Goal: Task Accomplishment & Management: Manage account settings

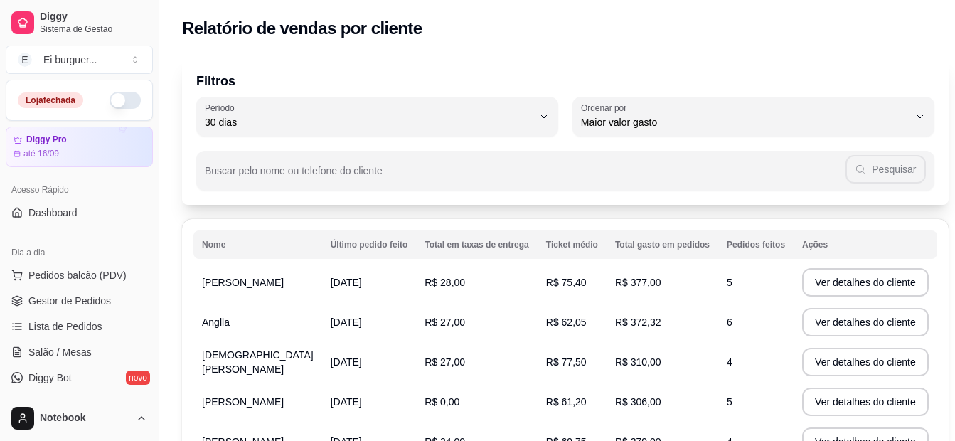
select select "30"
select select "HIGHEST_TOTAL_SPENT_WITH_ORDERS"
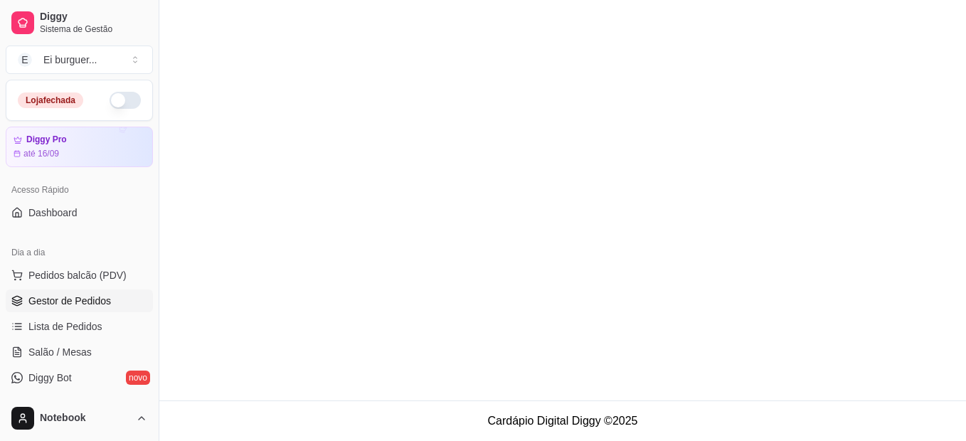
click at [70, 301] on span "Gestor de Pedidos" at bounding box center [69, 301] width 83 height 14
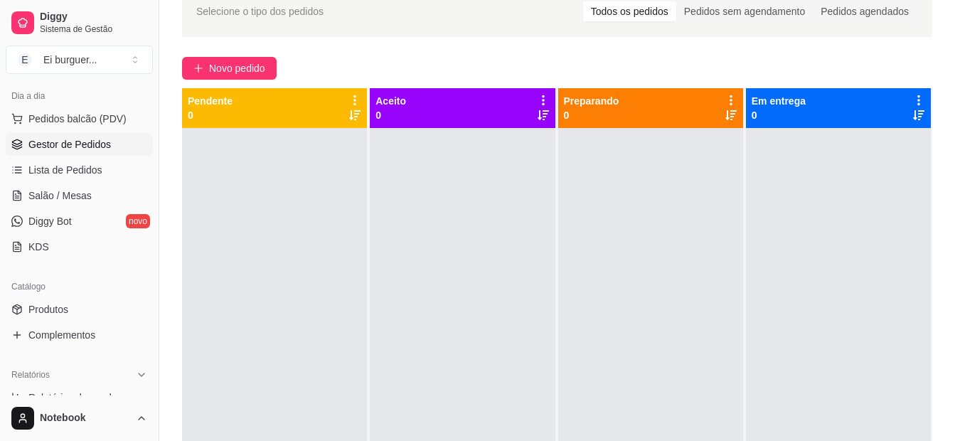
scroll to position [156, 0]
click at [59, 311] on span "Produtos" at bounding box center [48, 310] width 40 height 14
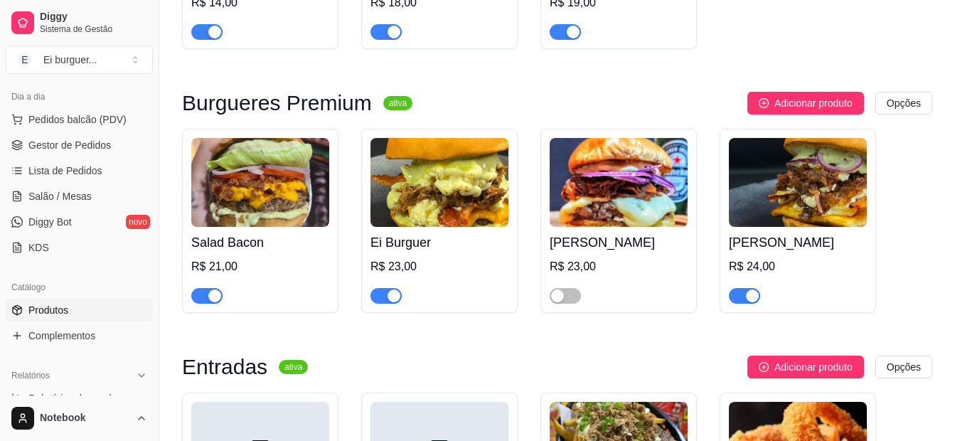
scroll to position [640, 0]
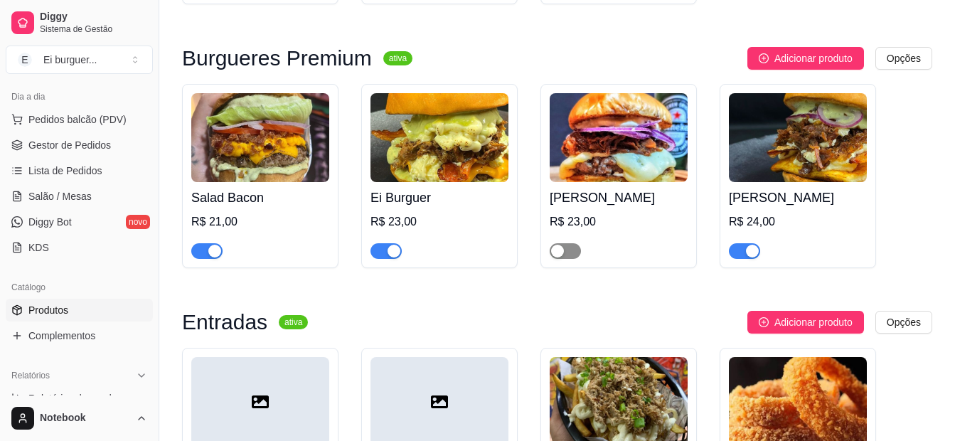
click at [556, 249] on div "button" at bounding box center [557, 251] width 13 height 13
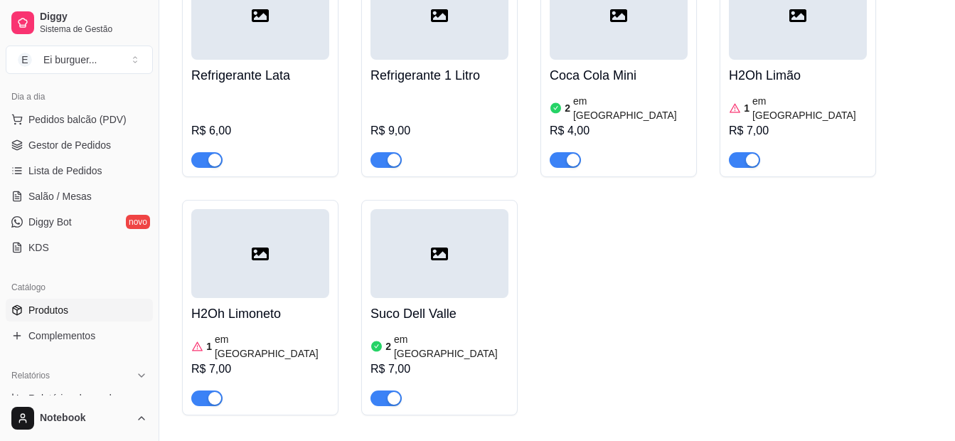
scroll to position [1560, 0]
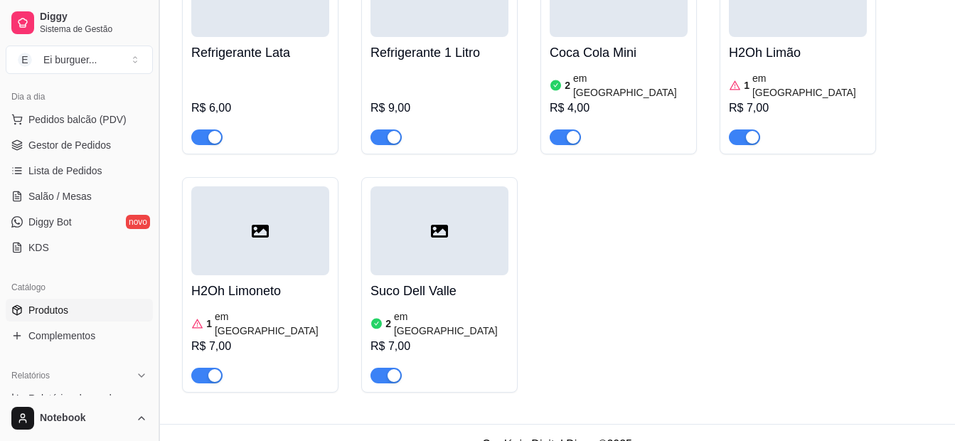
drag, startPoint x: 169, startPoint y: 65, endPoint x: 159, endPoint y: 90, distance: 27.5
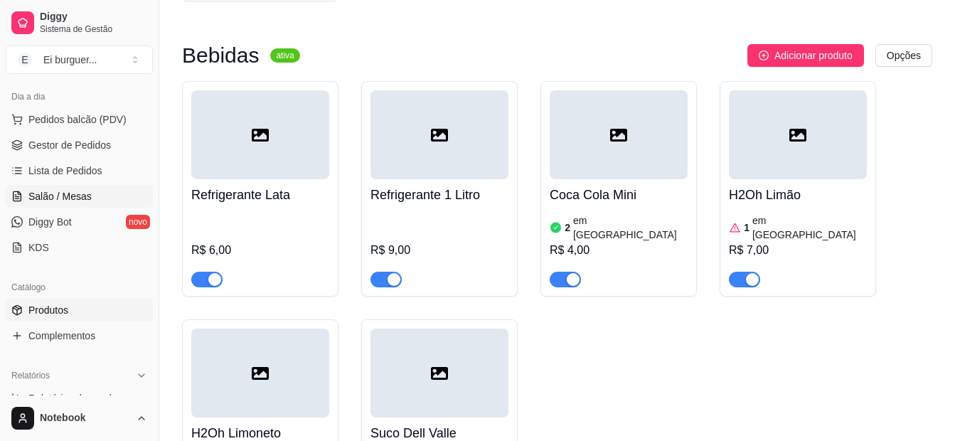
scroll to position [85, 0]
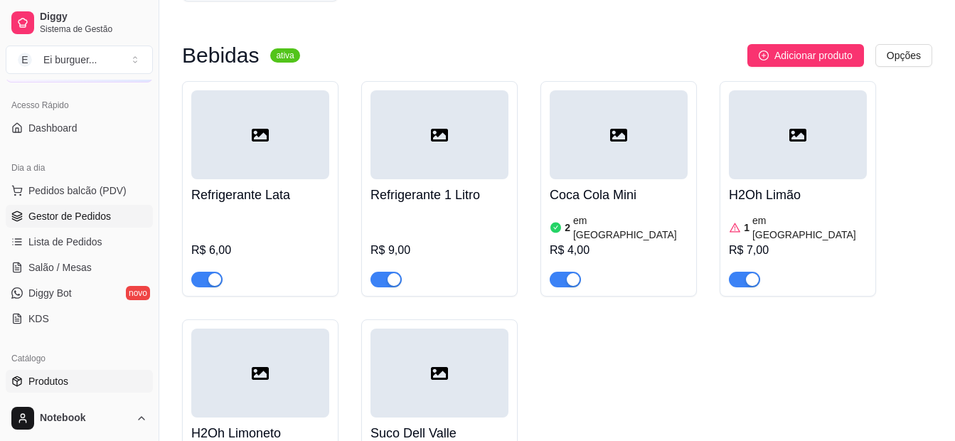
click at [97, 216] on span "Gestor de Pedidos" at bounding box center [69, 216] width 83 height 14
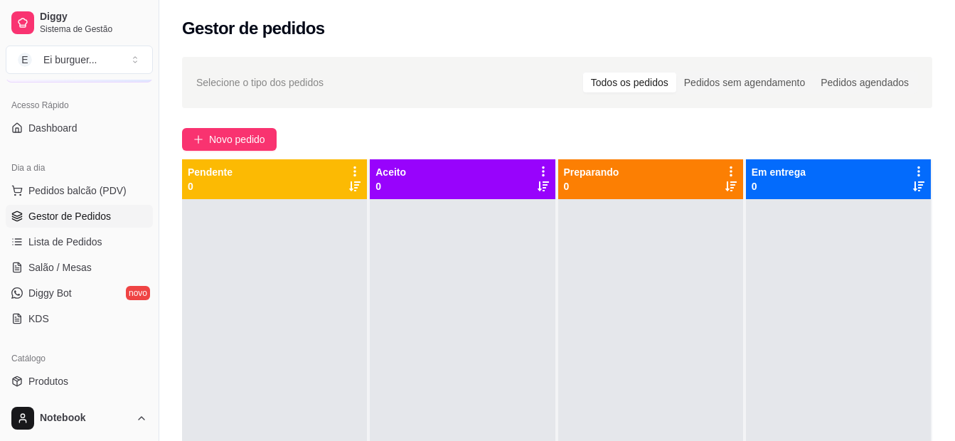
drag, startPoint x: 417, startPoint y: 398, endPoint x: 415, endPoint y: 388, distance: 10.2
click at [417, 398] on div at bounding box center [462, 419] width 185 height 441
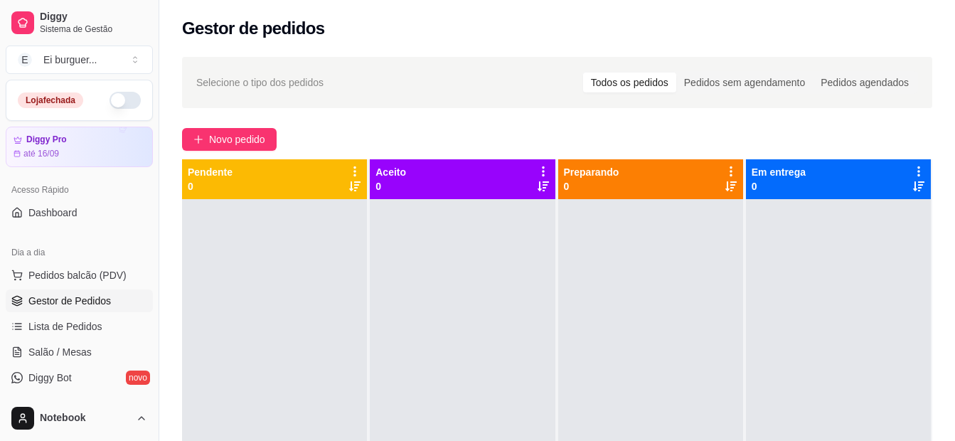
click at [110, 96] on button "button" at bounding box center [125, 100] width 31 height 17
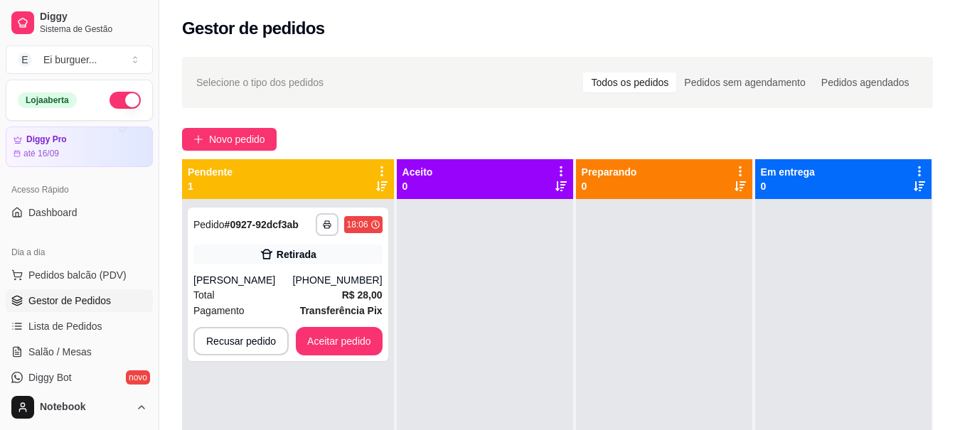
click at [511, 369] on div at bounding box center [485, 414] width 176 height 430
click at [358, 347] on button "Aceitar pedido" at bounding box center [339, 341] width 87 height 28
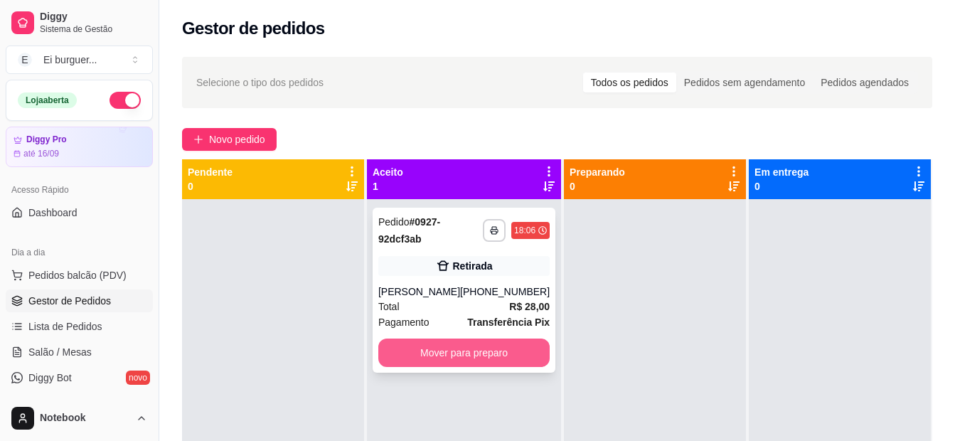
click at [432, 363] on button "Mover para preparo" at bounding box center [463, 353] width 171 height 28
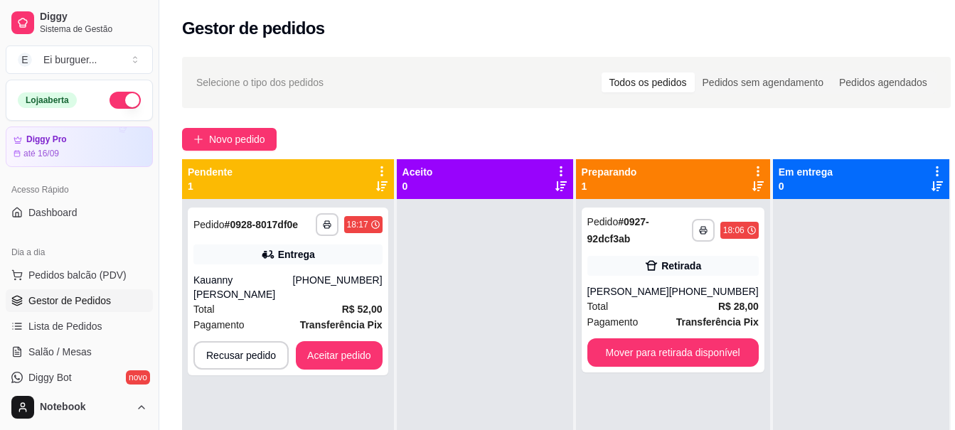
drag, startPoint x: 505, startPoint y: 373, endPoint x: 429, endPoint y: 312, distance: 97.2
click at [505, 372] on div at bounding box center [485, 414] width 176 height 430
click at [328, 232] on button "button" at bounding box center [327, 224] width 22 height 22
click at [307, 269] on button "IMPRESSORA" at bounding box center [287, 274] width 103 height 23
click at [343, 361] on button "Aceitar pedido" at bounding box center [339, 356] width 84 height 28
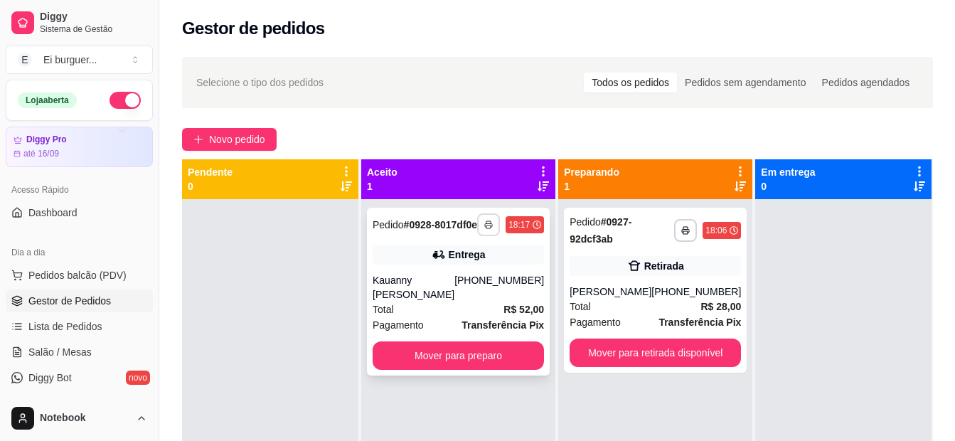
click at [488, 236] on button "button" at bounding box center [488, 224] width 23 height 23
click at [471, 278] on button "IMPRESSORA" at bounding box center [445, 280] width 100 height 22
click at [338, 371] on div at bounding box center [270, 419] width 176 height 441
click at [464, 369] on button "Mover para preparo" at bounding box center [458, 355] width 171 height 28
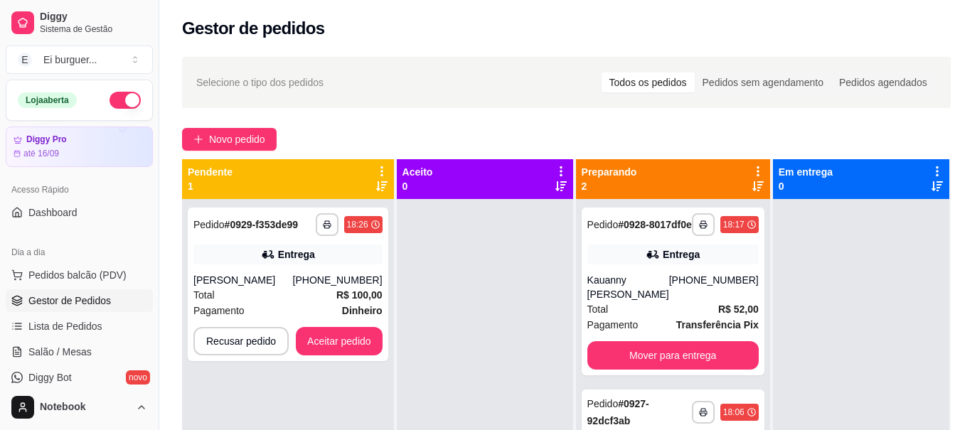
click at [457, 374] on div at bounding box center [485, 414] width 176 height 430
click at [325, 218] on button "button" at bounding box center [327, 224] width 23 height 23
click at [302, 277] on button "IMPRESSORA" at bounding box center [287, 274] width 103 height 23
click at [352, 344] on button "Aceitar pedido" at bounding box center [339, 341] width 87 height 28
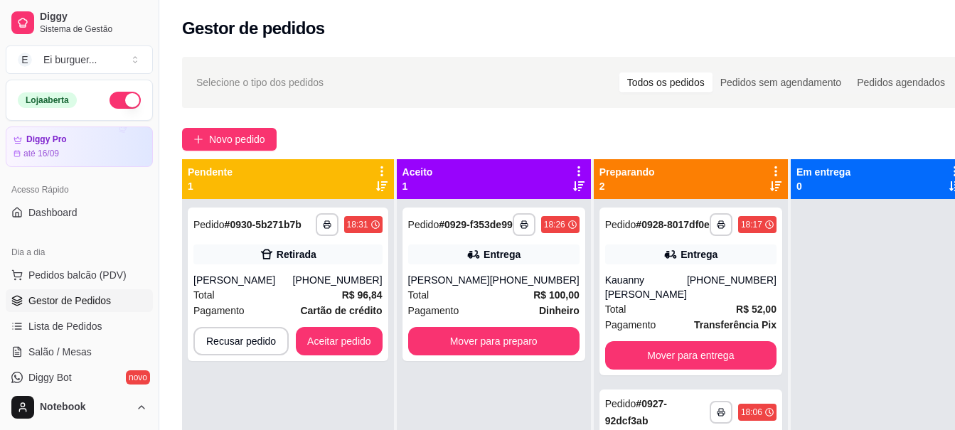
click at [426, 395] on div "**********" at bounding box center [494, 414] width 194 height 430
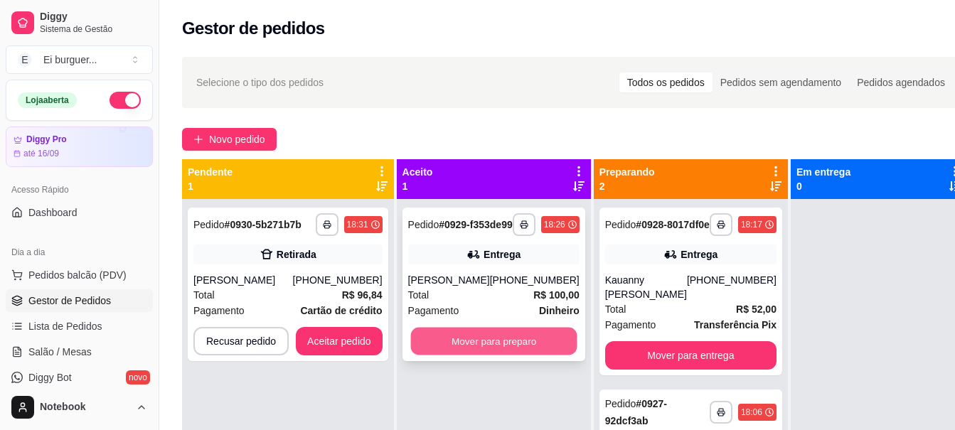
click at [481, 351] on button "Mover para preparo" at bounding box center [493, 342] width 166 height 28
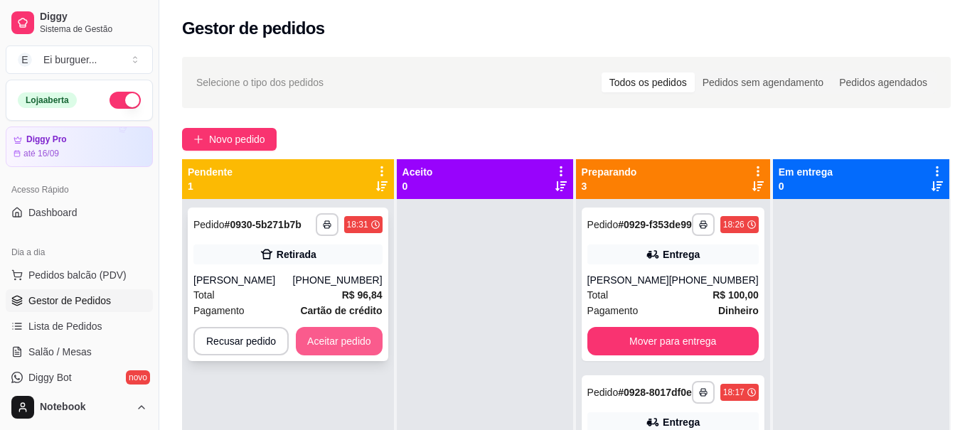
click at [351, 355] on button "Aceitar pedido" at bounding box center [339, 341] width 87 height 28
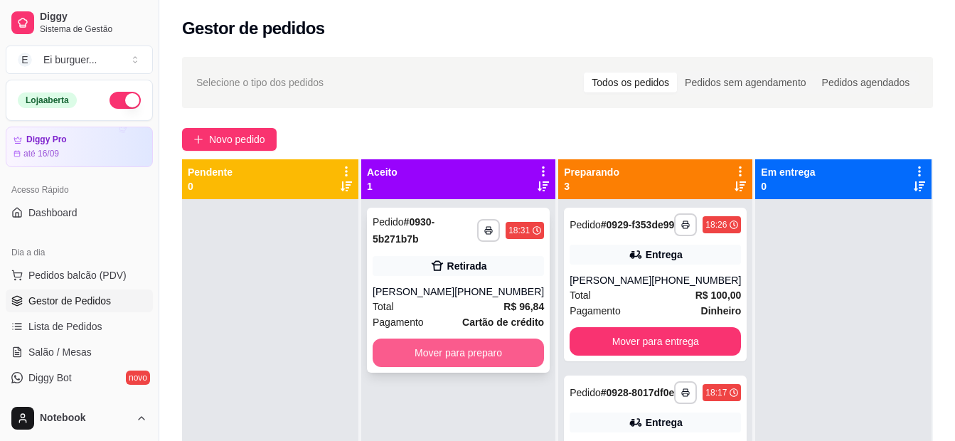
click at [490, 367] on button "Mover para preparo" at bounding box center [458, 353] width 171 height 28
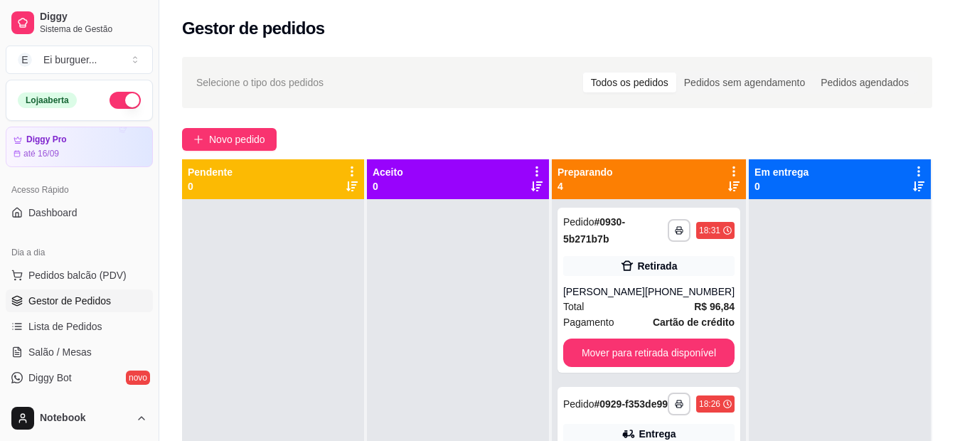
click at [261, 224] on div at bounding box center [273, 419] width 182 height 441
click at [499, 404] on div at bounding box center [458, 419] width 182 height 441
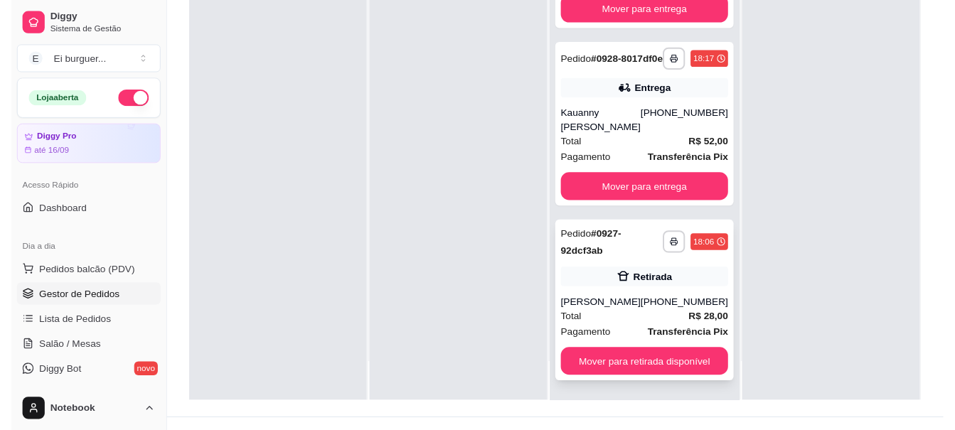
scroll to position [213, 0]
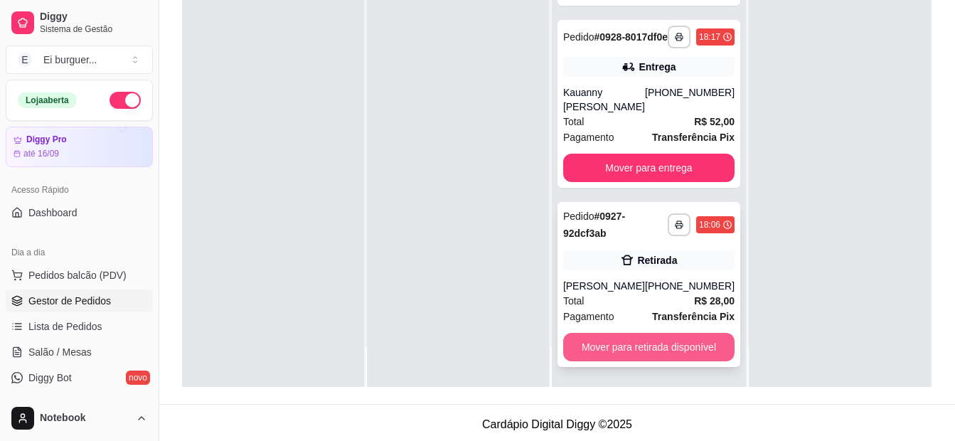
click at [652, 340] on button "Mover para retirada disponível" at bounding box center [648, 347] width 171 height 28
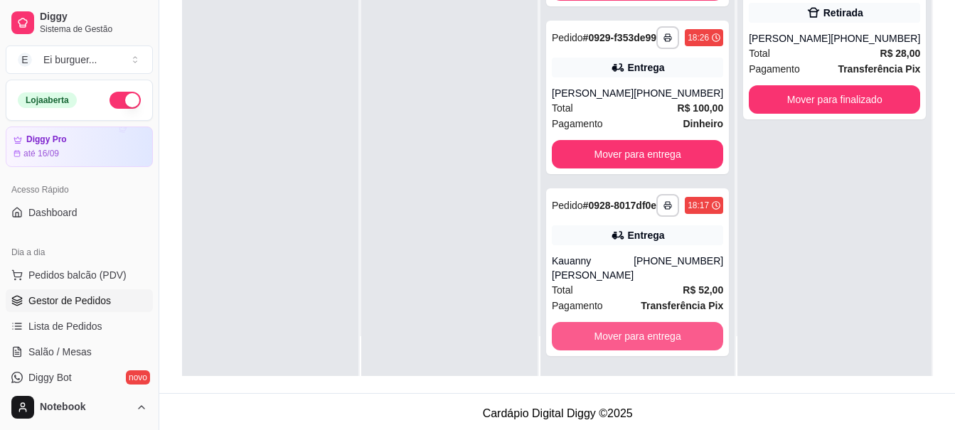
scroll to position [139, 0]
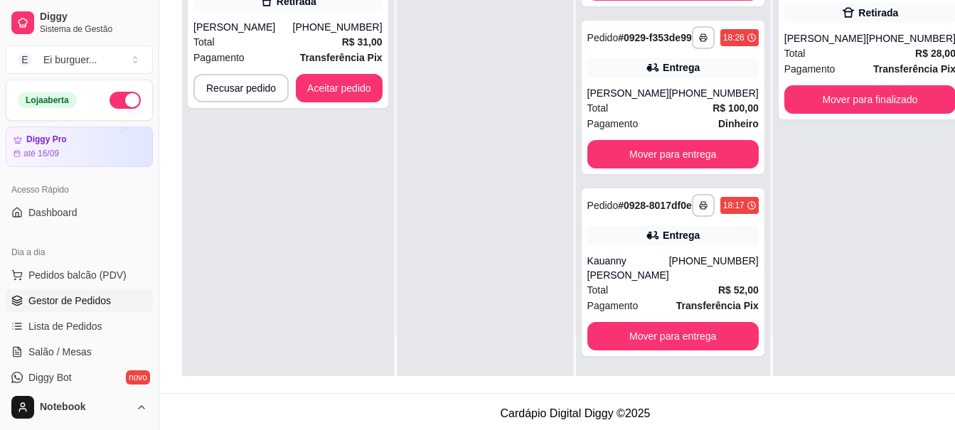
click at [533, 354] on div at bounding box center [485, 161] width 176 height 430
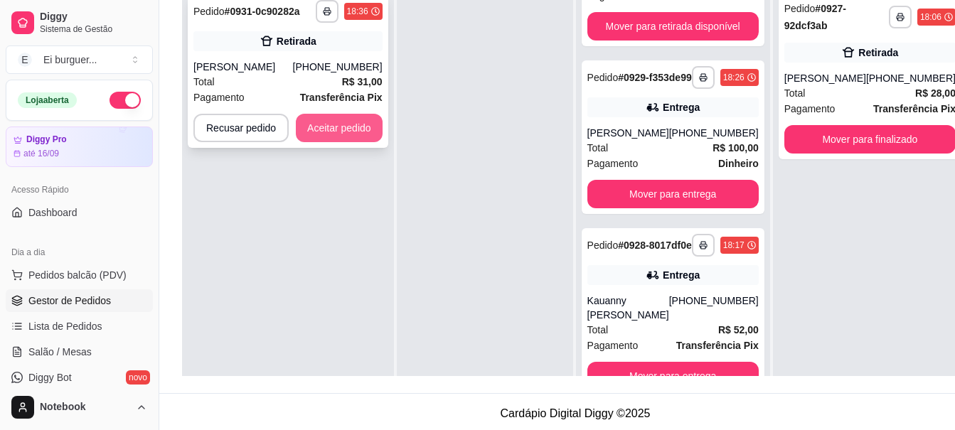
click at [342, 134] on button "Aceitar pedido" at bounding box center [339, 128] width 87 height 28
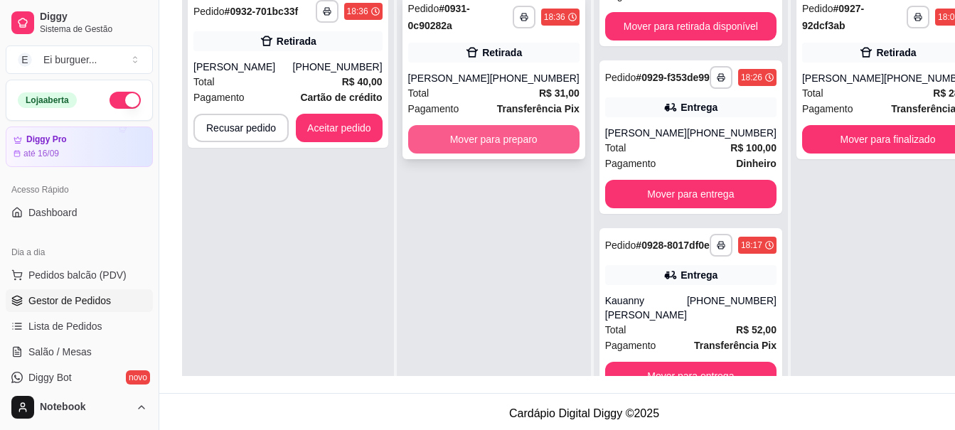
click at [455, 140] on button "Mover para preparo" at bounding box center [493, 139] width 171 height 28
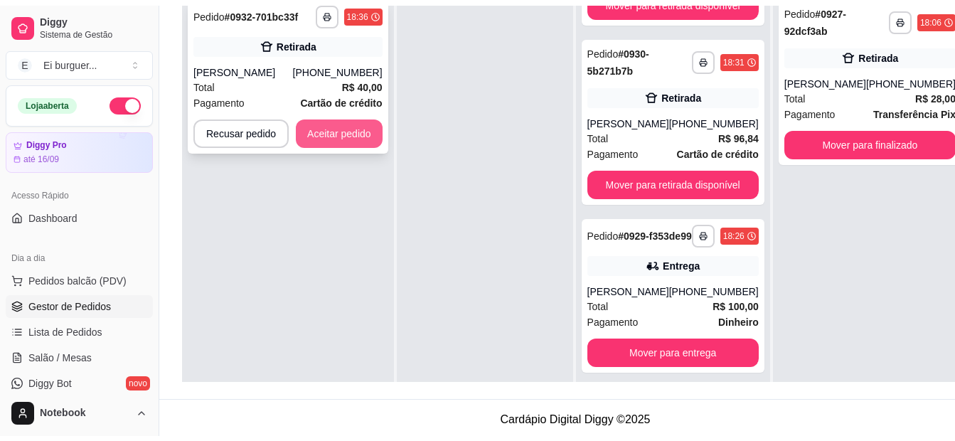
scroll to position [319, 0]
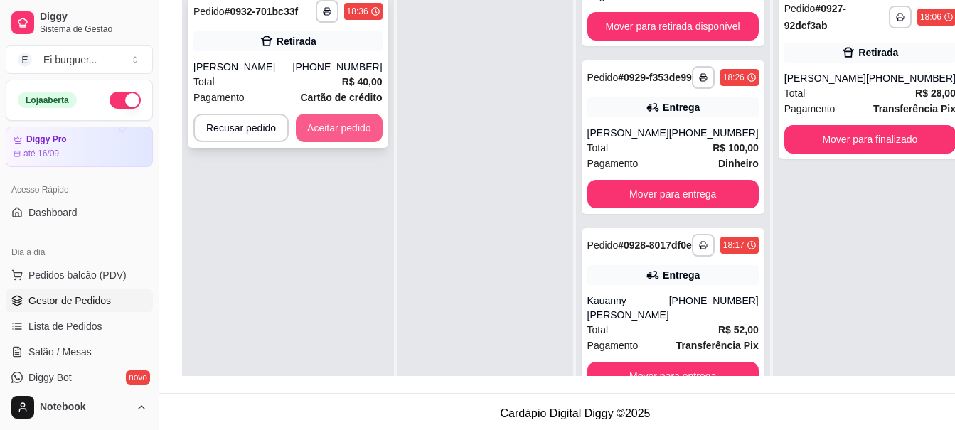
click at [369, 127] on button "Aceitar pedido" at bounding box center [339, 128] width 87 height 28
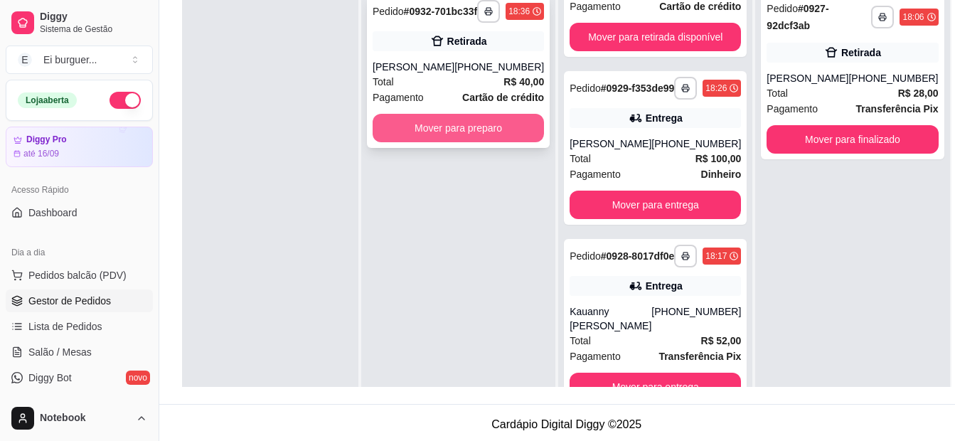
click at [420, 139] on button "Mover para preparo" at bounding box center [458, 128] width 171 height 28
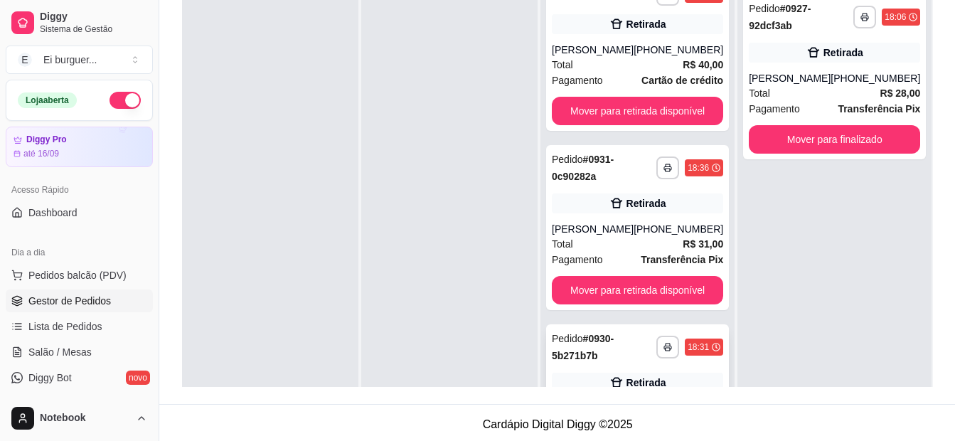
scroll to position [0, 0]
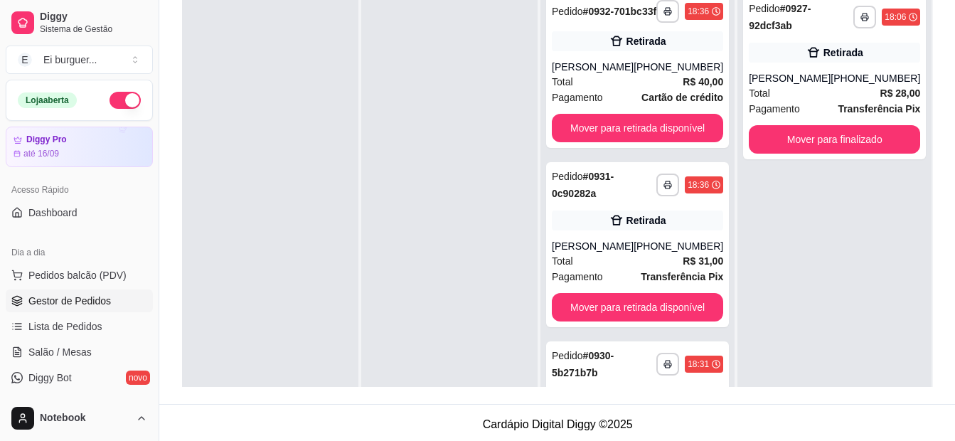
drag, startPoint x: 422, startPoint y: 193, endPoint x: 526, endPoint y: 173, distance: 106.6
click at [422, 193] on div at bounding box center [449, 206] width 176 height 441
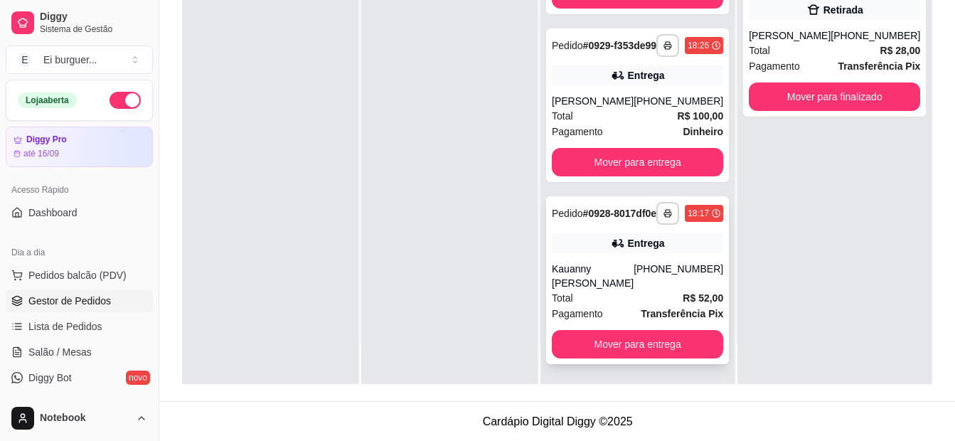
scroll to position [217, 0]
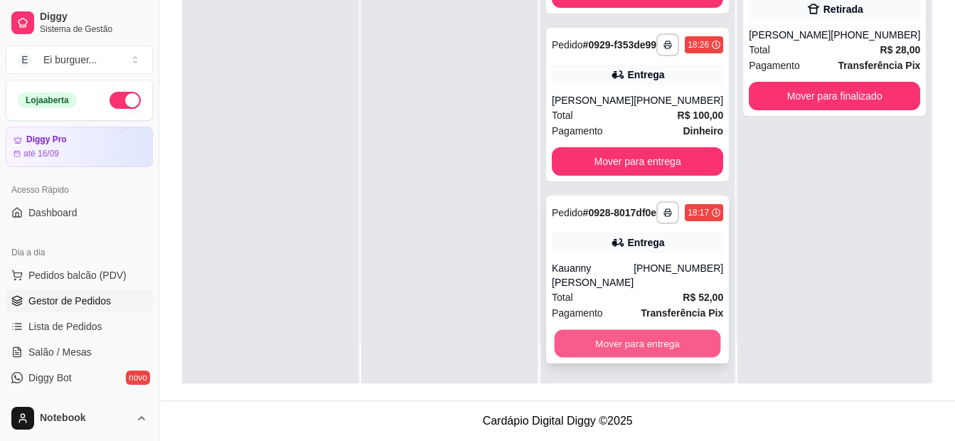
click at [673, 341] on button "Mover para entrega" at bounding box center [638, 344] width 166 height 28
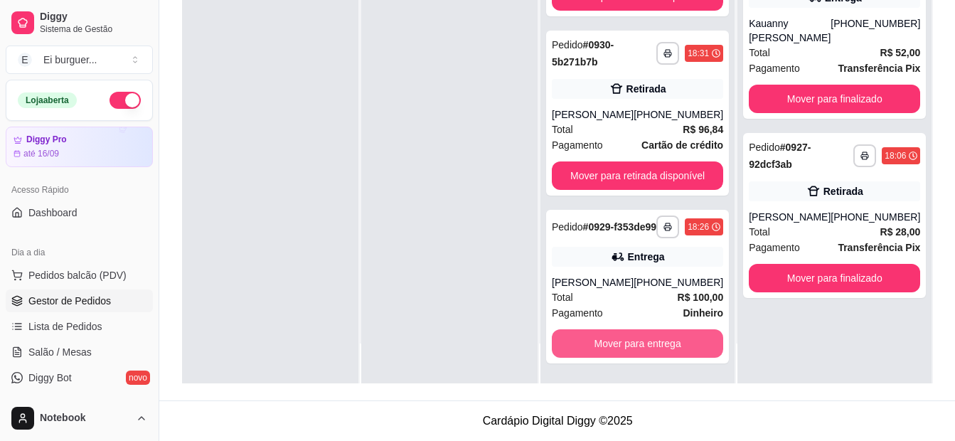
scroll to position [304, 0]
drag, startPoint x: 315, startPoint y: 356, endPoint x: 241, endPoint y: 309, distance: 87.2
click at [314, 355] on div at bounding box center [270, 162] width 176 height 441
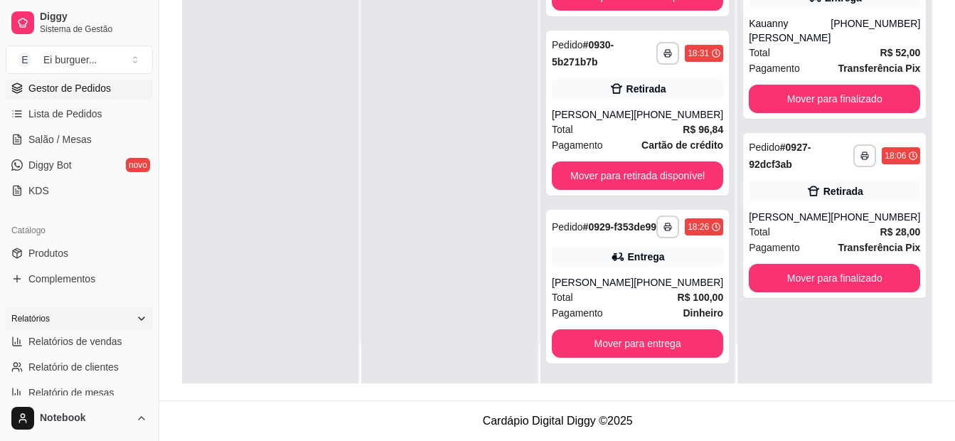
scroll to position [213, 0]
click at [57, 277] on span "Complementos" at bounding box center [61, 278] width 67 height 14
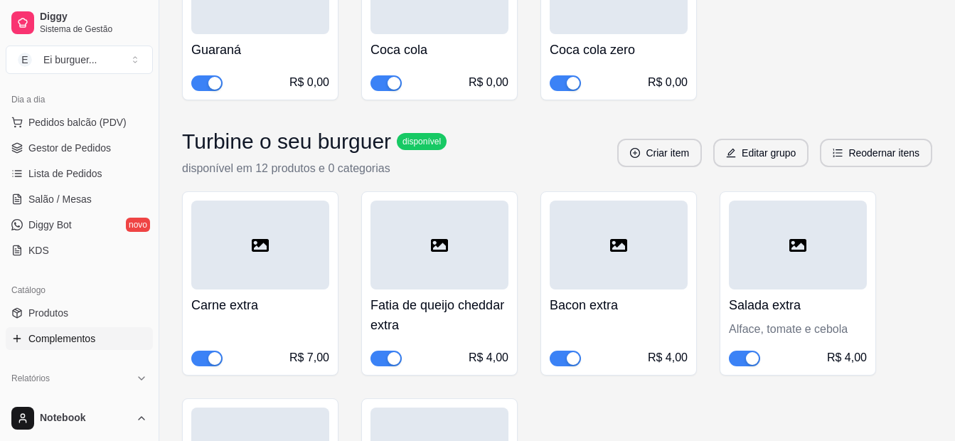
scroll to position [71, 0]
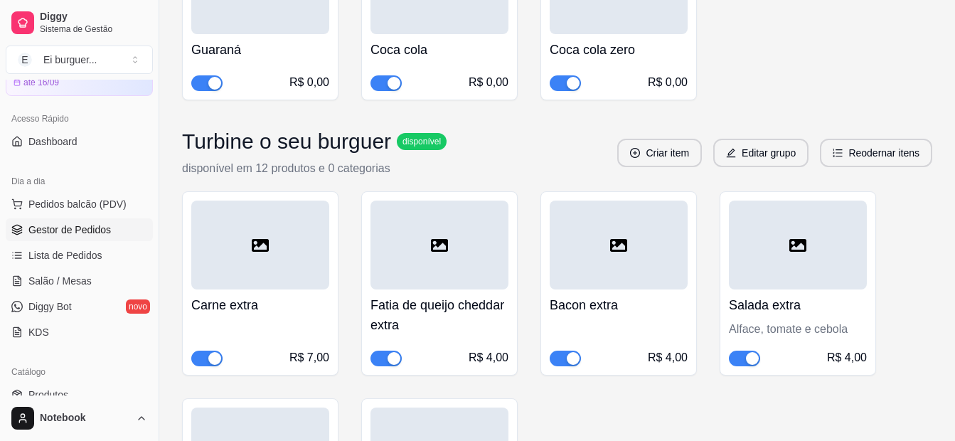
click at [63, 227] on span "Gestor de Pedidos" at bounding box center [69, 230] width 83 height 14
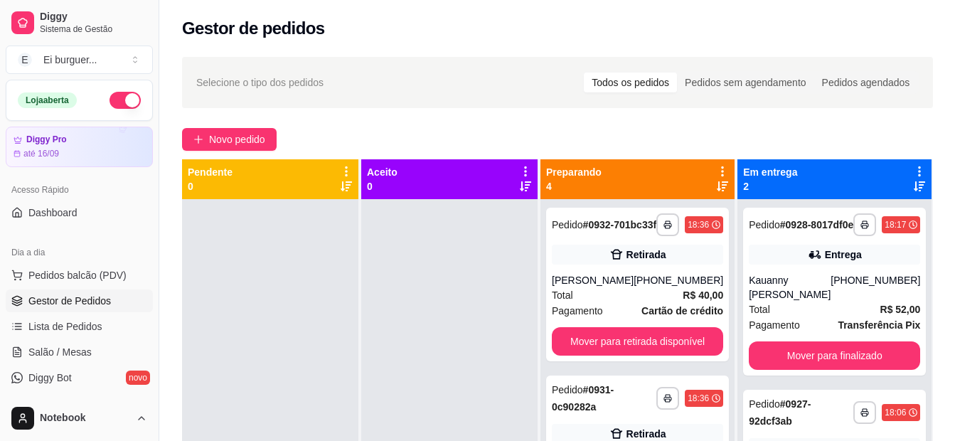
click at [443, 358] on div at bounding box center [449, 419] width 176 height 441
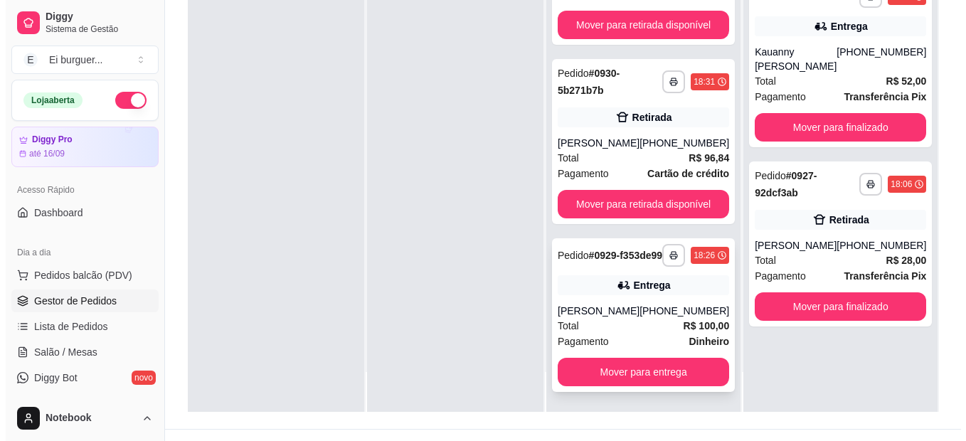
scroll to position [213, 0]
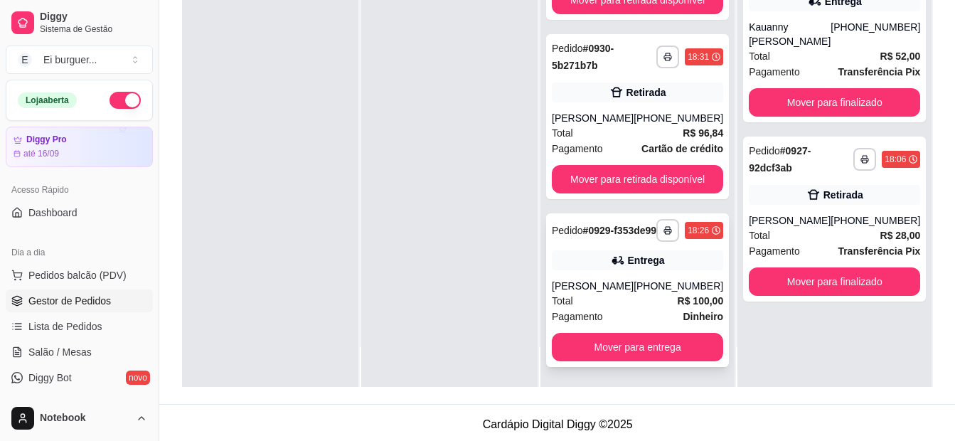
click at [605, 277] on div "**********" at bounding box center [637, 290] width 183 height 154
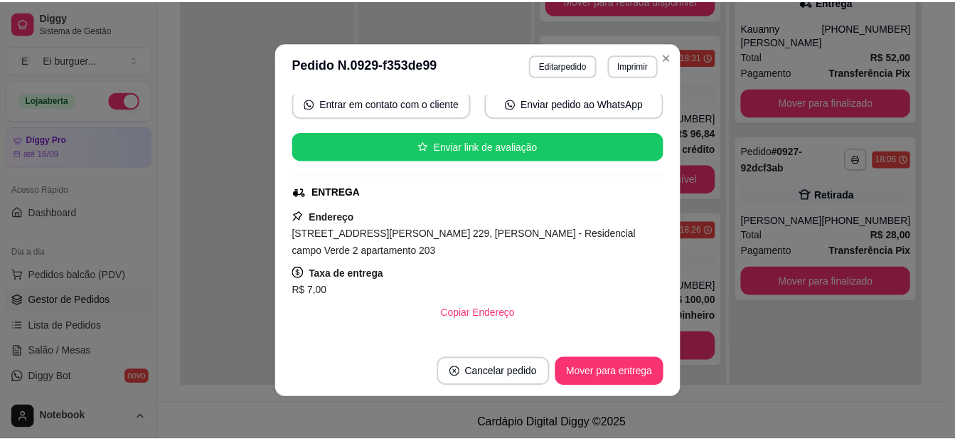
scroll to position [142, 0]
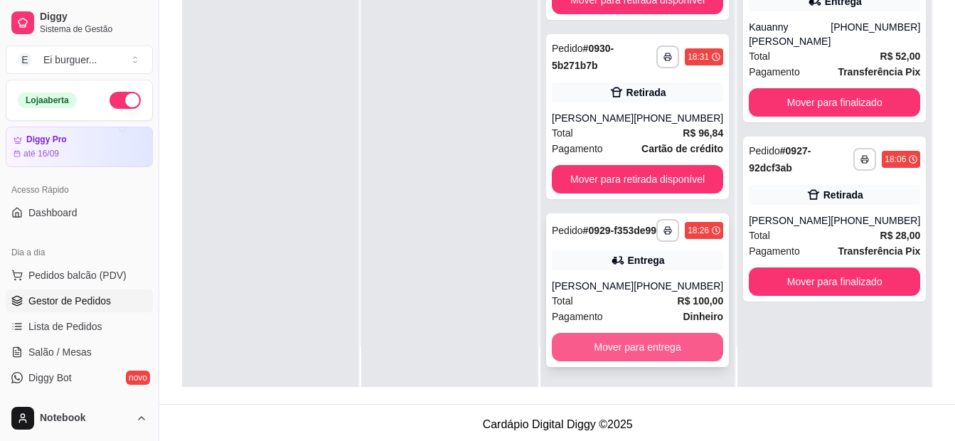
click at [629, 347] on button "Mover para entrega" at bounding box center [637, 347] width 171 height 28
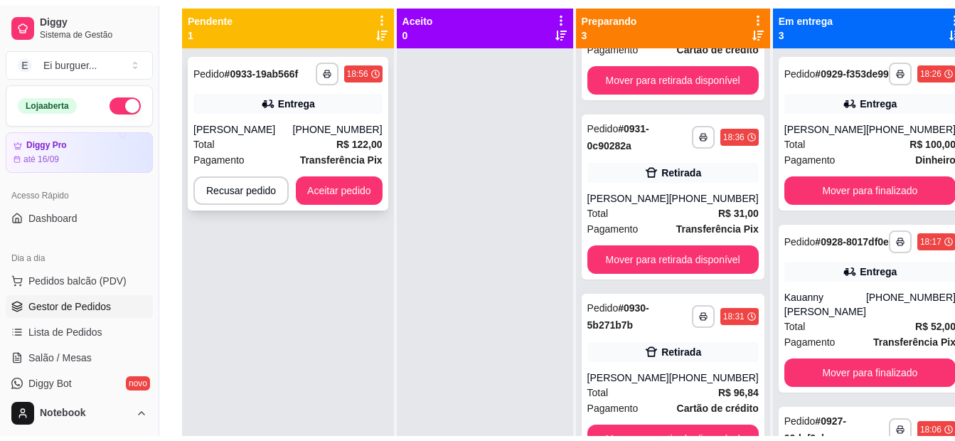
scroll to position [85, 0]
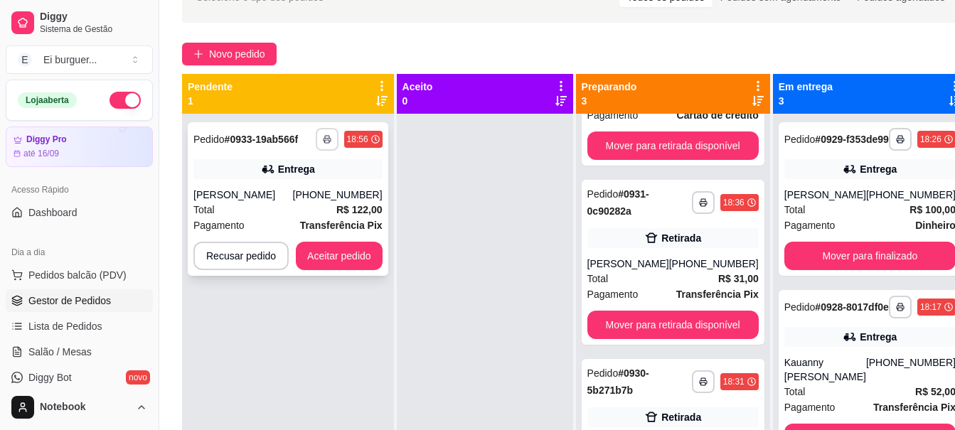
click at [328, 140] on rect "button" at bounding box center [327, 141] width 4 height 3
click at [310, 193] on button "IMPRESSORA" at bounding box center [288, 189] width 100 height 22
click at [426, 166] on div at bounding box center [485, 329] width 176 height 430
click at [351, 264] on button "Aceitar pedido" at bounding box center [339, 256] width 87 height 28
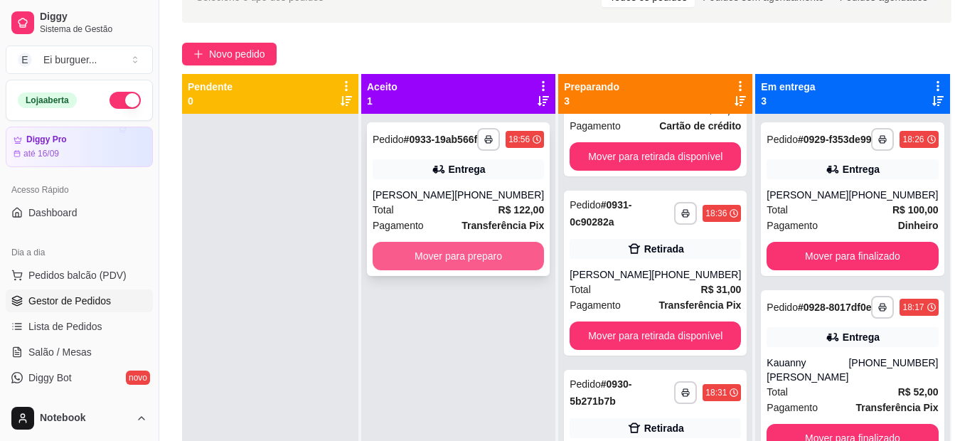
click at [425, 270] on button "Mover para preparo" at bounding box center [458, 256] width 171 height 28
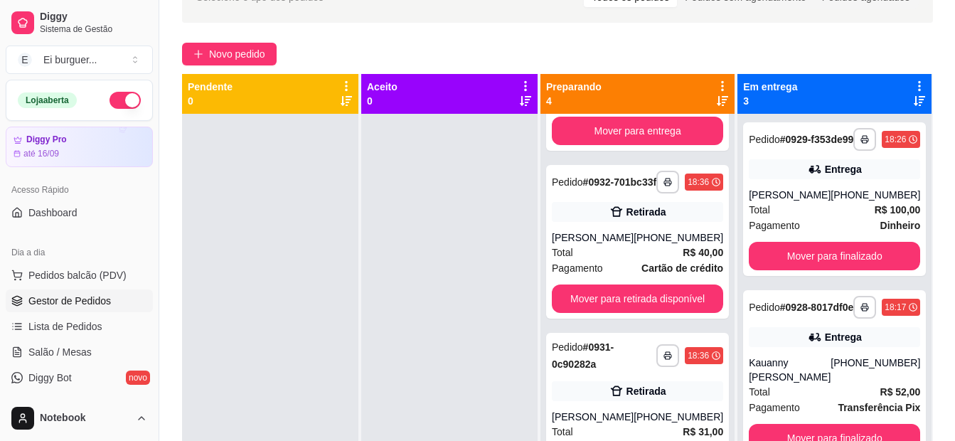
scroll to position [319, 0]
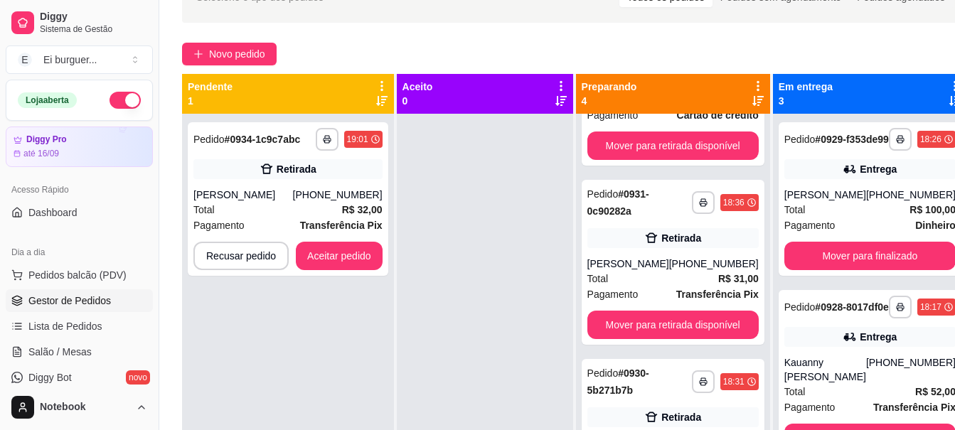
click at [468, 356] on div at bounding box center [485, 329] width 176 height 430
click at [345, 270] on button "Aceitar pedido" at bounding box center [339, 257] width 84 height 28
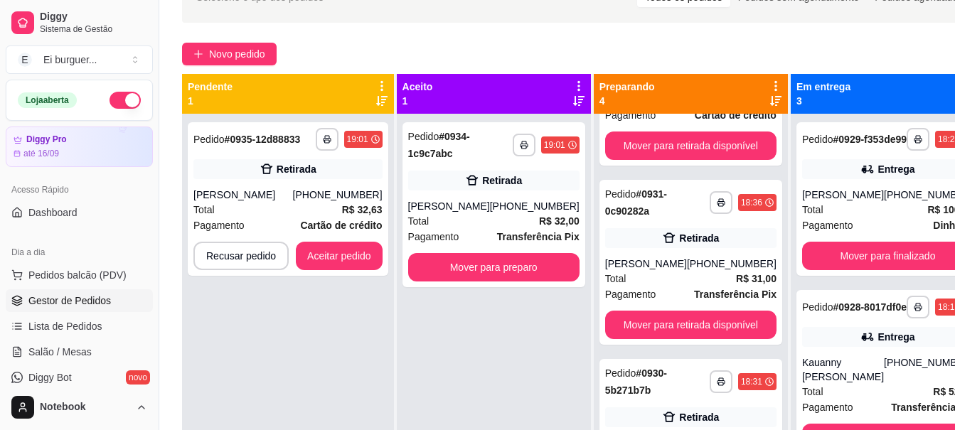
click at [412, 353] on div "**********" at bounding box center [494, 329] width 194 height 430
click at [331, 262] on button "Aceitar pedido" at bounding box center [339, 257] width 84 height 28
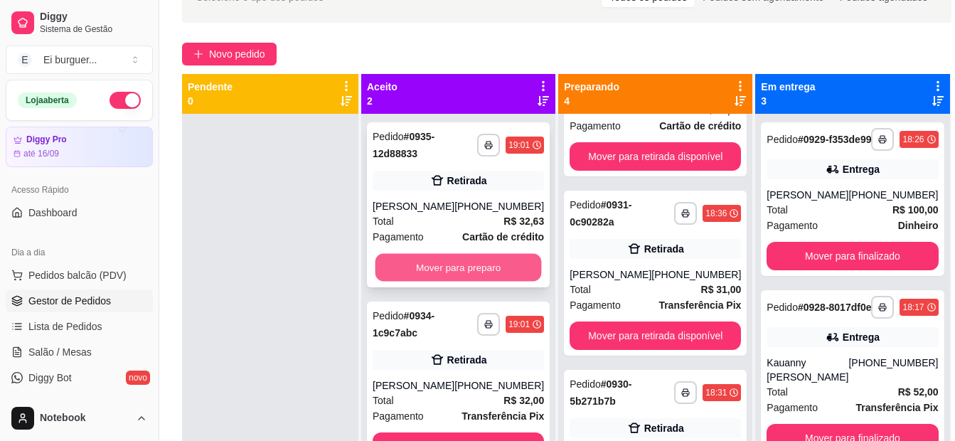
click at [432, 265] on button "Mover para preparo" at bounding box center [459, 268] width 166 height 28
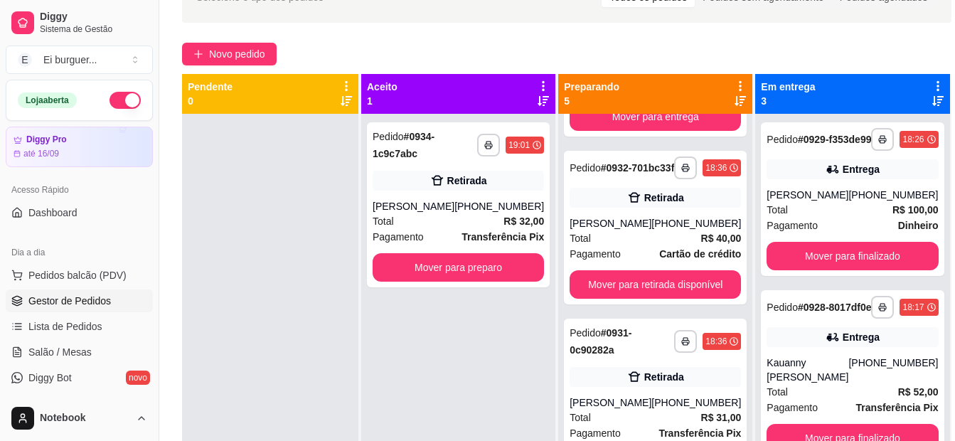
scroll to position [498, 0]
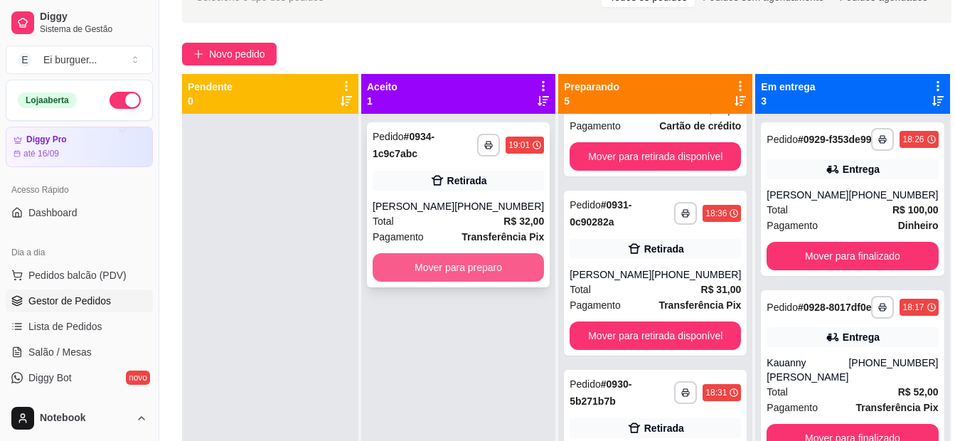
click at [458, 282] on button "Mover para preparo" at bounding box center [458, 267] width 171 height 28
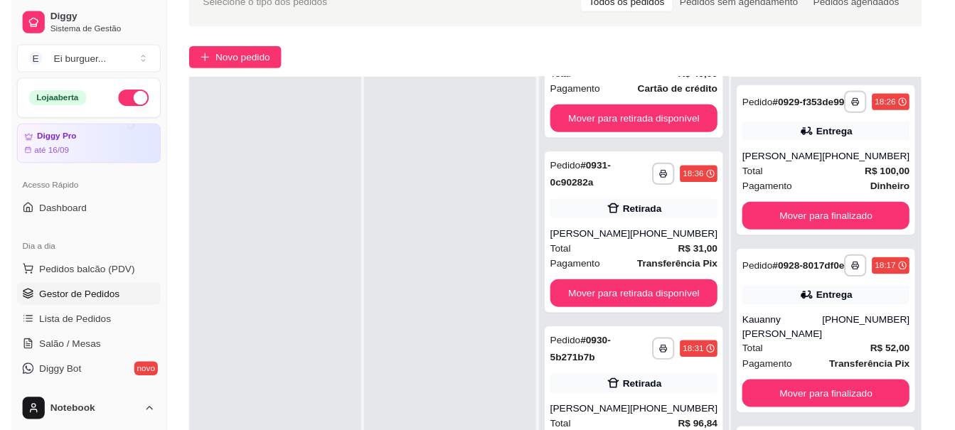
scroll to position [217, 0]
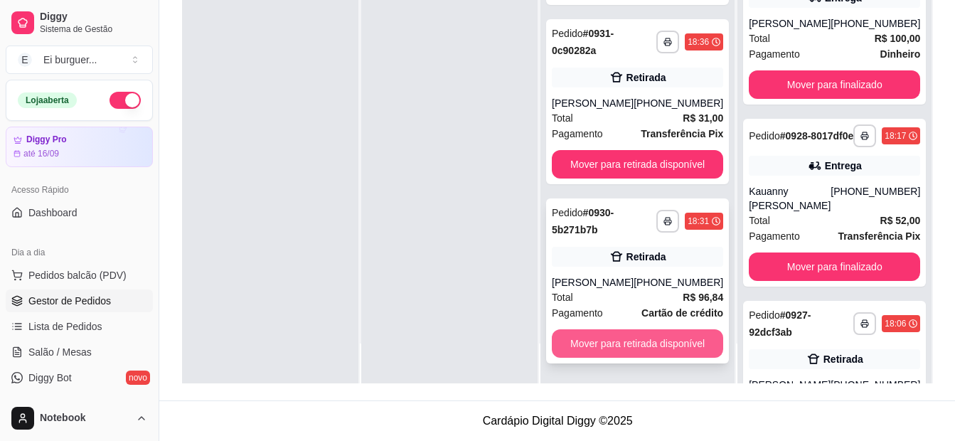
click at [635, 334] on button "Mover para retirada disponível" at bounding box center [637, 343] width 171 height 28
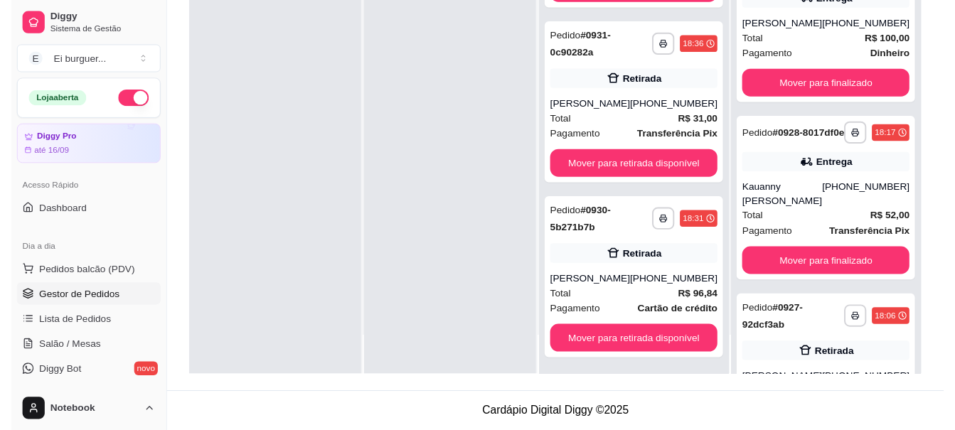
scroll to position [691, 0]
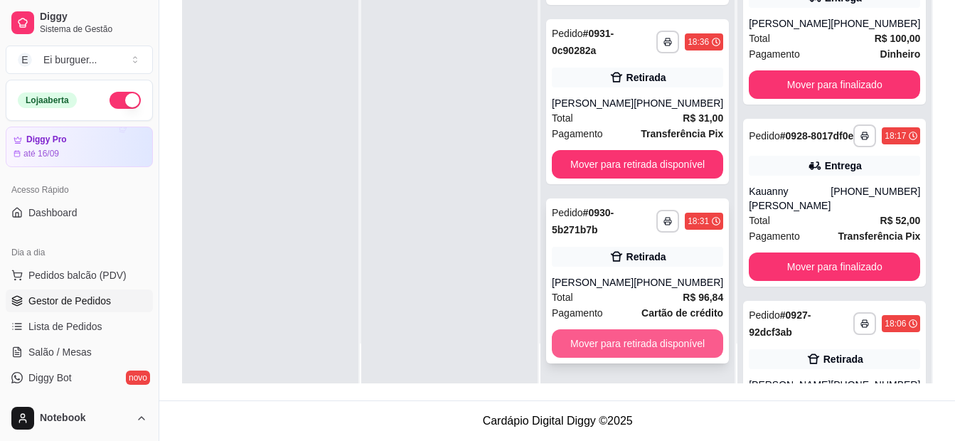
click at [625, 345] on button "Mover para retirada disponível" at bounding box center [637, 343] width 171 height 28
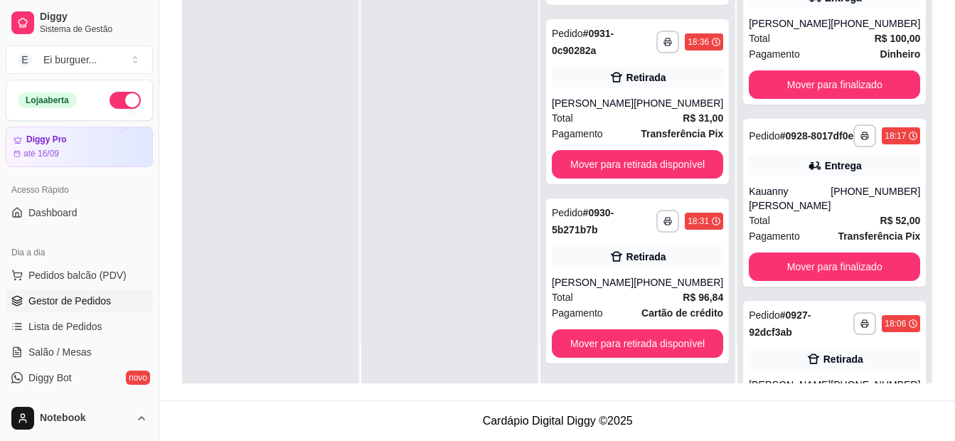
click at [504, 353] on div at bounding box center [449, 162] width 176 height 441
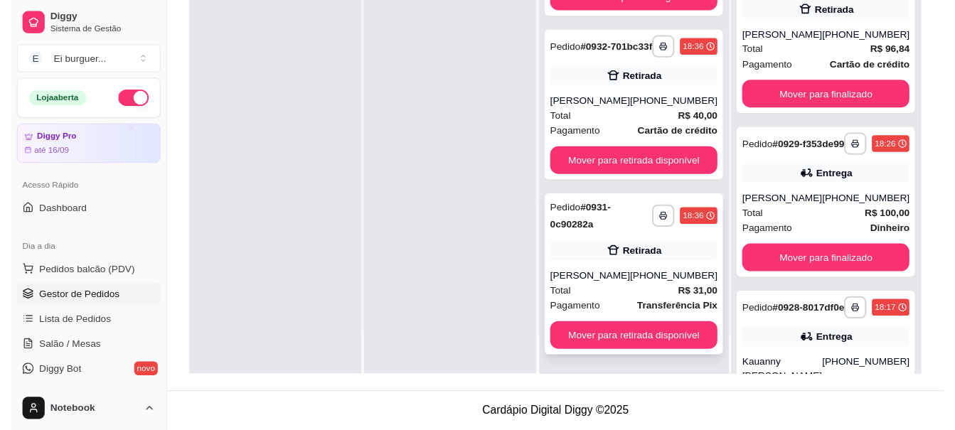
scroll to position [498, 0]
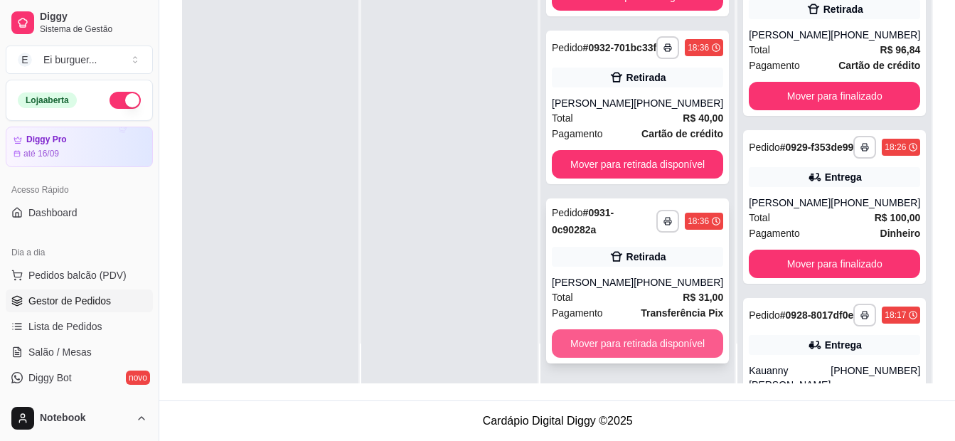
click at [634, 346] on button "Mover para retirada disponível" at bounding box center [637, 343] width 171 height 28
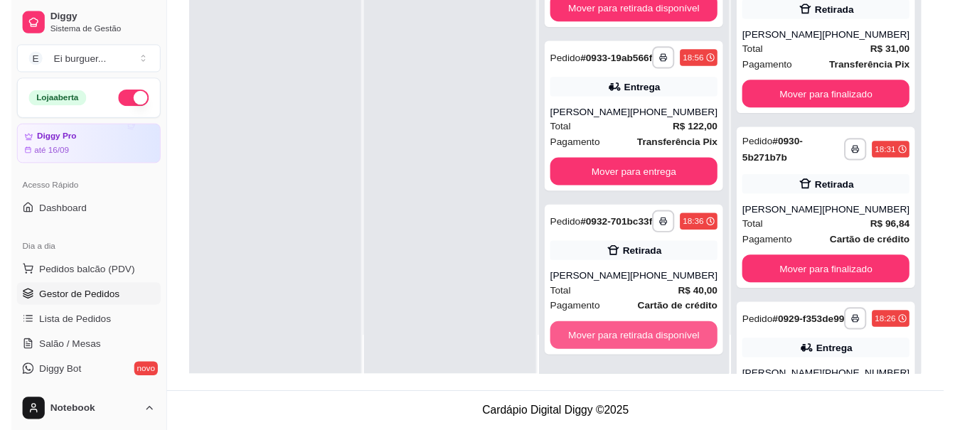
scroll to position [319, 0]
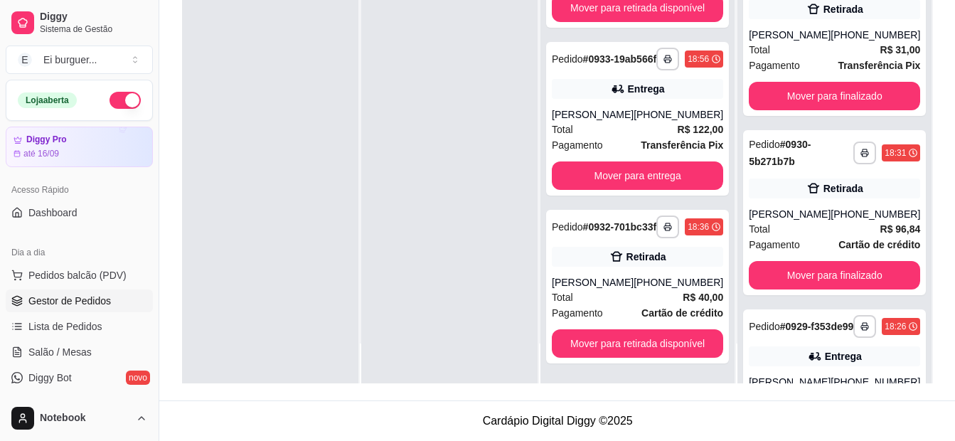
click at [511, 343] on div at bounding box center [449, 162] width 176 height 441
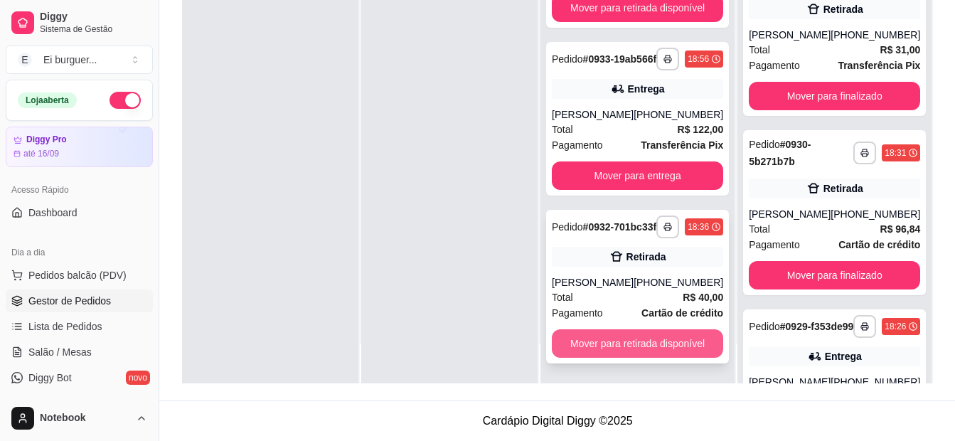
click at [656, 346] on button "Mover para retirada disponível" at bounding box center [637, 343] width 171 height 28
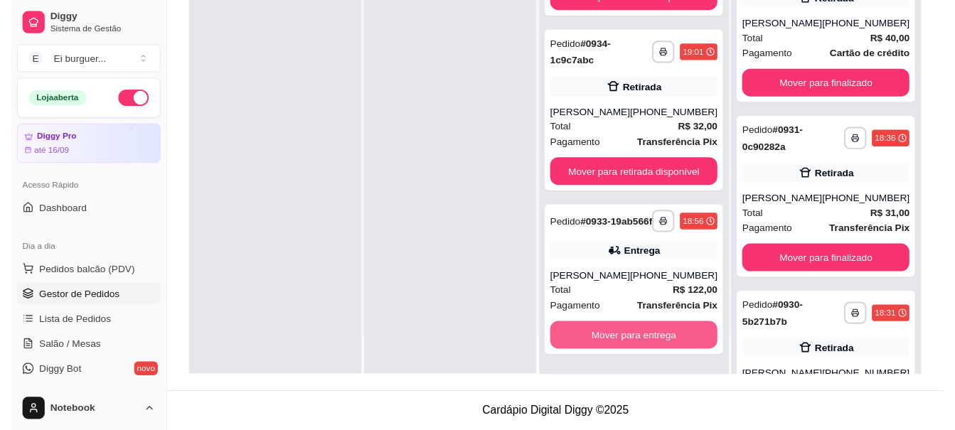
scroll to position [139, 0]
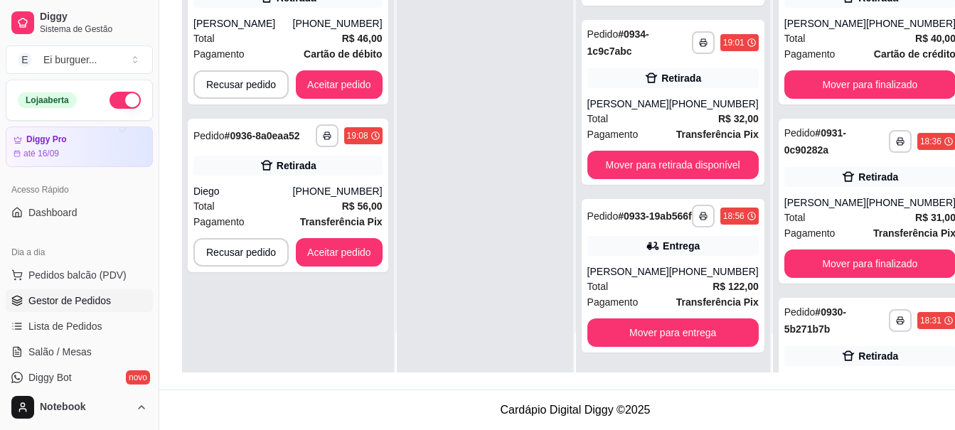
click at [491, 341] on div at bounding box center [485, 157] width 176 height 430
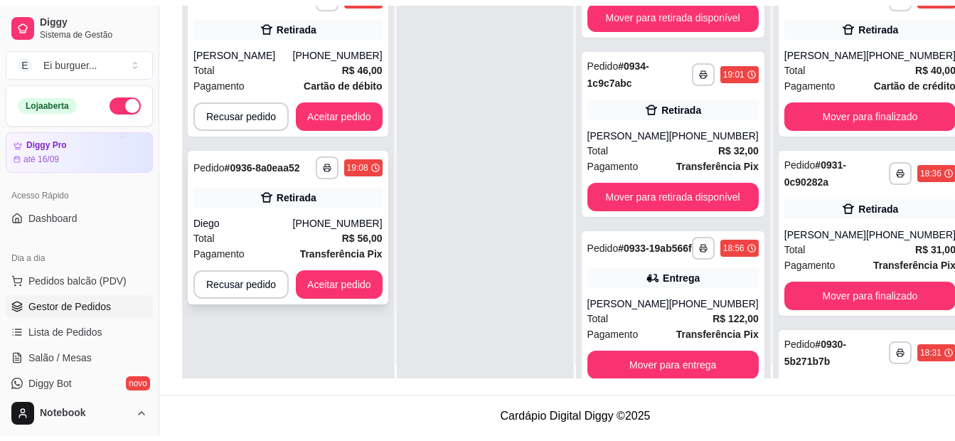
scroll to position [0, 0]
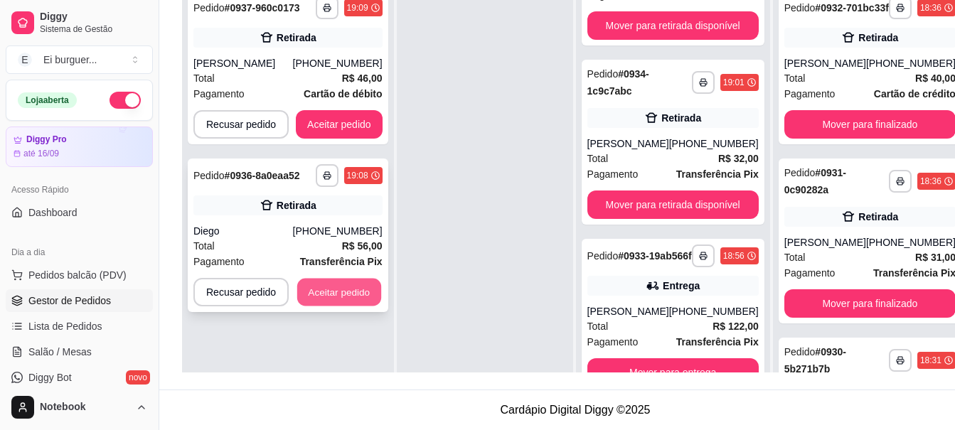
click at [350, 289] on button "Aceitar pedido" at bounding box center [339, 293] width 84 height 28
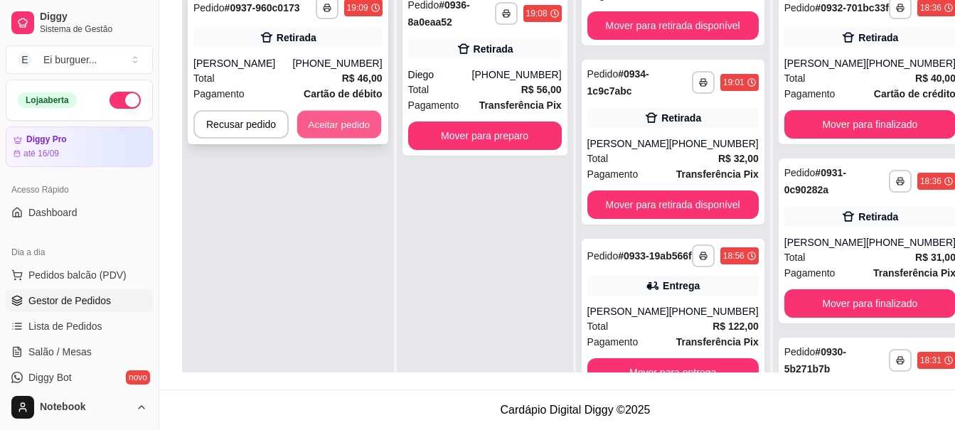
click at [346, 125] on button "Aceitar pedido" at bounding box center [339, 125] width 84 height 28
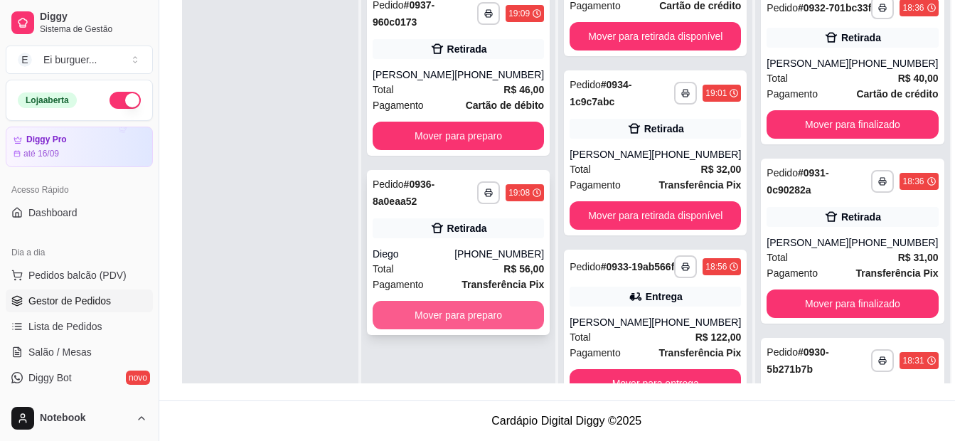
click at [416, 313] on button "Mover para preparo" at bounding box center [458, 315] width 171 height 28
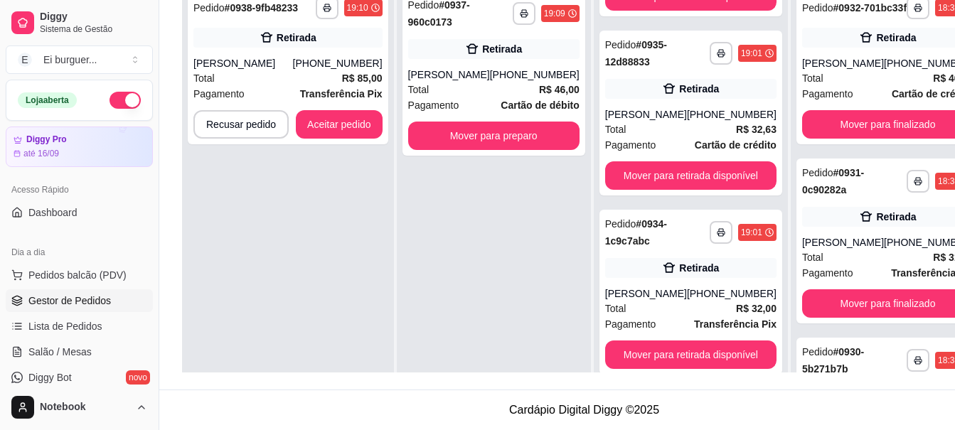
scroll to position [319, 0]
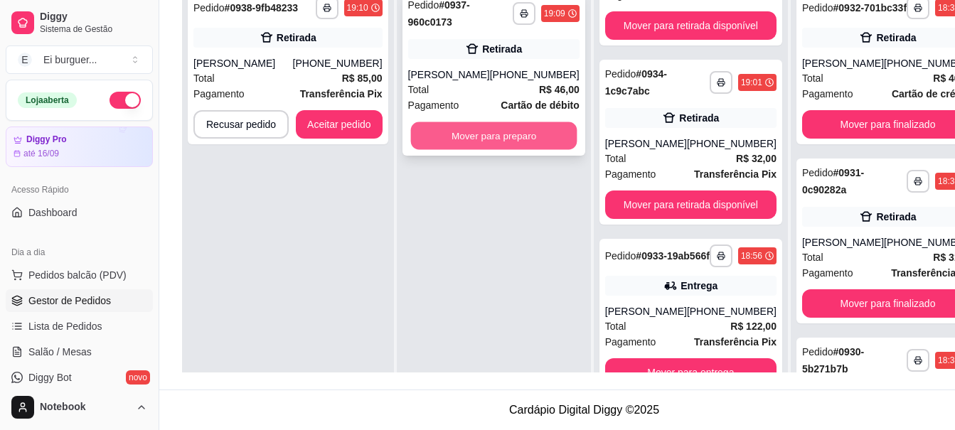
click at [441, 133] on button "Mover para preparo" at bounding box center [493, 136] width 166 height 28
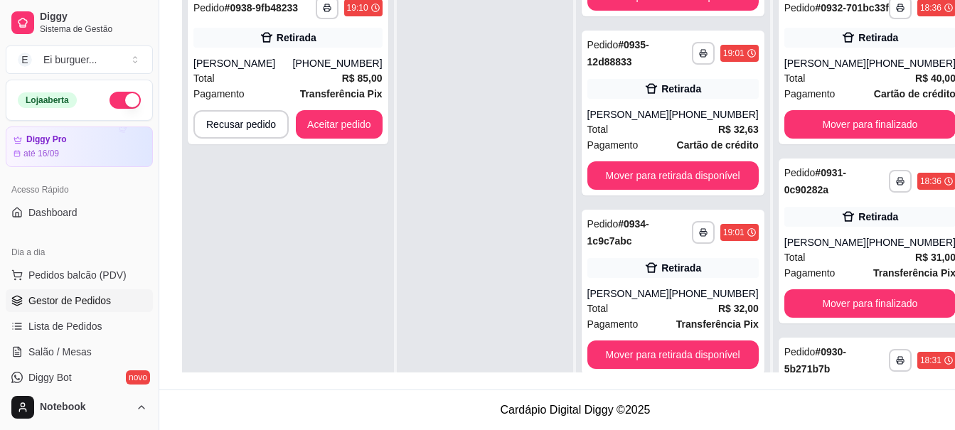
scroll to position [498, 0]
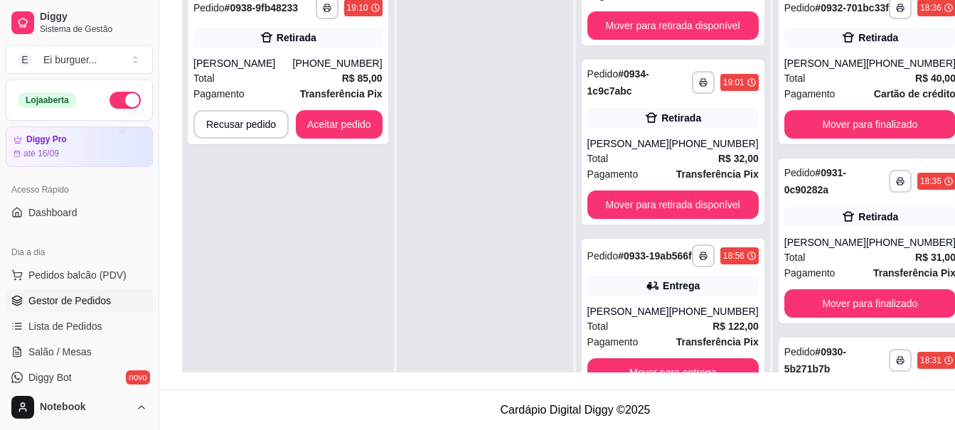
click at [391, 153] on div "**********" at bounding box center [288, 197] width 212 height 430
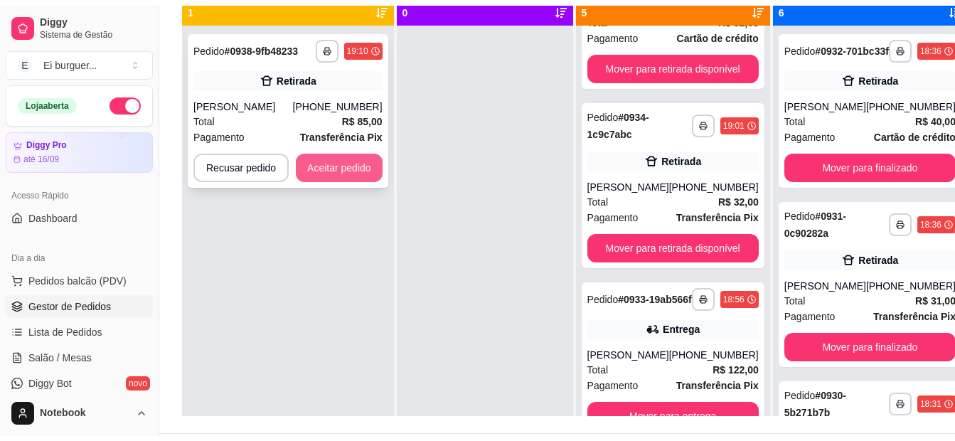
scroll to position [146, 0]
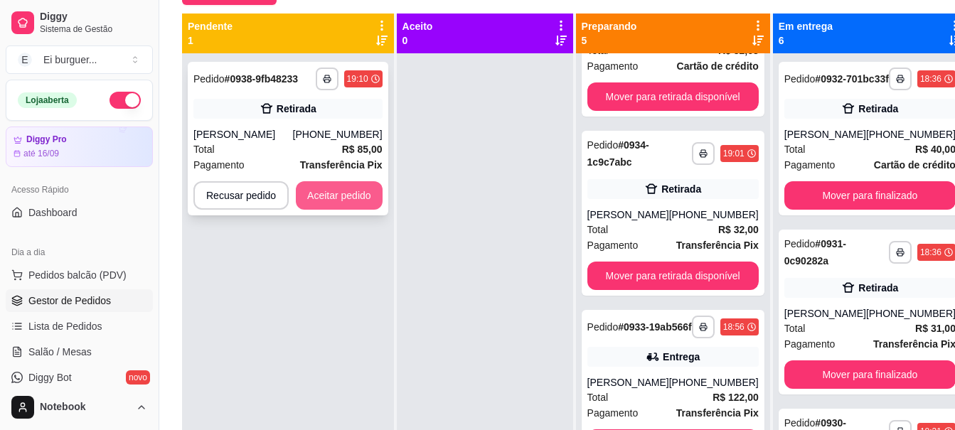
click at [361, 196] on button "Aceitar pedido" at bounding box center [339, 195] width 87 height 28
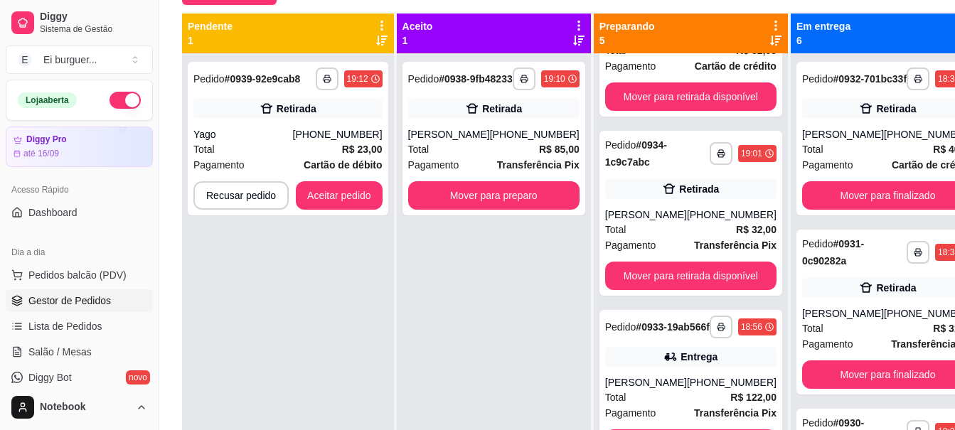
click at [379, 396] on div "**********" at bounding box center [288, 268] width 212 height 430
click at [361, 186] on button "Aceitar pedido" at bounding box center [339, 196] width 84 height 28
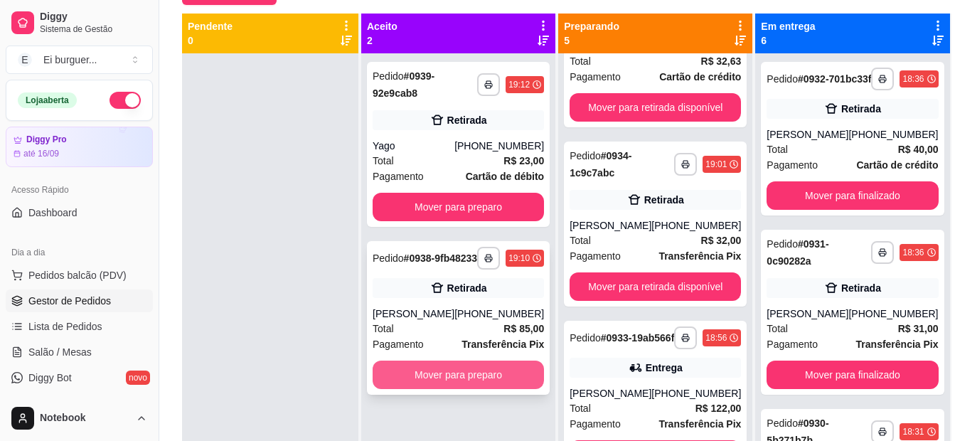
click at [463, 375] on button "Mover para preparo" at bounding box center [458, 375] width 171 height 28
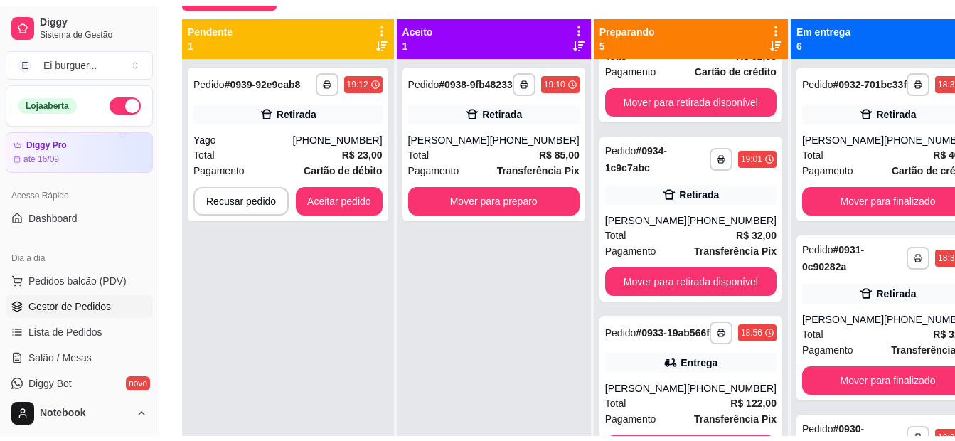
scroll to position [498, 0]
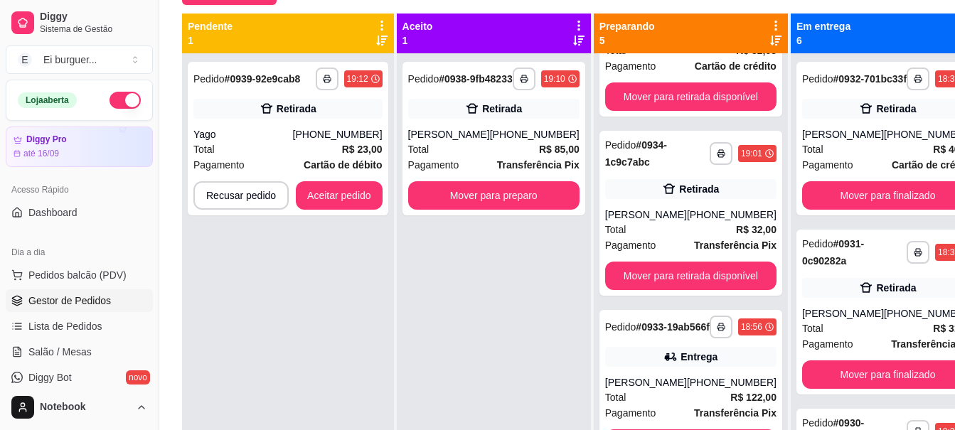
click at [448, 381] on div "**********" at bounding box center [494, 268] width 194 height 430
click at [353, 198] on button "Aceitar pedido" at bounding box center [339, 196] width 84 height 28
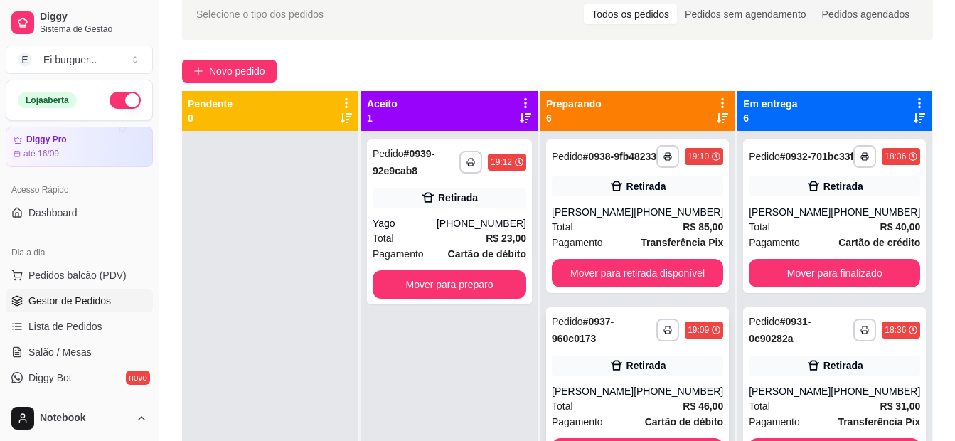
scroll to position [0, 0]
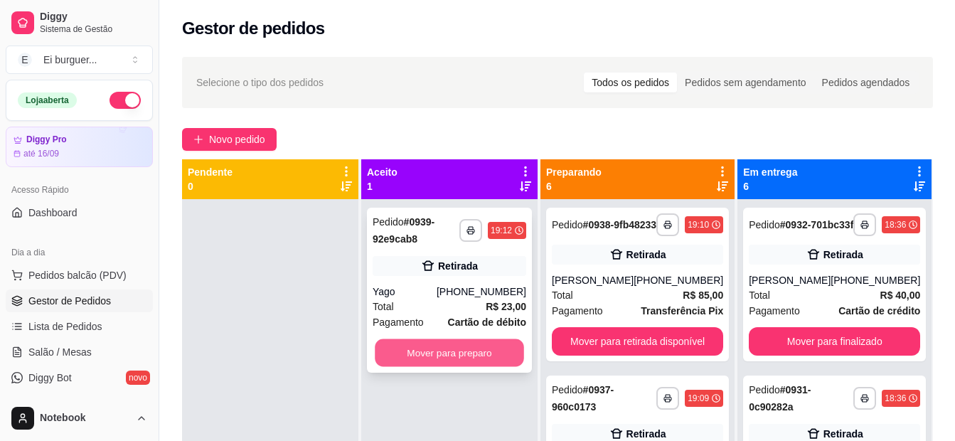
click at [524, 346] on button "Mover para preparo" at bounding box center [449, 353] width 149 height 28
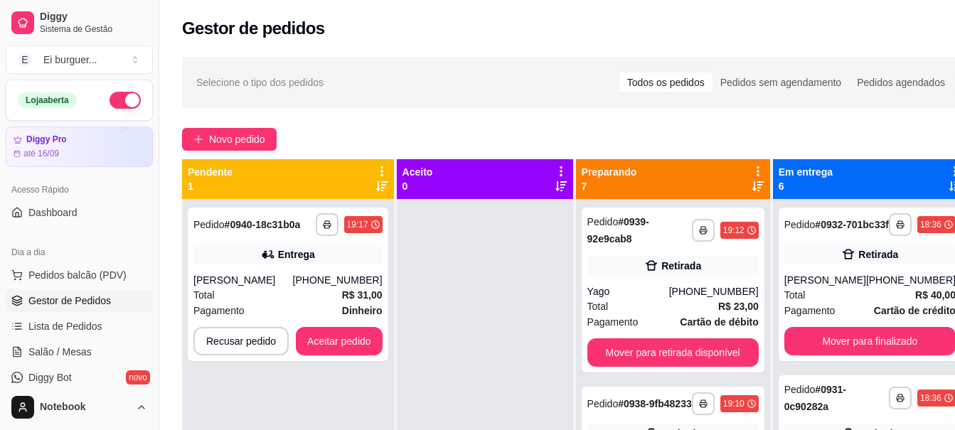
drag, startPoint x: 499, startPoint y: 365, endPoint x: 420, endPoint y: 333, distance: 85.2
click at [486, 357] on div at bounding box center [485, 414] width 176 height 430
click at [324, 230] on button "button" at bounding box center [327, 224] width 23 height 23
click at [313, 278] on button "IMPRESSORA" at bounding box center [287, 274] width 103 height 23
click at [363, 341] on button "Aceitar pedido" at bounding box center [339, 341] width 87 height 28
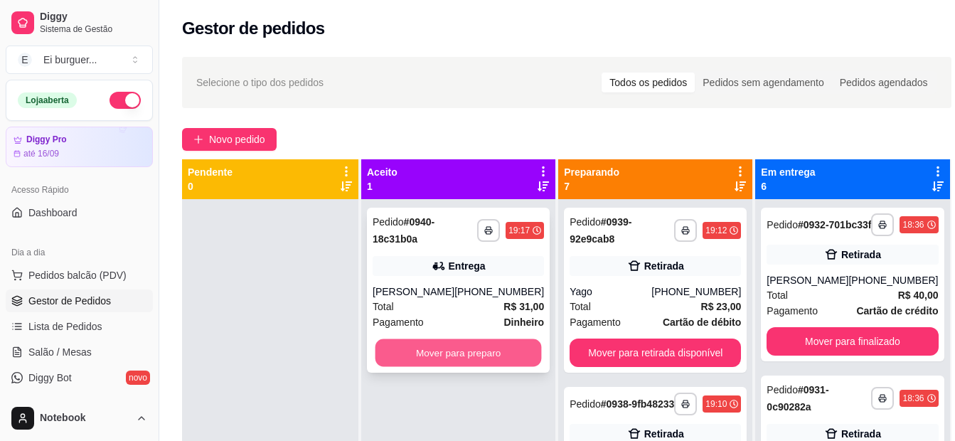
click at [468, 353] on button "Mover para preparo" at bounding box center [459, 353] width 166 height 28
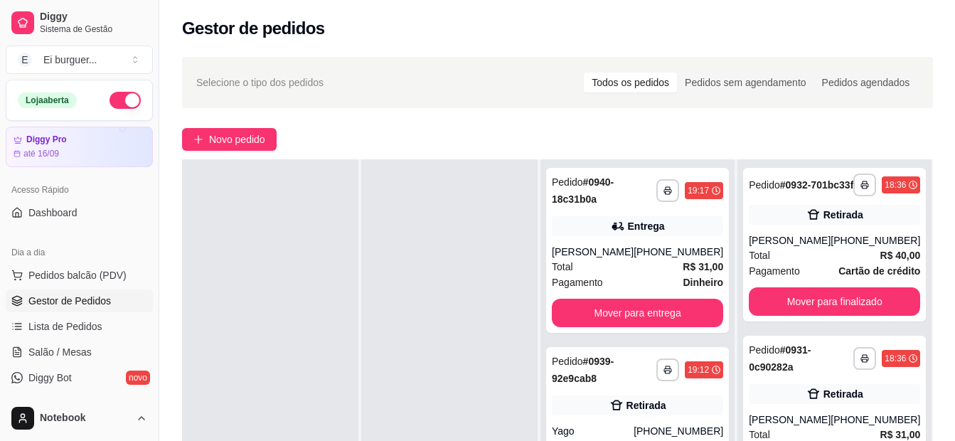
click at [490, 373] on div at bounding box center [449, 379] width 176 height 441
click at [467, 341] on div at bounding box center [449, 379] width 176 height 441
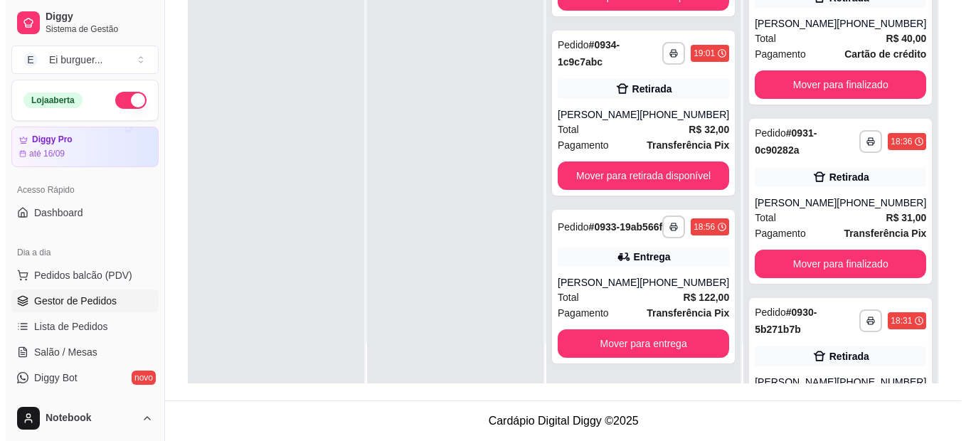
scroll to position [964, 0]
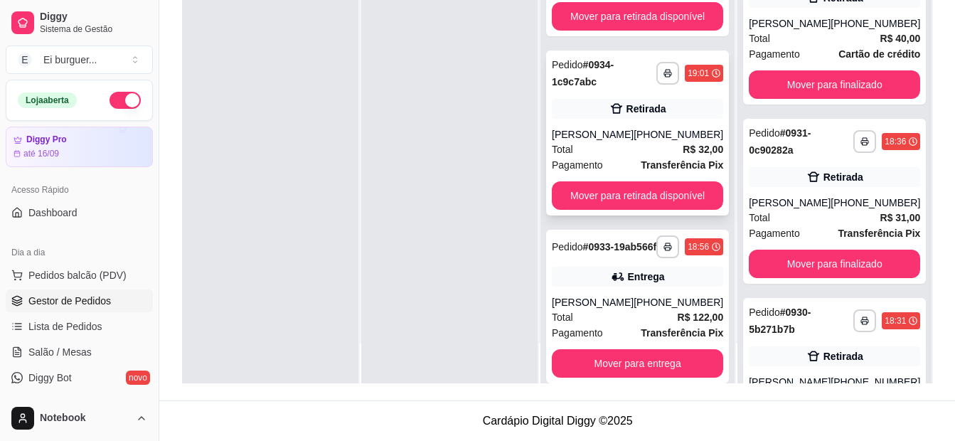
click at [600, 142] on div "[PERSON_NAME]" at bounding box center [593, 134] width 82 height 14
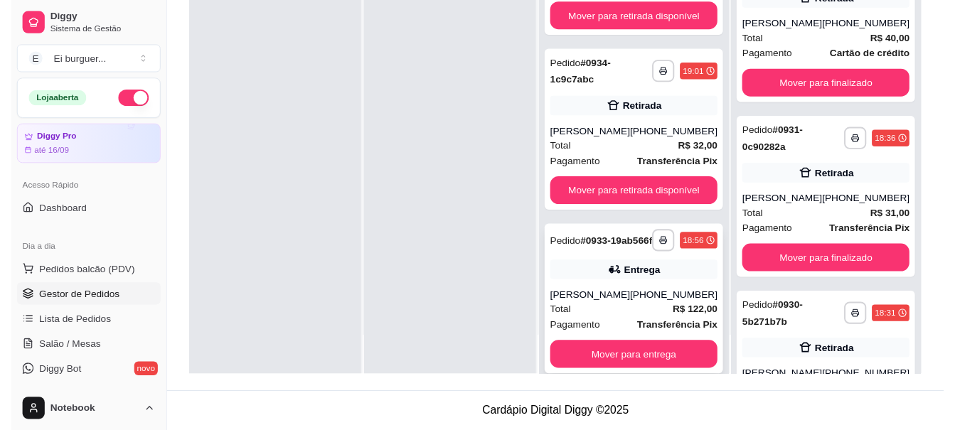
scroll to position [1036, 0]
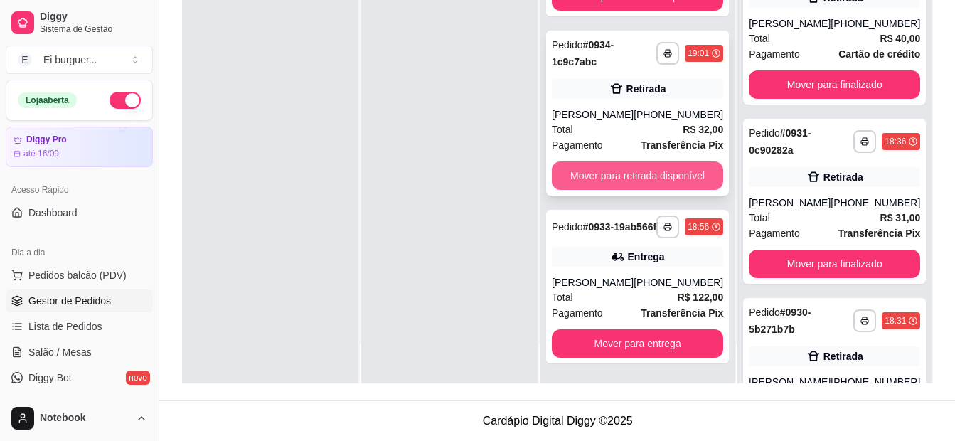
click at [622, 161] on button "Mover para retirada disponível" at bounding box center [637, 175] width 171 height 28
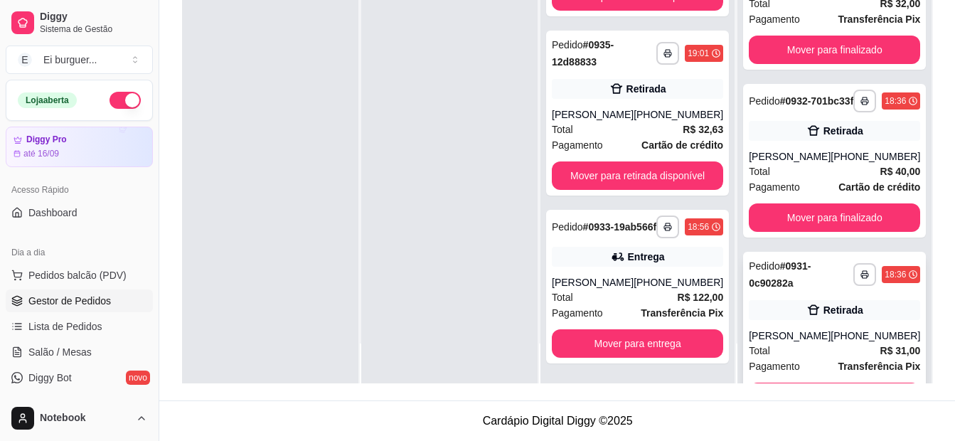
scroll to position [71, 0]
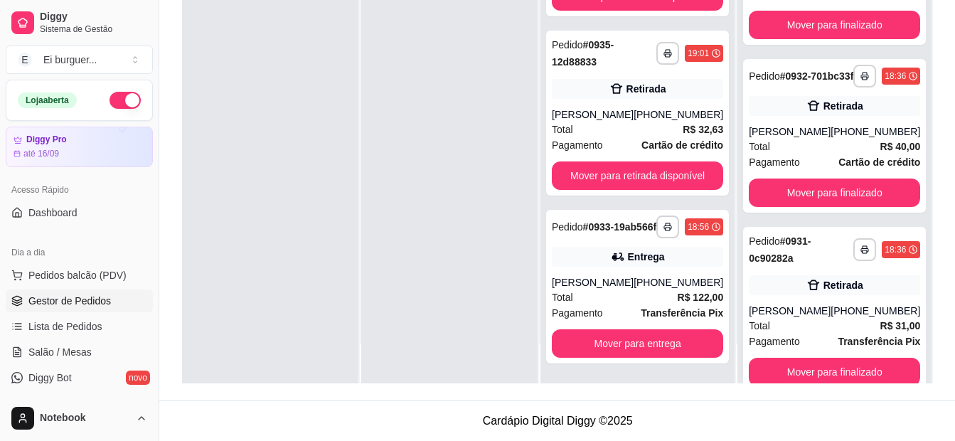
click at [493, 342] on div at bounding box center [449, 162] width 176 height 441
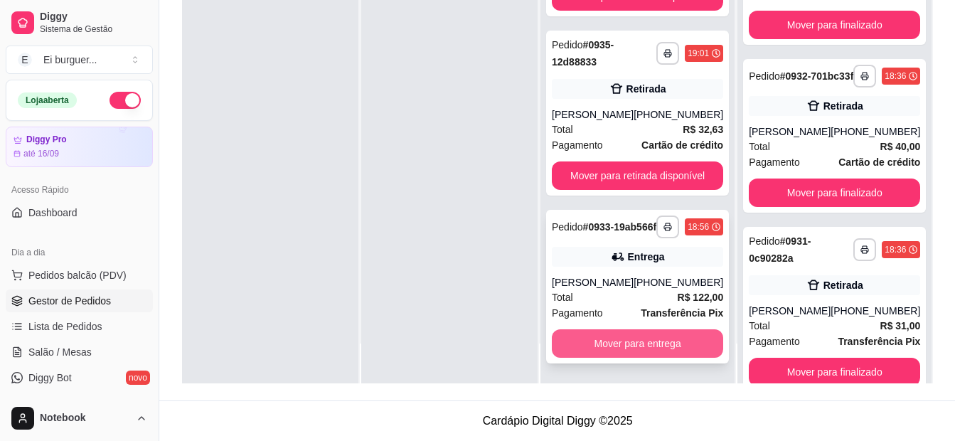
click at [612, 344] on button "Mover para entrega" at bounding box center [637, 343] width 171 height 28
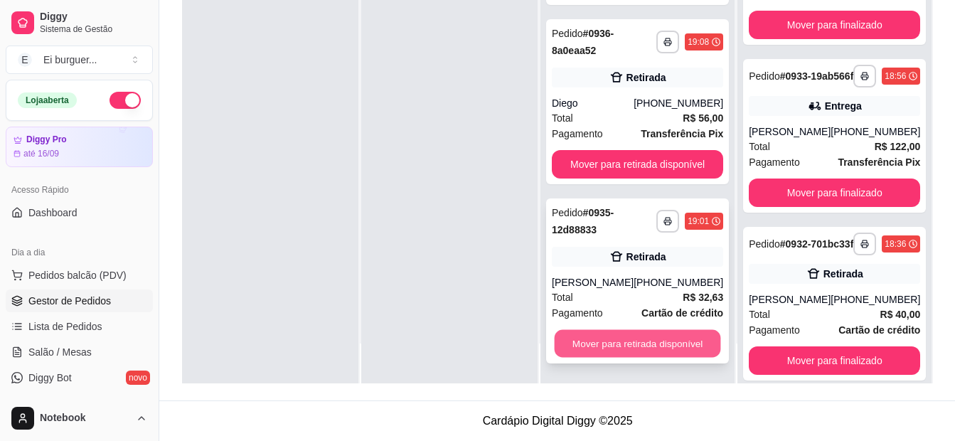
click at [615, 346] on button "Mover para retirada disponível" at bounding box center [638, 344] width 166 height 28
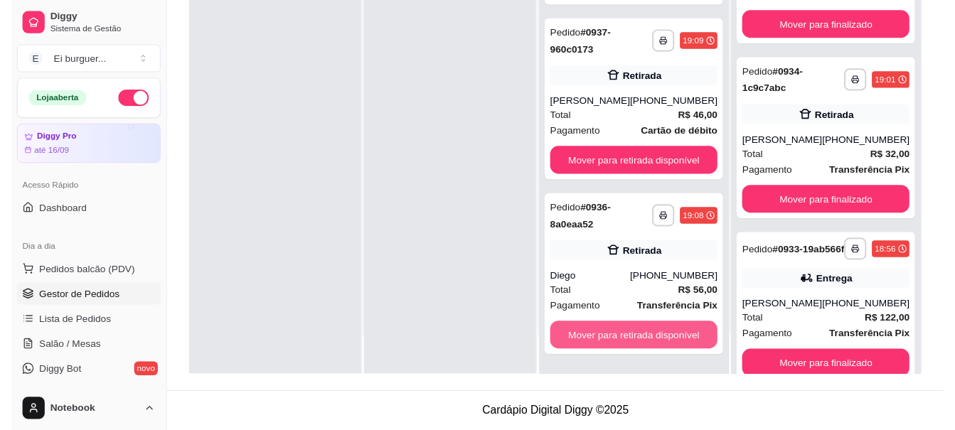
scroll to position [250, 0]
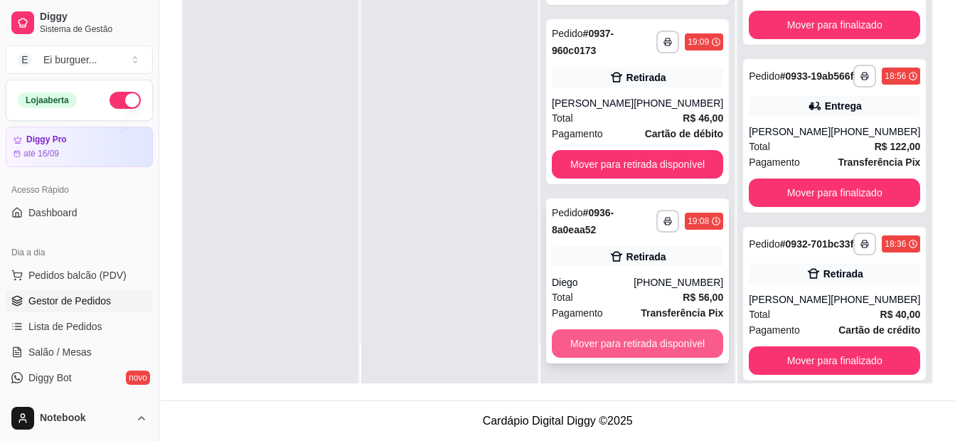
click at [649, 337] on button "Mover para retirada disponível" at bounding box center [637, 343] width 171 height 28
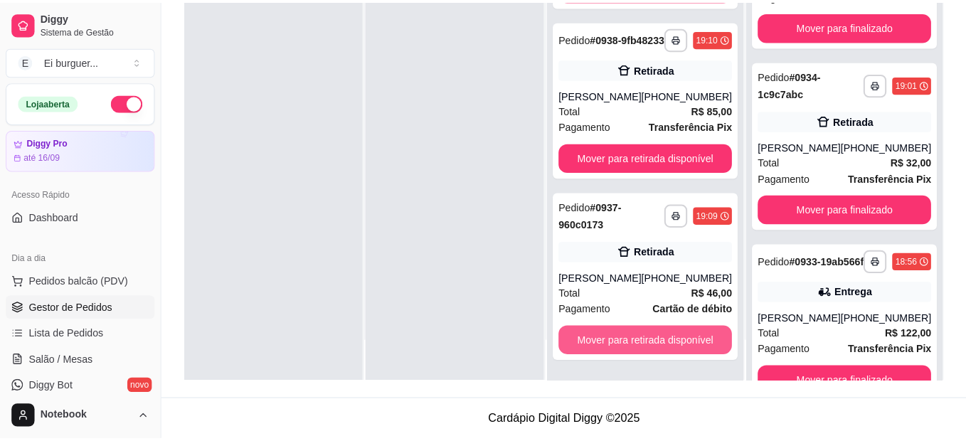
scroll to position [430, 0]
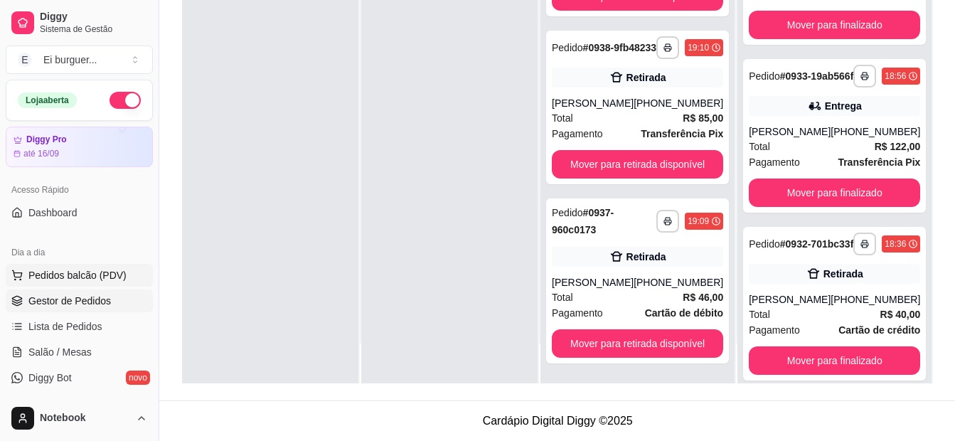
click at [103, 284] on button "Pedidos balcão (PDV)" at bounding box center [79, 275] width 147 height 23
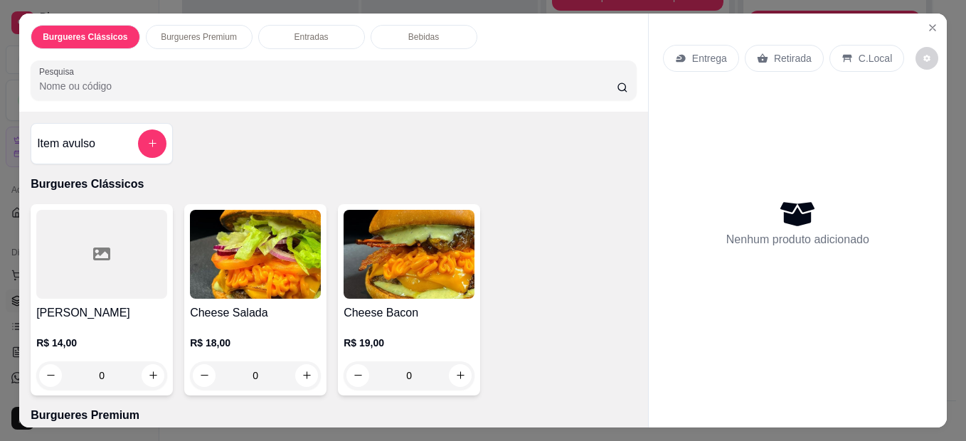
scroll to position [142, 0]
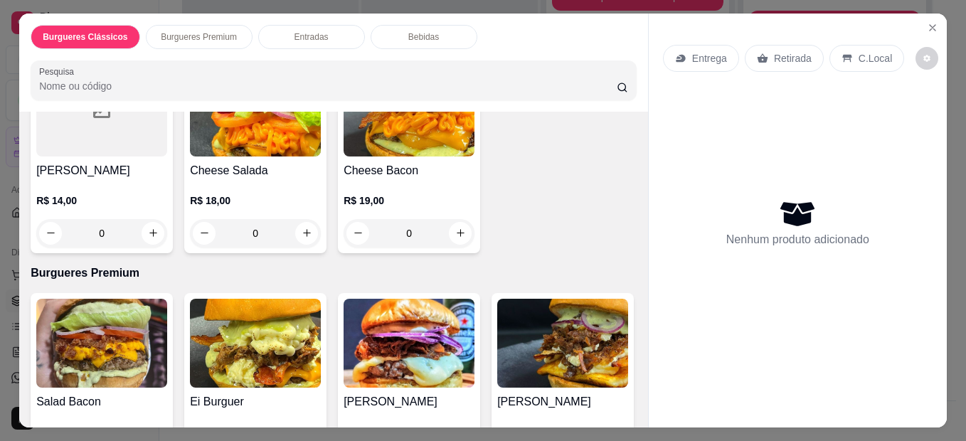
click at [147, 223] on div "0" at bounding box center [101, 233] width 131 height 28
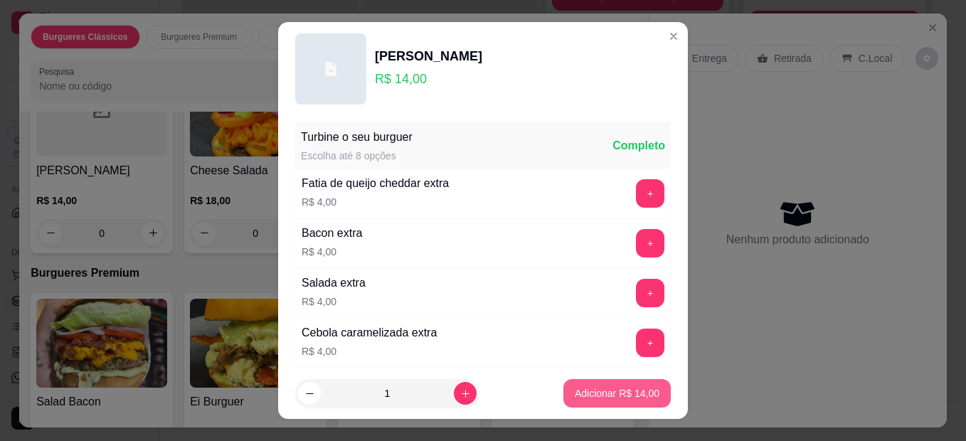
click at [575, 393] on p "Adicionar R$ 14,00" at bounding box center [617, 393] width 85 height 14
type input "1"
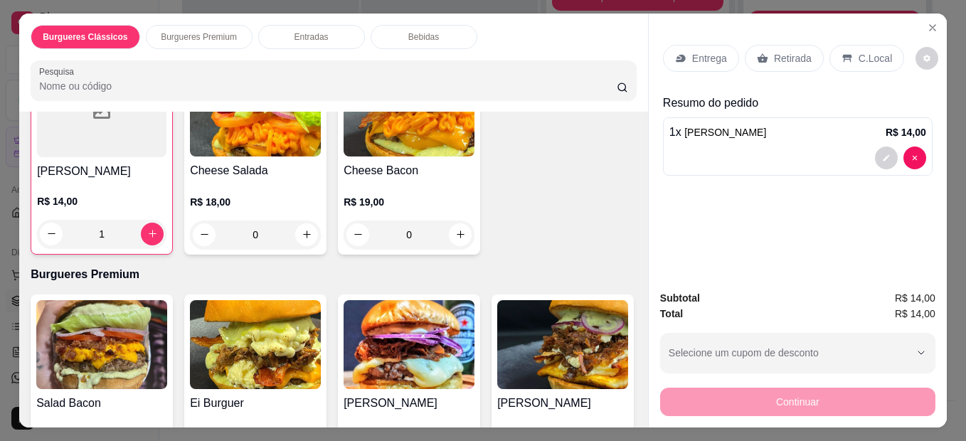
scroll to position [143, 0]
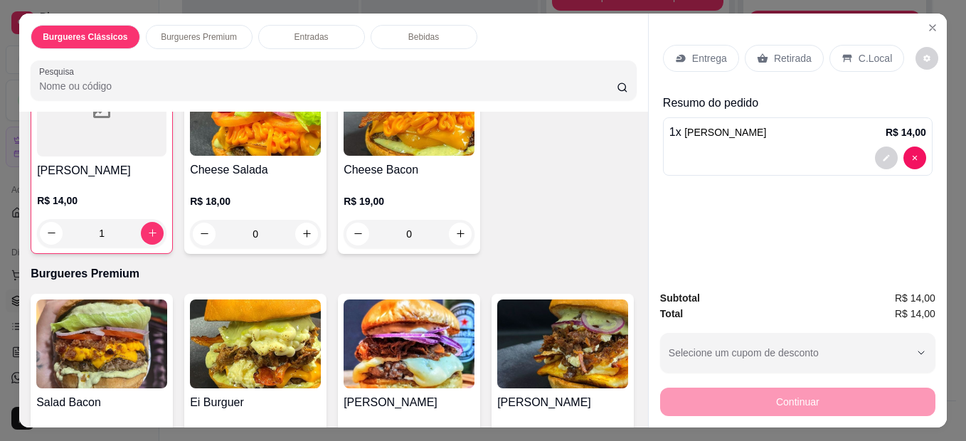
click at [459, 228] on div "0" at bounding box center [409, 234] width 131 height 28
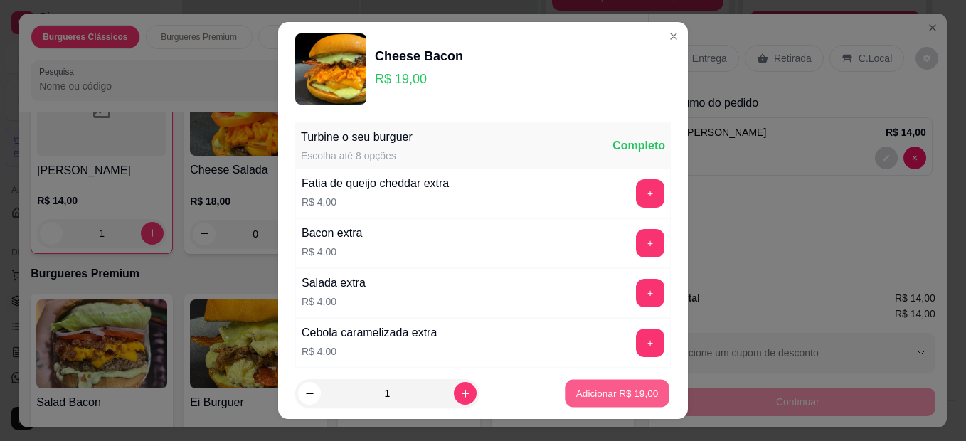
click at [576, 400] on p "Adicionar R$ 19,00" at bounding box center [617, 393] width 83 height 14
type input "1"
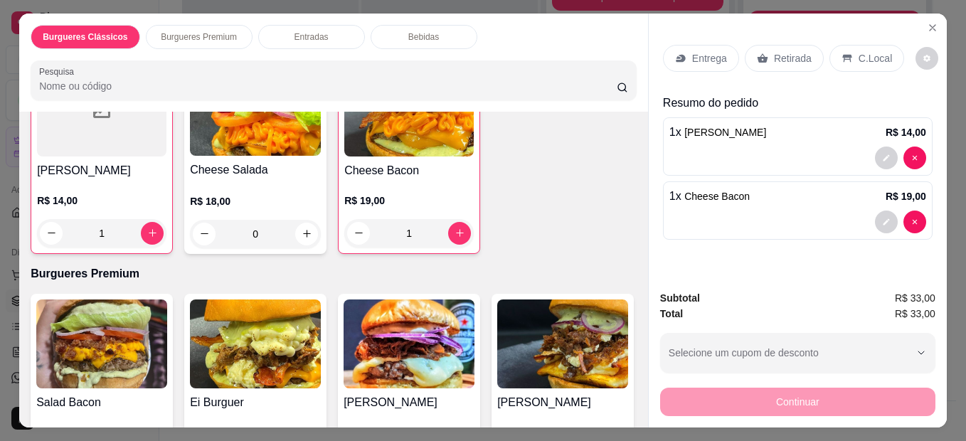
click at [770, 62] on div "Retirada" at bounding box center [784, 58] width 79 height 27
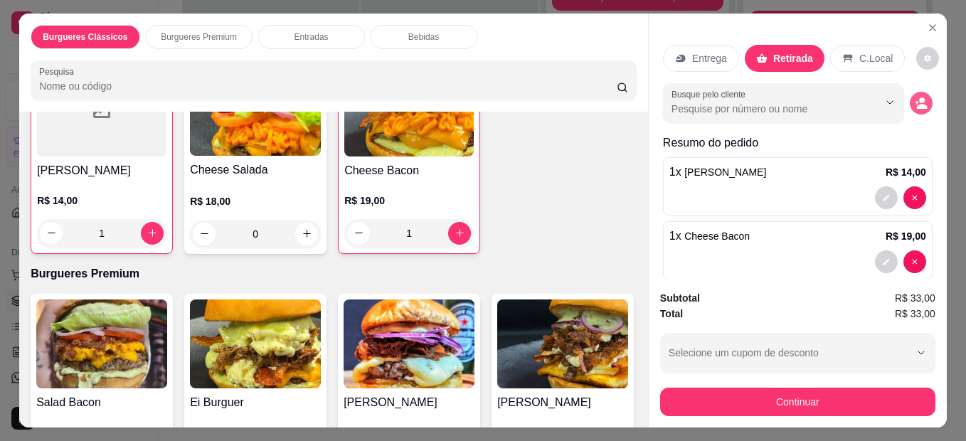
click at [915, 102] on icon "decrease-product-quantity" at bounding box center [921, 103] width 13 height 13
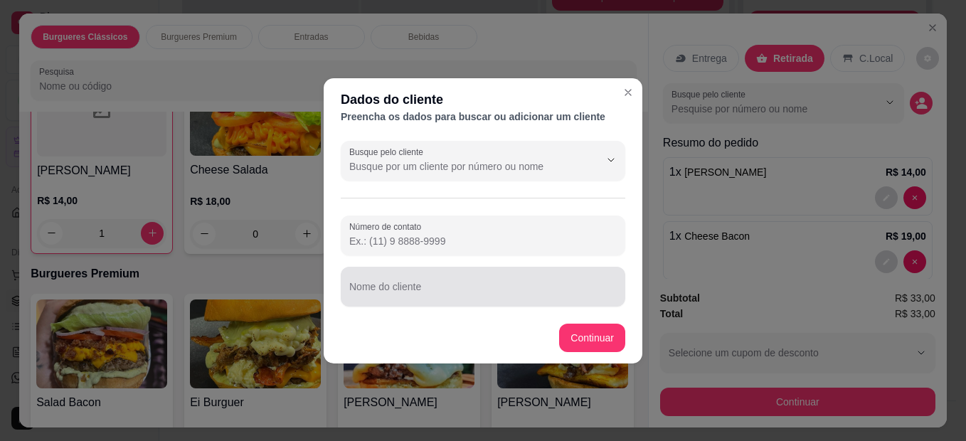
click at [479, 272] on div at bounding box center [482, 286] width 267 height 28
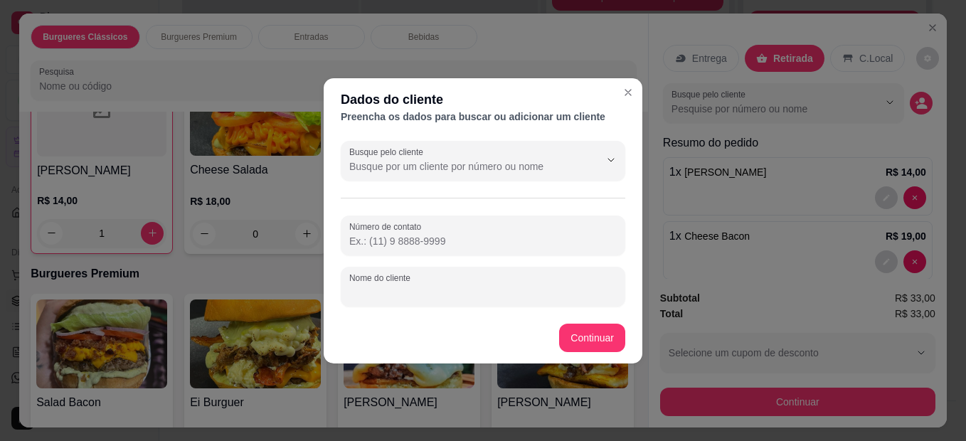
type input "j"
type input "[PERSON_NAME]"
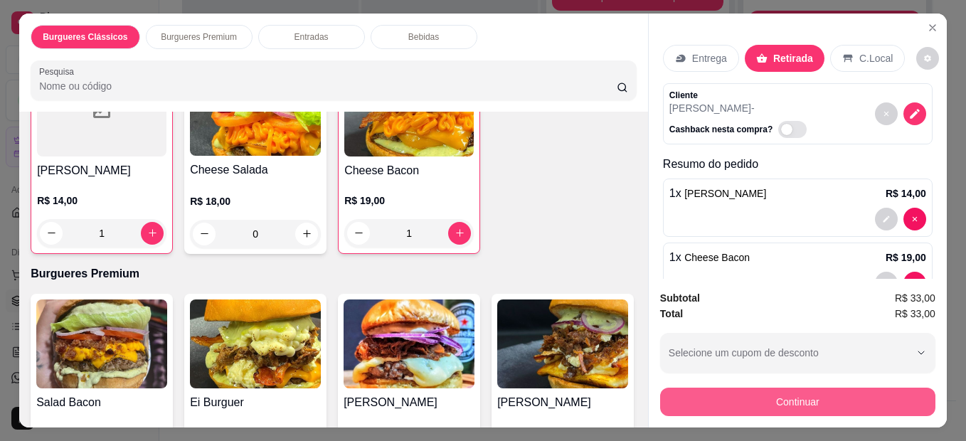
click at [744, 404] on button "Continuar" at bounding box center [797, 402] width 275 height 28
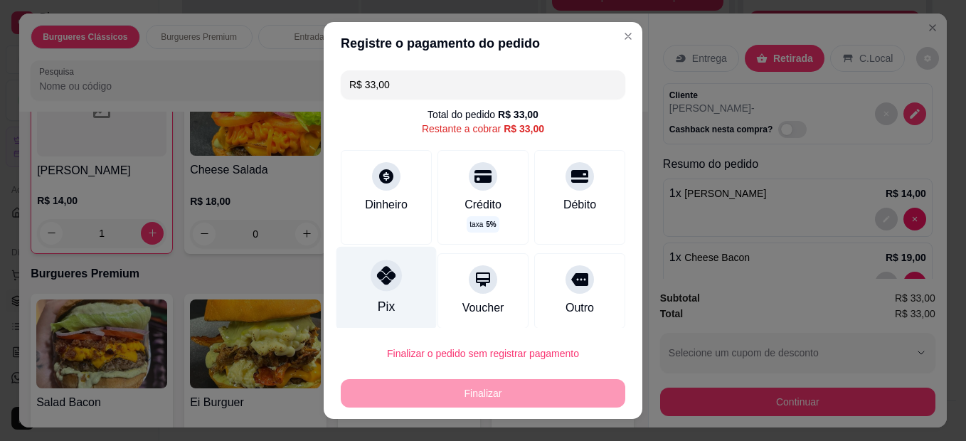
click at [377, 275] on icon at bounding box center [386, 275] width 18 height 18
type input "R$ 0,00"
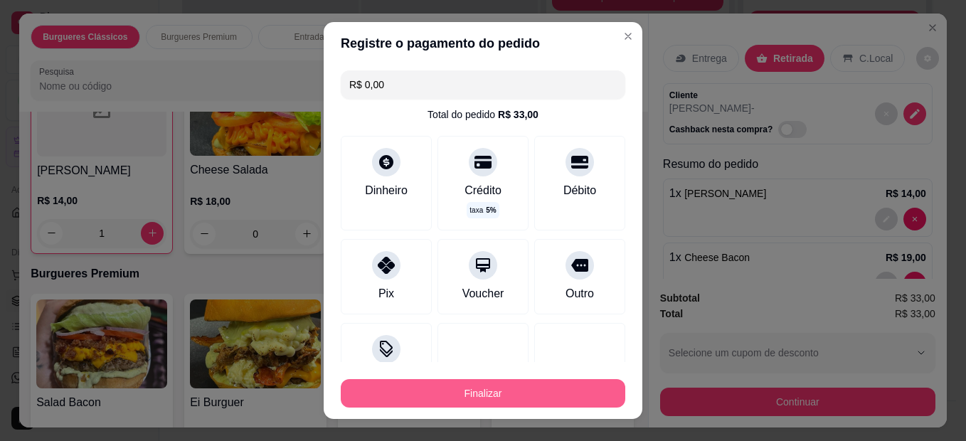
click at [420, 388] on button "Finalizar" at bounding box center [483, 393] width 284 height 28
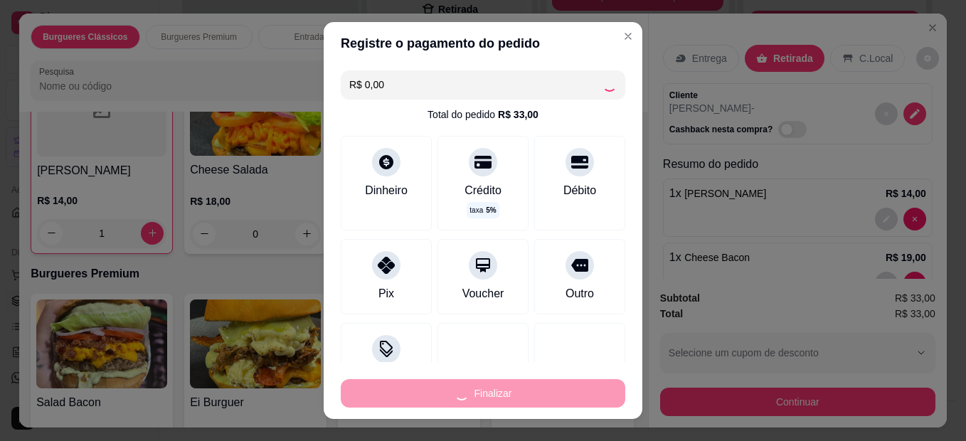
type input "0"
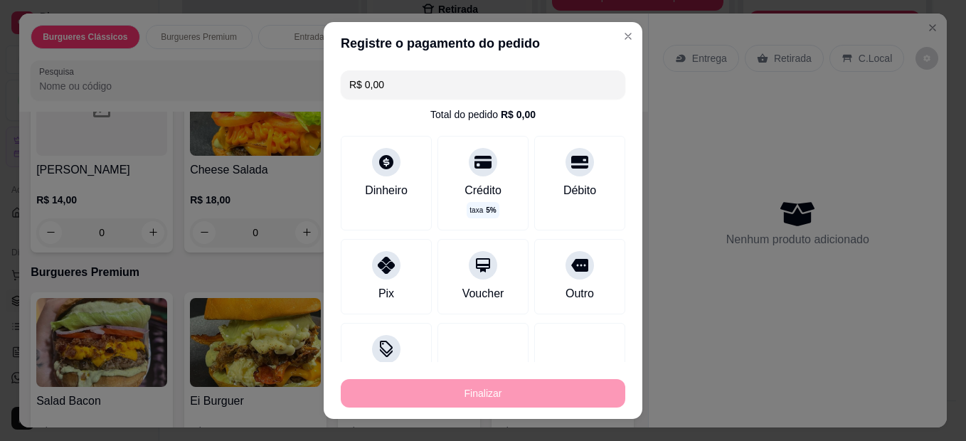
type input "-R$ 33,00"
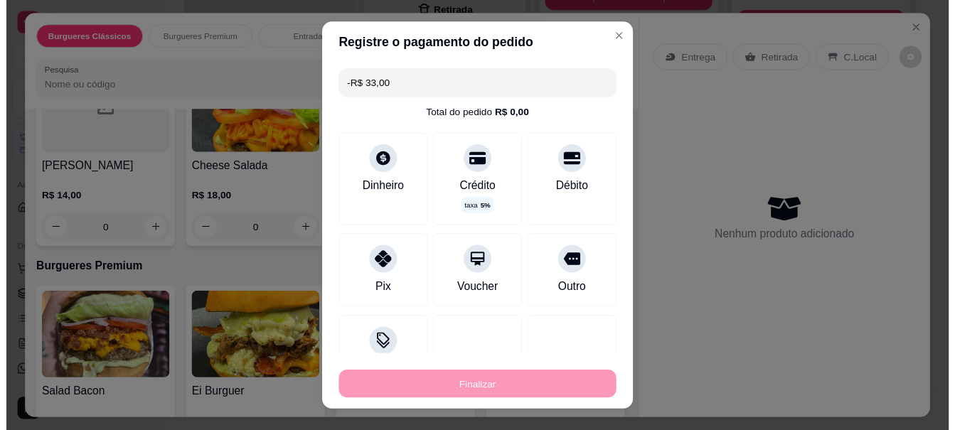
scroll to position [142, 0]
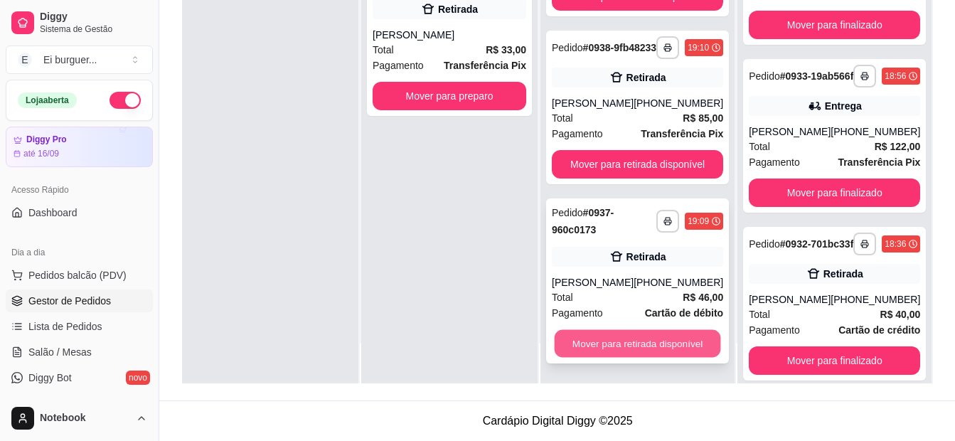
click at [589, 346] on button "Mover para retirada disponível" at bounding box center [638, 344] width 166 height 28
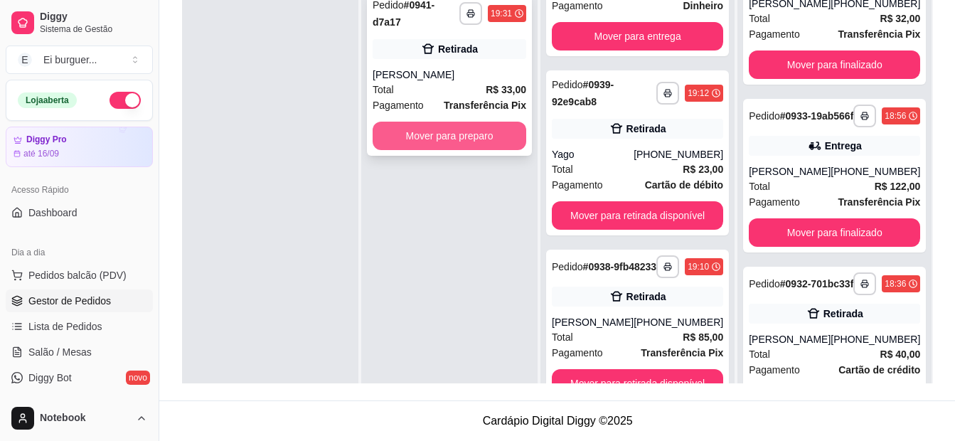
click at [431, 122] on button "Mover para preparo" at bounding box center [450, 136] width 154 height 28
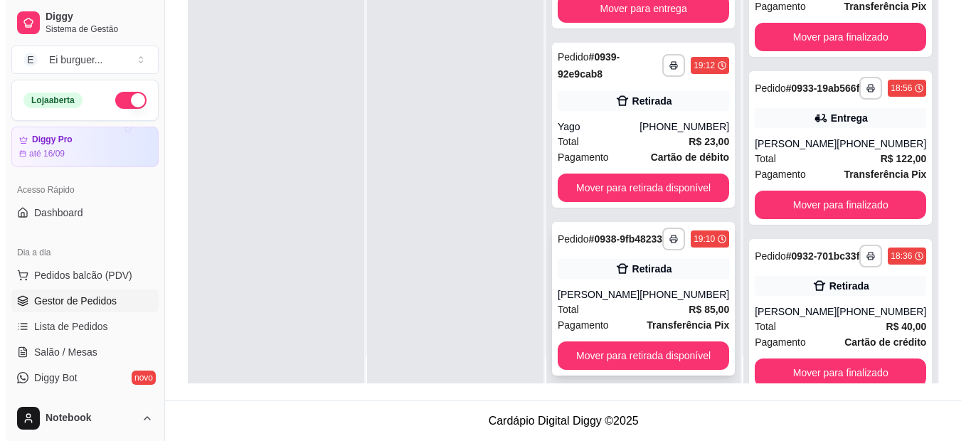
scroll to position [40, 0]
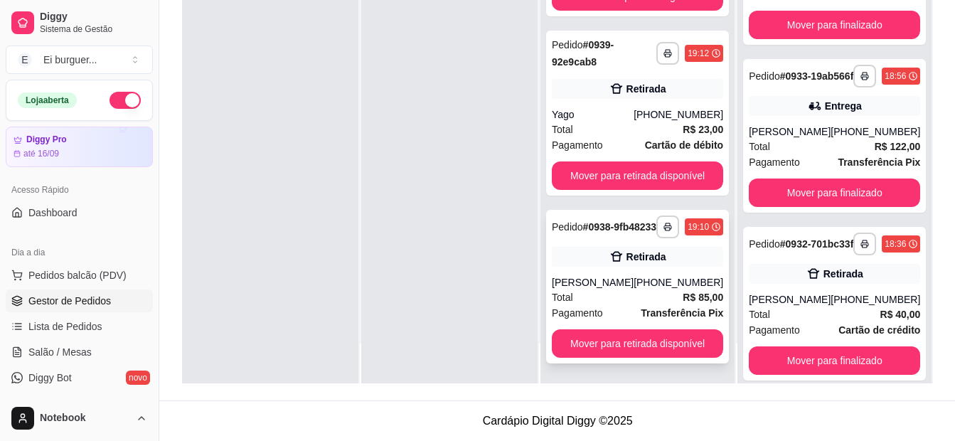
click at [610, 294] on div "Total R$ 85,00" at bounding box center [637, 297] width 171 height 16
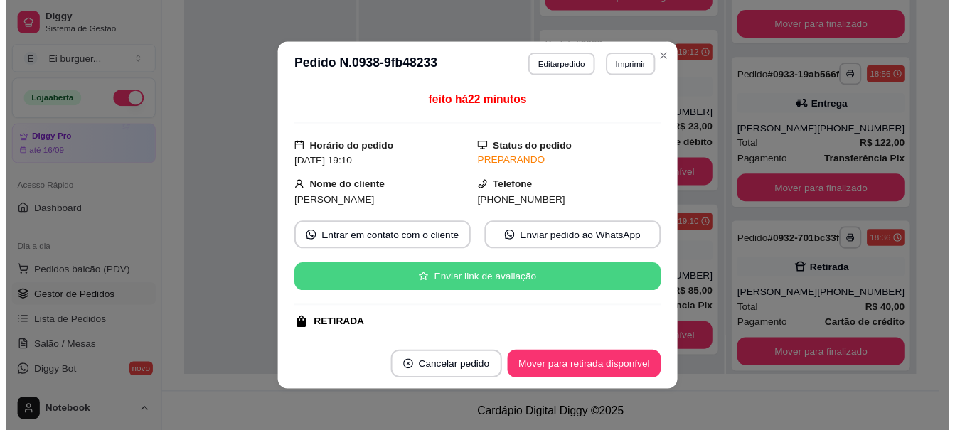
scroll to position [71, 0]
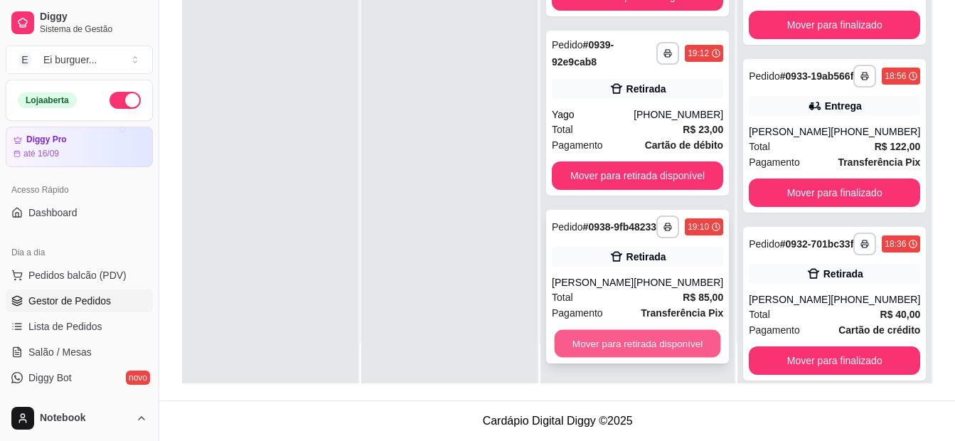
click at [652, 347] on button "Mover para retirada disponível" at bounding box center [638, 344] width 166 height 28
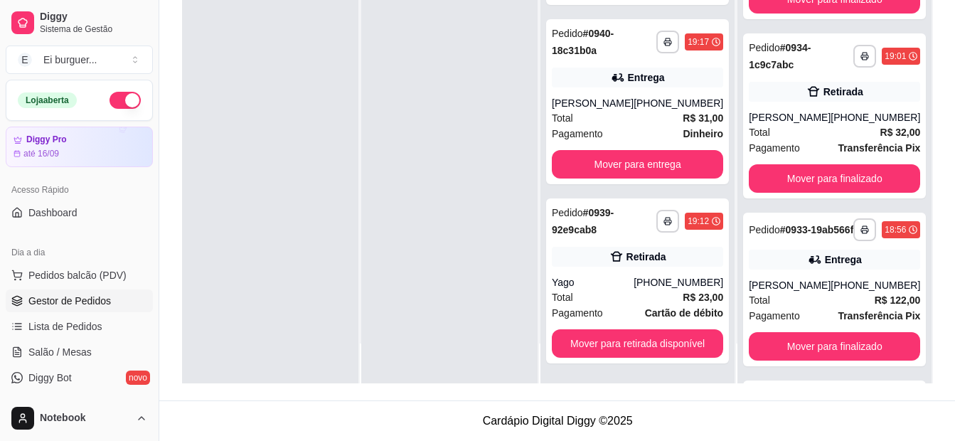
scroll to position [788, 0]
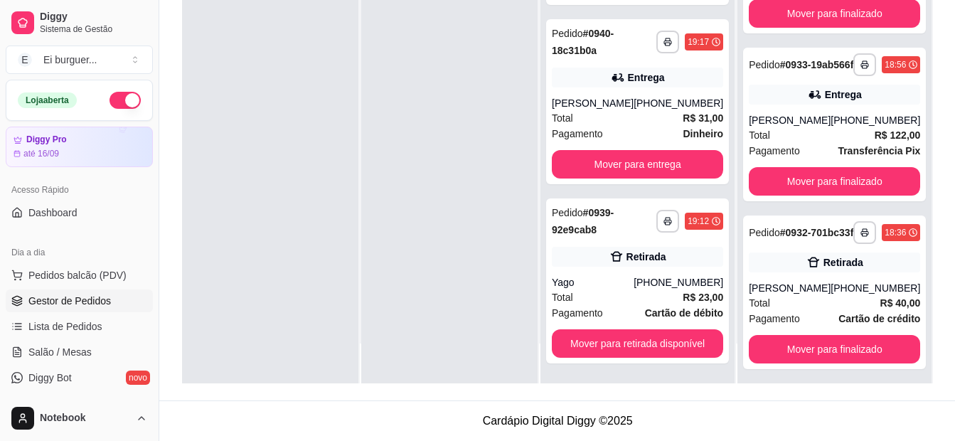
click at [461, 349] on div at bounding box center [449, 162] width 176 height 441
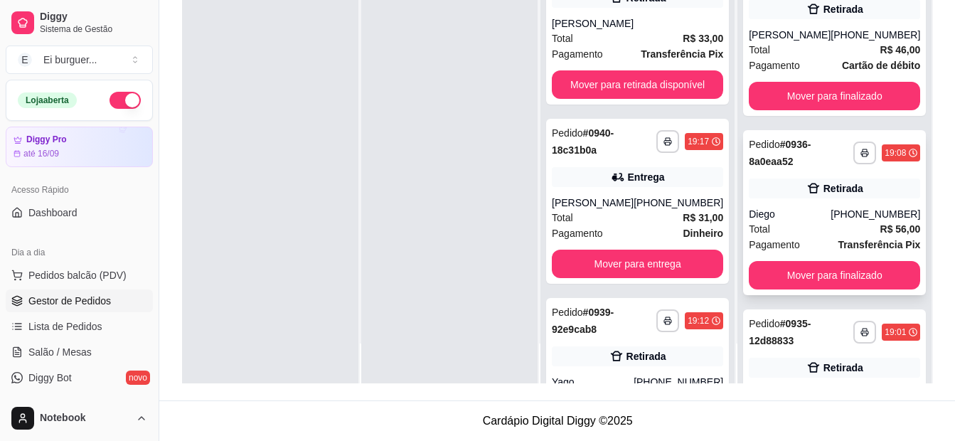
scroll to position [148, 0]
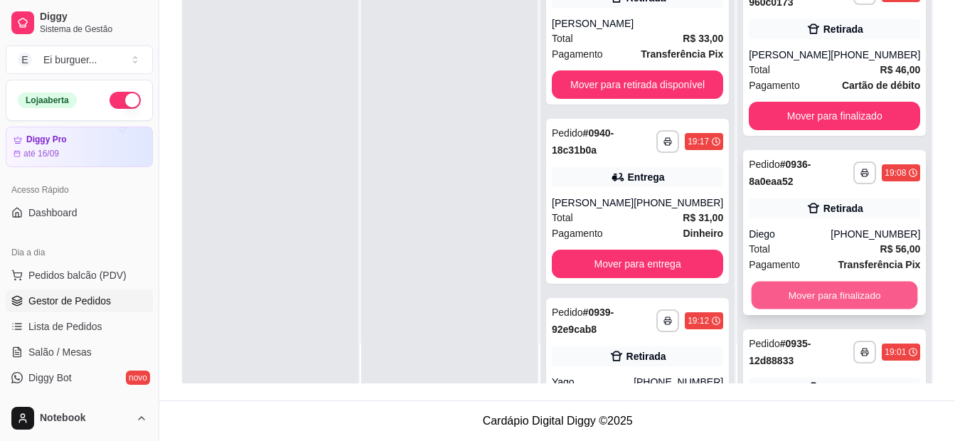
click at [850, 302] on button "Mover para finalizado" at bounding box center [835, 296] width 166 height 28
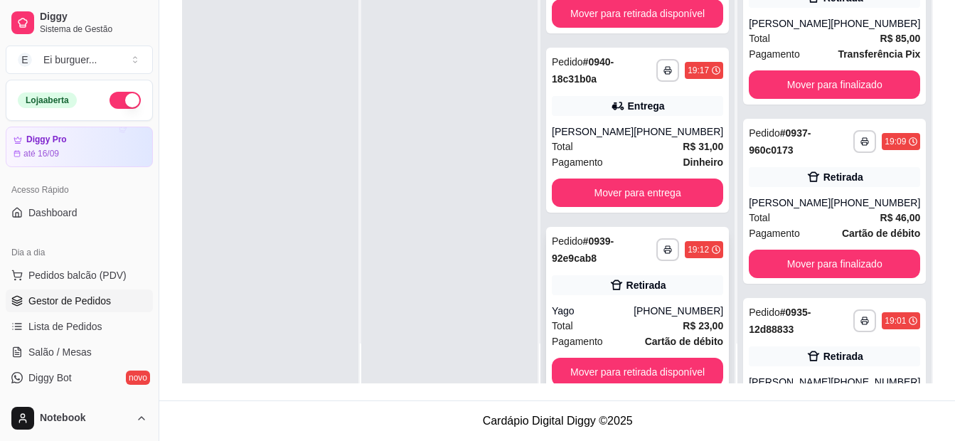
scroll to position [100, 0]
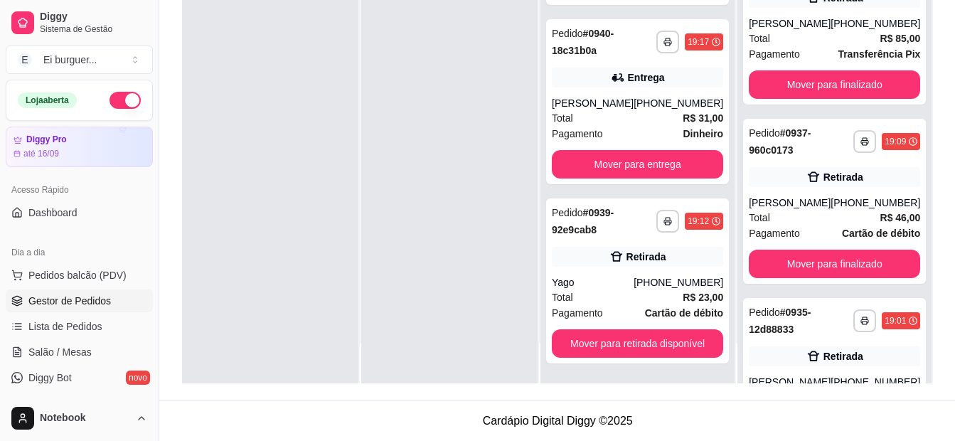
click at [456, 252] on div at bounding box center [449, 162] width 176 height 441
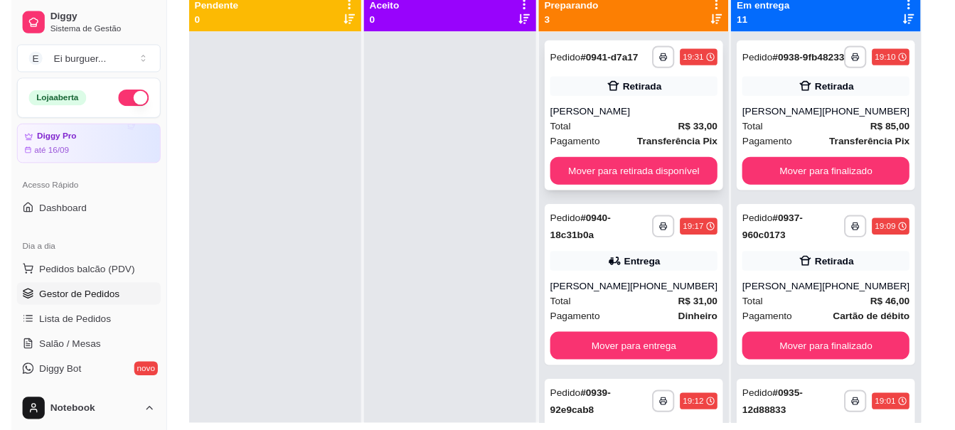
scroll to position [146, 0]
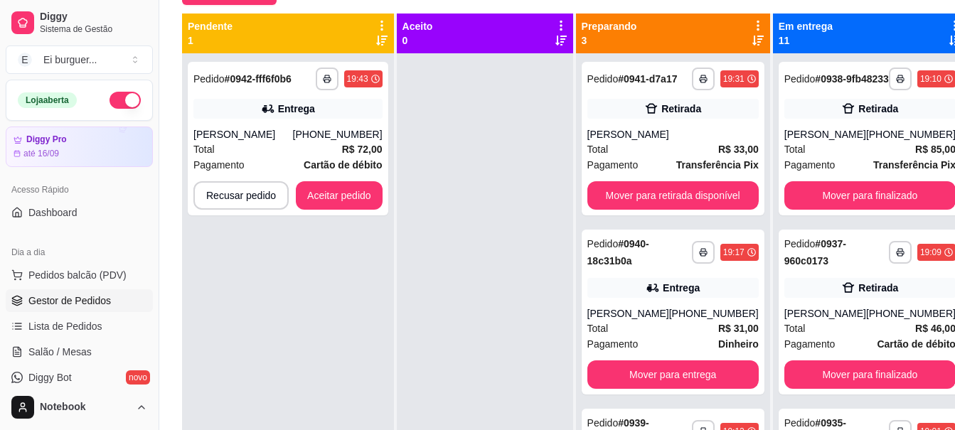
click at [474, 398] on div at bounding box center [485, 268] width 176 height 430
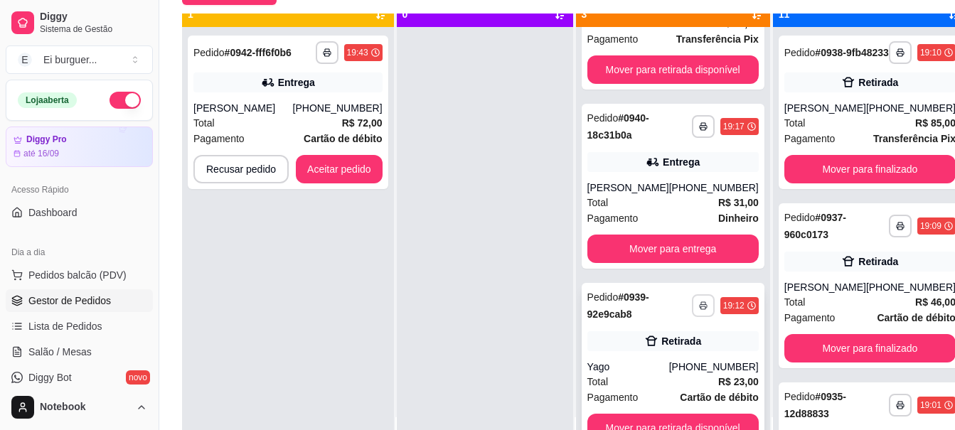
scroll to position [40, 0]
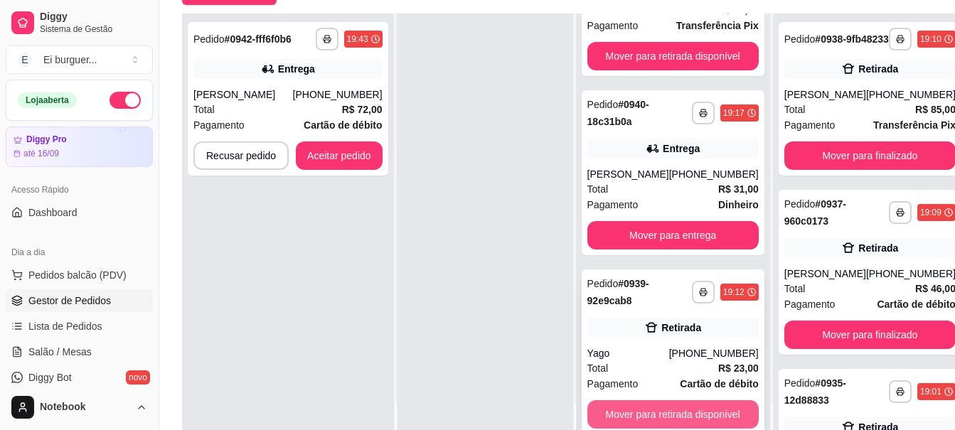
click at [677, 419] on button "Mover para retirada disponível" at bounding box center [672, 414] width 171 height 28
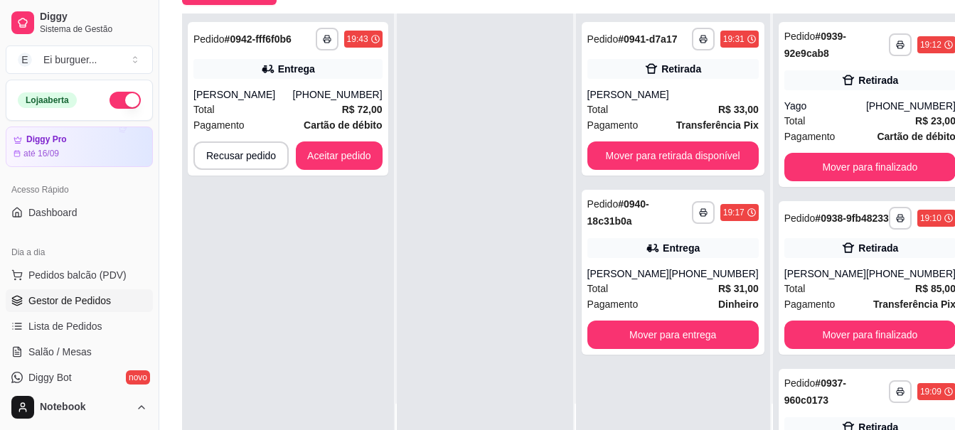
scroll to position [228, 0]
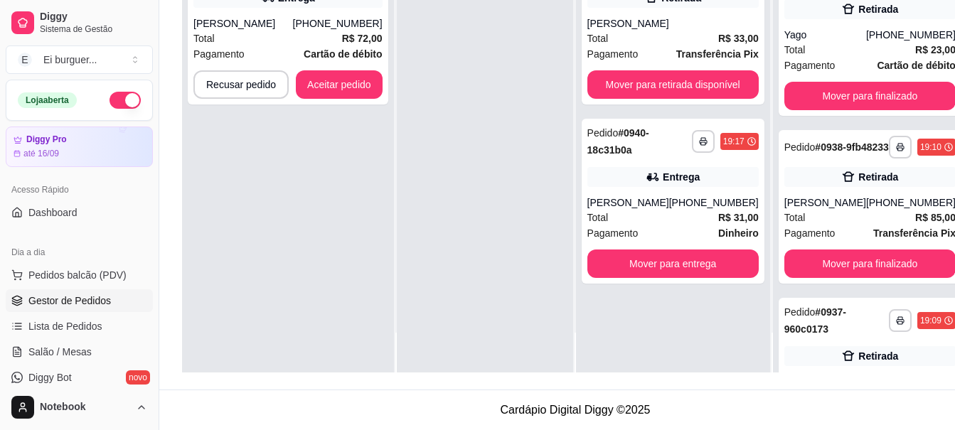
drag, startPoint x: 624, startPoint y: 342, endPoint x: 393, endPoint y: 186, distance: 279.7
click at [393, 186] on div "**********" at bounding box center [288, 138] width 213 height 470
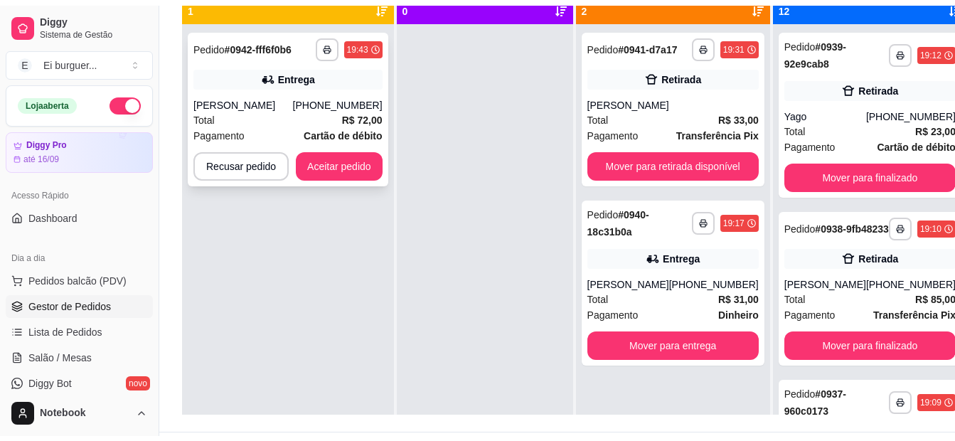
scroll to position [156, 0]
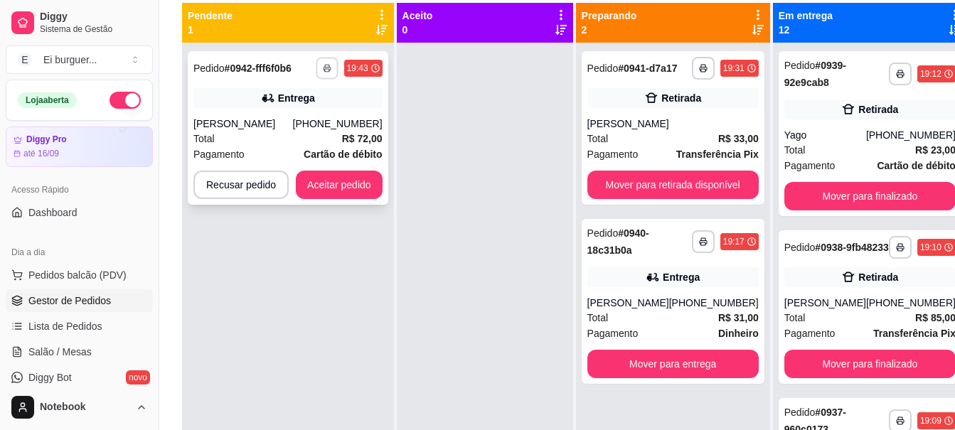
click at [316, 67] on button "button" at bounding box center [327, 68] width 22 height 22
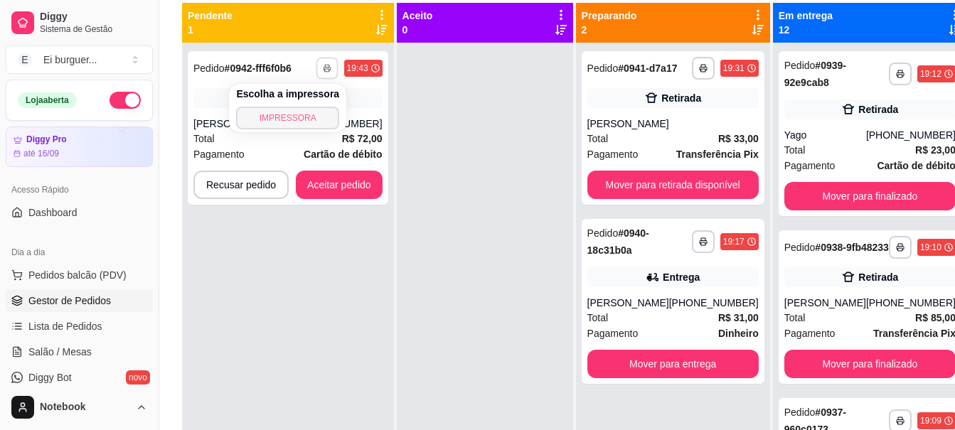
click at [311, 118] on button "IMPRESSORA" at bounding box center [287, 118] width 103 height 23
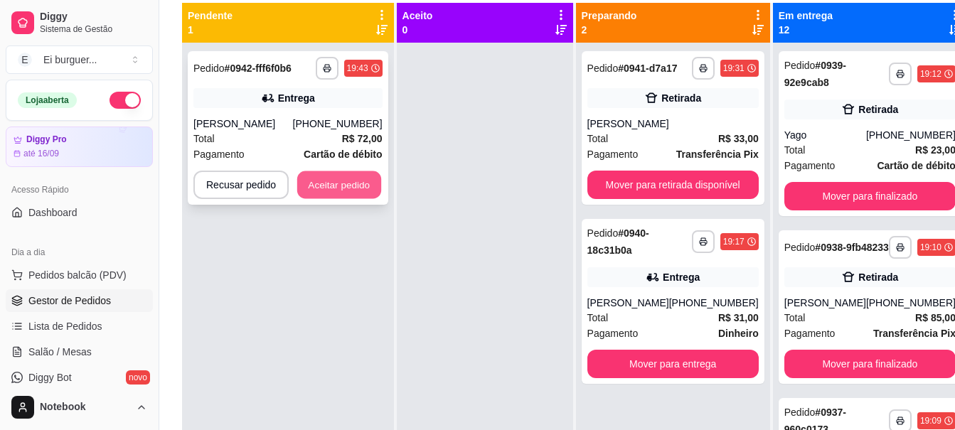
click at [361, 196] on button "Aceitar pedido" at bounding box center [339, 185] width 84 height 28
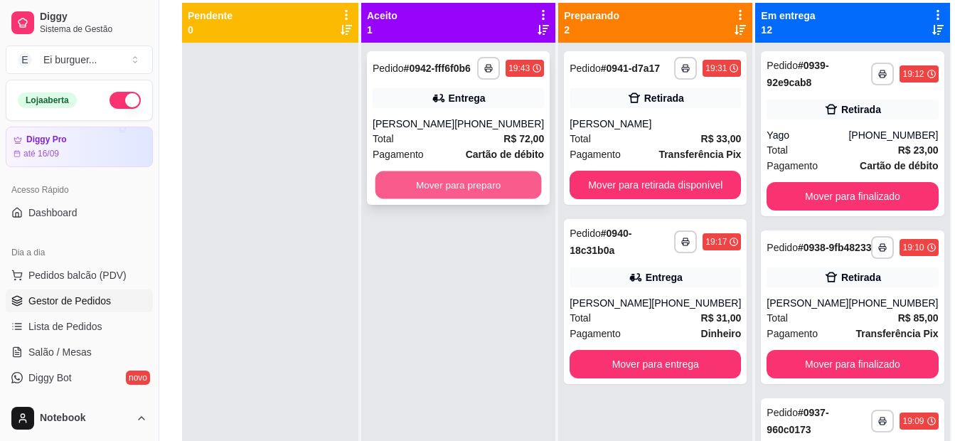
click at [456, 197] on button "Mover para preparo" at bounding box center [459, 185] width 166 height 28
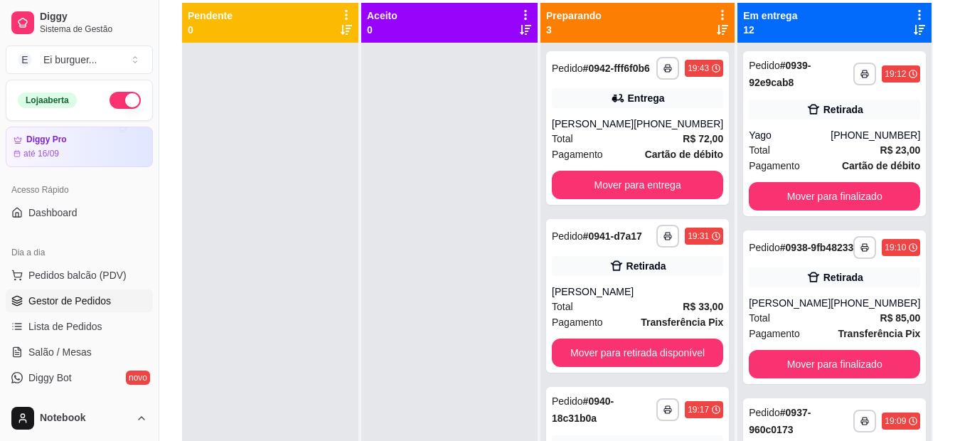
click at [511, 400] on div at bounding box center [449, 263] width 176 height 441
click at [403, 373] on div at bounding box center [449, 263] width 176 height 441
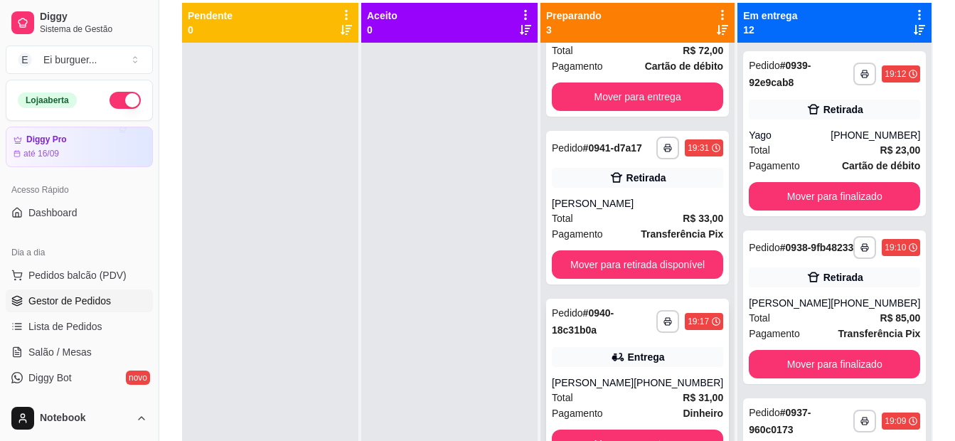
scroll to position [0, 0]
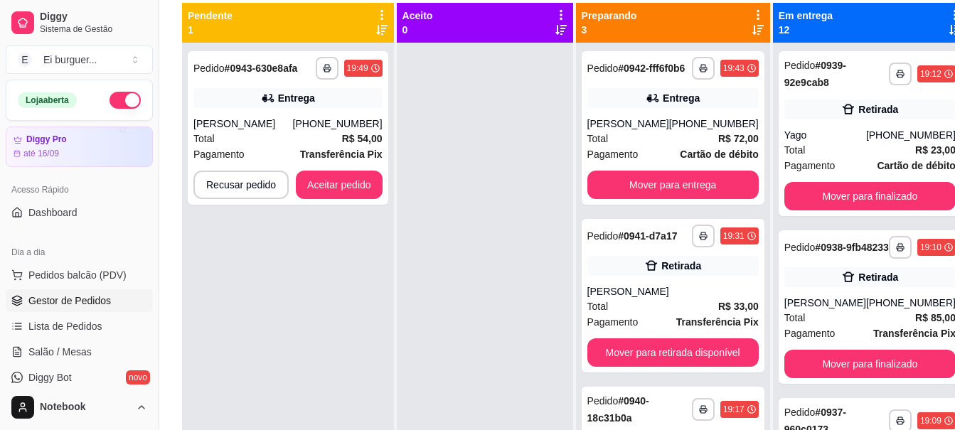
click at [351, 390] on div "**********" at bounding box center [288, 258] width 212 height 430
click at [328, 68] on icon "button" at bounding box center [327, 69] width 7 height 3
click at [316, 118] on button "IMPRESSORA" at bounding box center [288, 118] width 100 height 22
click at [361, 189] on button "Aceitar pedido" at bounding box center [339, 185] width 84 height 28
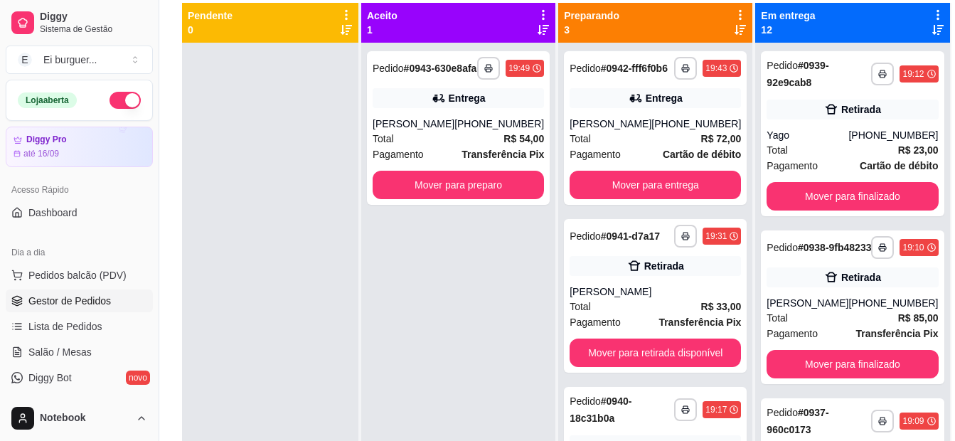
click at [452, 271] on div "**********" at bounding box center [458, 263] width 194 height 441
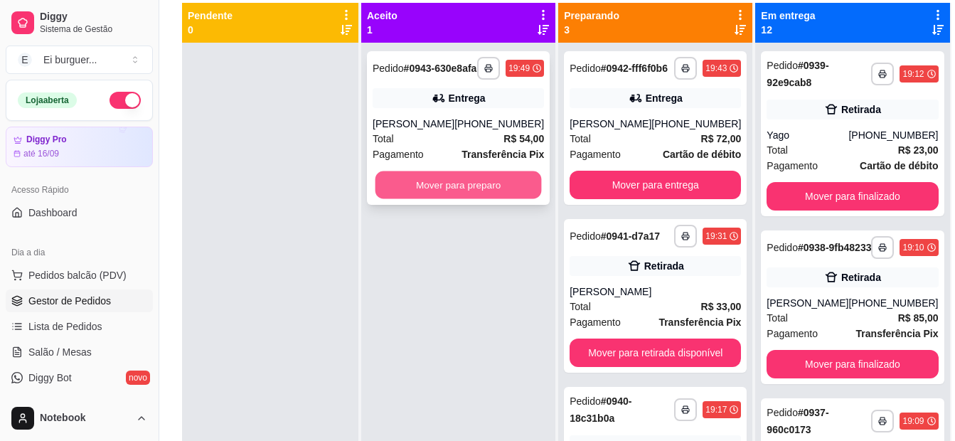
click at [440, 196] on button "Mover para preparo" at bounding box center [459, 185] width 166 height 28
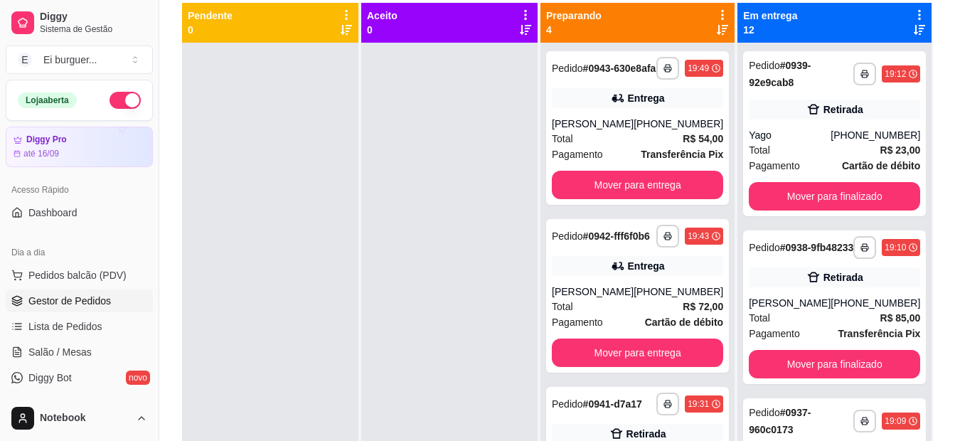
click at [242, 153] on div at bounding box center [270, 263] width 176 height 441
click at [494, 394] on div at bounding box center [449, 263] width 176 height 441
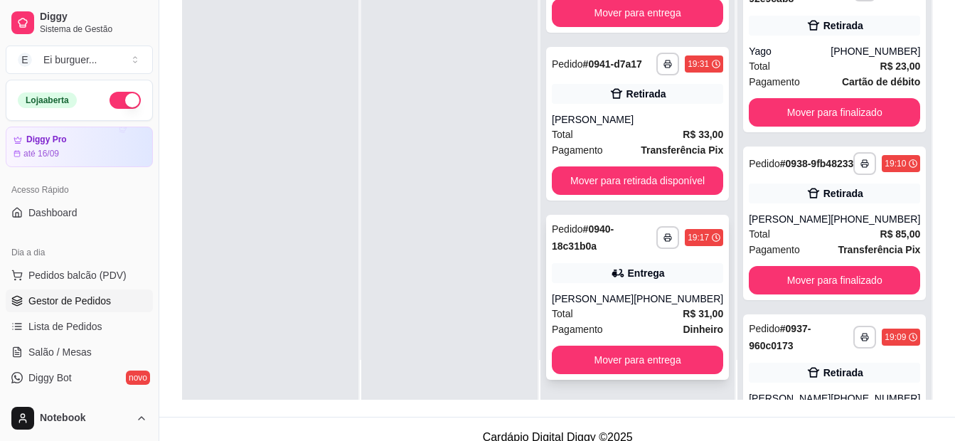
scroll to position [217, 0]
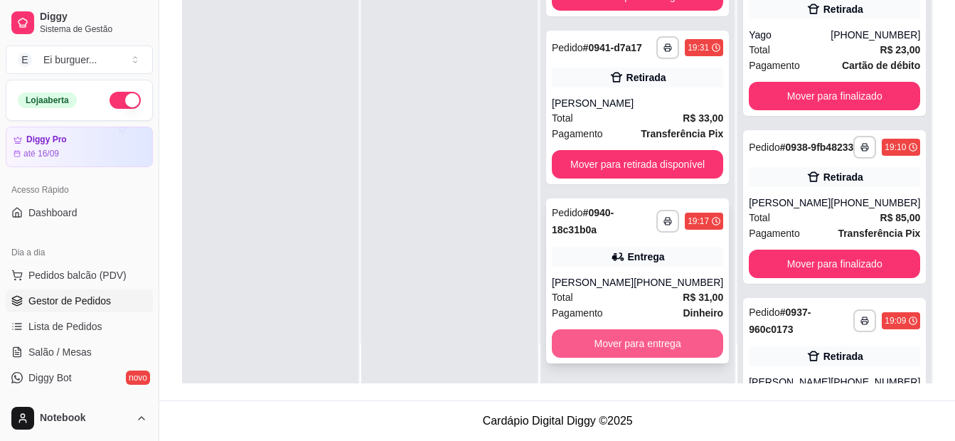
click at [646, 345] on button "Mover para entrega" at bounding box center [637, 343] width 171 height 28
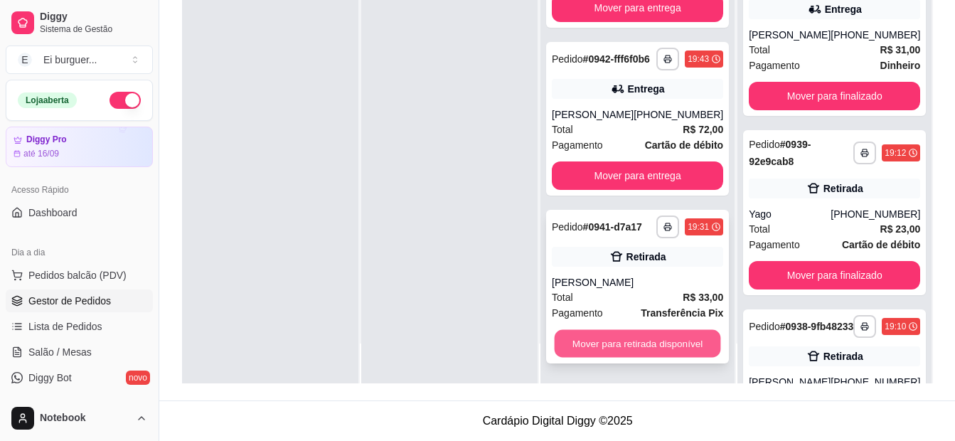
click at [642, 340] on button "Mover para retirada disponível" at bounding box center [638, 344] width 166 height 28
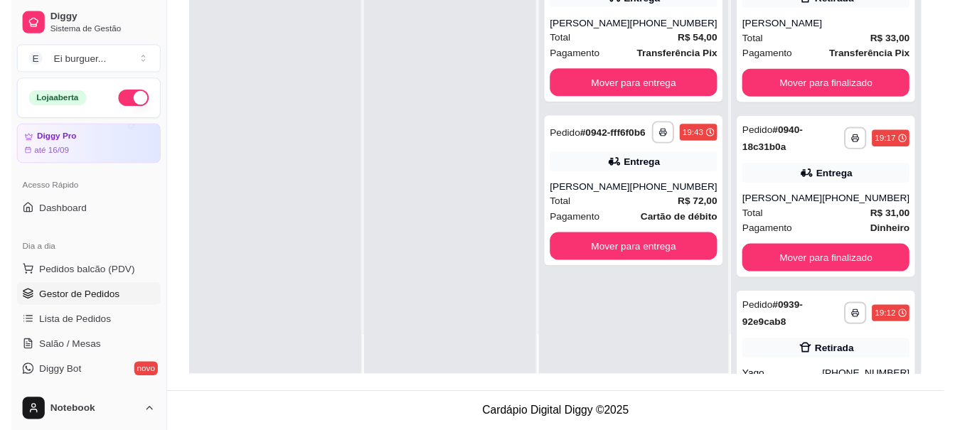
scroll to position [0, 0]
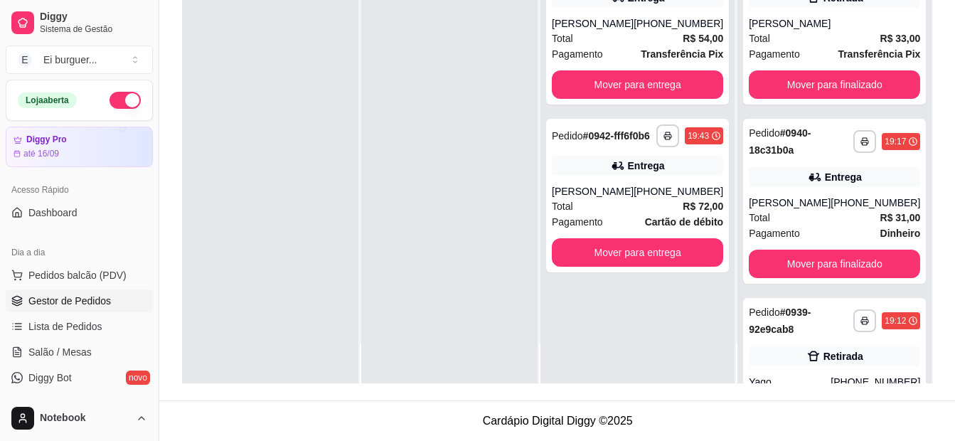
click at [224, 128] on div at bounding box center [270, 162] width 176 height 441
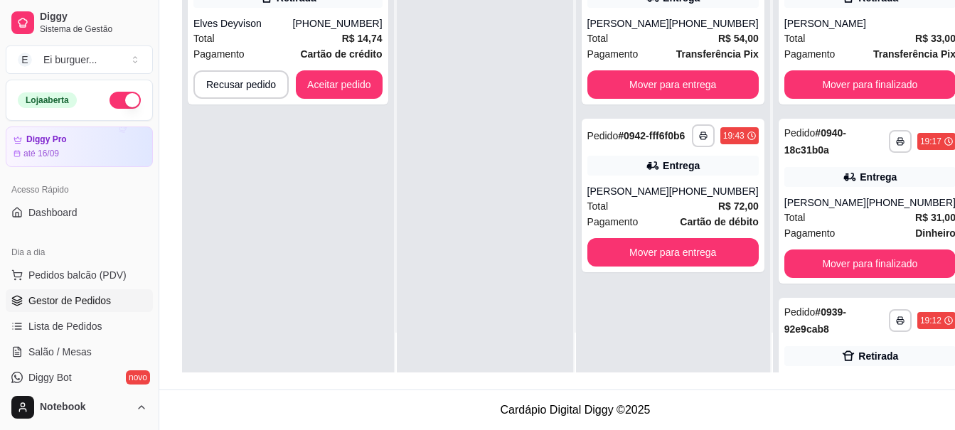
click at [582, 350] on div "**********" at bounding box center [673, 157] width 194 height 430
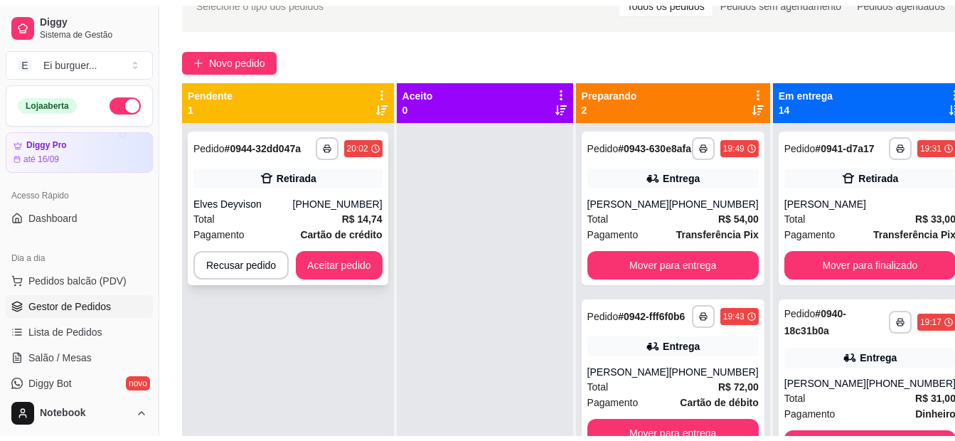
scroll to position [75, 0]
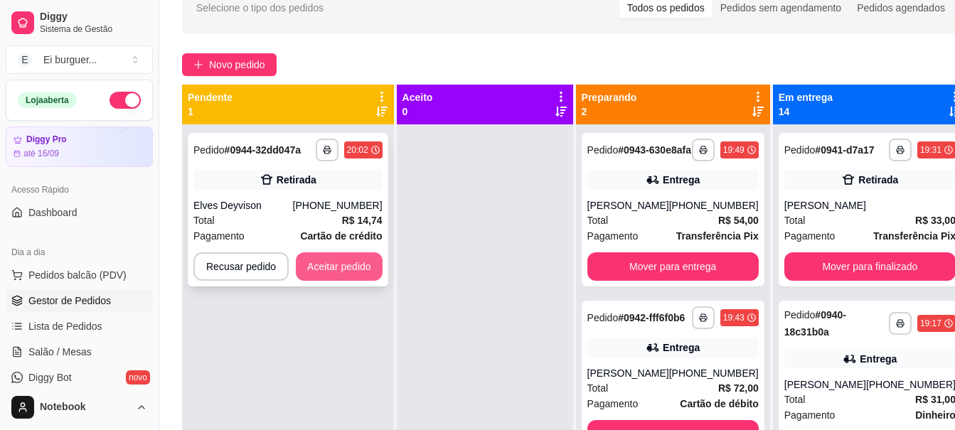
click at [358, 265] on button "Aceitar pedido" at bounding box center [339, 266] width 87 height 28
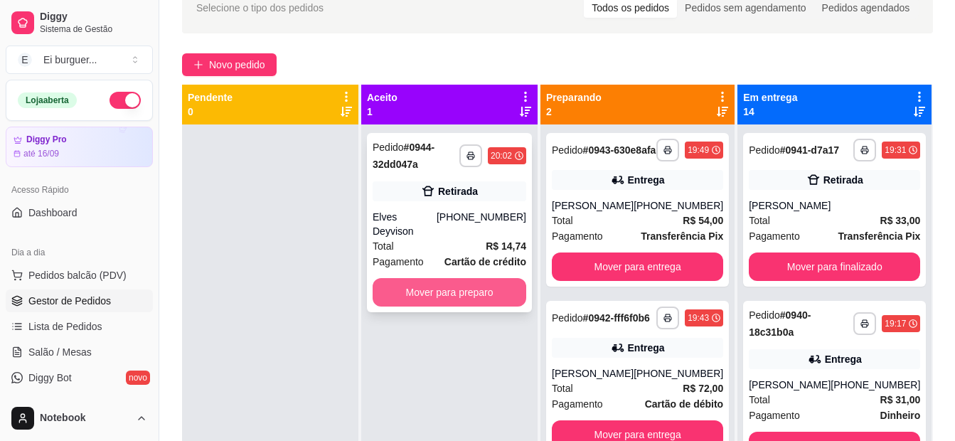
click at [506, 279] on button "Mover para preparo" at bounding box center [450, 292] width 154 height 28
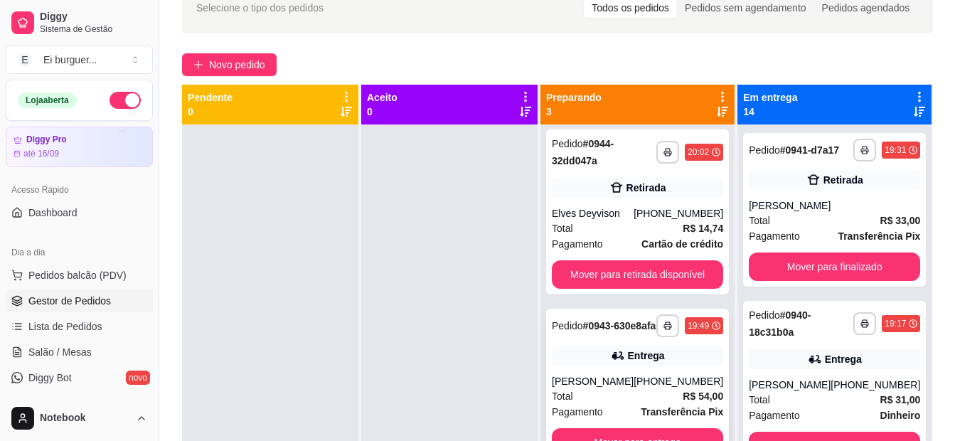
scroll to position [0, 0]
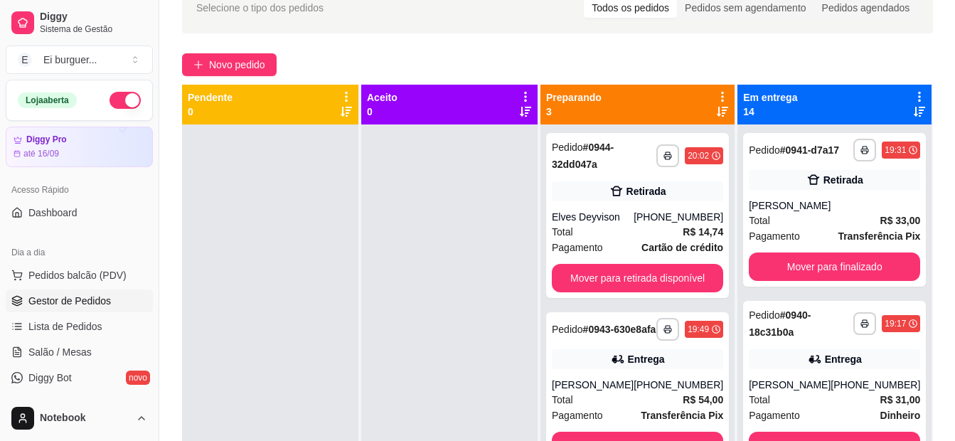
drag, startPoint x: 466, startPoint y: 285, endPoint x: 469, endPoint y: 292, distance: 8.0
click at [466, 285] on div at bounding box center [449, 344] width 176 height 441
click at [229, 280] on div at bounding box center [270, 344] width 176 height 441
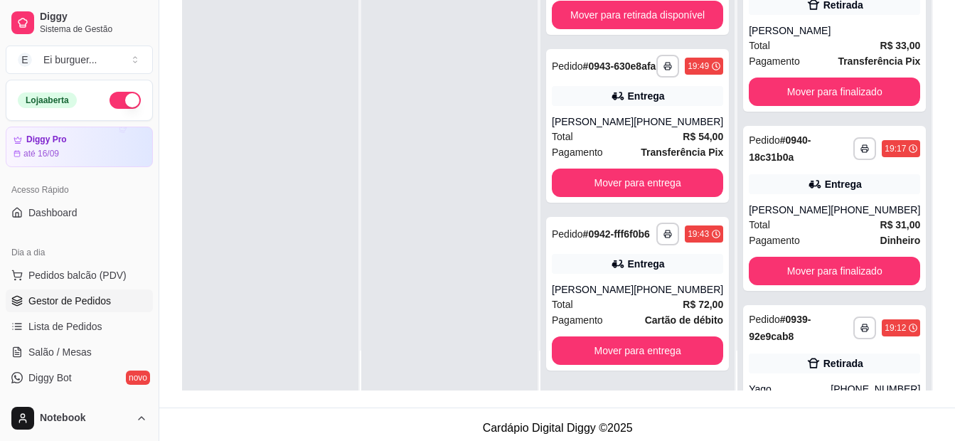
scroll to position [217, 0]
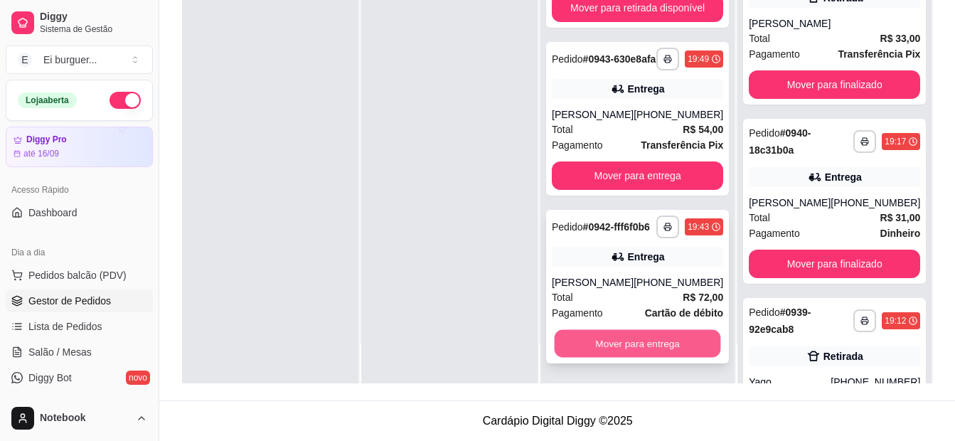
click at [662, 341] on button "Mover para entrega" at bounding box center [638, 344] width 166 height 28
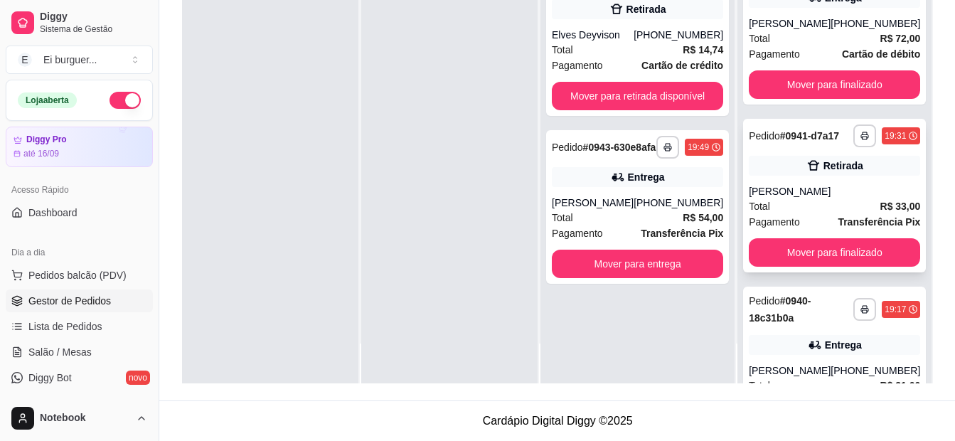
scroll to position [0, 0]
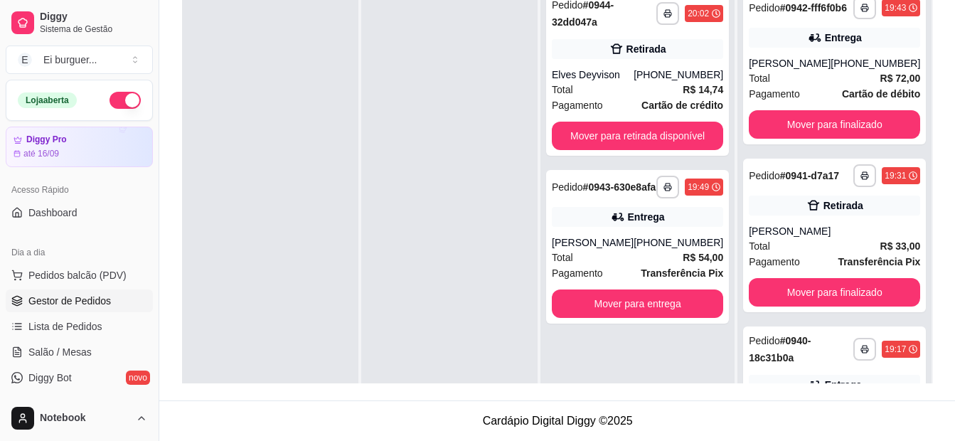
click at [395, 145] on div at bounding box center [449, 202] width 176 height 441
click at [399, 361] on div at bounding box center [449, 202] width 176 height 441
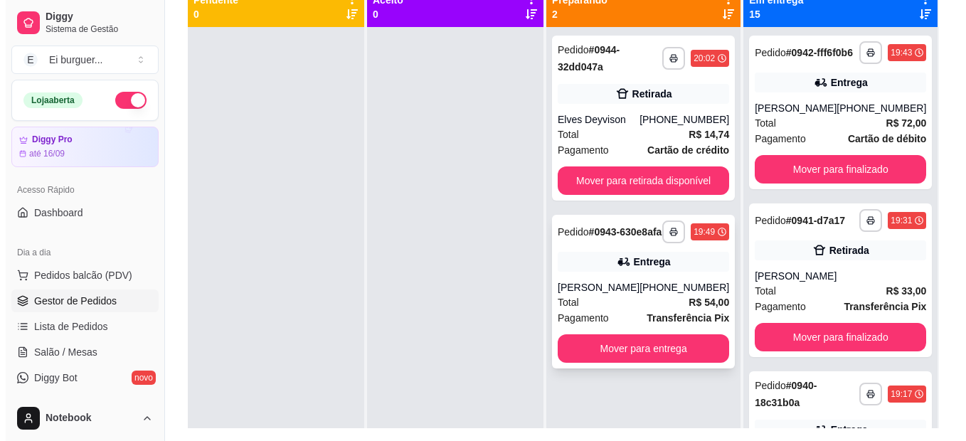
scroll to position [146, 0]
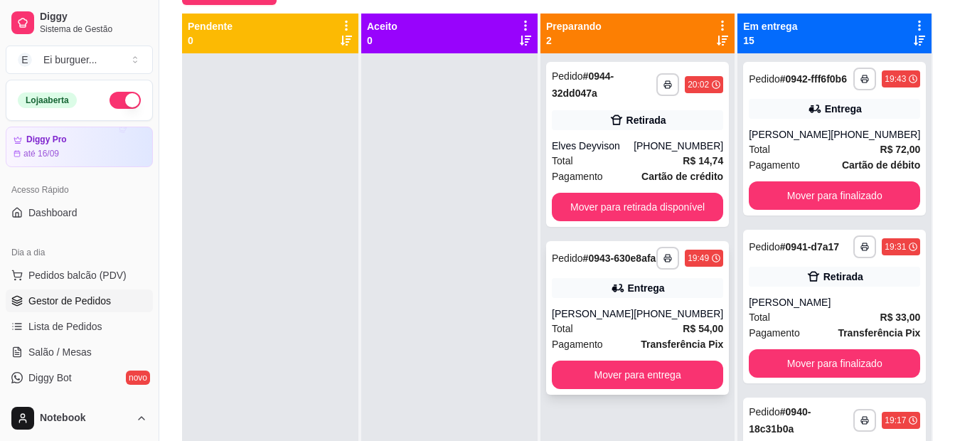
click at [655, 319] on div "[PHONE_NUMBER]" at bounding box center [679, 314] width 90 height 14
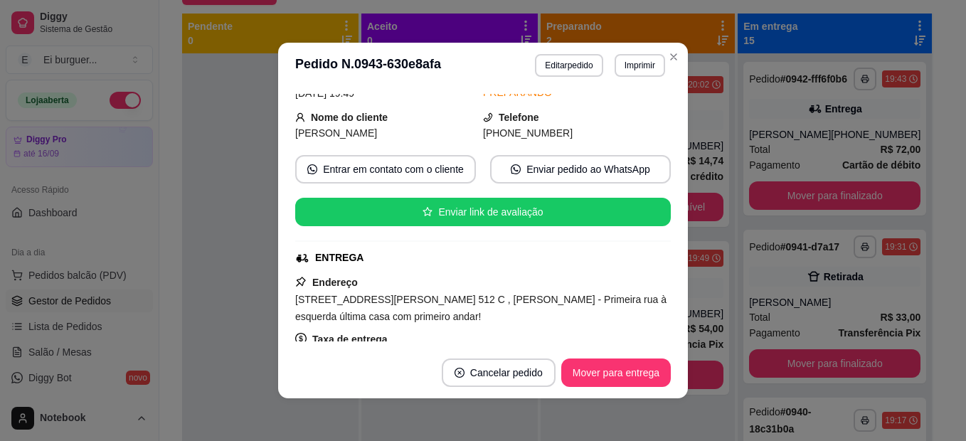
scroll to position [142, 0]
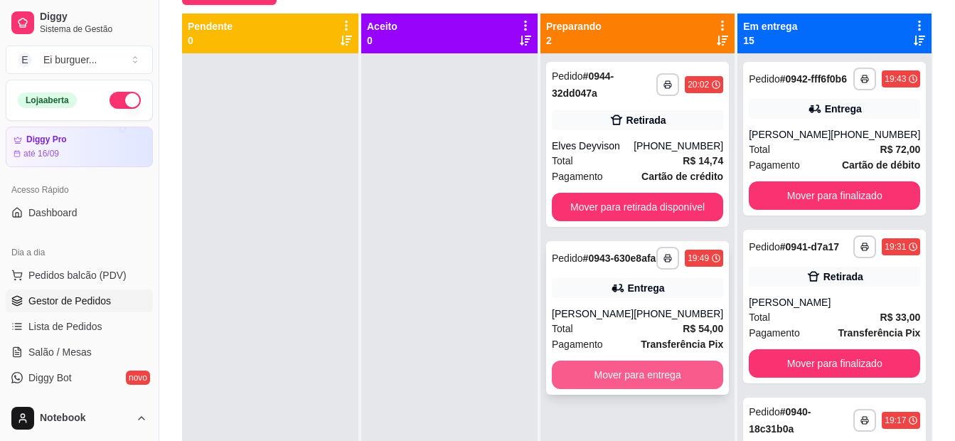
click at [632, 389] on button "Mover para entrega" at bounding box center [637, 375] width 171 height 28
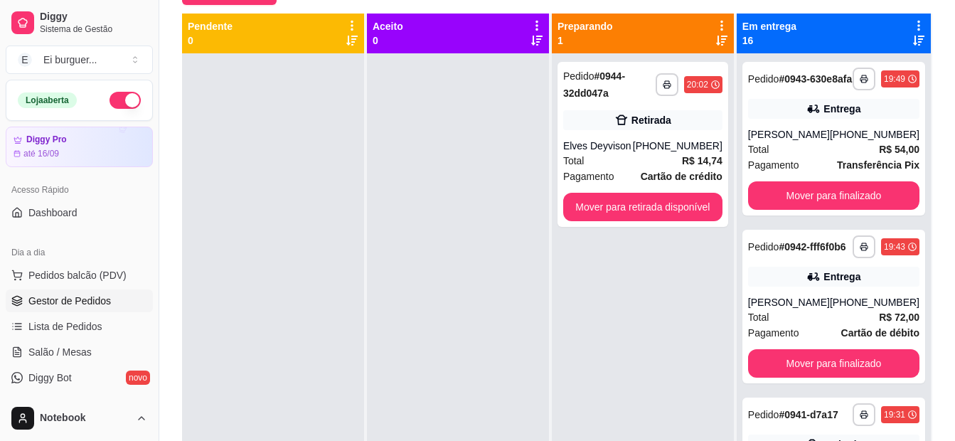
drag, startPoint x: 445, startPoint y: 189, endPoint x: 432, endPoint y: 181, distance: 14.8
click at [432, 181] on div at bounding box center [458, 273] width 182 height 441
click at [78, 274] on span "Pedidos balcão (PDV)" at bounding box center [77, 275] width 98 height 14
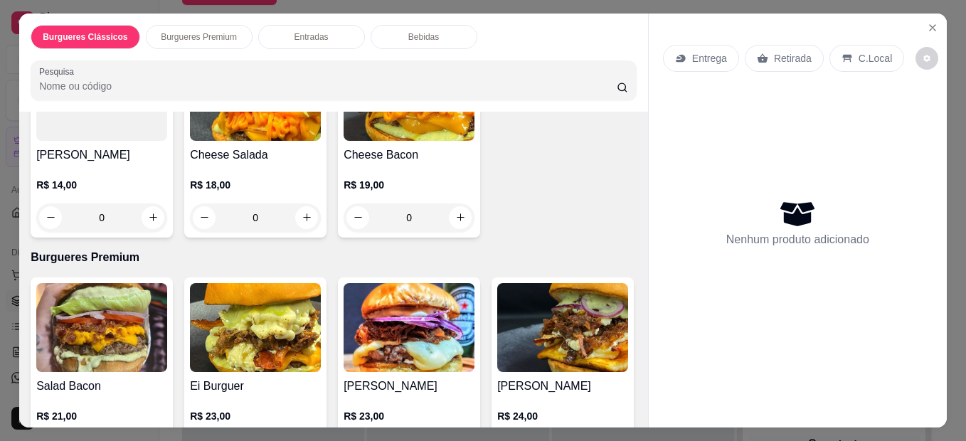
scroll to position [213, 0]
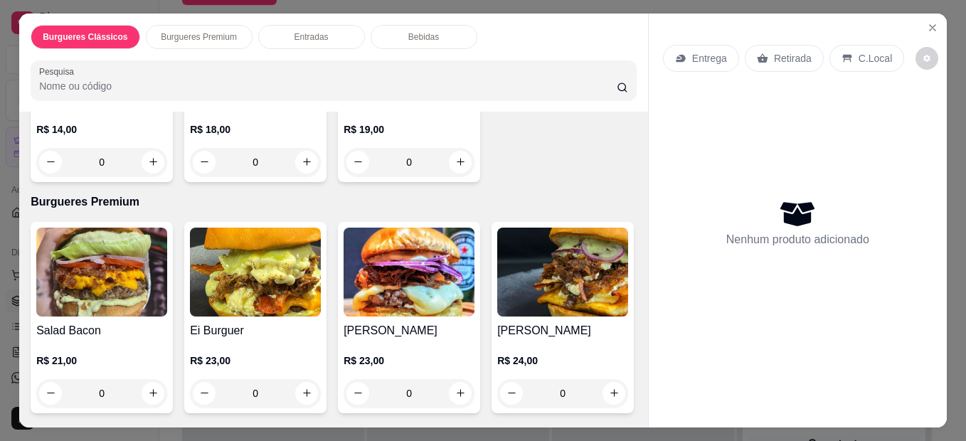
click at [297, 390] on div "0" at bounding box center [255, 393] width 131 height 28
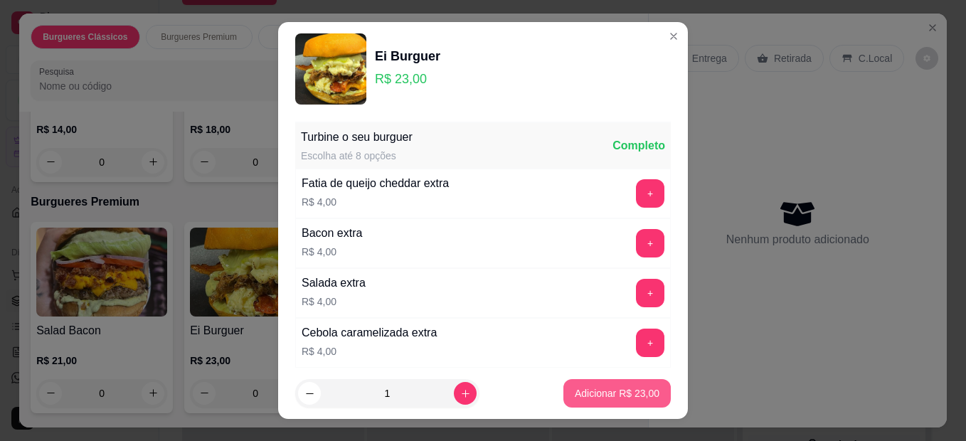
click at [592, 390] on p "Adicionar R$ 23,00" at bounding box center [617, 393] width 85 height 14
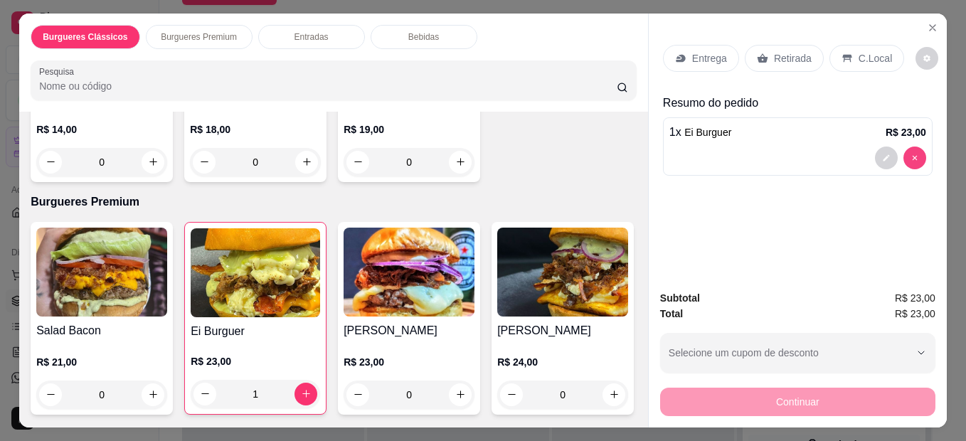
type input "0"
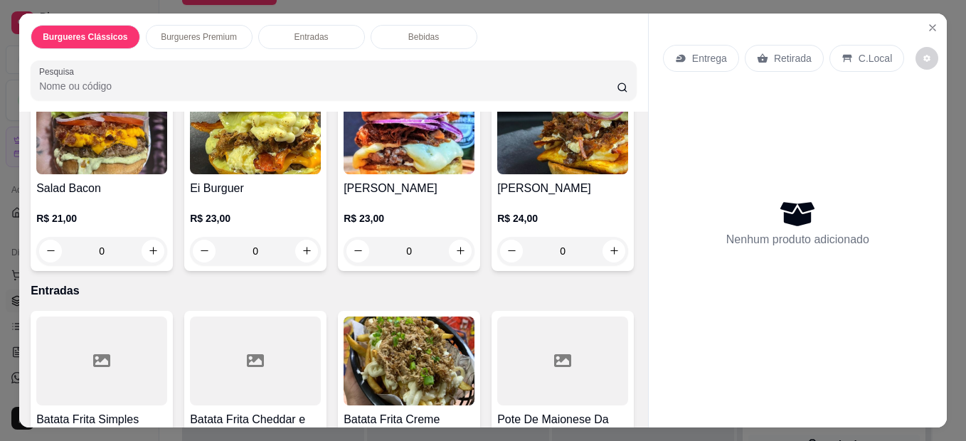
scroll to position [427, 0]
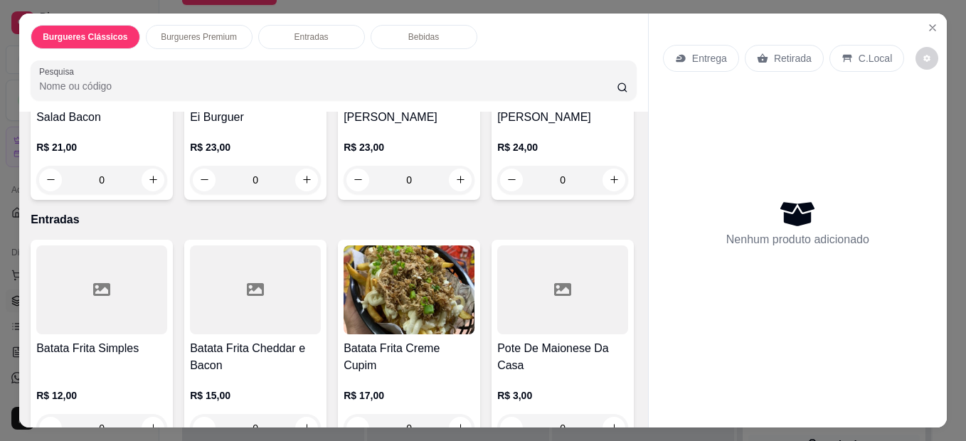
click at [497, 194] on div "0" at bounding box center [562, 180] width 131 height 28
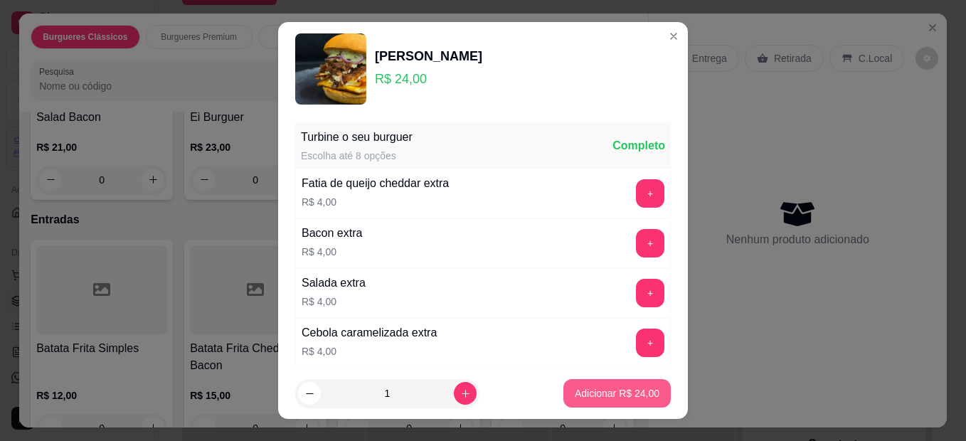
click at [575, 390] on p "Adicionar R$ 24,00" at bounding box center [617, 393] width 85 height 14
type input "1"
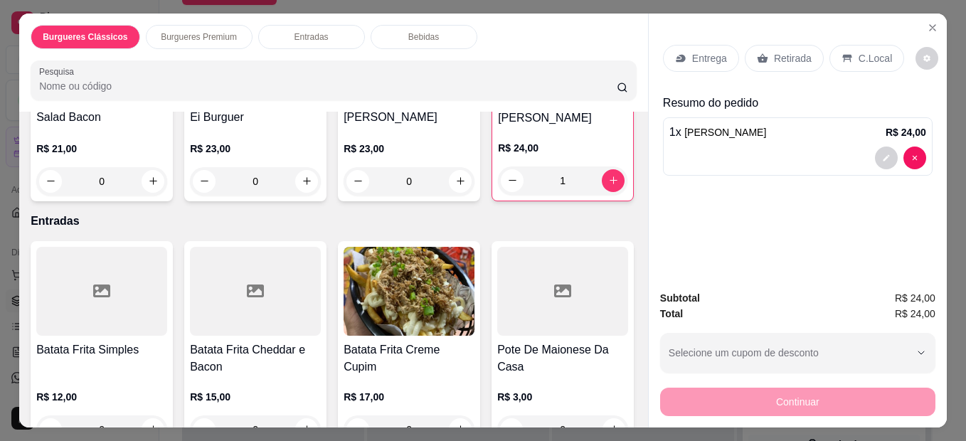
click at [777, 55] on p "Retirada" at bounding box center [793, 58] width 38 height 14
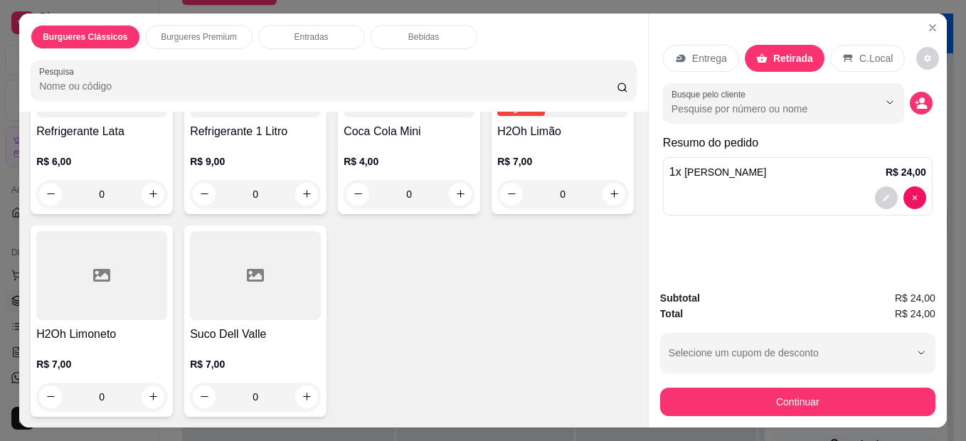
scroll to position [1280, 0]
click at [142, 208] on div "0" at bounding box center [101, 194] width 131 height 28
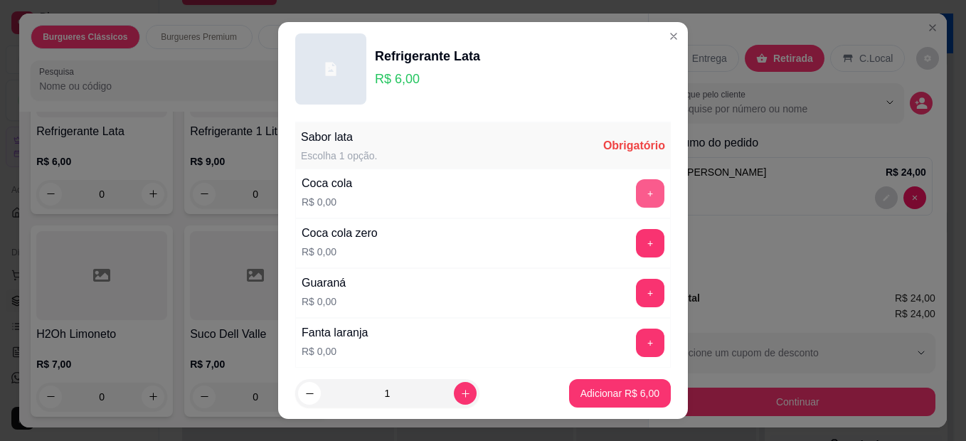
click at [636, 194] on button "+" at bounding box center [650, 193] width 28 height 28
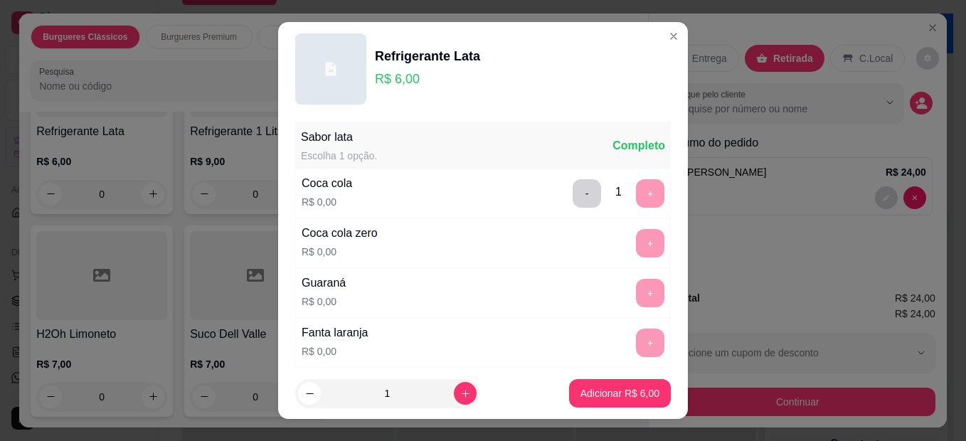
scroll to position [142, 0]
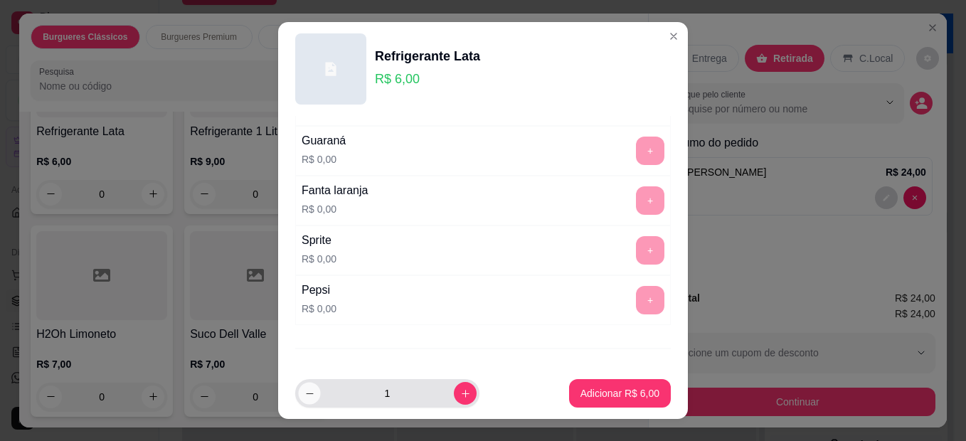
click at [305, 388] on icon "decrease-product-quantity" at bounding box center [309, 393] width 11 height 11
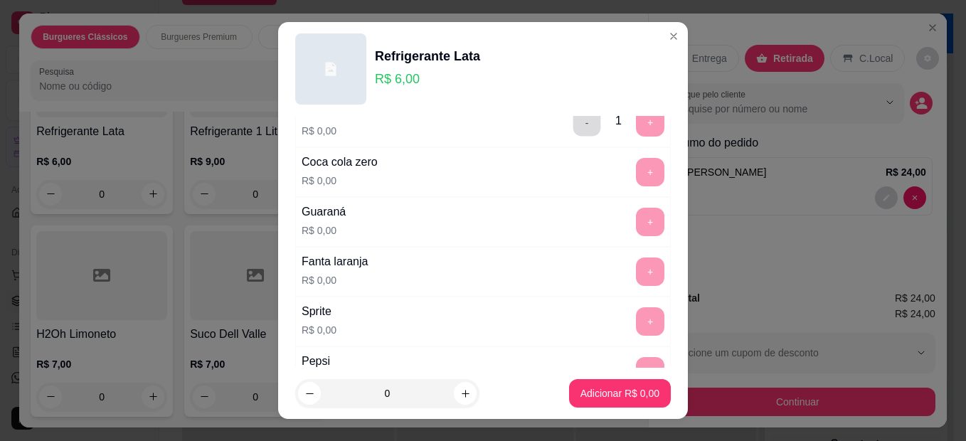
click at [573, 121] on button "-" at bounding box center [587, 123] width 28 height 28
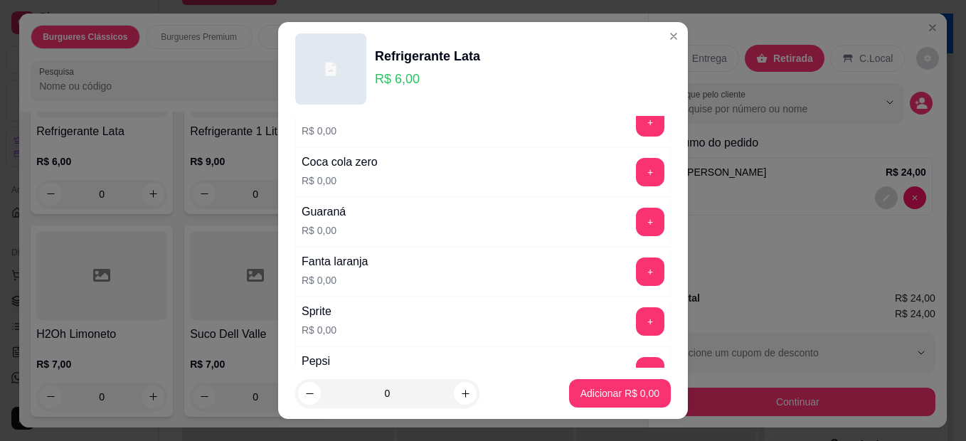
click at [636, 160] on button "+" at bounding box center [650, 172] width 28 height 28
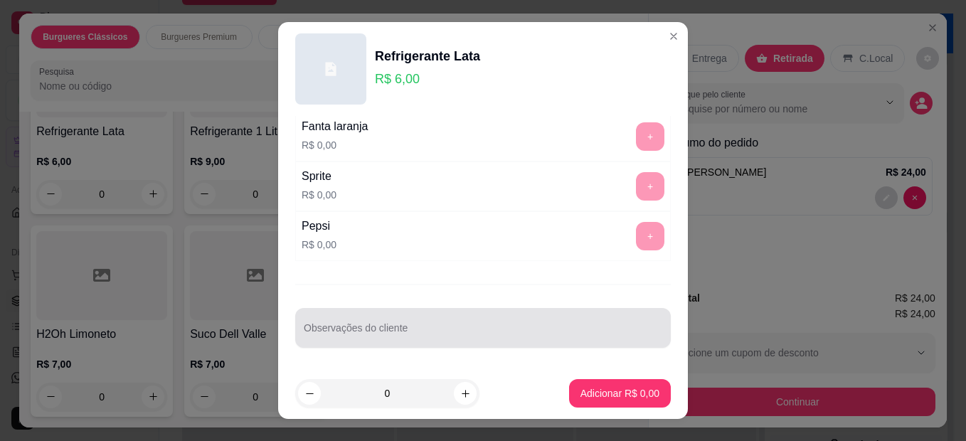
scroll to position [23, 0]
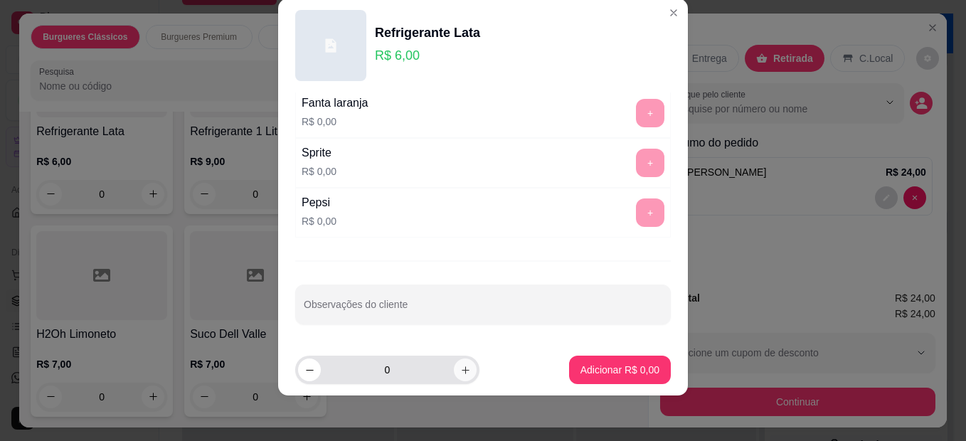
click at [460, 369] on icon "increase-product-quantity" at bounding box center [465, 370] width 11 height 11
type input "1"
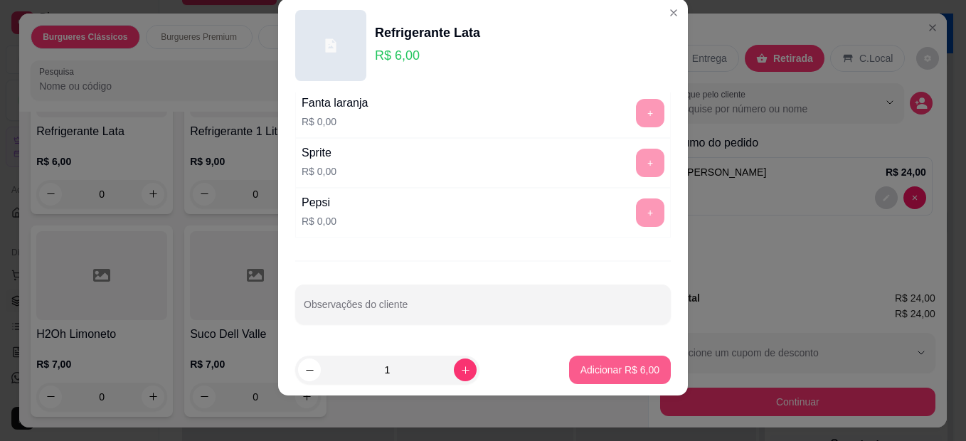
click at [615, 378] on button "Adicionar R$ 6,00" at bounding box center [620, 370] width 102 height 28
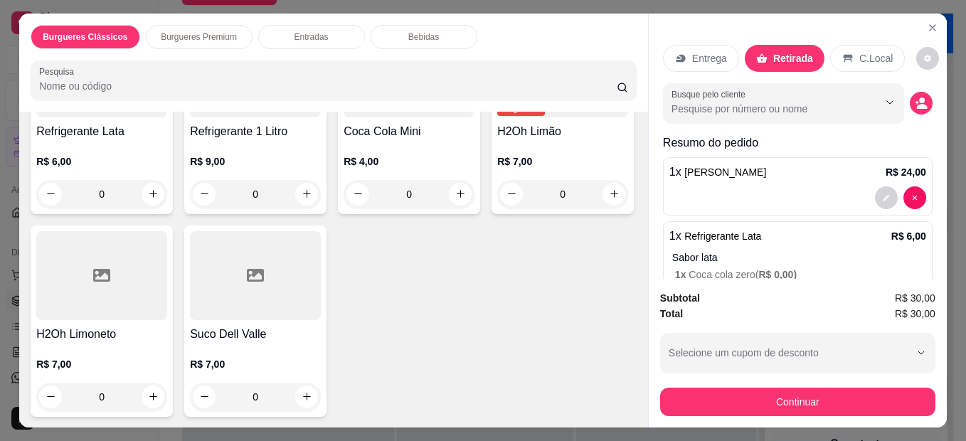
click at [910, 95] on button "decrease-product-quantity" at bounding box center [921, 103] width 23 height 23
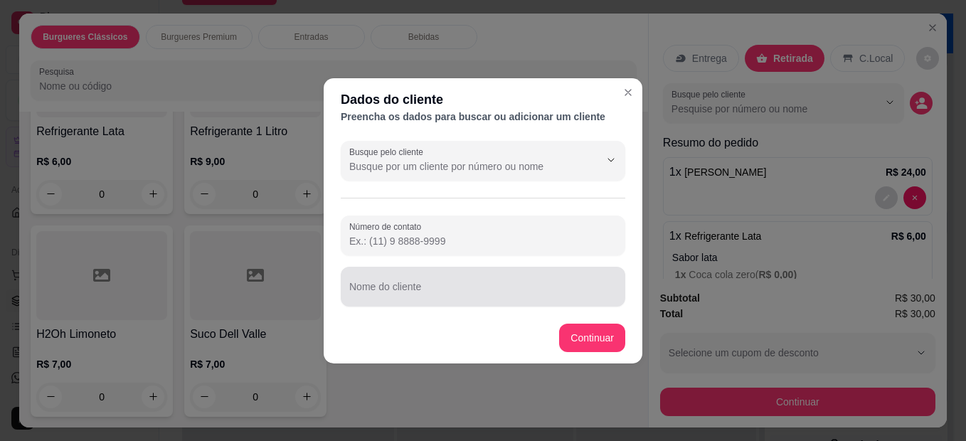
click at [536, 304] on div "Nome do cliente" at bounding box center [483, 287] width 284 height 40
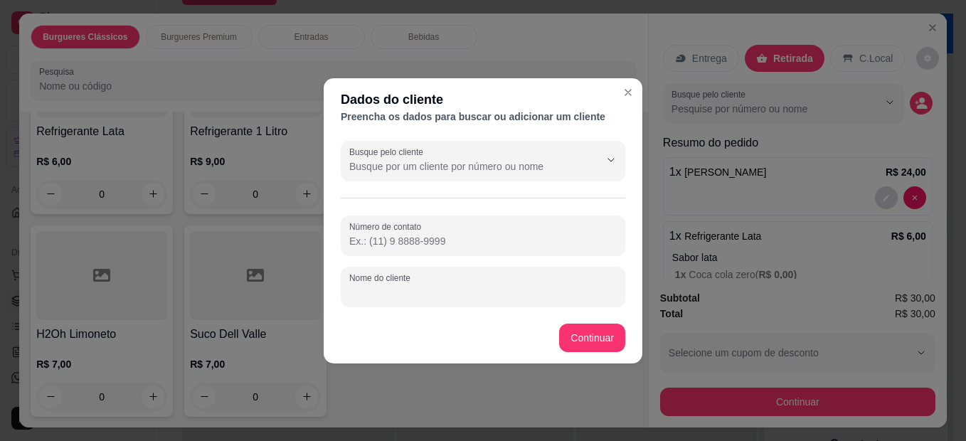
click at [467, 305] on div "Nome do cliente" at bounding box center [483, 287] width 284 height 40
click at [518, 299] on div at bounding box center [482, 286] width 267 height 28
click at [525, 274] on div at bounding box center [482, 286] width 267 height 28
click at [525, 273] on div at bounding box center [482, 286] width 267 height 28
click at [521, 294] on input "Nome do cliente" at bounding box center [482, 292] width 267 height 14
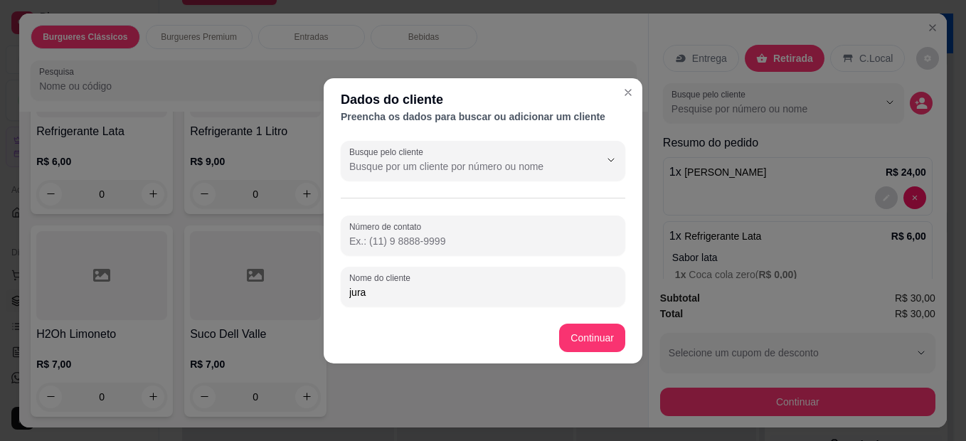
type input "jura"
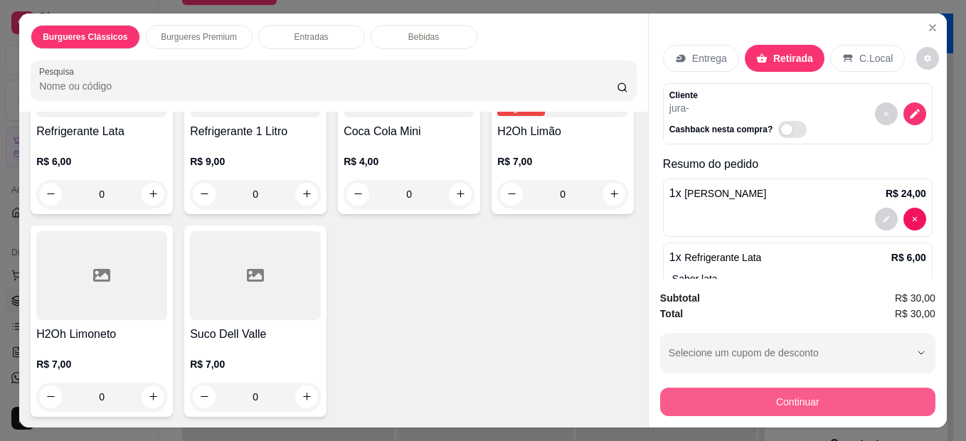
click at [774, 397] on button "Continuar" at bounding box center [797, 402] width 275 height 28
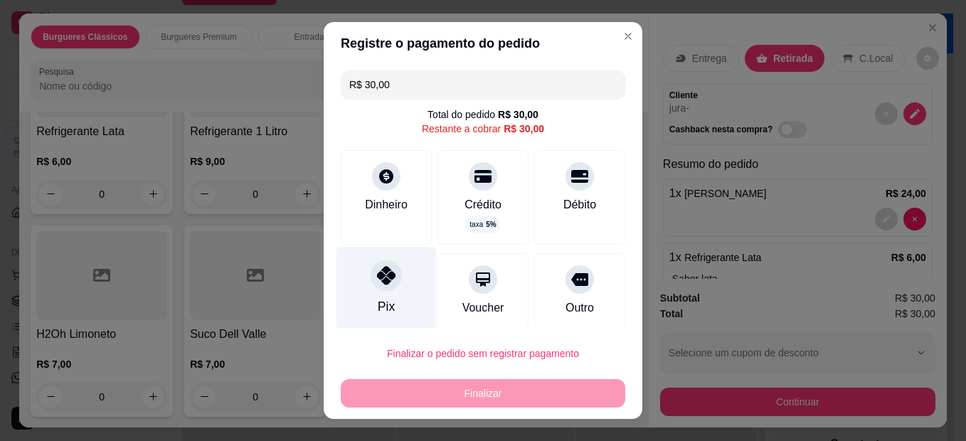
click at [387, 255] on div "Pix" at bounding box center [386, 288] width 100 height 83
type input "R$ 0,00"
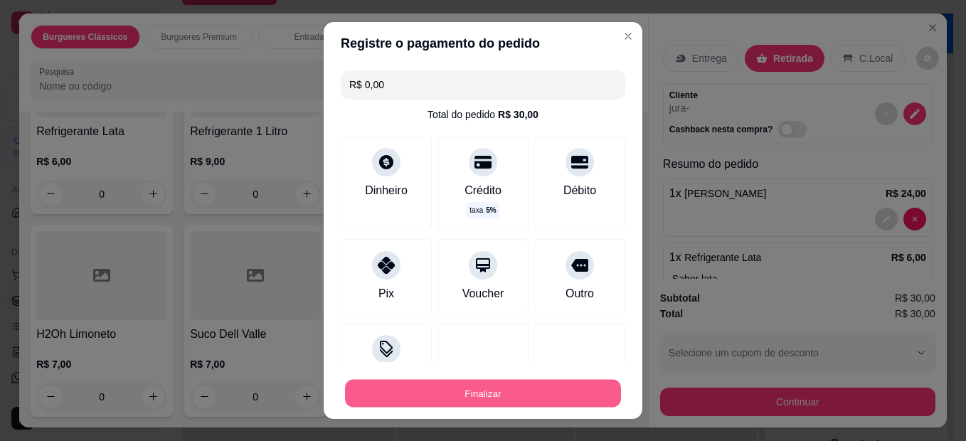
click at [483, 389] on button "Finalizar" at bounding box center [483, 394] width 276 height 28
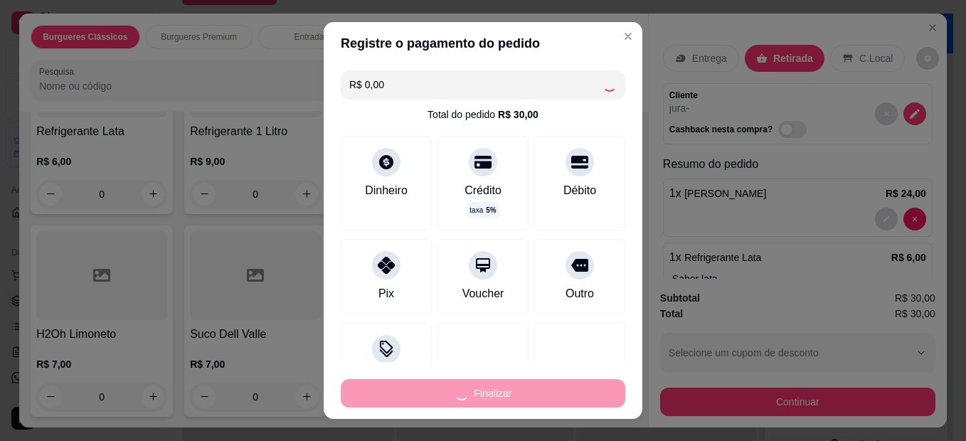
type input "0"
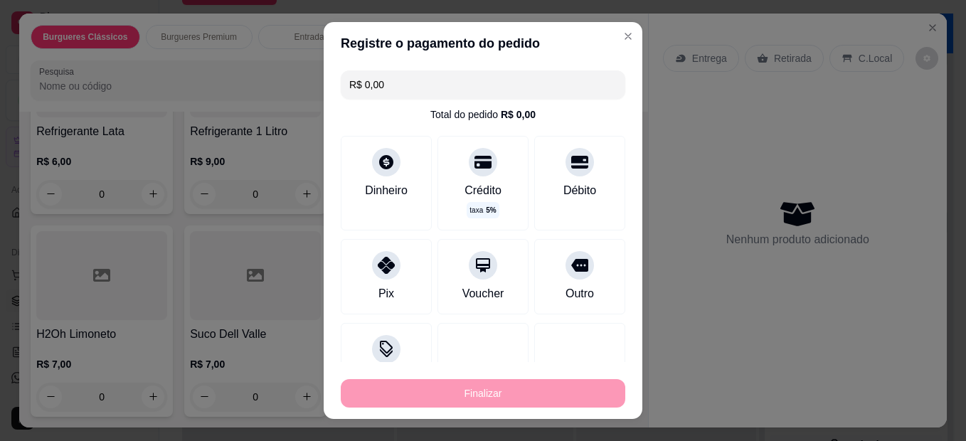
type input "-R$ 30,00"
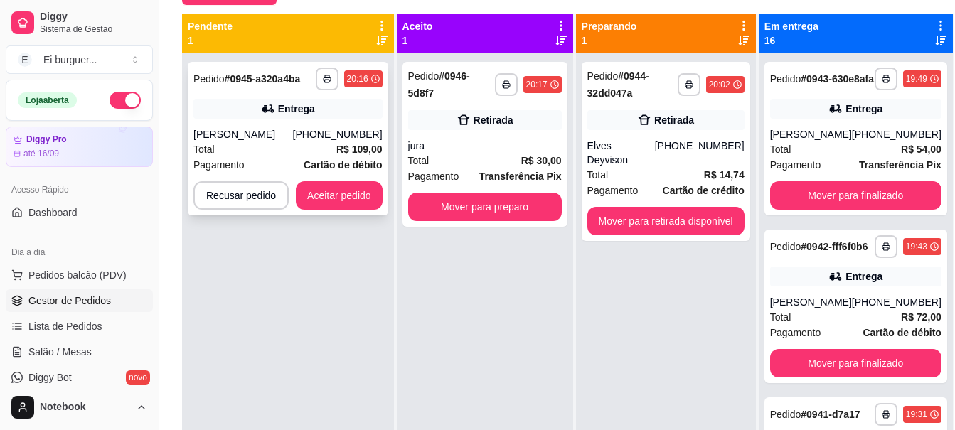
click at [252, 137] on div "[PERSON_NAME]" at bounding box center [243, 134] width 100 height 14
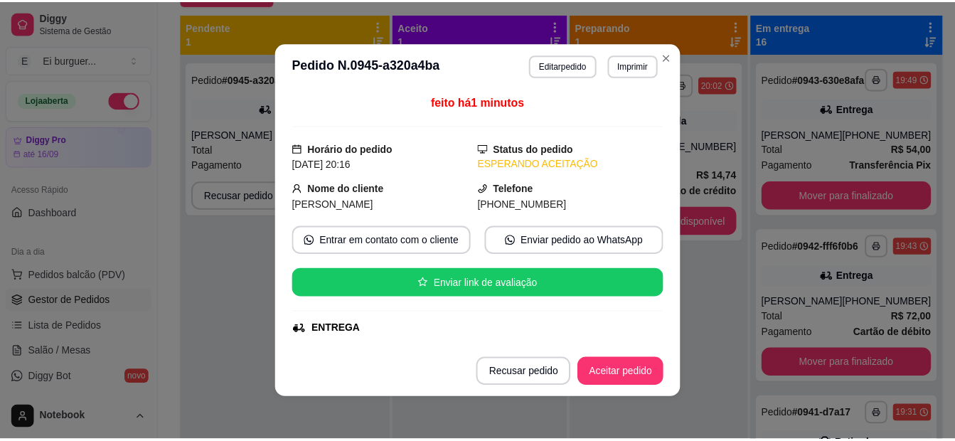
scroll to position [71, 0]
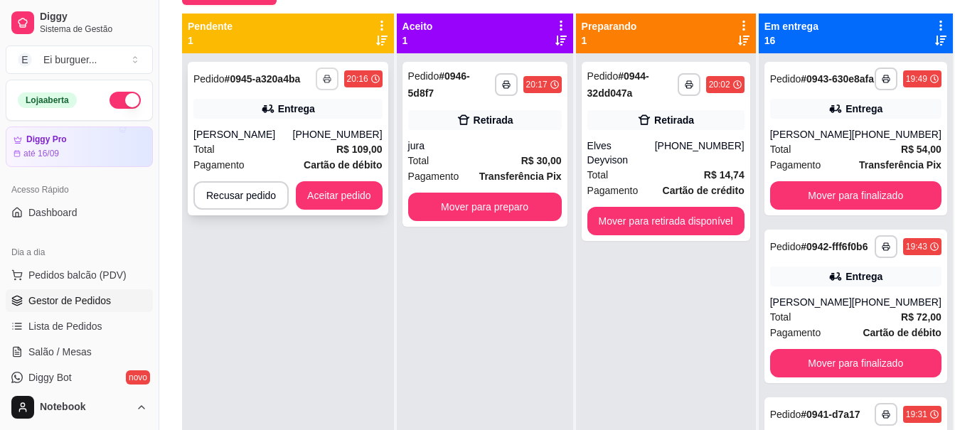
click at [325, 75] on polyline "button" at bounding box center [327, 76] width 4 height 3
click at [309, 124] on button "IMPRESSORA" at bounding box center [287, 128] width 103 height 23
click at [525, 211] on button "Mover para preparo" at bounding box center [485, 207] width 154 height 28
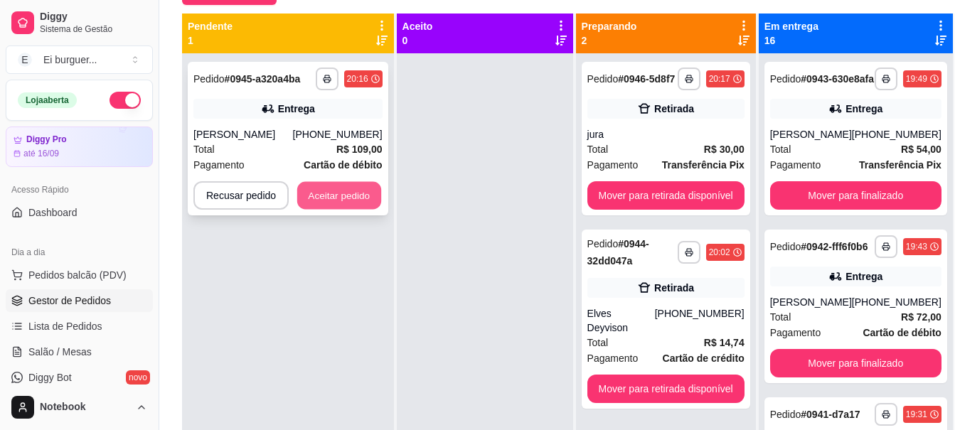
click at [354, 197] on button "Aceitar pedido" at bounding box center [339, 196] width 84 height 28
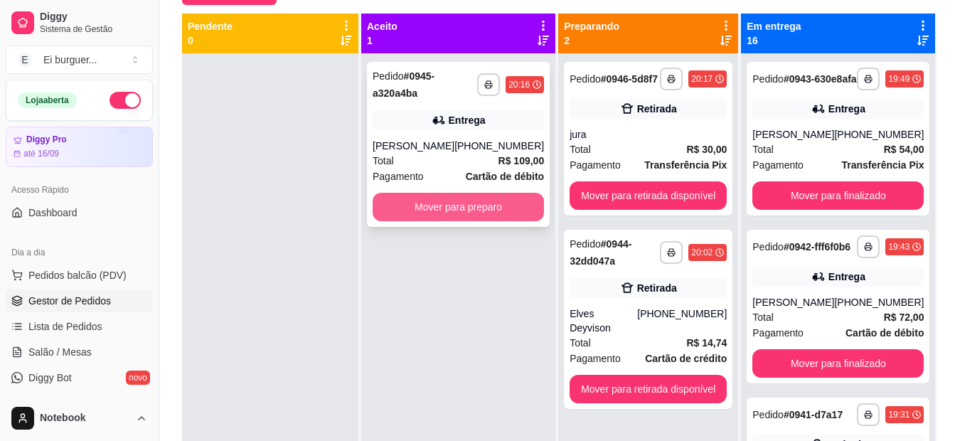
click at [504, 207] on button "Mover para preparo" at bounding box center [458, 207] width 171 height 28
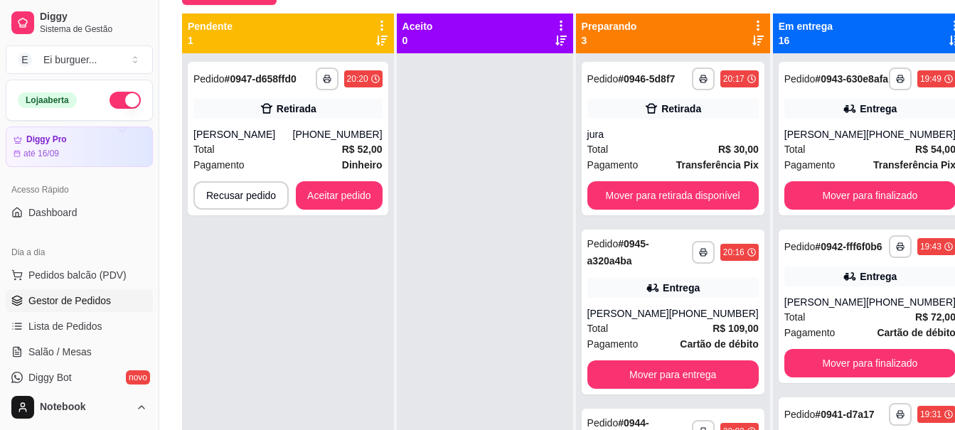
drag, startPoint x: 511, startPoint y: 182, endPoint x: 465, endPoint y: 175, distance: 46.1
click at [504, 182] on div at bounding box center [485, 268] width 176 height 430
click at [341, 198] on button "Aceitar pedido" at bounding box center [339, 195] width 87 height 28
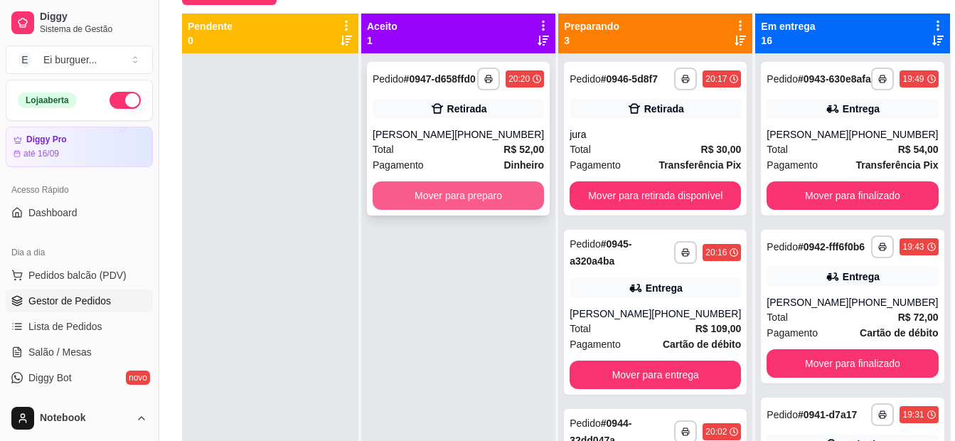
click at [518, 210] on button "Mover para preparo" at bounding box center [458, 195] width 171 height 28
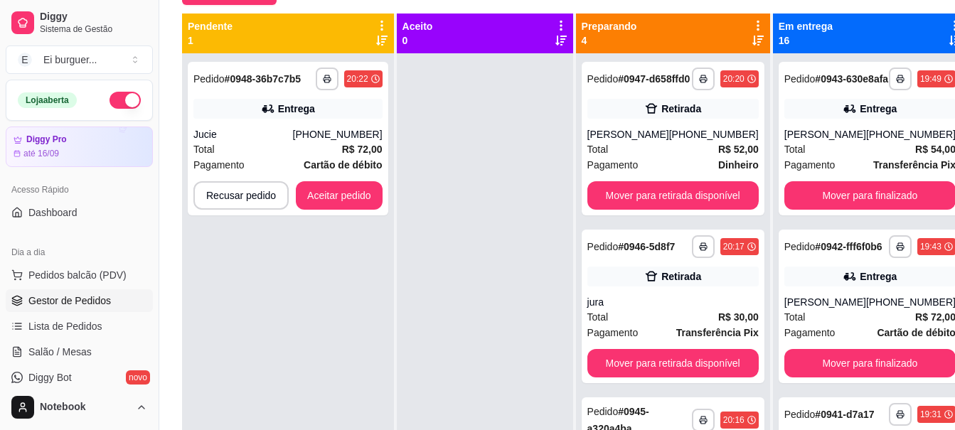
click at [478, 201] on div at bounding box center [485, 268] width 176 height 430
click at [327, 80] on rect "button" at bounding box center [327, 81] width 4 height 3
click at [314, 126] on button "IMPRESSORA" at bounding box center [287, 128] width 103 height 23
click at [351, 196] on button "Aceitar pedido" at bounding box center [339, 195] width 87 height 28
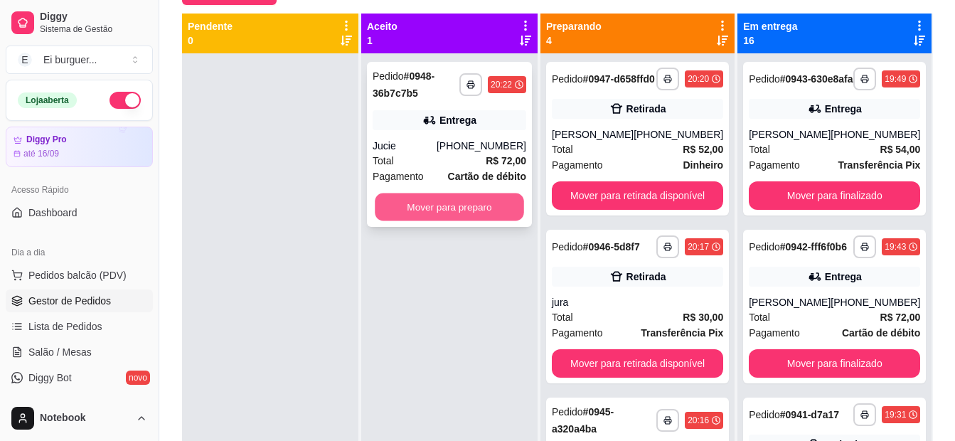
click at [396, 201] on button "Mover para preparo" at bounding box center [449, 207] width 149 height 28
click at [464, 206] on button "Mover para preparo" at bounding box center [450, 207] width 154 height 28
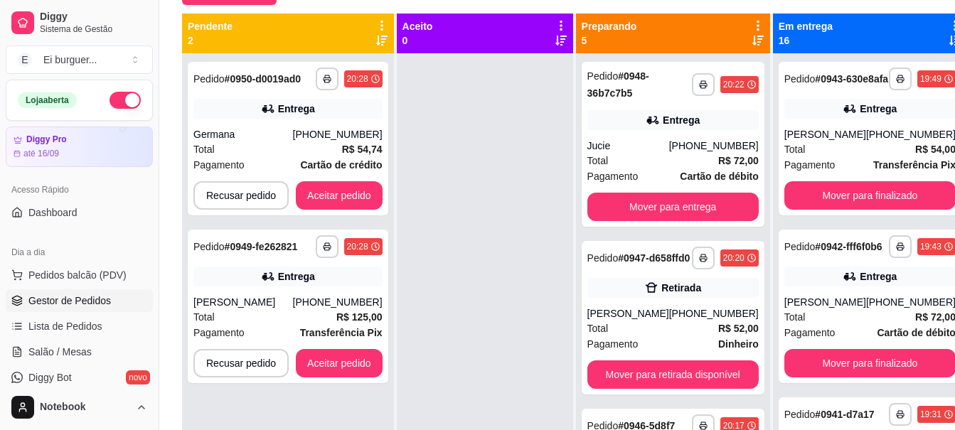
click at [504, 262] on div at bounding box center [485, 268] width 176 height 430
click at [325, 255] on button "button" at bounding box center [327, 246] width 23 height 23
click at [309, 296] on button "IMPRESSORA" at bounding box center [287, 296] width 103 height 23
click at [347, 361] on button "Aceitar pedido" at bounding box center [339, 364] width 84 height 28
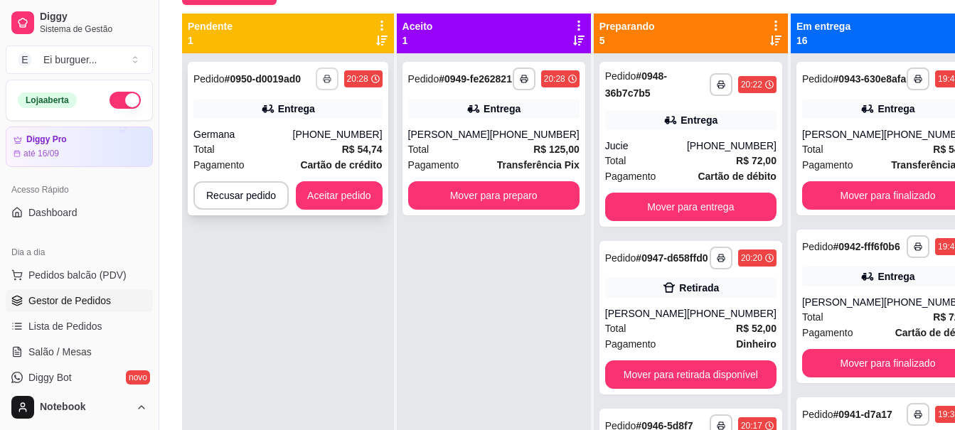
click at [319, 80] on button "button" at bounding box center [327, 79] width 23 height 23
click at [310, 131] on button "IMPRESSORA" at bounding box center [287, 128] width 103 height 23
click at [424, 244] on div "**********" at bounding box center [494, 268] width 194 height 430
click at [368, 199] on button "Aceitar pedido" at bounding box center [339, 195] width 87 height 28
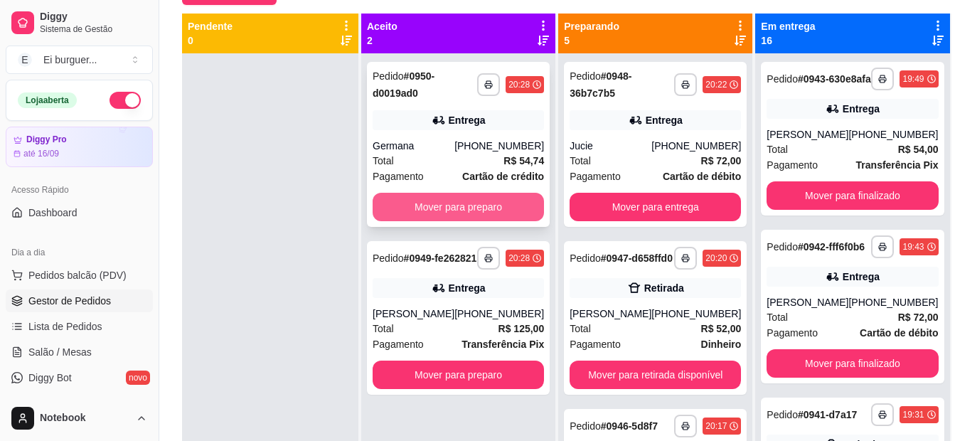
click at [507, 217] on button "Mover para preparo" at bounding box center [458, 207] width 171 height 28
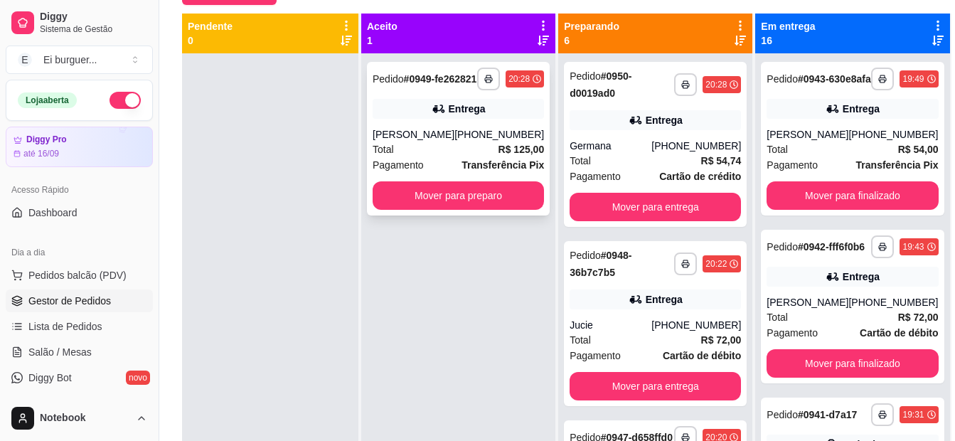
click at [417, 154] on div "Total R$ 125,00" at bounding box center [458, 150] width 171 height 16
click at [467, 142] on div "[PHONE_NUMBER]" at bounding box center [499, 134] width 90 height 14
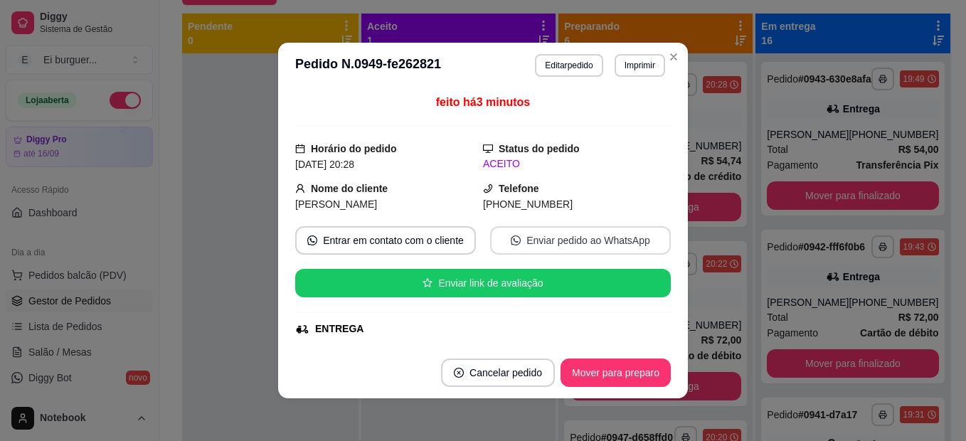
click at [566, 243] on button "Enviar pedido ao WhatsApp" at bounding box center [580, 240] width 181 height 28
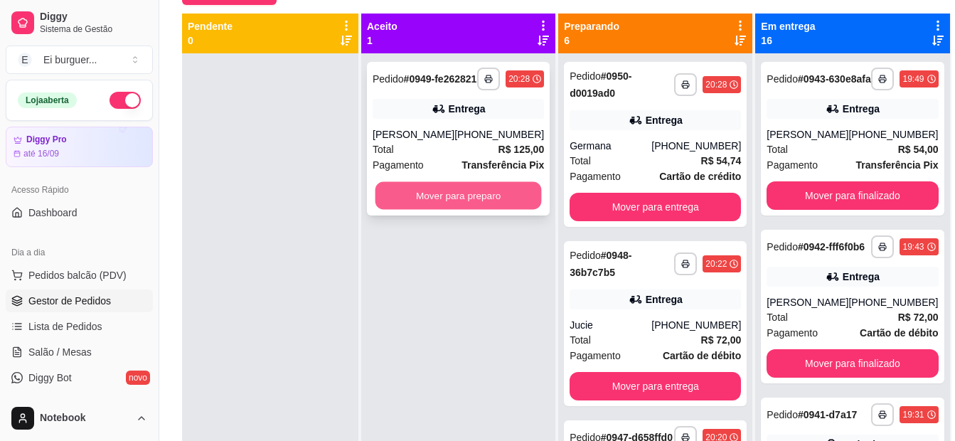
click at [430, 210] on button "Mover para preparo" at bounding box center [459, 196] width 166 height 28
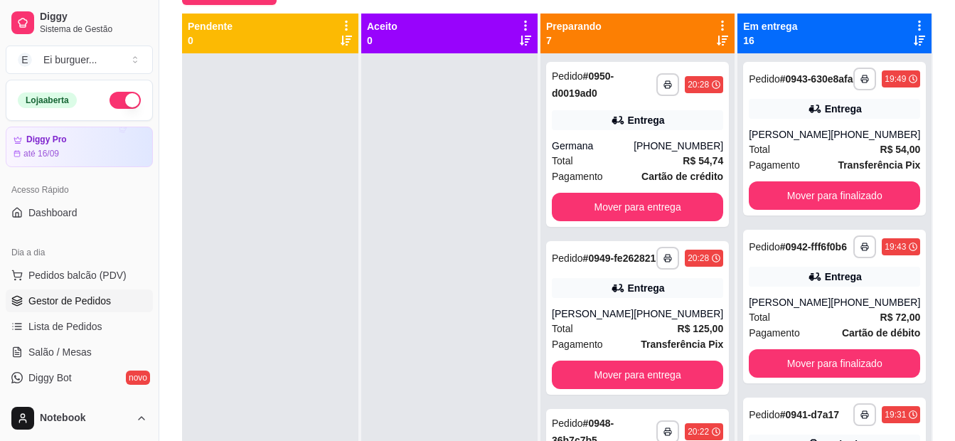
drag, startPoint x: 449, startPoint y: 233, endPoint x: 533, endPoint y: 221, distance: 85.4
click at [449, 233] on div at bounding box center [449, 273] width 176 height 441
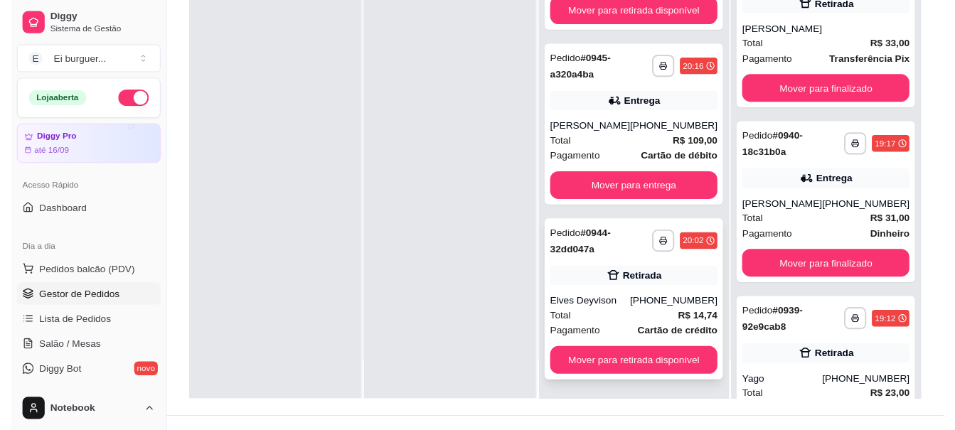
scroll to position [217, 0]
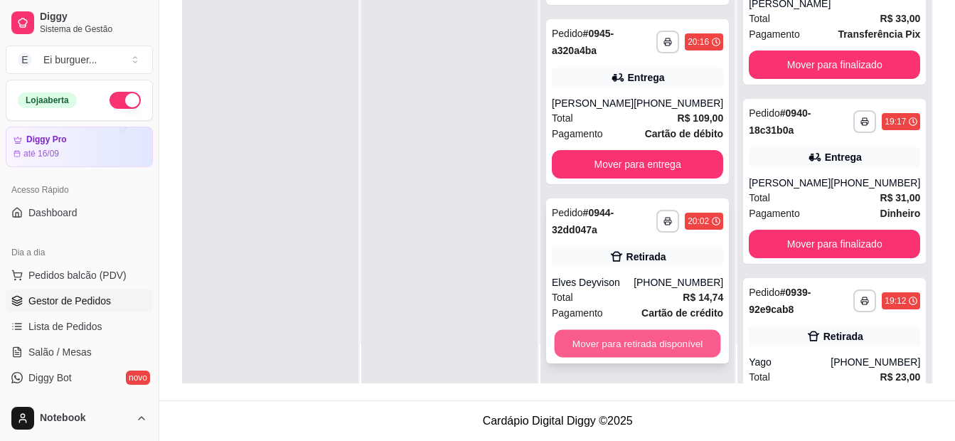
click at [647, 331] on button "Mover para retirada disponível" at bounding box center [638, 344] width 166 height 28
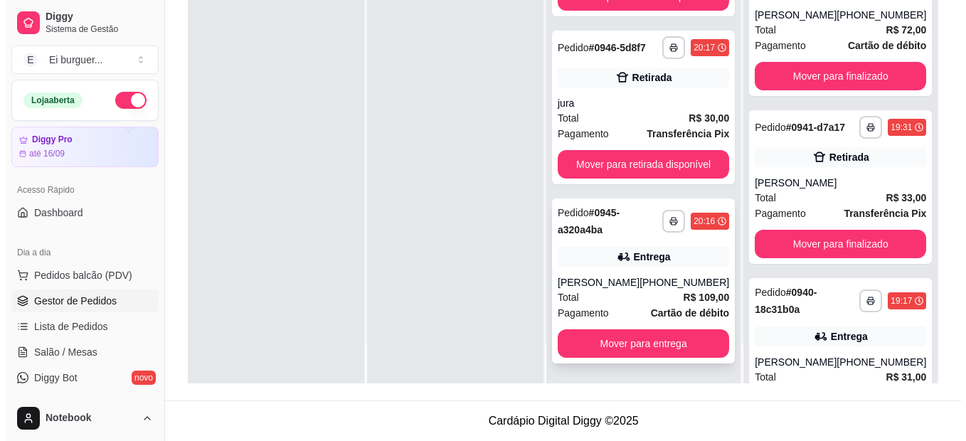
scroll to position [535, 0]
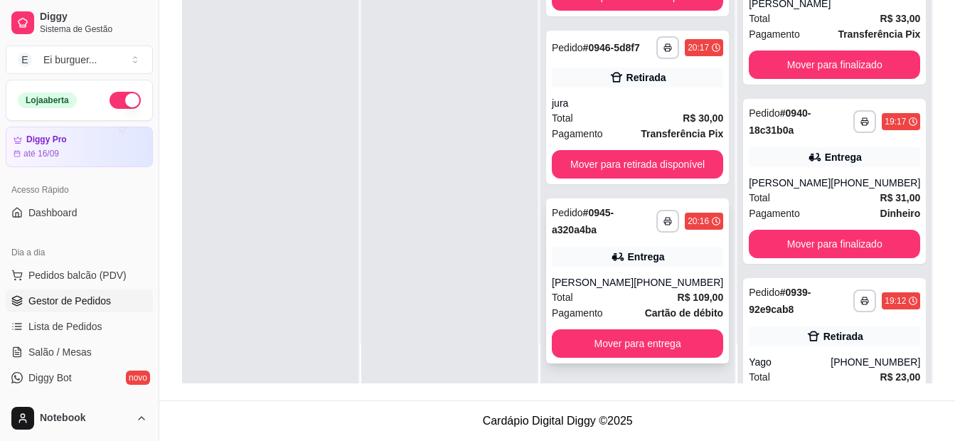
click at [635, 299] on div "Total R$ 109,00" at bounding box center [637, 297] width 171 height 16
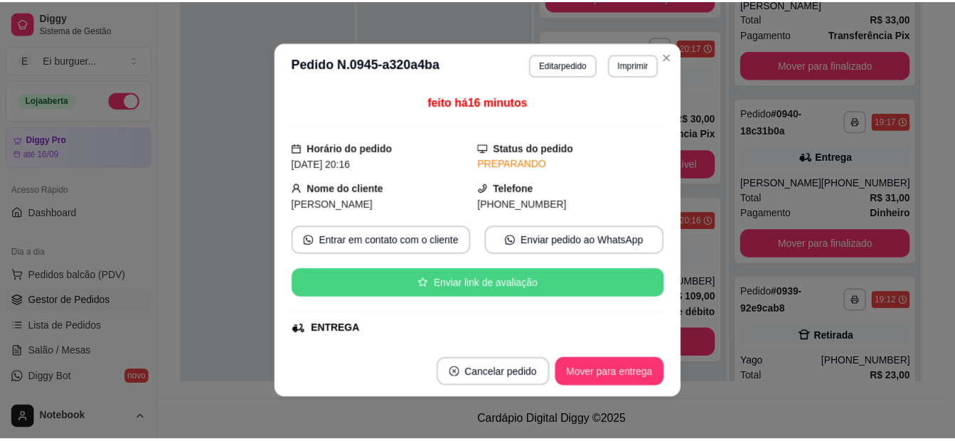
scroll to position [71, 0]
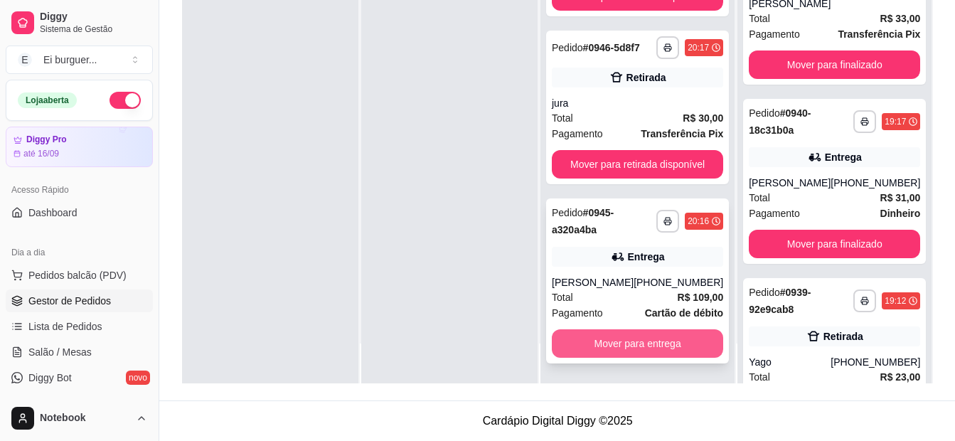
click at [683, 340] on button "Mover para entrega" at bounding box center [637, 343] width 171 height 28
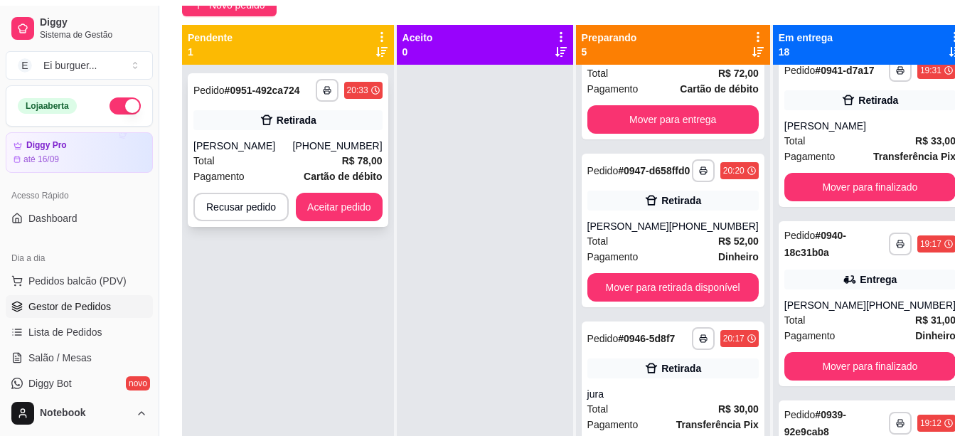
scroll to position [75, 0]
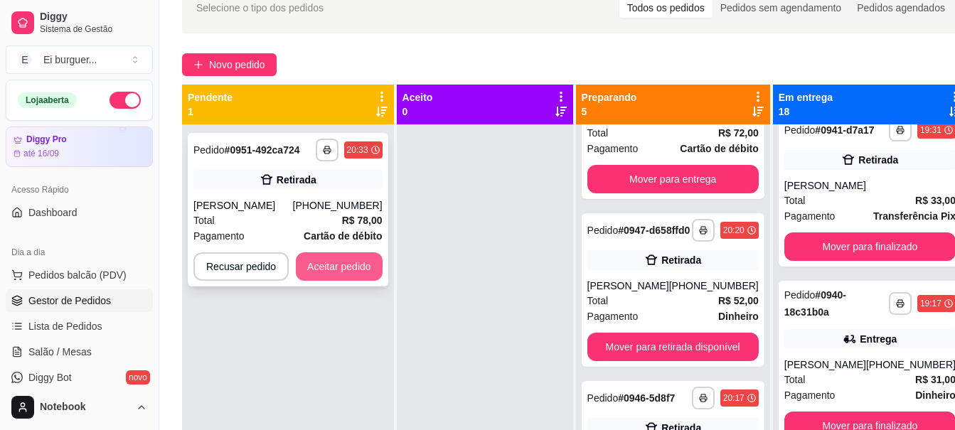
click at [360, 272] on button "Aceitar pedido" at bounding box center [339, 266] width 87 height 28
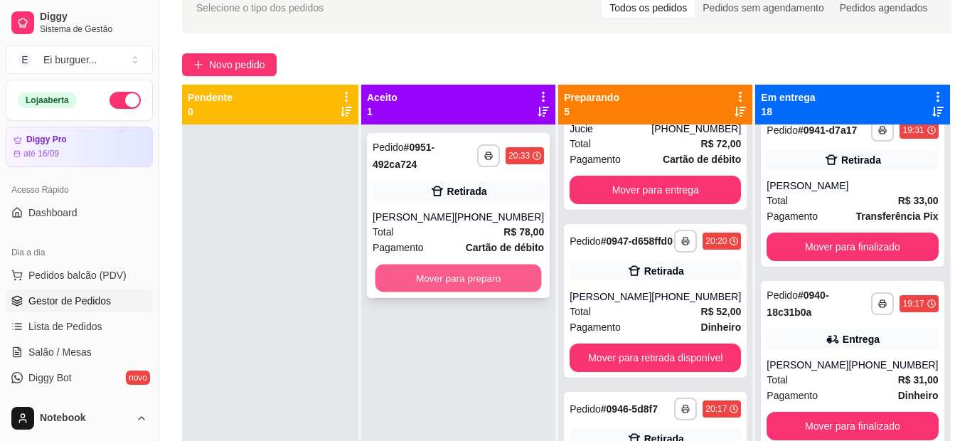
click at [471, 274] on button "Mover para preparo" at bounding box center [459, 279] width 166 height 28
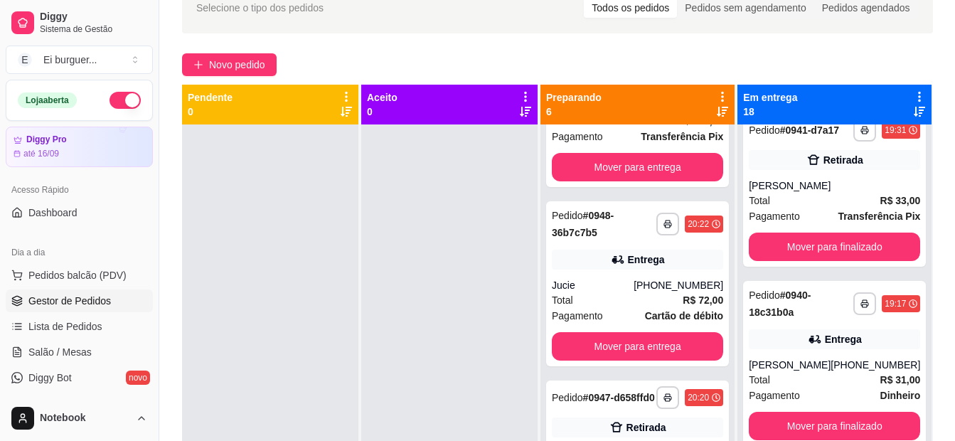
scroll to position [637, 0]
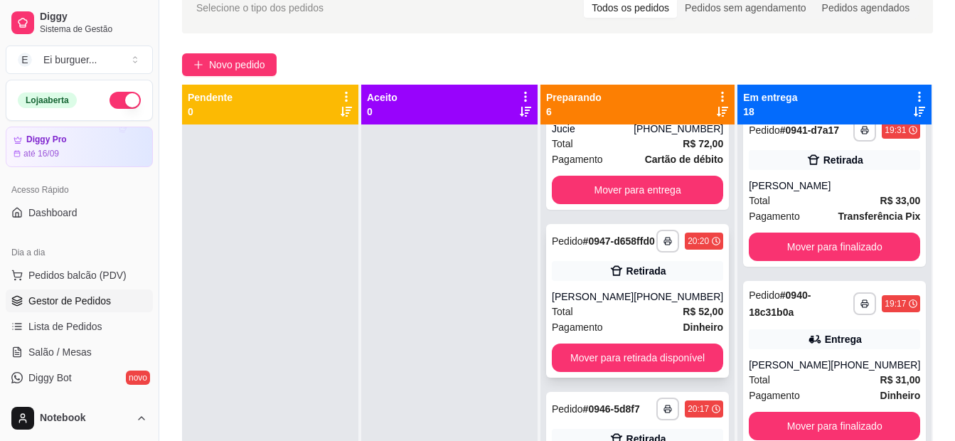
drag, startPoint x: 478, startPoint y: 213, endPoint x: 560, endPoint y: 253, distance: 91.0
click at [479, 213] on div at bounding box center [449, 344] width 176 height 441
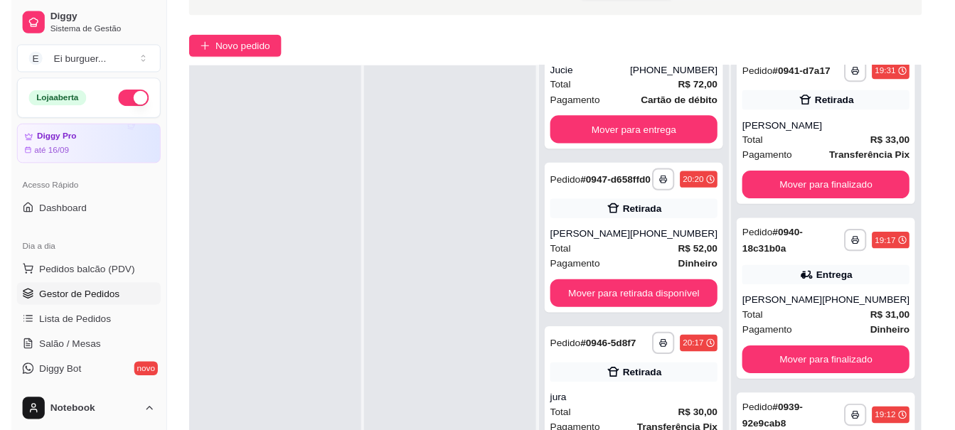
scroll to position [217, 0]
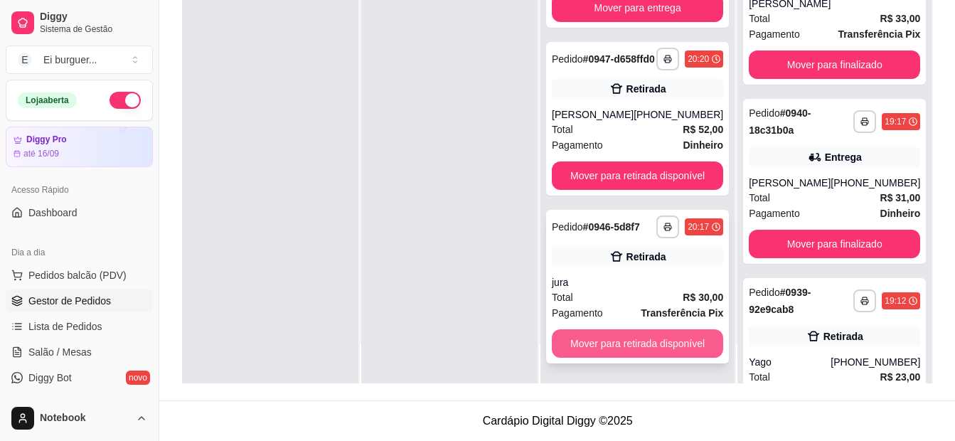
click at [662, 344] on button "Mover para retirada disponível" at bounding box center [637, 343] width 171 height 28
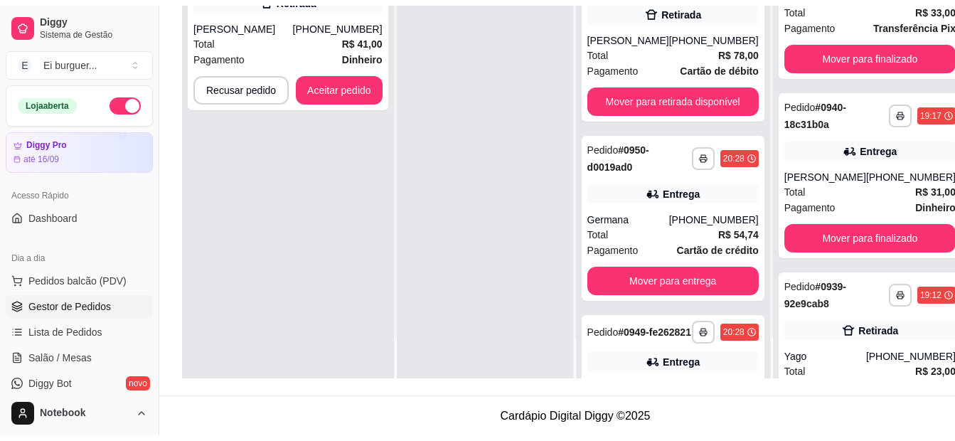
scroll to position [0, 0]
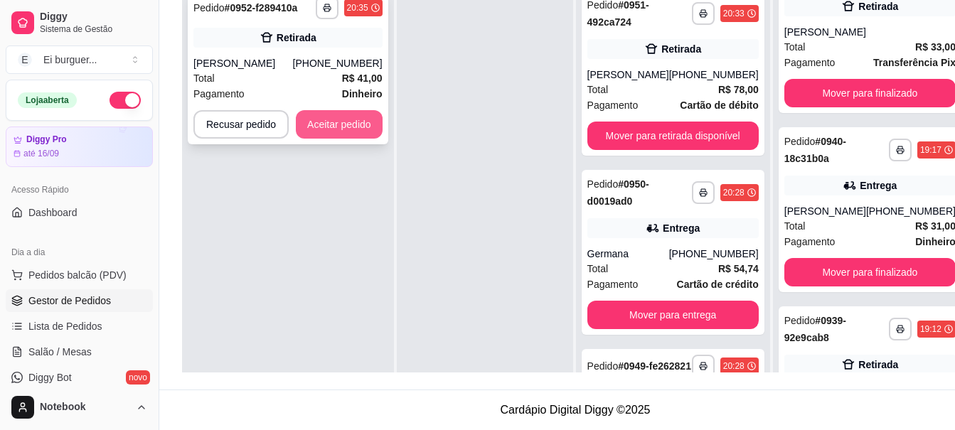
click at [333, 127] on button "Aceitar pedido" at bounding box center [339, 124] width 87 height 28
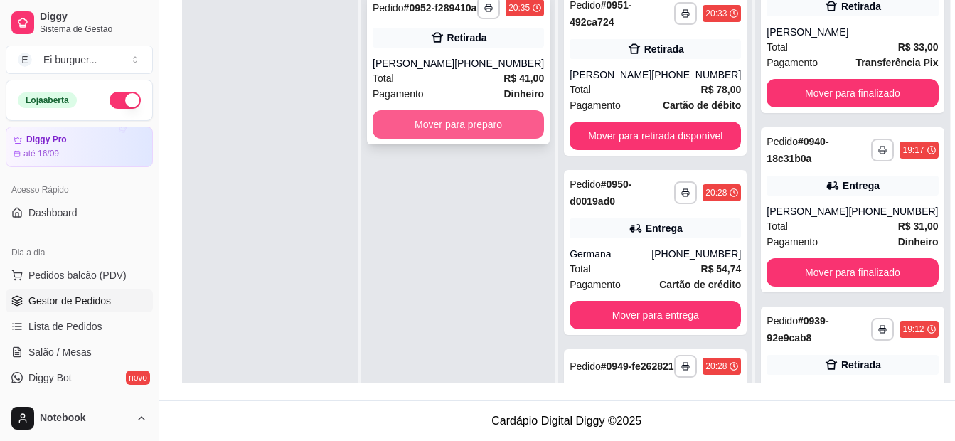
click at [489, 137] on button "Mover para preparo" at bounding box center [458, 124] width 171 height 28
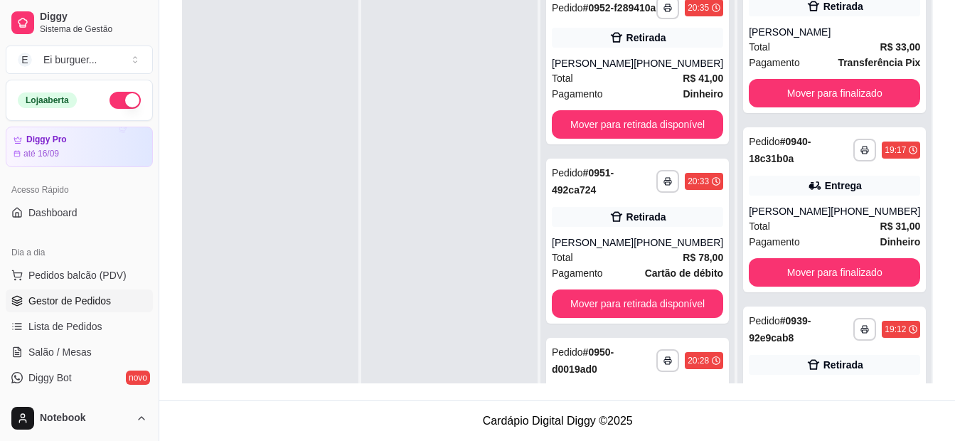
click at [462, 252] on div at bounding box center [449, 202] width 176 height 441
click at [538, 224] on html "**********" at bounding box center [477, 3] width 955 height 441
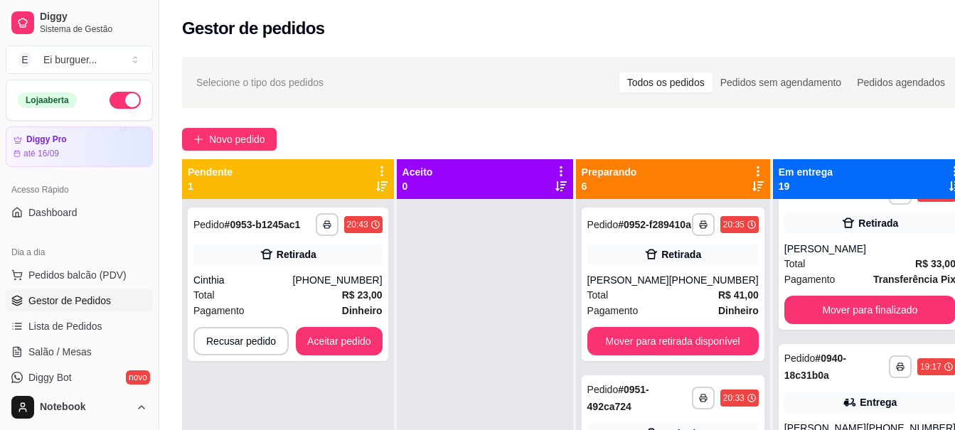
drag, startPoint x: 451, startPoint y: 272, endPoint x: 429, endPoint y: 283, distance: 24.5
click at [449, 272] on div at bounding box center [485, 414] width 176 height 430
click at [338, 351] on button "Aceitar pedido" at bounding box center [339, 341] width 87 height 28
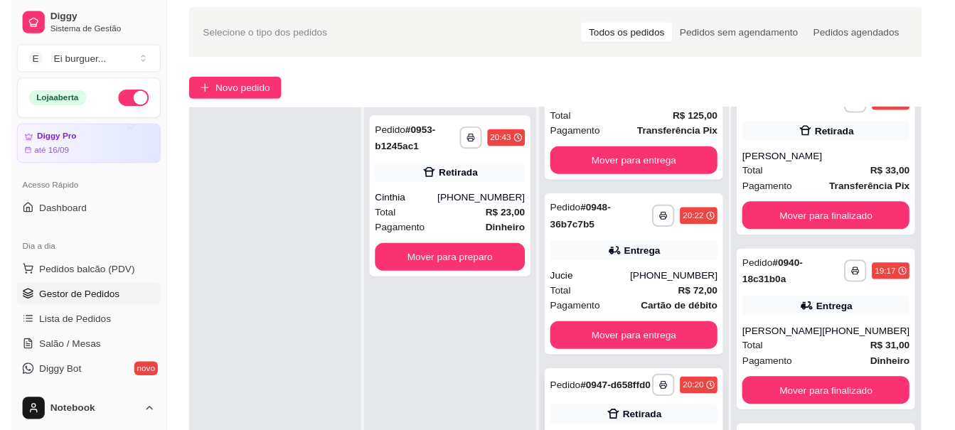
scroll to position [213, 0]
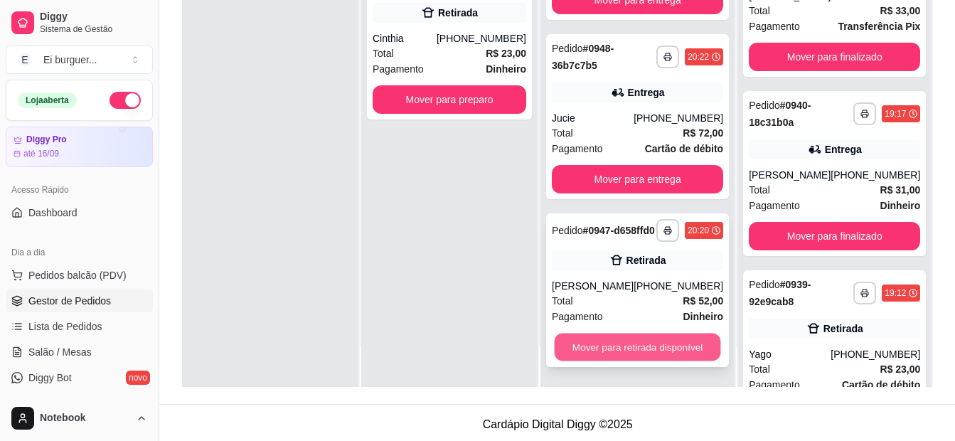
click at [654, 352] on button "Mover para retirada disponível" at bounding box center [638, 348] width 166 height 28
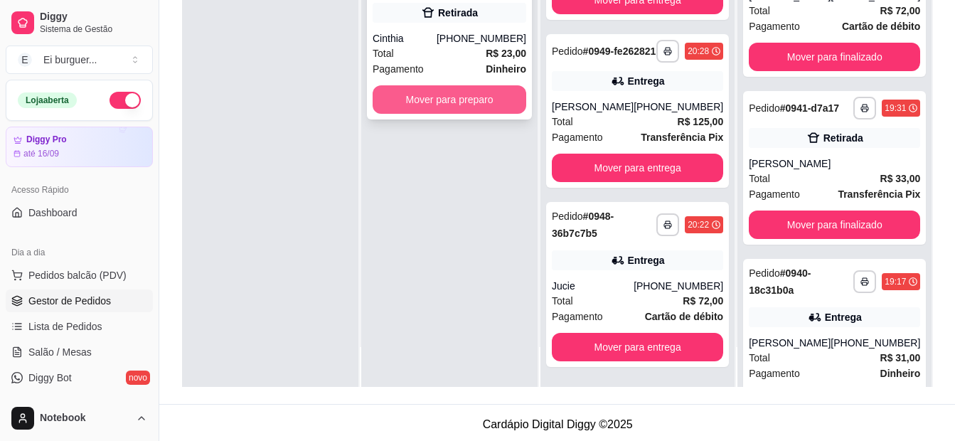
scroll to position [1087, 0]
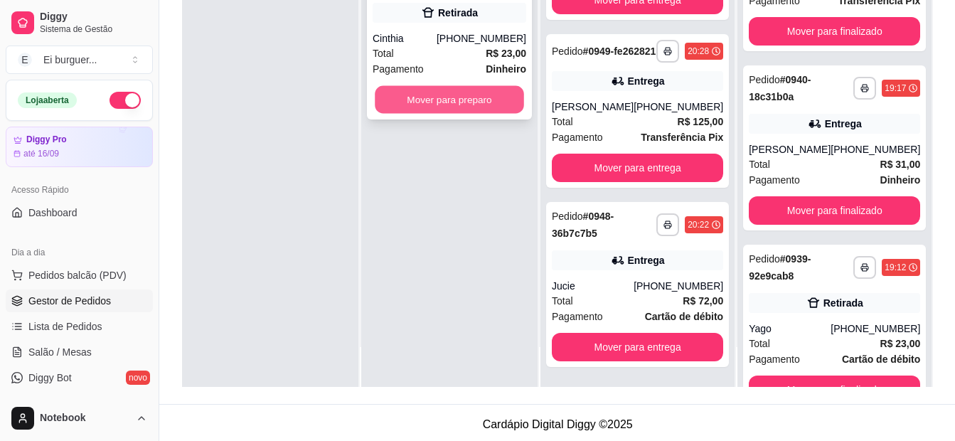
click at [430, 98] on button "Mover para preparo" at bounding box center [449, 100] width 149 height 28
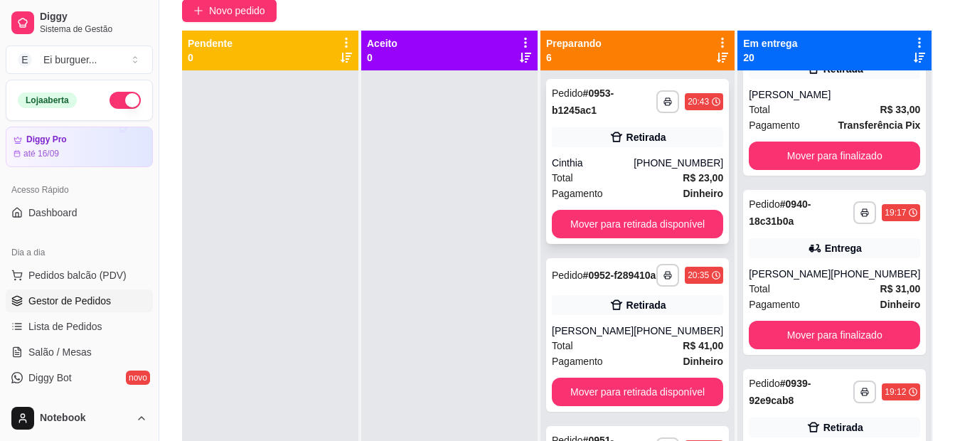
scroll to position [0, 0]
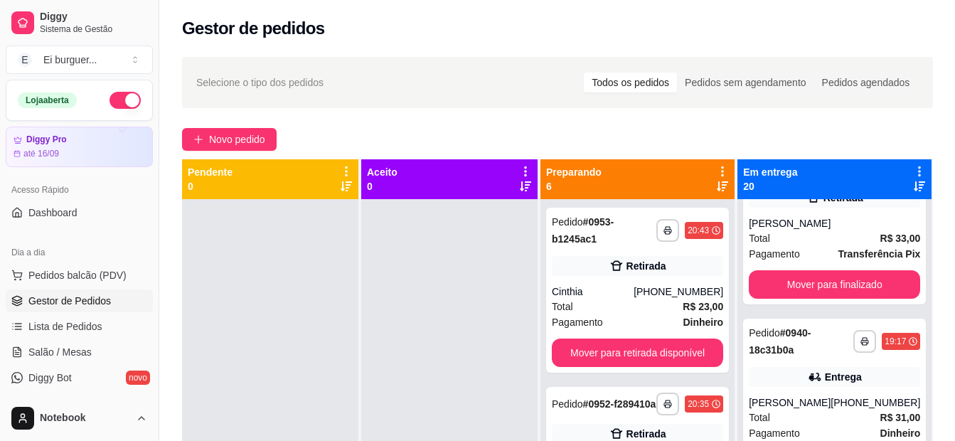
click at [284, 251] on div at bounding box center [270, 419] width 176 height 441
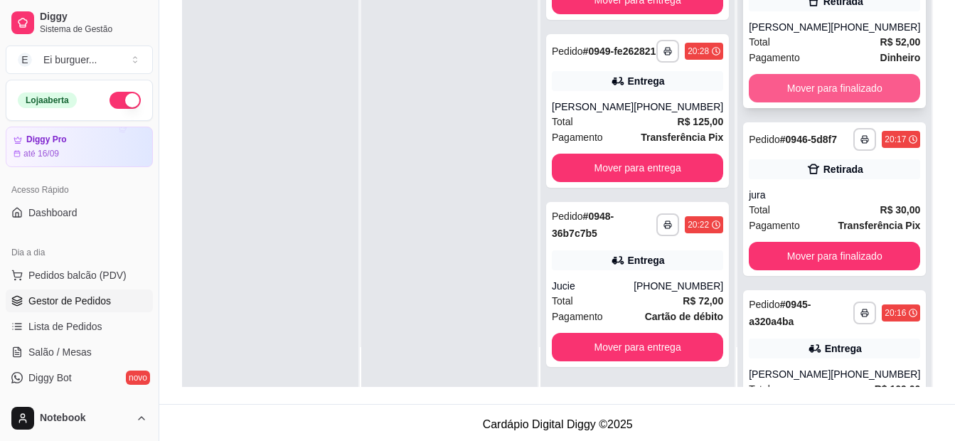
click at [878, 102] on button "Mover para finalizado" at bounding box center [834, 88] width 171 height 28
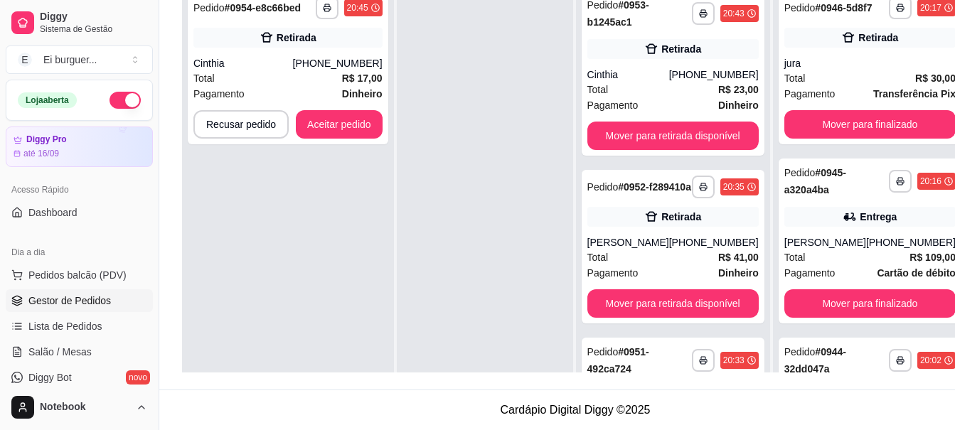
click at [437, 149] on div at bounding box center [485, 197] width 176 height 430
click at [363, 122] on button "Aceitar pedido" at bounding box center [339, 124] width 87 height 28
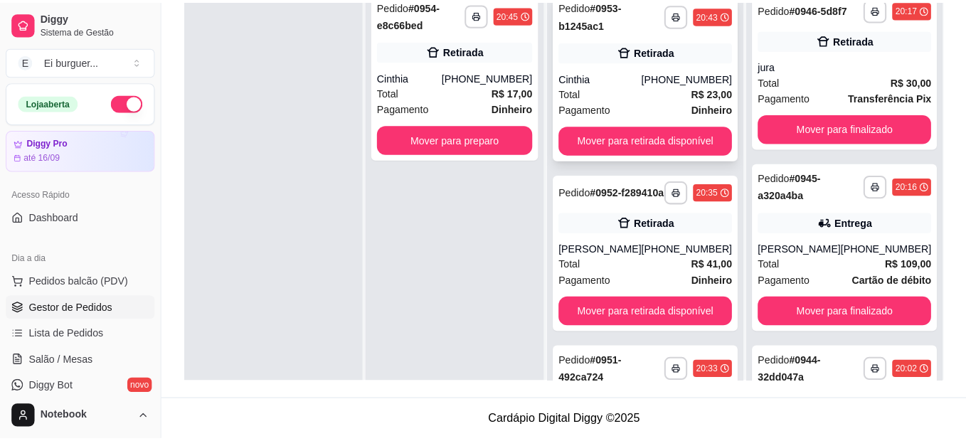
scroll to position [146, 0]
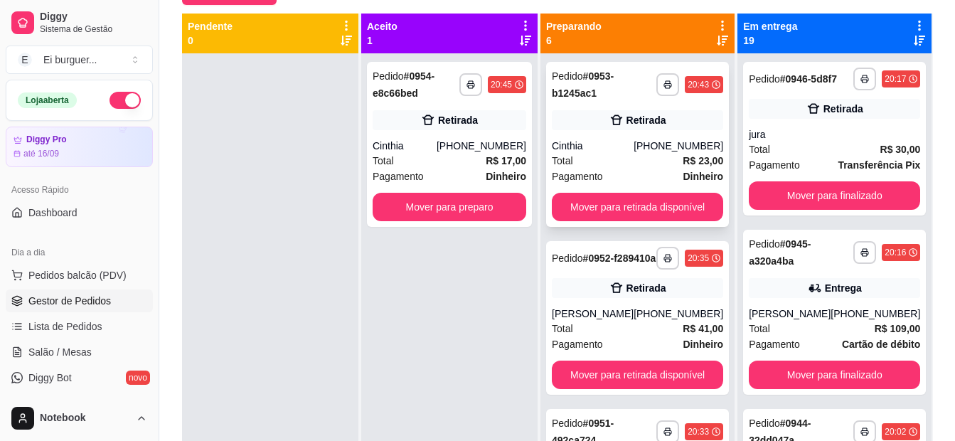
click at [666, 139] on div "[PHONE_NUMBER]" at bounding box center [679, 146] width 90 height 14
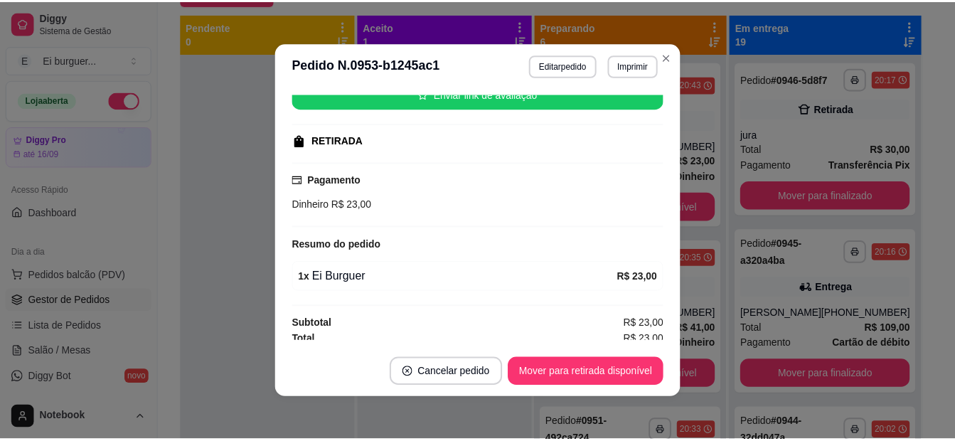
scroll to position [194, 0]
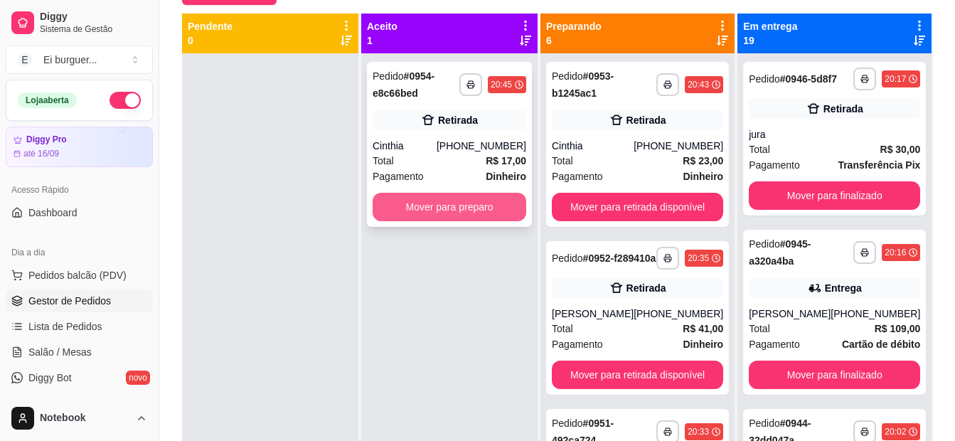
click at [445, 198] on button "Mover para preparo" at bounding box center [450, 207] width 154 height 28
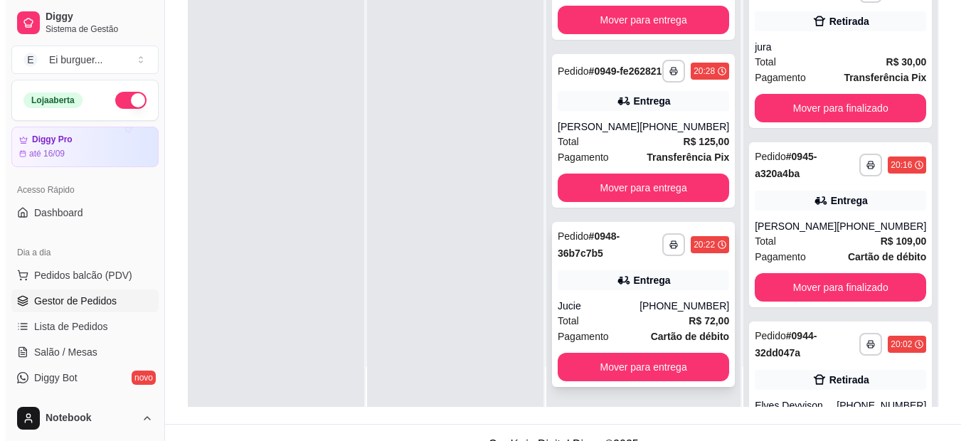
scroll to position [217, 0]
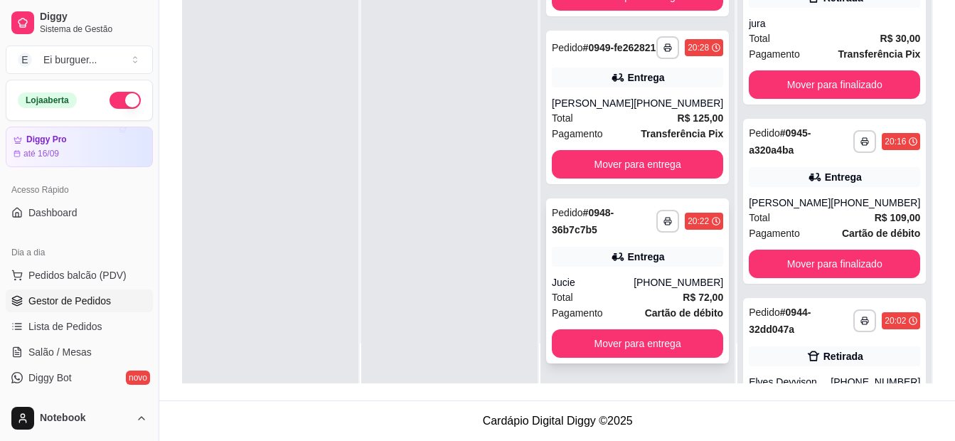
click at [609, 316] on div "Pagamento Cartão de débito" at bounding box center [637, 313] width 171 height 16
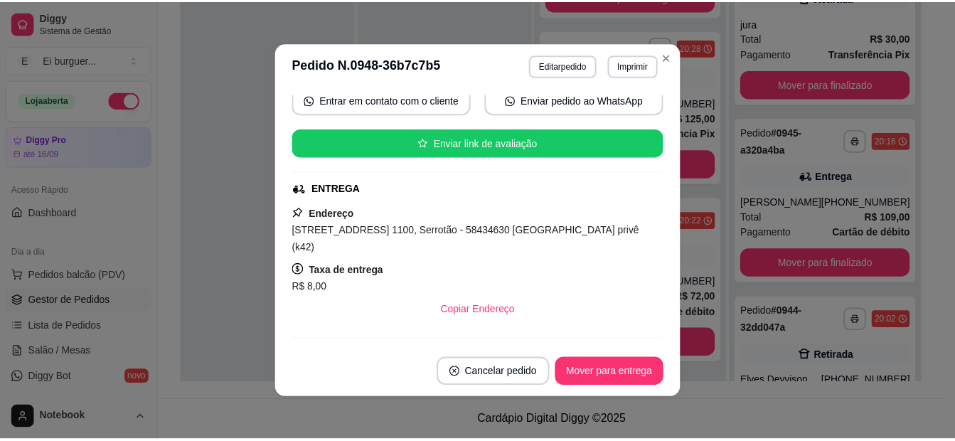
scroll to position [142, 0]
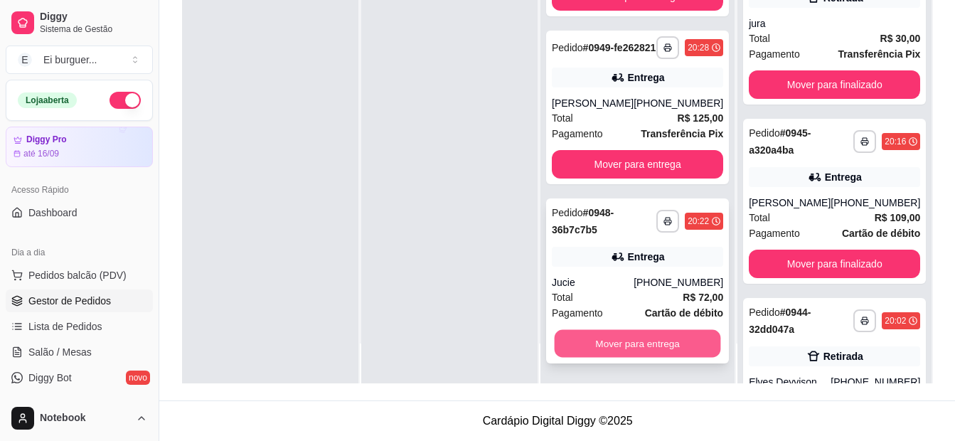
click at [672, 346] on button "Mover para entrega" at bounding box center [638, 344] width 166 height 28
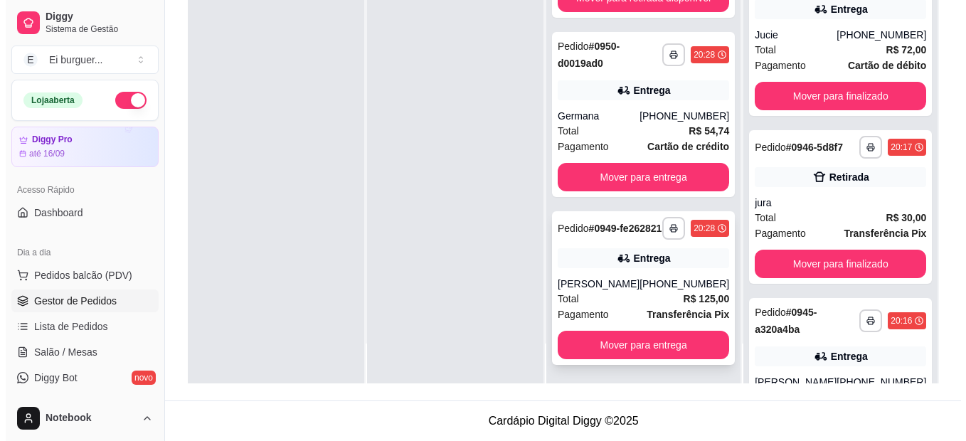
scroll to position [649, 0]
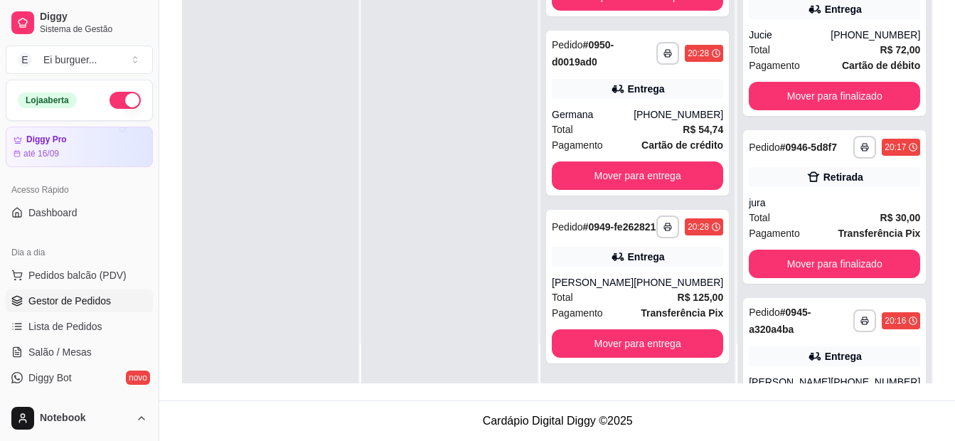
click at [469, 244] on div at bounding box center [449, 162] width 176 height 441
click at [599, 272] on div "**********" at bounding box center [637, 287] width 183 height 154
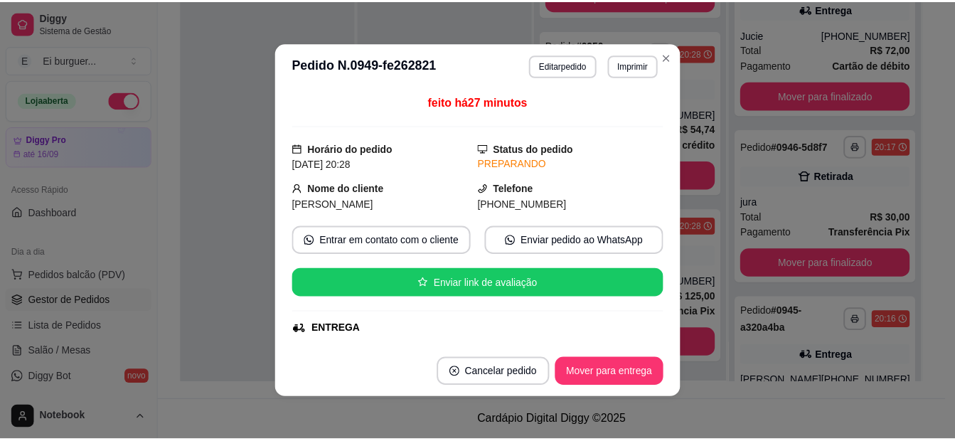
scroll to position [142, 0]
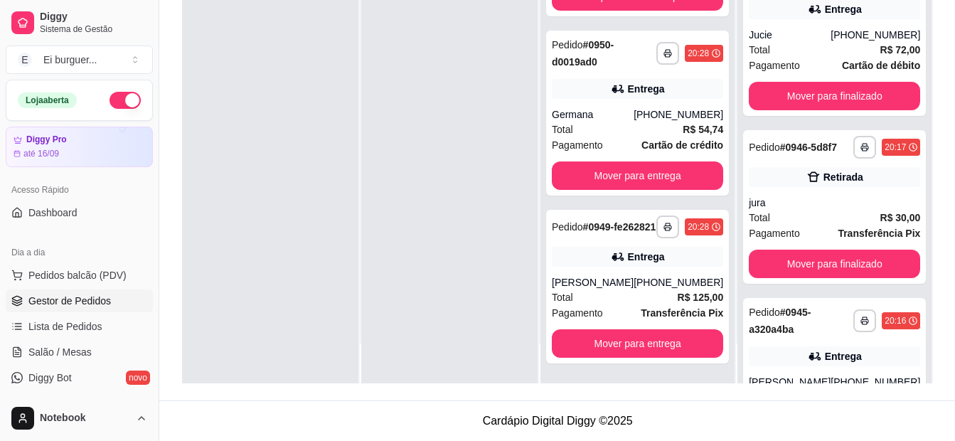
click at [461, 340] on div at bounding box center [449, 162] width 176 height 441
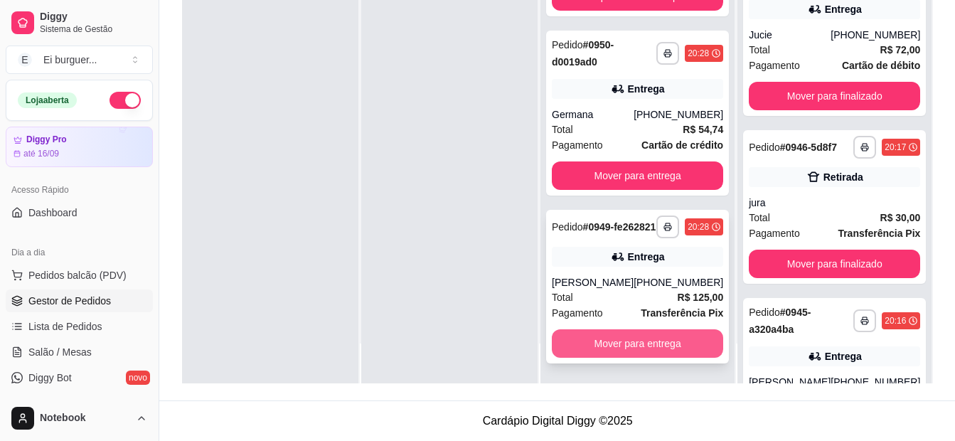
click at [676, 341] on button "Mover para entrega" at bounding box center [637, 343] width 171 height 28
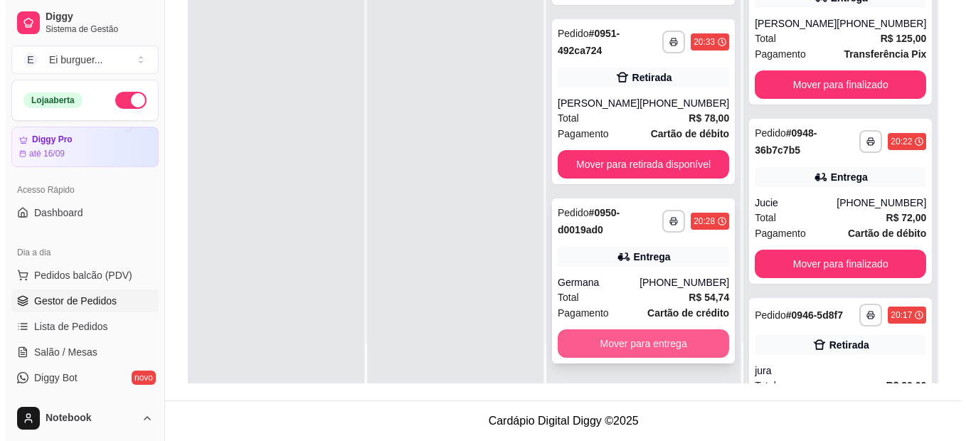
scroll to position [469, 0]
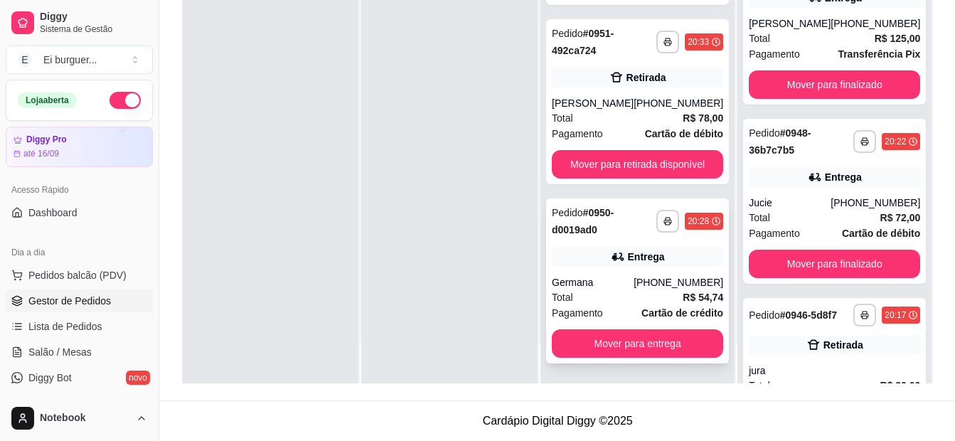
drag, startPoint x: 627, startPoint y: 300, endPoint x: 619, endPoint y: 301, distance: 7.1
click at [619, 301] on div "Total R$ 54,74" at bounding box center [637, 297] width 171 height 16
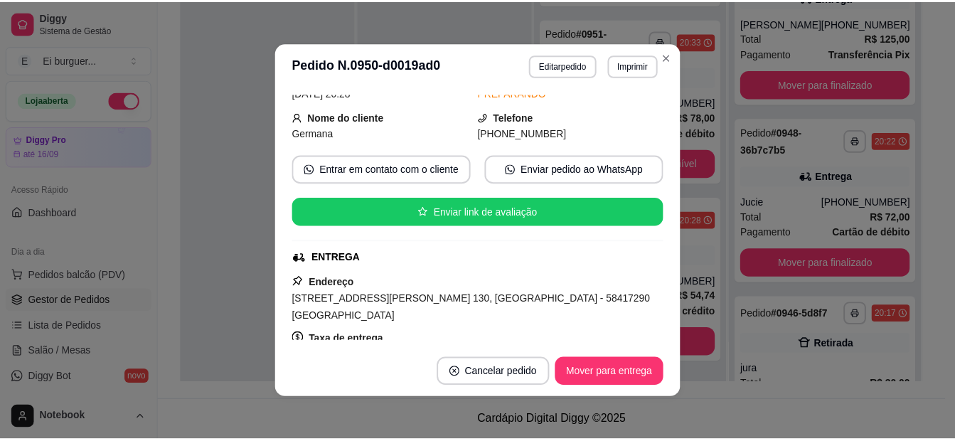
scroll to position [3, 0]
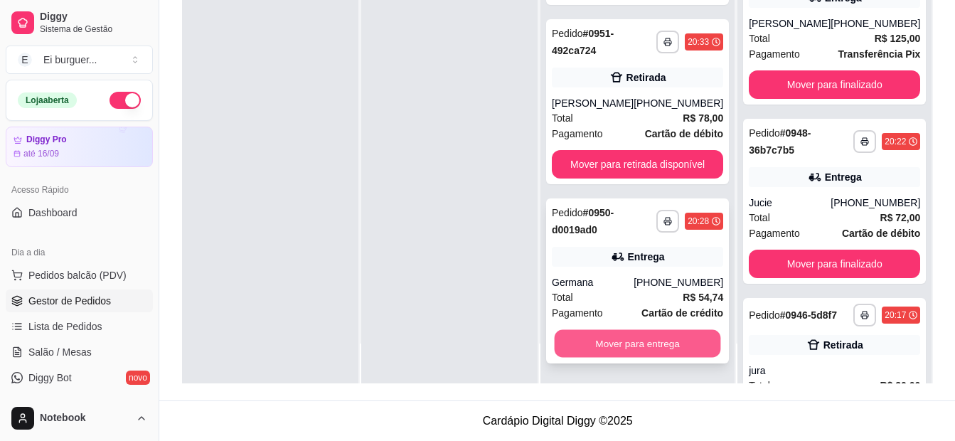
click at [630, 337] on button "Mover para entrega" at bounding box center [638, 344] width 166 height 28
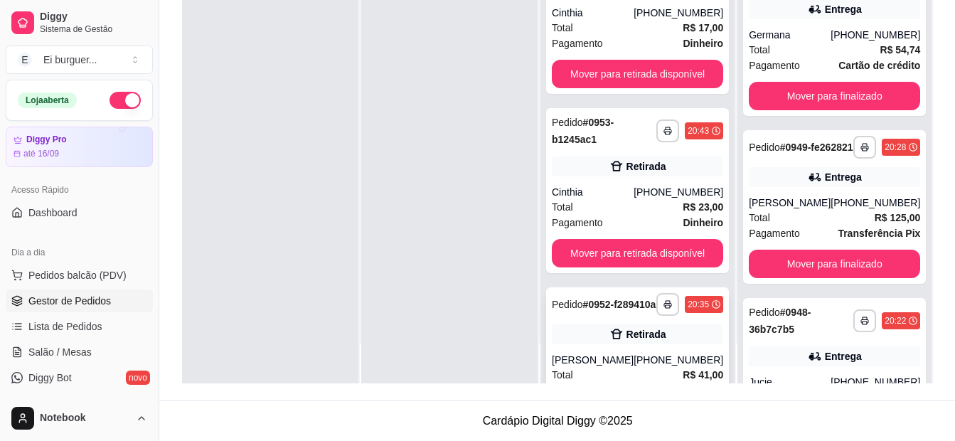
scroll to position [0, 0]
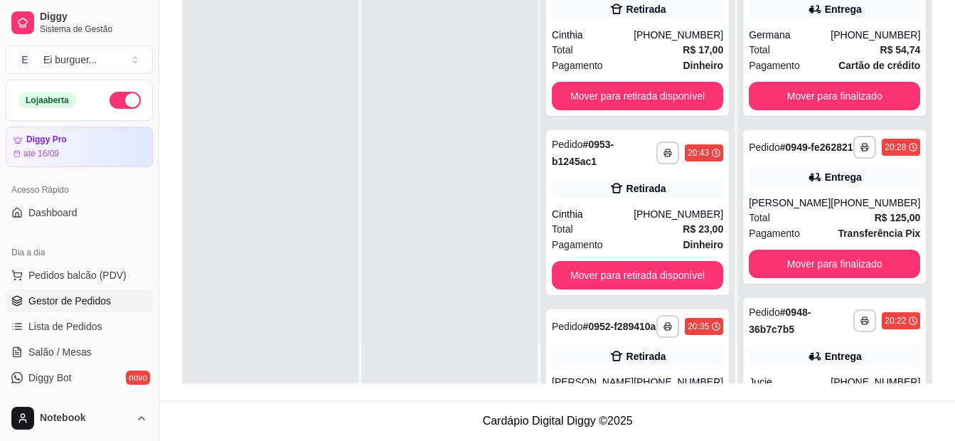
click at [495, 225] on div at bounding box center [449, 162] width 176 height 441
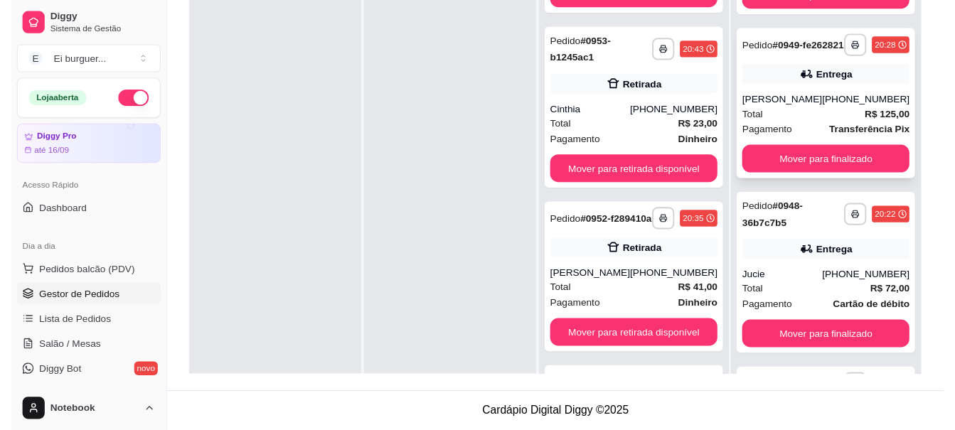
scroll to position [142, 0]
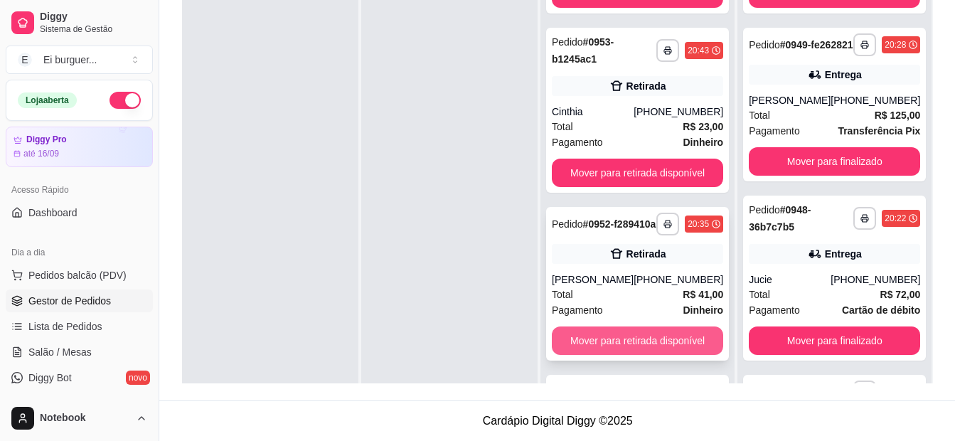
click at [632, 347] on button "Mover para retirada disponível" at bounding box center [637, 340] width 171 height 28
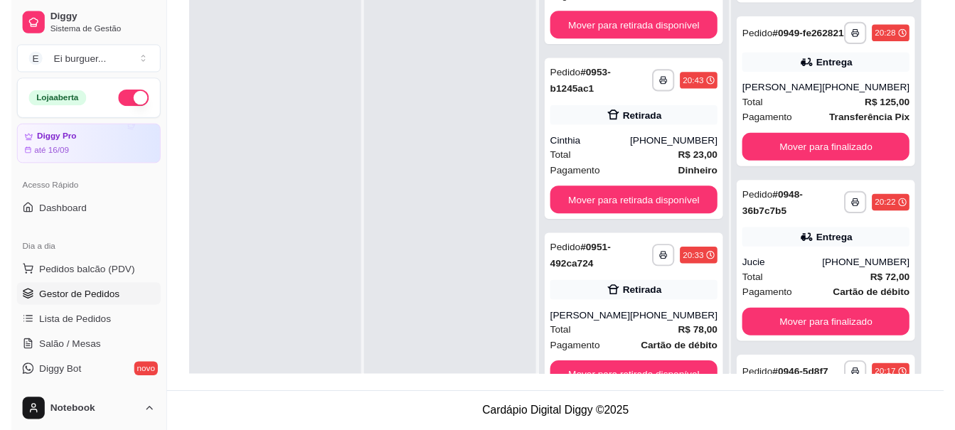
scroll to position [40, 0]
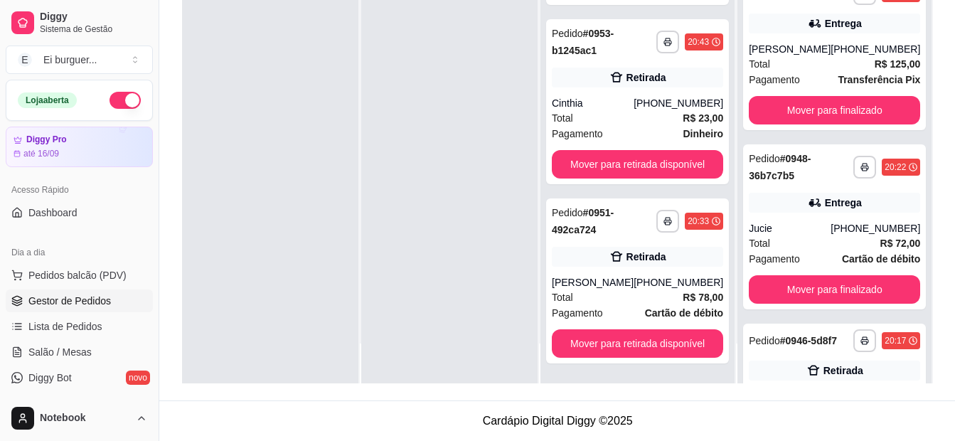
click at [451, 235] on div at bounding box center [449, 162] width 176 height 441
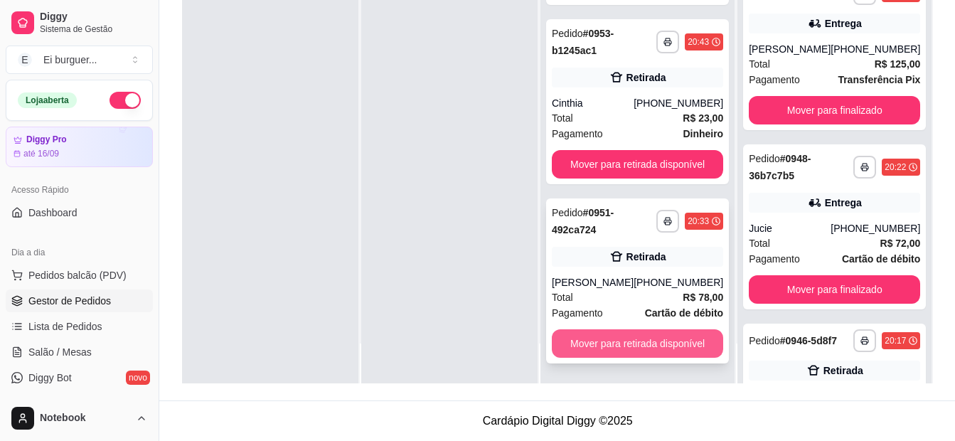
click at [662, 341] on button "Mover para retirada disponível" at bounding box center [637, 343] width 171 height 28
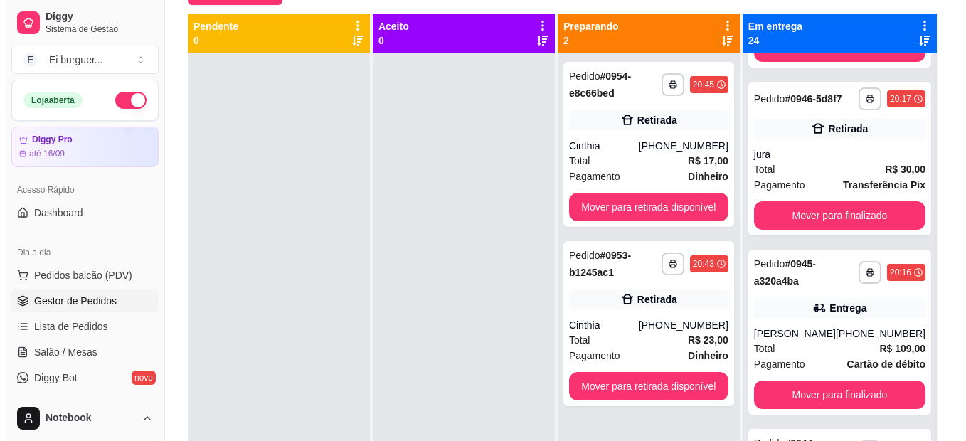
scroll to position [925, 0]
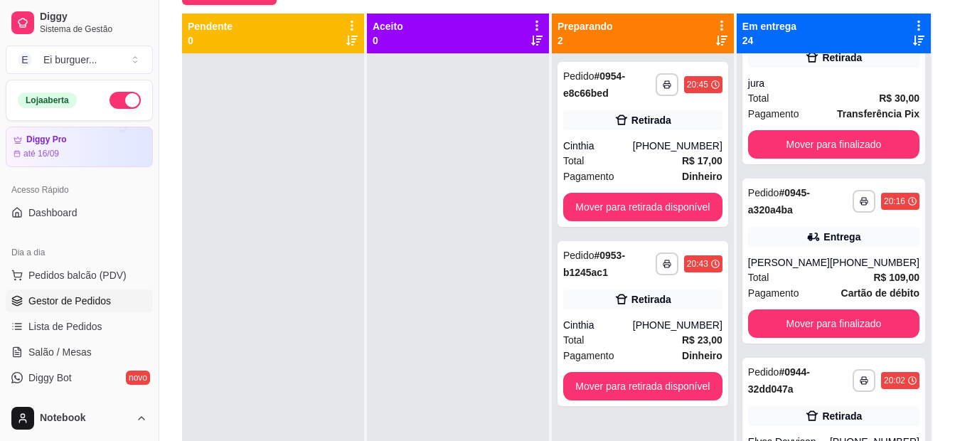
click at [419, 383] on div at bounding box center [458, 273] width 182 height 441
click at [429, 384] on div at bounding box center [458, 273] width 182 height 441
click at [632, 318] on div "Cinthia" at bounding box center [598, 325] width 70 height 14
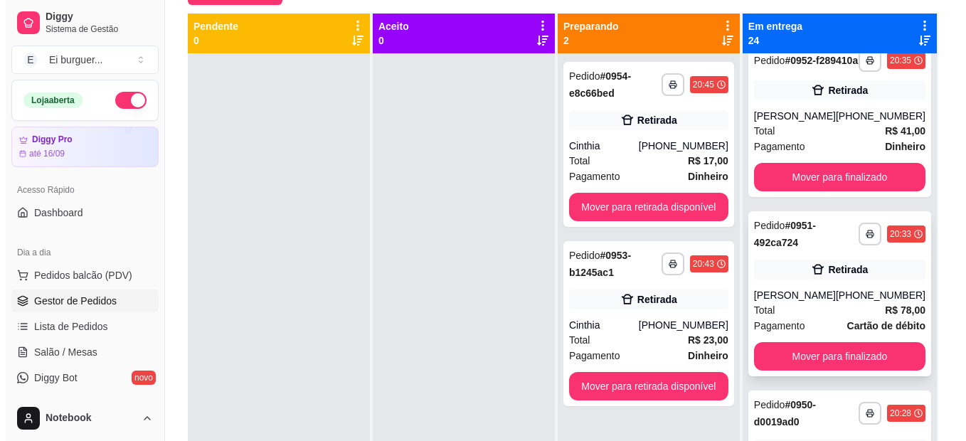
scroll to position [0, 0]
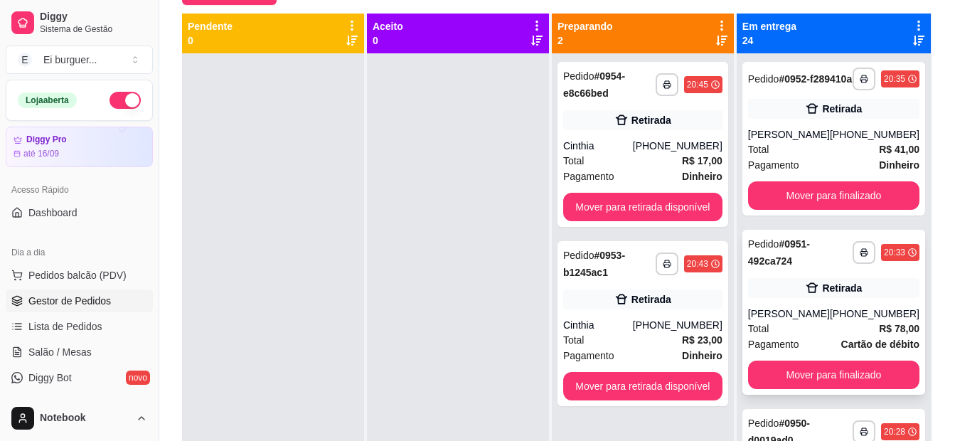
click at [826, 334] on div "Total R$ 78,00" at bounding box center [833, 329] width 171 height 16
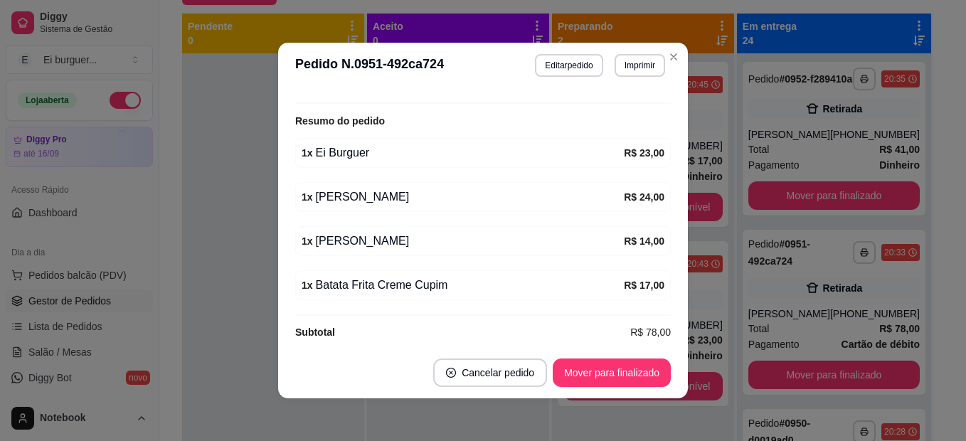
scroll to position [326, 0]
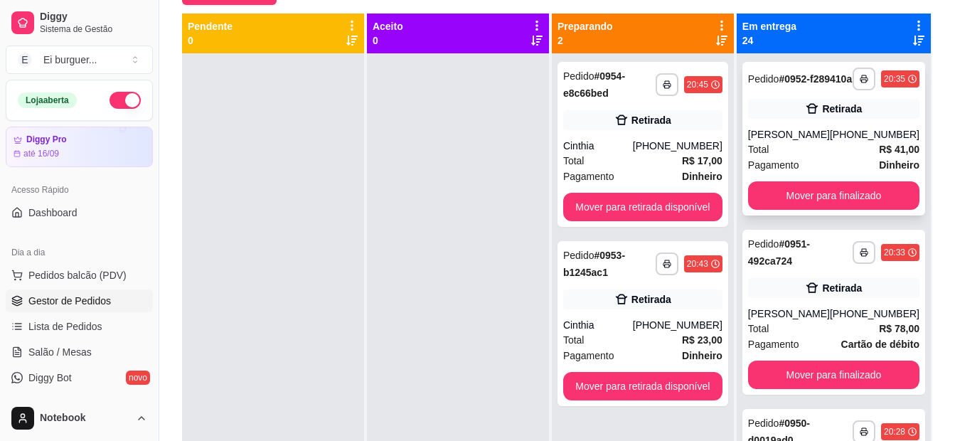
click at [873, 142] on div "[PHONE_NUMBER]" at bounding box center [875, 134] width 90 height 14
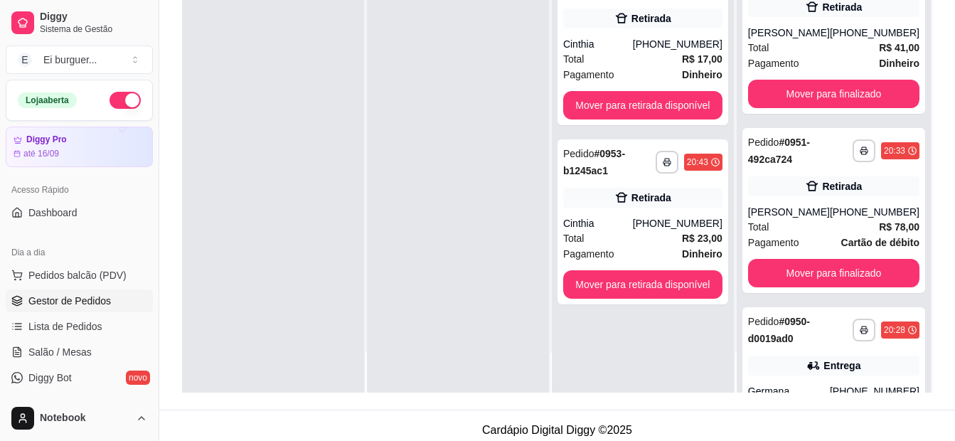
scroll to position [217, 0]
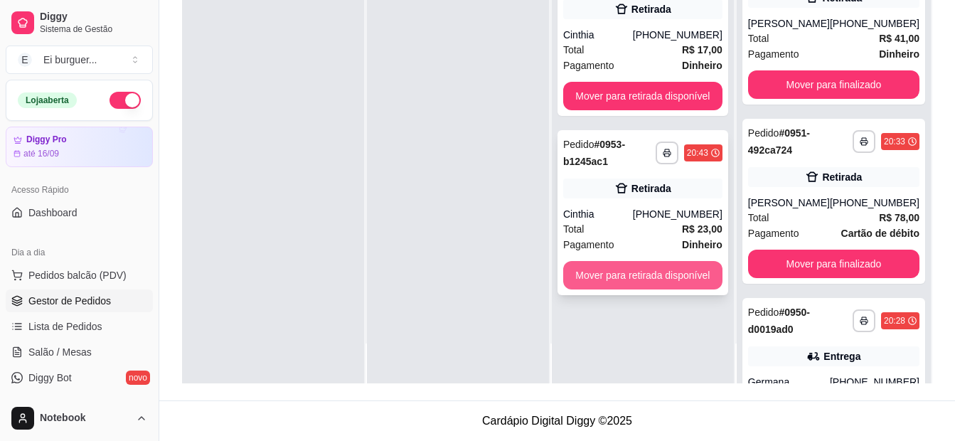
click at [676, 272] on button "Mover para retirada disponível" at bounding box center [642, 275] width 159 height 28
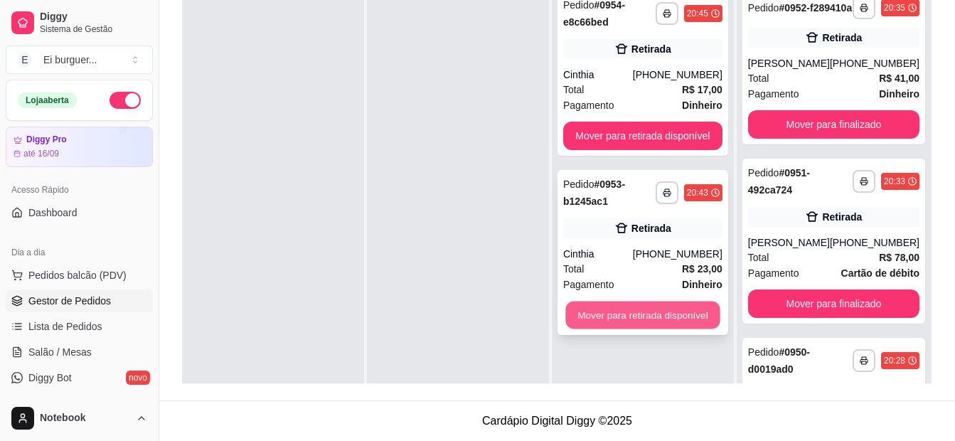
click at [602, 314] on button "Mover para retirada disponível" at bounding box center [642, 316] width 154 height 28
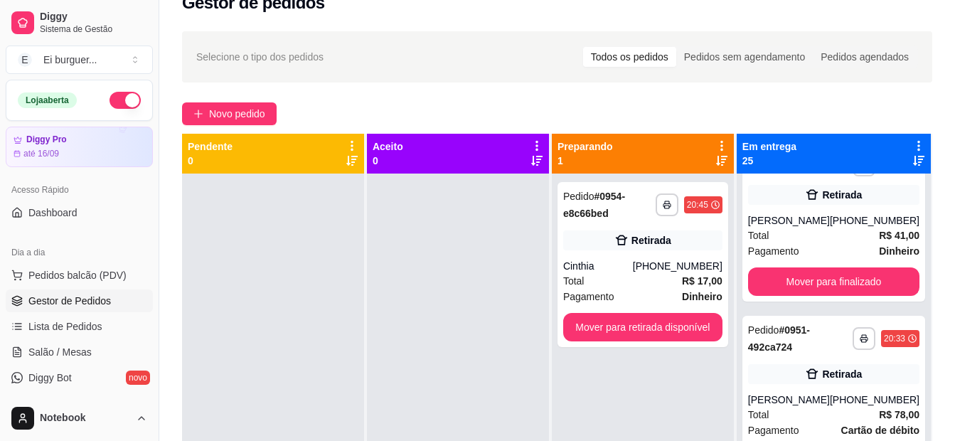
scroll to position [4, 0]
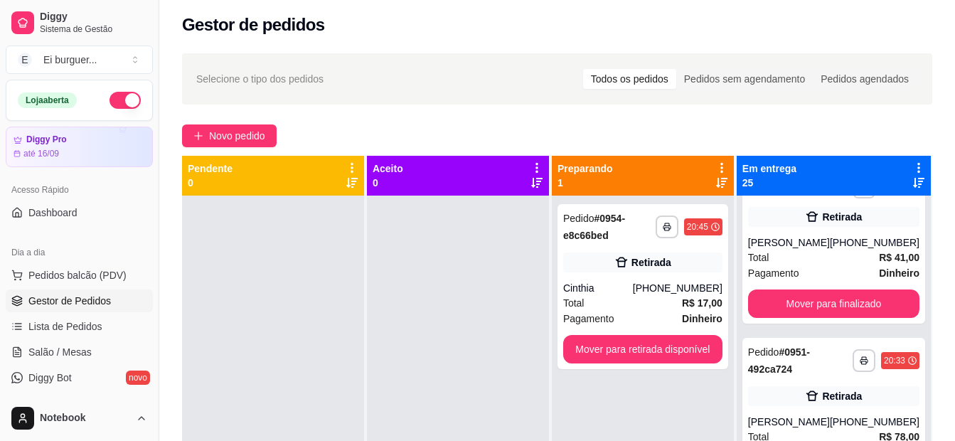
drag, startPoint x: 432, startPoint y: 408, endPoint x: 539, endPoint y: 436, distance: 110.9
click at [451, 413] on div at bounding box center [458, 416] width 182 height 441
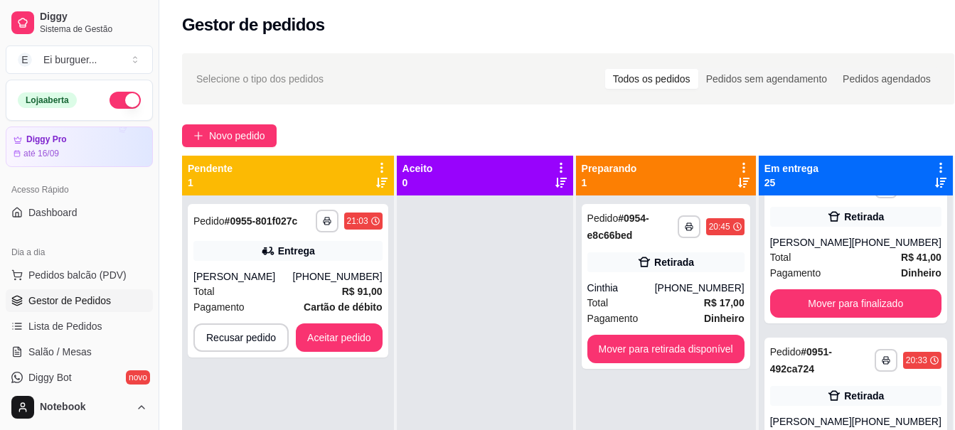
click at [465, 342] on div at bounding box center [485, 411] width 176 height 430
click at [326, 218] on icon "button" at bounding box center [327, 221] width 9 height 9
click at [317, 267] on button "IMPRESSORA" at bounding box center [287, 271] width 103 height 23
click at [351, 341] on button "Aceitar pedido" at bounding box center [339, 338] width 87 height 28
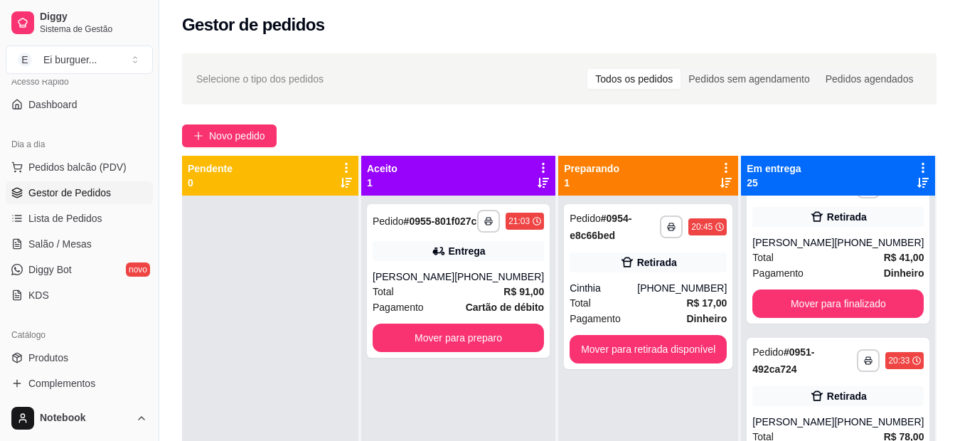
scroll to position [142, 0]
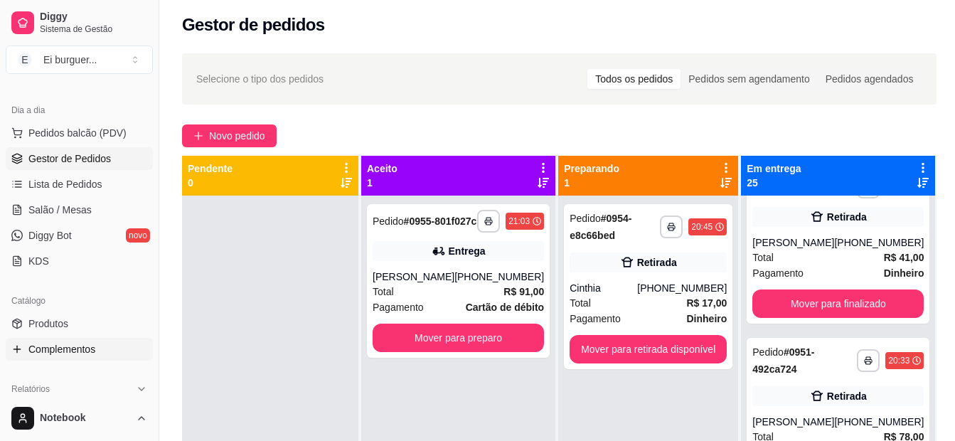
click at [85, 341] on link "Complementos" at bounding box center [79, 349] width 147 height 23
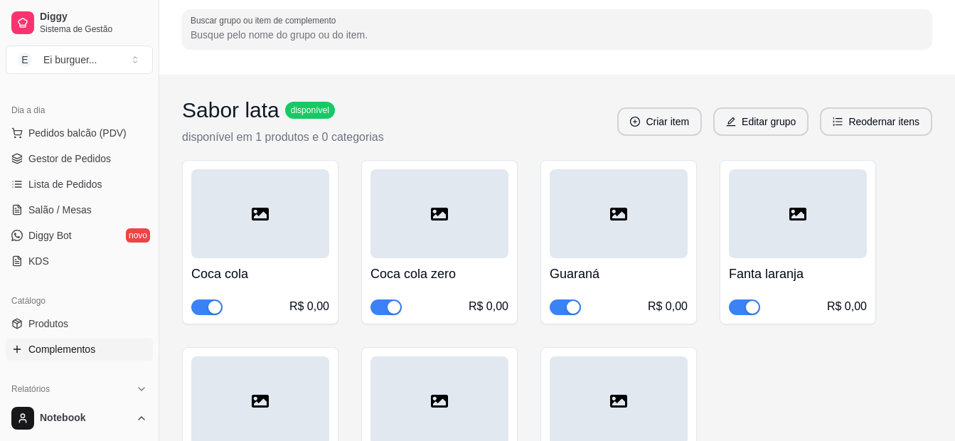
scroll to position [142, 0]
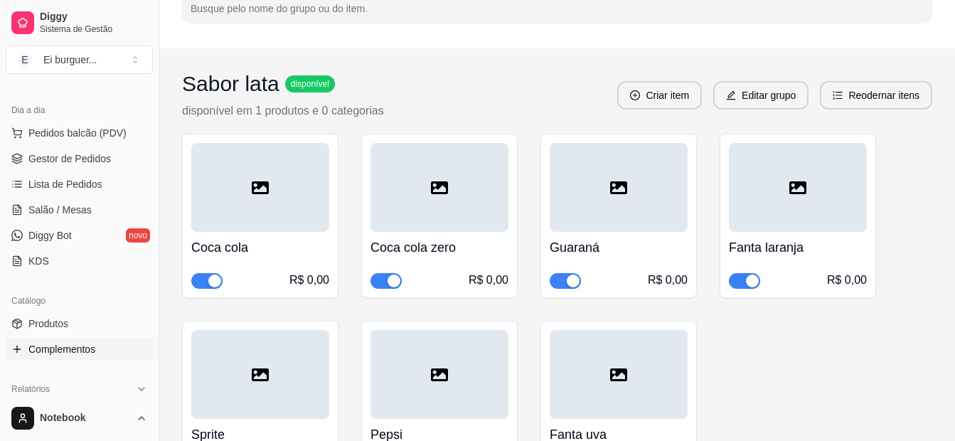
click at [211, 274] on span "button" at bounding box center [206, 281] width 31 height 16
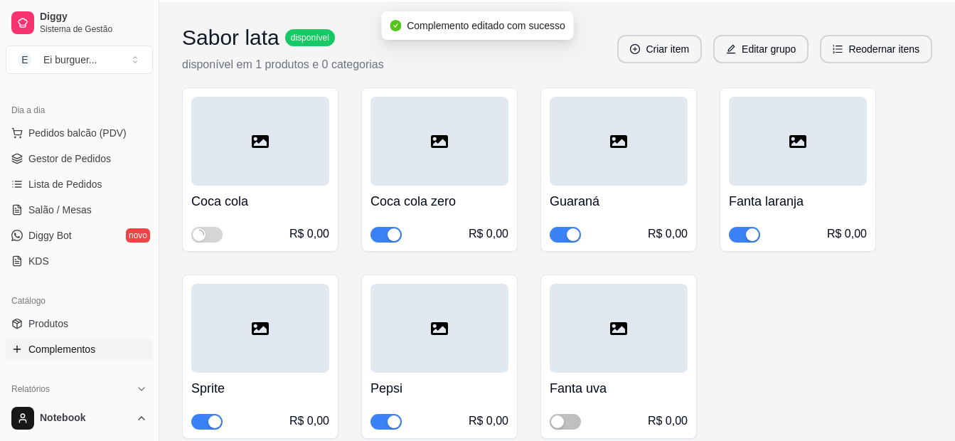
scroll to position [213, 0]
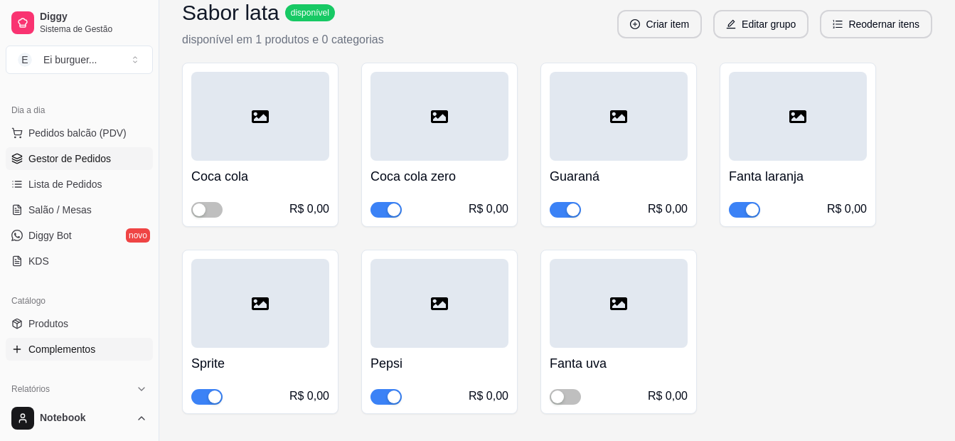
click at [46, 164] on span "Gestor de Pedidos" at bounding box center [69, 158] width 83 height 14
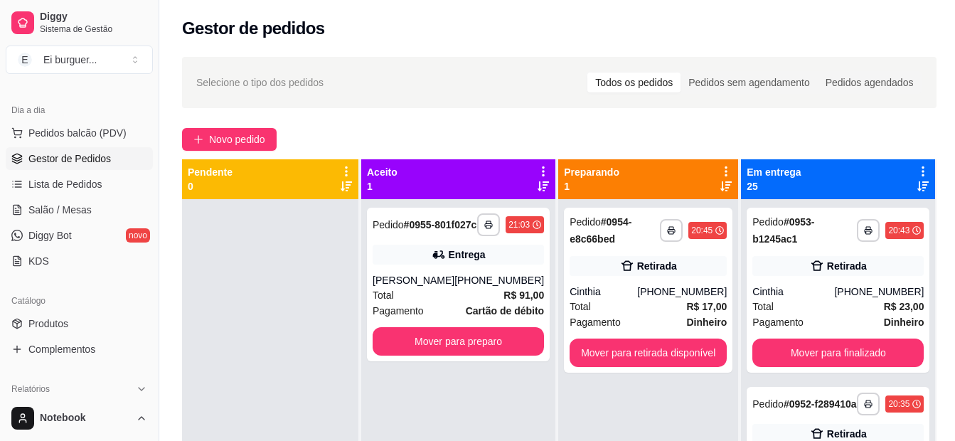
click at [262, 277] on div at bounding box center [270, 419] width 176 height 441
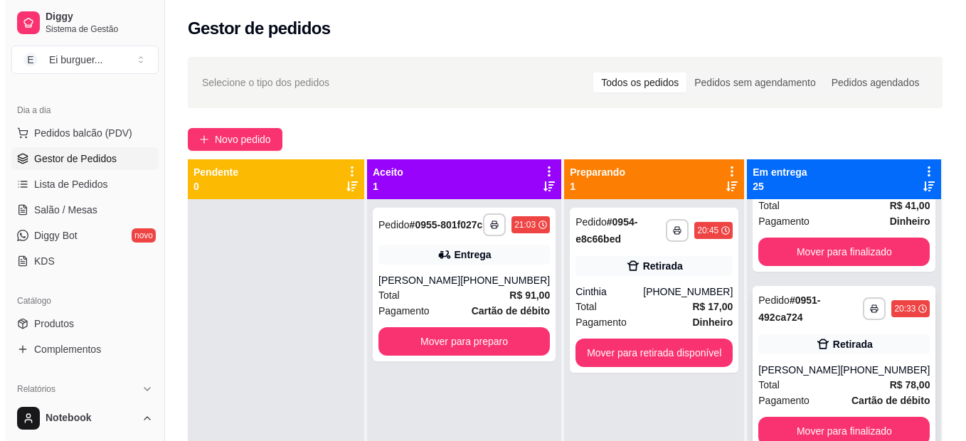
scroll to position [356, 0]
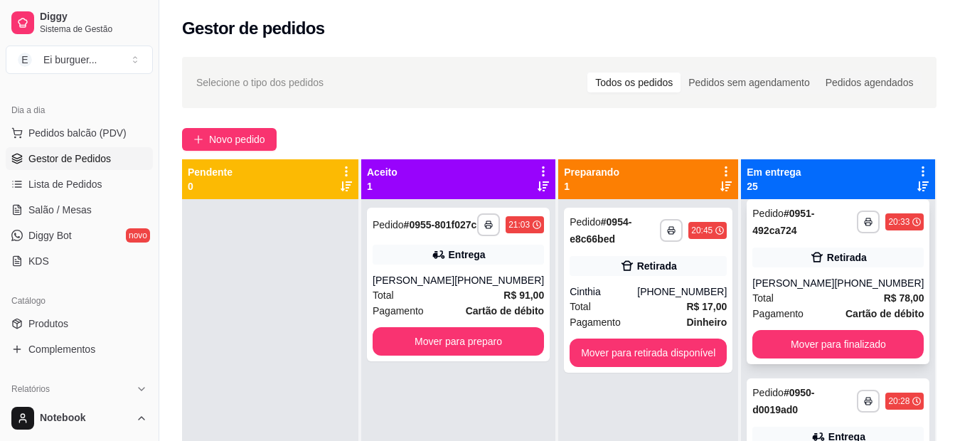
click at [821, 306] on div "Total R$ 78,00" at bounding box center [837, 298] width 171 height 16
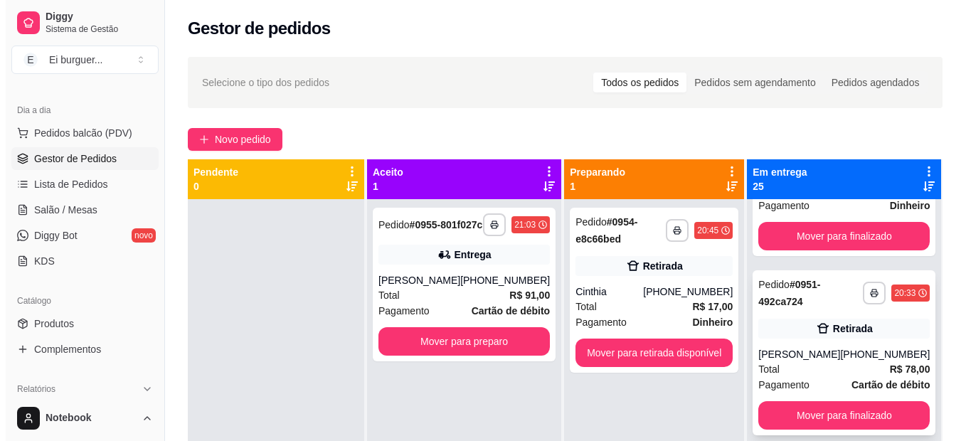
scroll to position [213, 0]
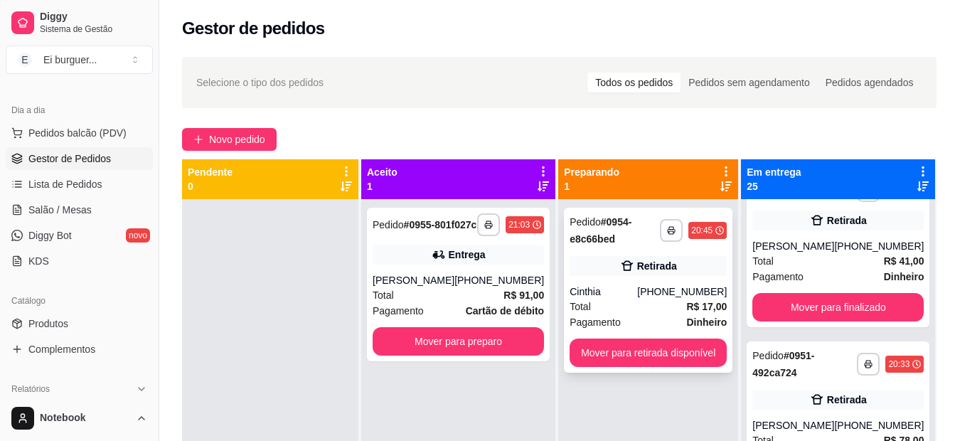
click at [624, 297] on div "Cinthia" at bounding box center [604, 291] width 68 height 14
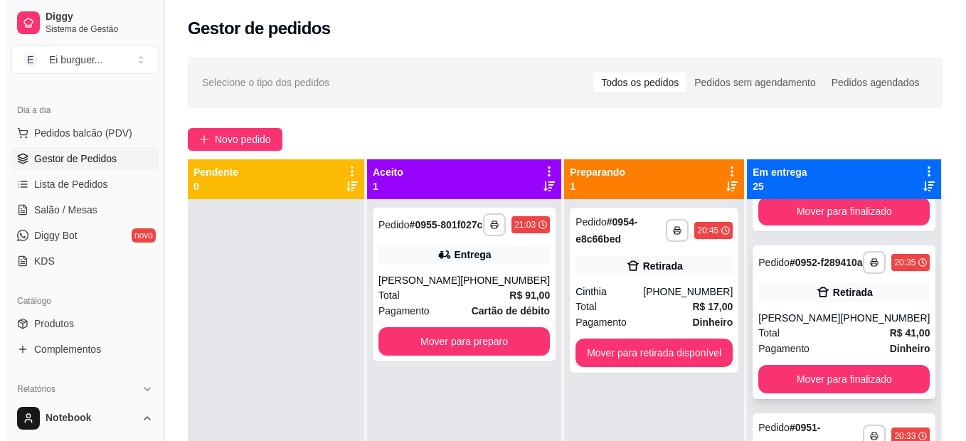
scroll to position [142, 0]
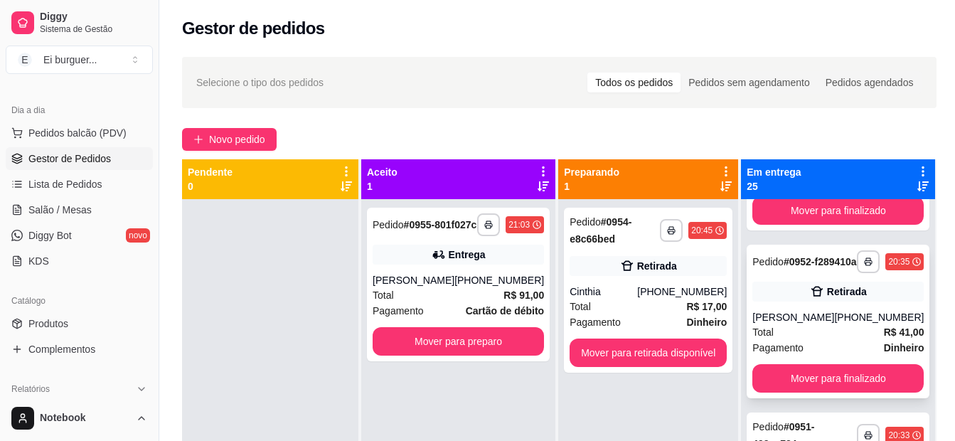
click at [801, 324] on div "[PERSON_NAME]" at bounding box center [793, 317] width 82 height 14
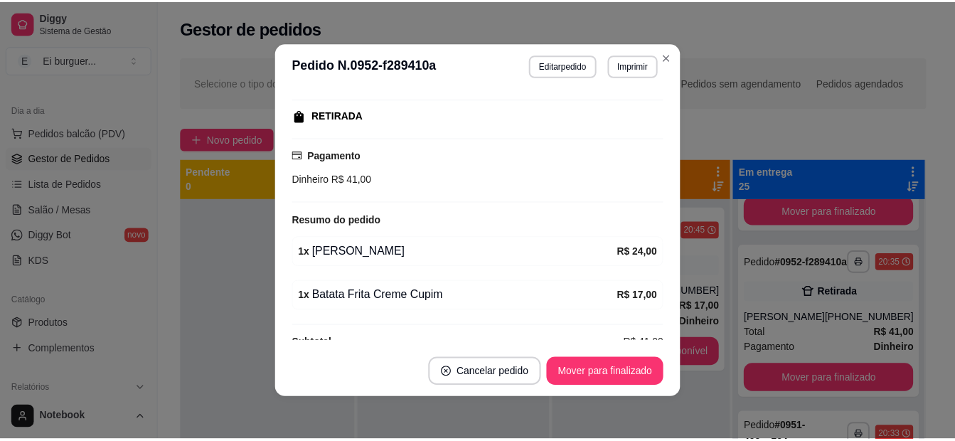
scroll to position [238, 0]
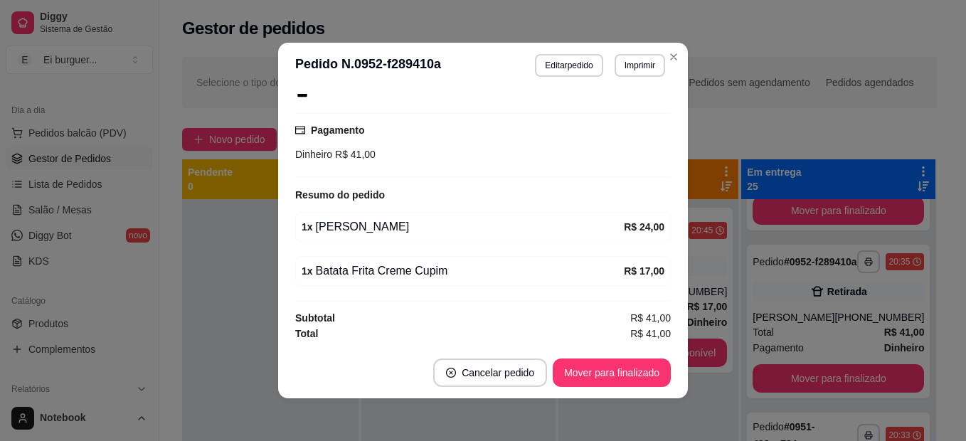
click at [656, 371] on div "**********" at bounding box center [483, 220] width 966 height 441
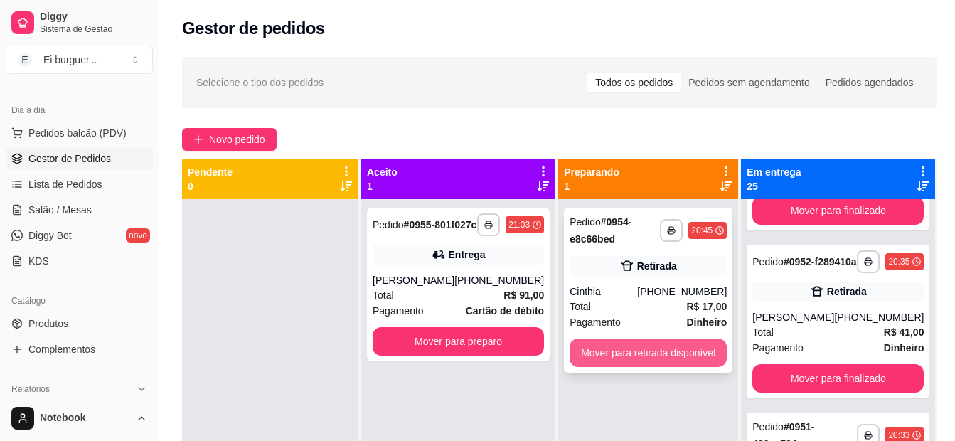
click at [615, 354] on button "Mover para retirada disponível" at bounding box center [648, 353] width 157 height 28
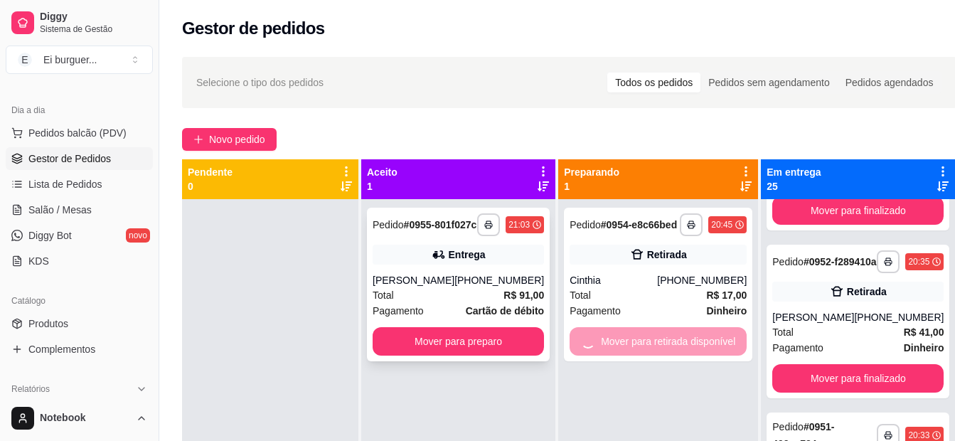
click at [505, 345] on button "Mover para preparo" at bounding box center [458, 341] width 171 height 28
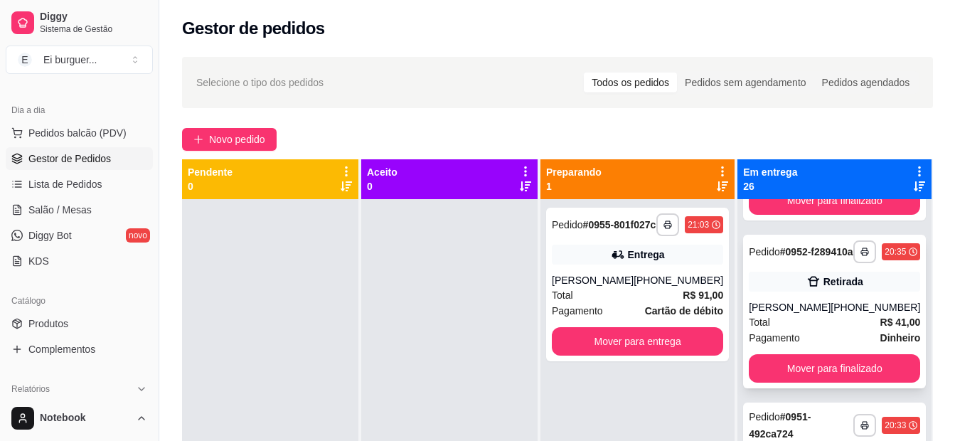
scroll to position [356, 0]
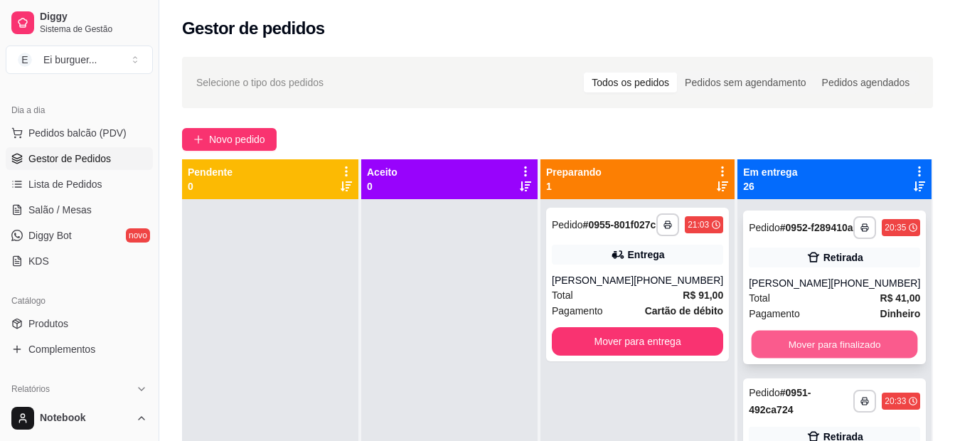
click at [838, 355] on button "Mover para finalizado" at bounding box center [835, 345] width 166 height 28
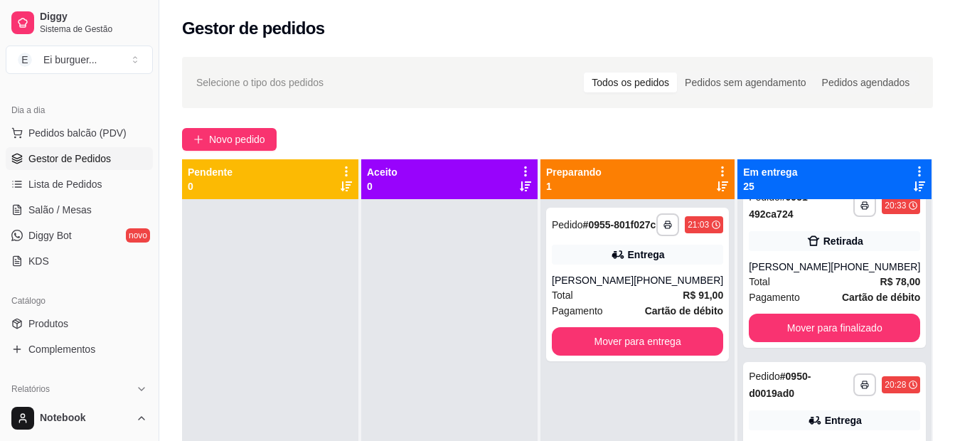
scroll to position [390, 0]
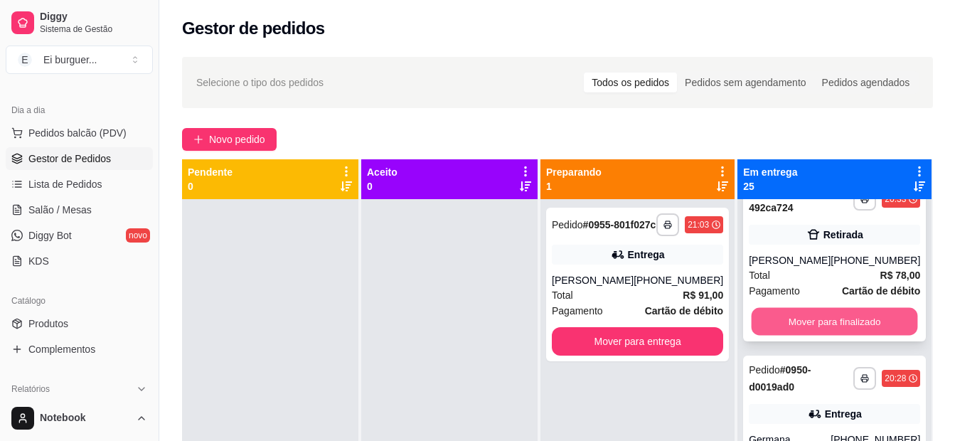
click at [853, 322] on button "Mover para finalizado" at bounding box center [835, 322] width 166 height 28
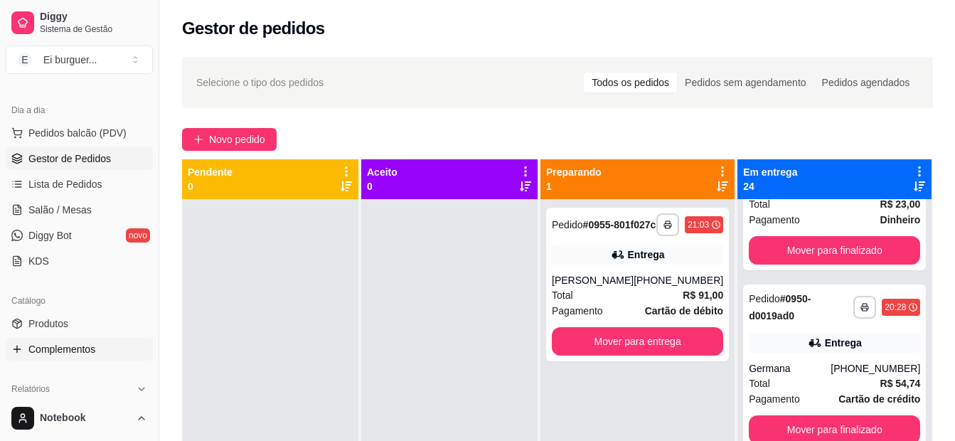
click at [54, 344] on span "Complementos" at bounding box center [61, 349] width 67 height 14
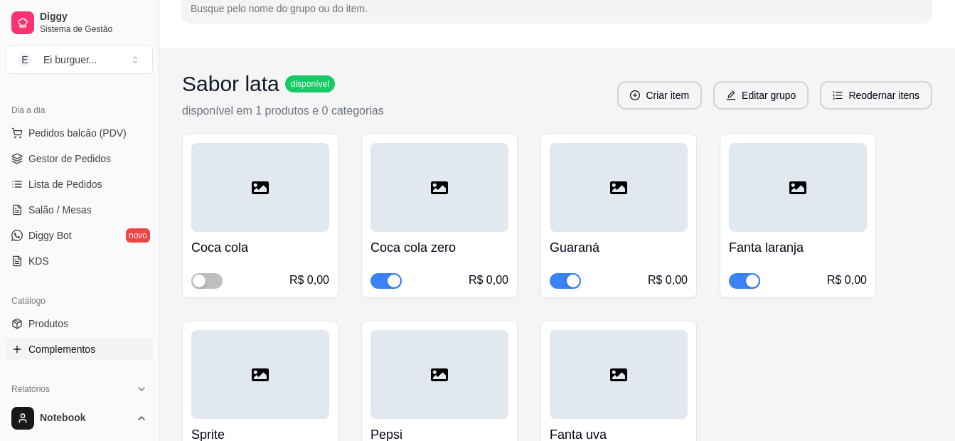
scroll to position [213, 0]
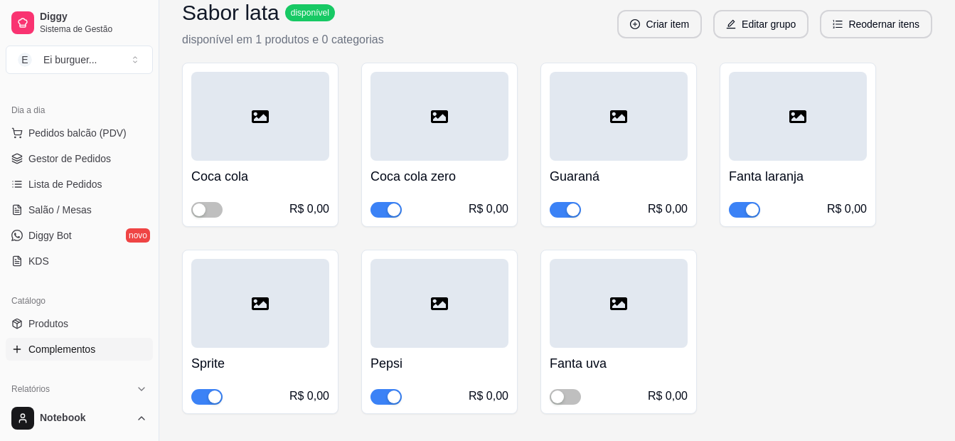
click at [574, 212] on div "button" at bounding box center [573, 209] width 13 height 13
click at [192, 204] on div "R$ 0,00" at bounding box center [260, 209] width 138 height 17
click at [569, 211] on span "button" at bounding box center [565, 210] width 31 height 16
click at [206, 207] on button "button" at bounding box center [206, 210] width 31 height 16
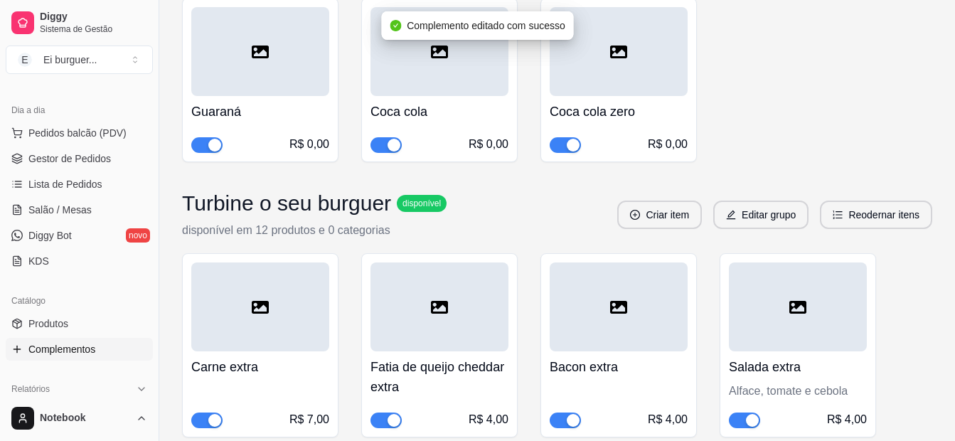
scroll to position [711, 0]
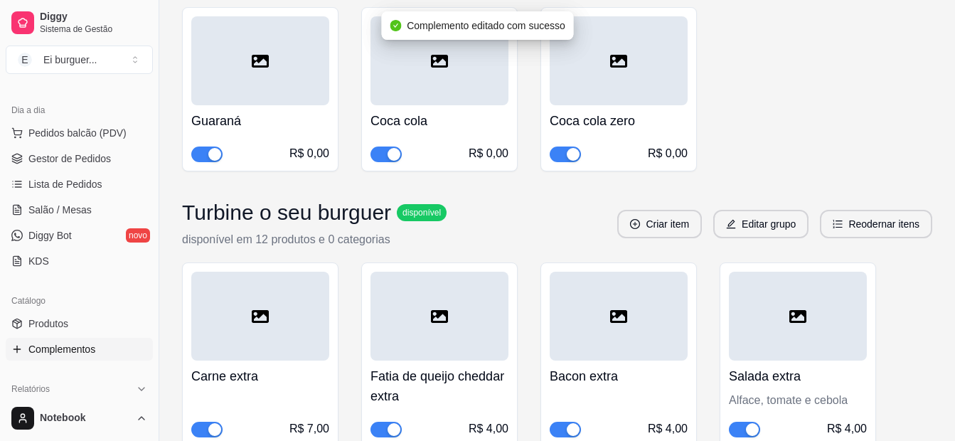
click at [377, 155] on span "button" at bounding box center [386, 155] width 31 height 16
click at [211, 149] on div "button" at bounding box center [214, 154] width 13 height 13
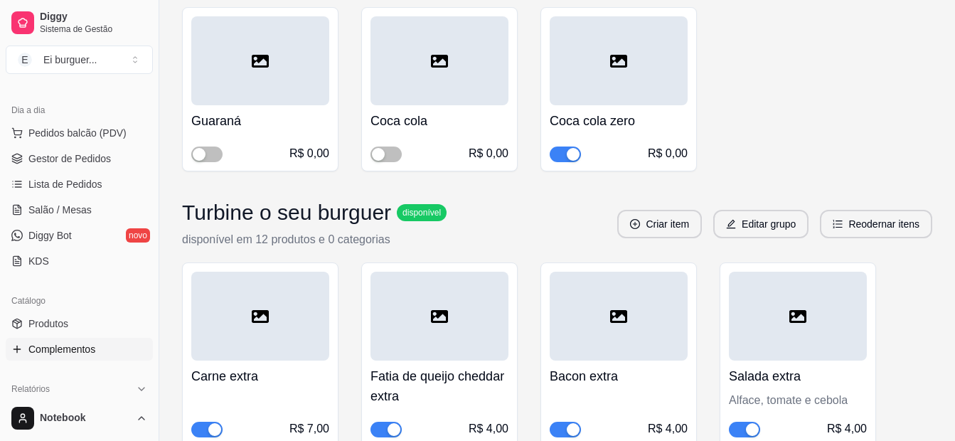
click at [91, 160] on span "Gestor de Pedidos" at bounding box center [69, 158] width 83 height 14
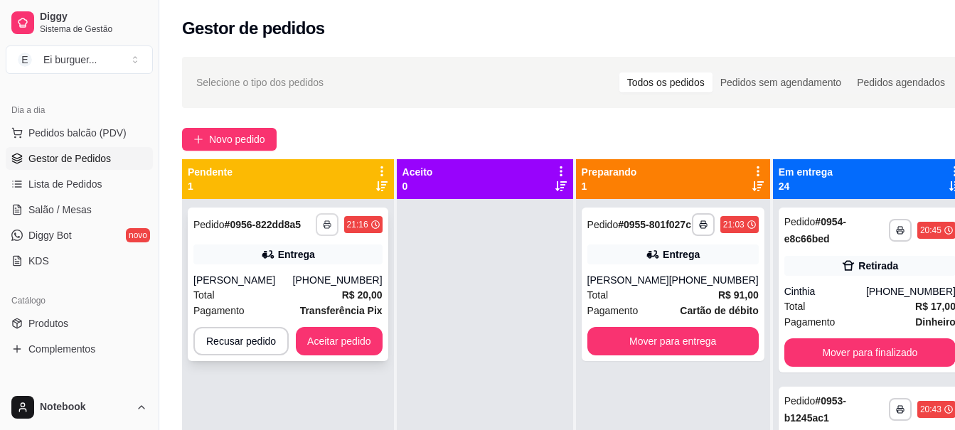
click at [321, 225] on button "button" at bounding box center [327, 224] width 23 height 23
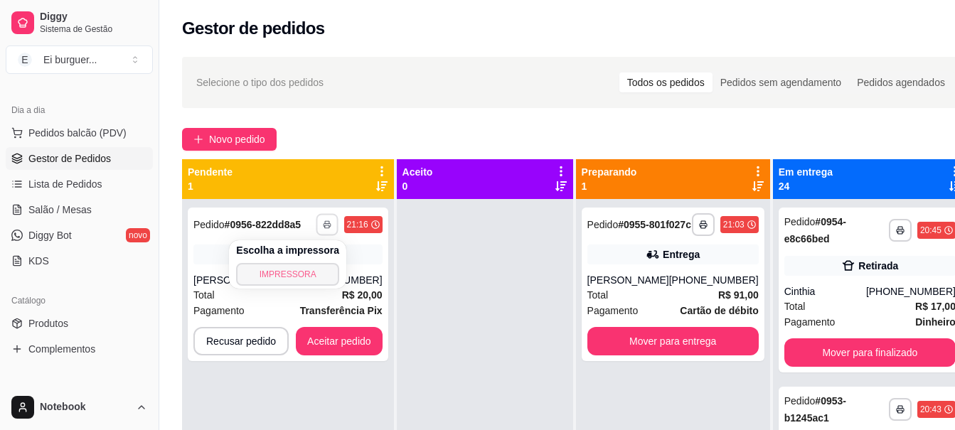
click at [305, 267] on button "IMPRESSORA" at bounding box center [287, 274] width 103 height 23
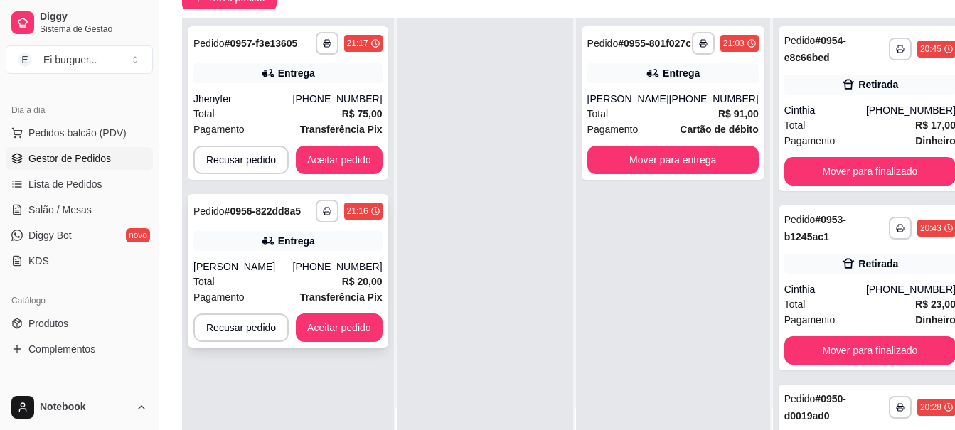
scroll to position [142, 0]
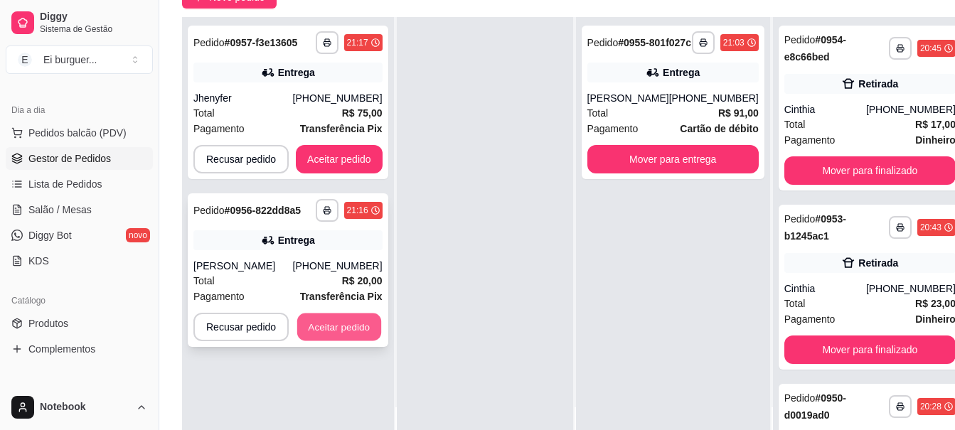
click at [347, 324] on button "Aceitar pedido" at bounding box center [339, 328] width 84 height 28
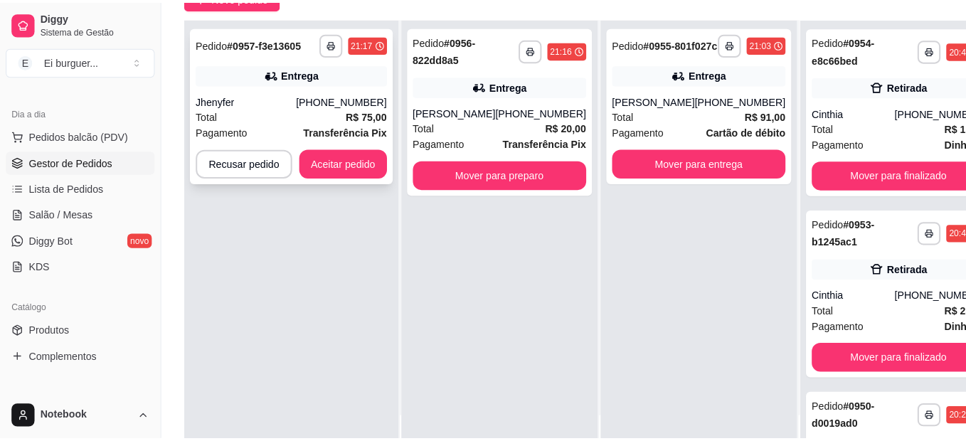
scroll to position [0, 0]
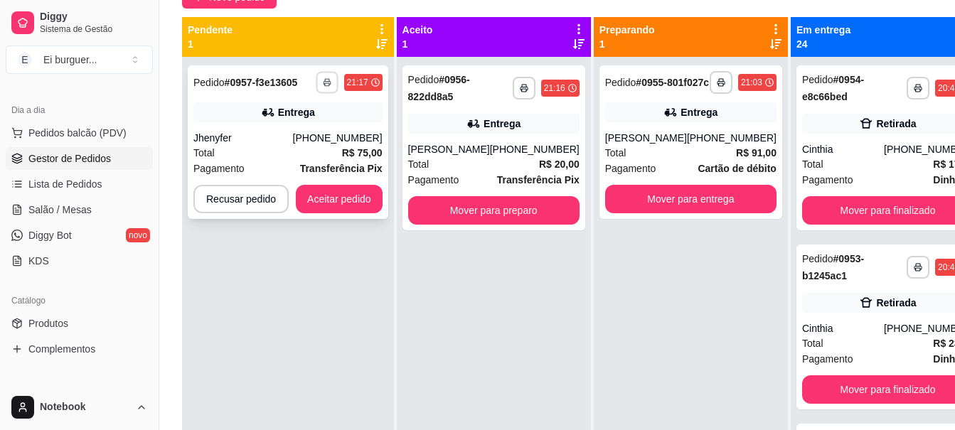
click at [325, 76] on button "button" at bounding box center [327, 82] width 22 height 22
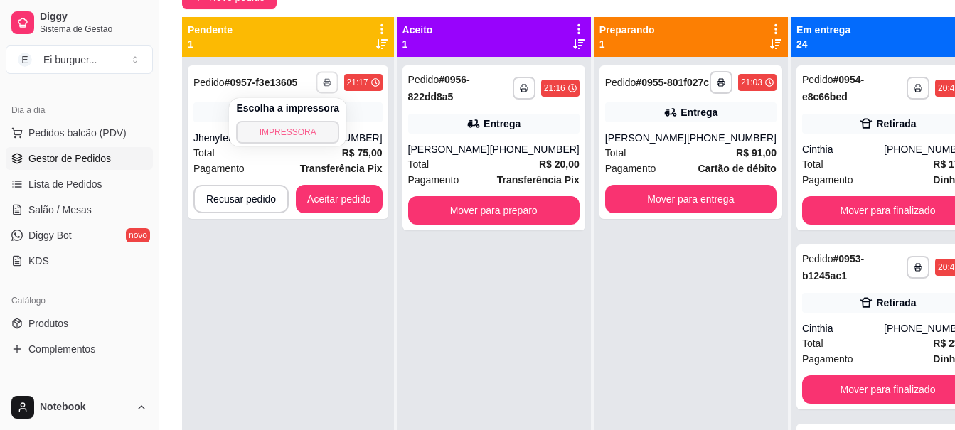
click at [297, 132] on button "IMPRESSORA" at bounding box center [287, 132] width 103 height 23
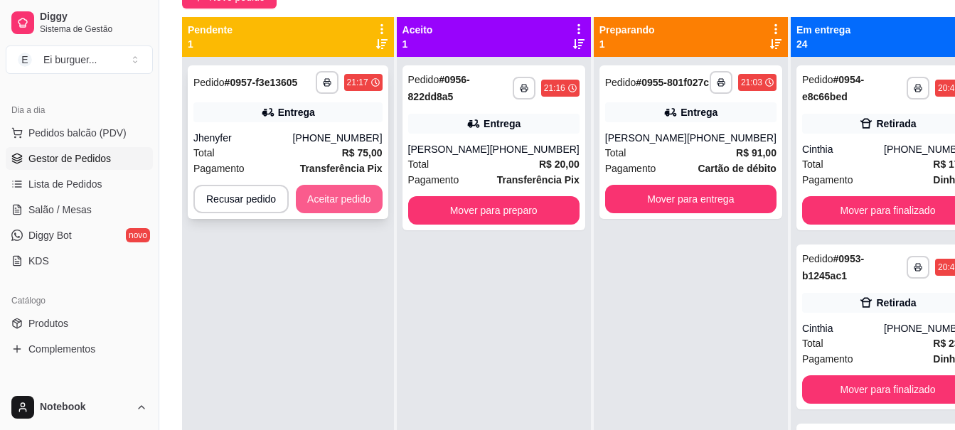
click at [365, 201] on button "Aceitar pedido" at bounding box center [339, 199] width 87 height 28
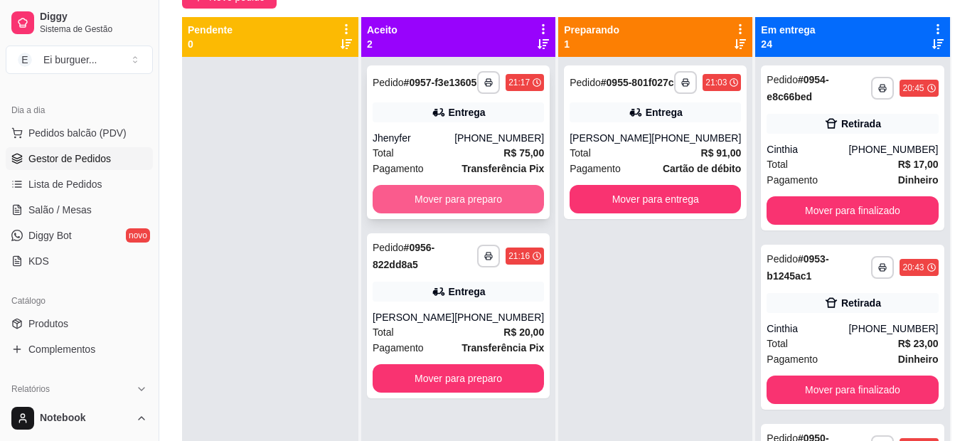
click at [413, 213] on button "Mover para preparo" at bounding box center [458, 199] width 171 height 28
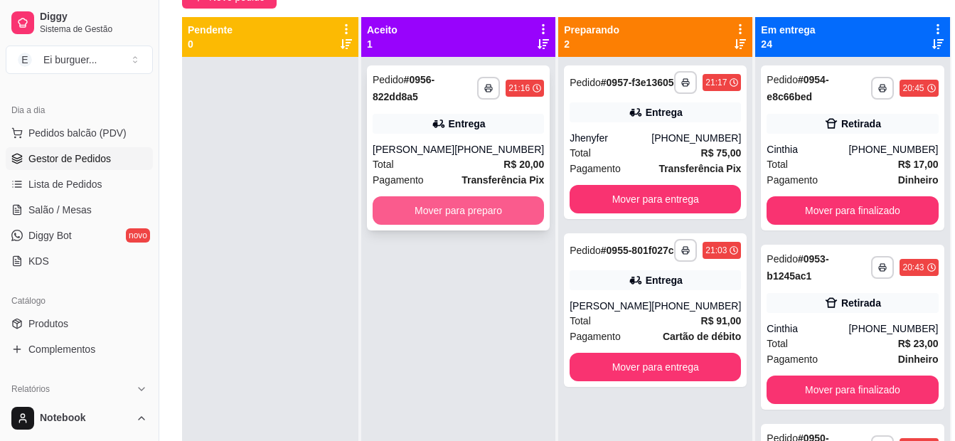
click at [446, 206] on button "Mover para preparo" at bounding box center [458, 210] width 171 height 28
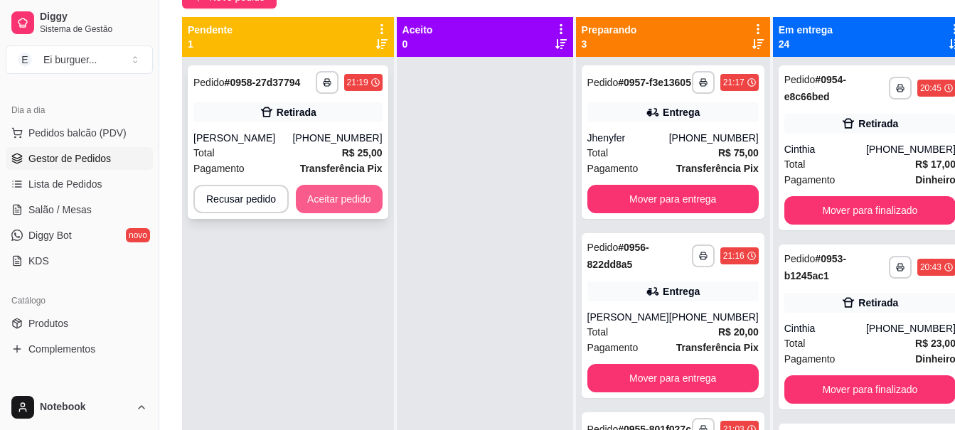
click at [329, 206] on button "Aceitar pedido" at bounding box center [339, 199] width 87 height 28
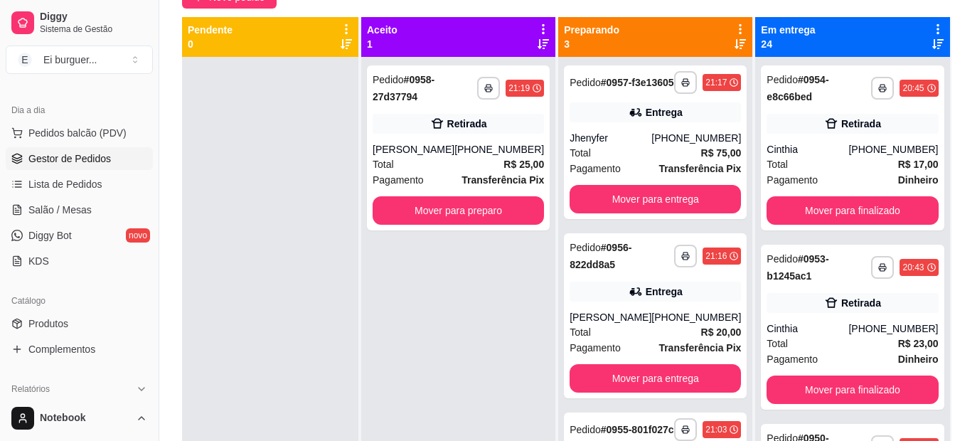
click at [241, 181] on div at bounding box center [270, 277] width 176 height 441
click at [99, 131] on span "Pedidos balcão (PDV)" at bounding box center [77, 133] width 98 height 14
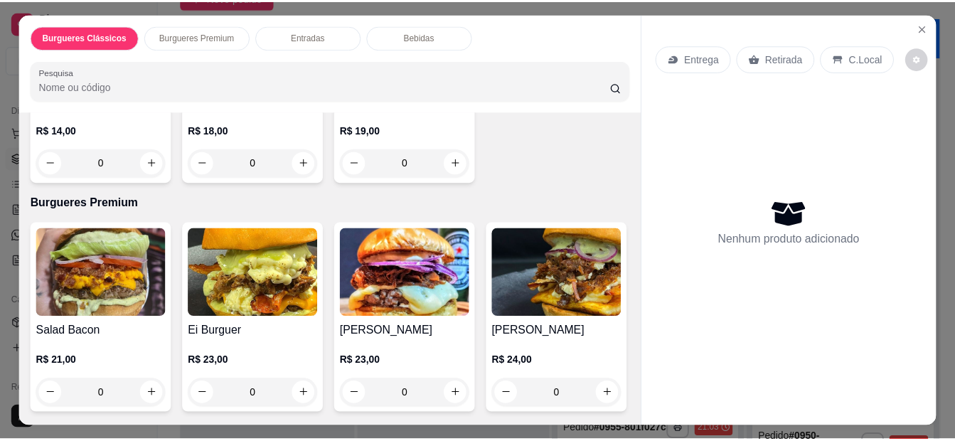
scroll to position [213, 0]
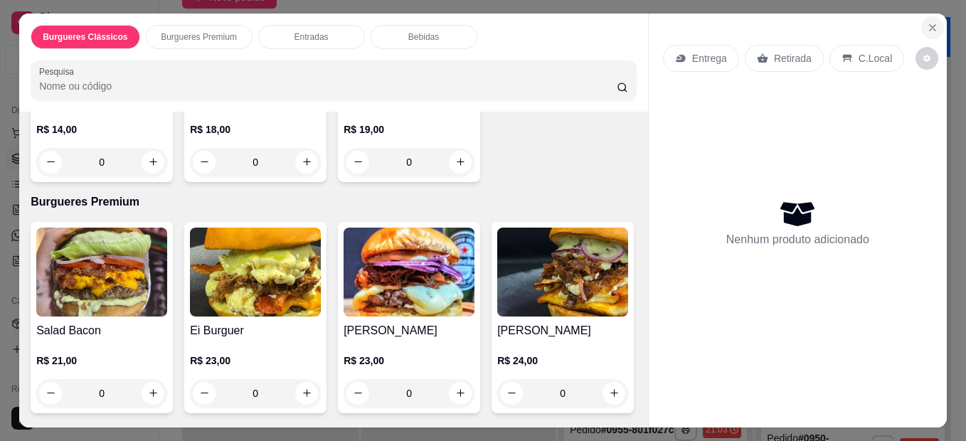
click at [927, 22] on icon "Close" at bounding box center [932, 27] width 11 height 11
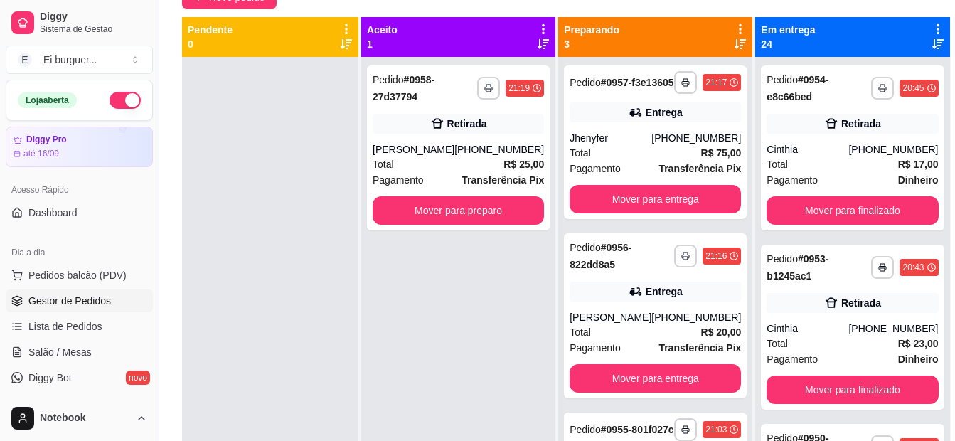
click at [110, 100] on button "button" at bounding box center [125, 100] width 31 height 17
click at [79, 271] on span "Pedidos balcão (PDV)" at bounding box center [77, 275] width 98 height 14
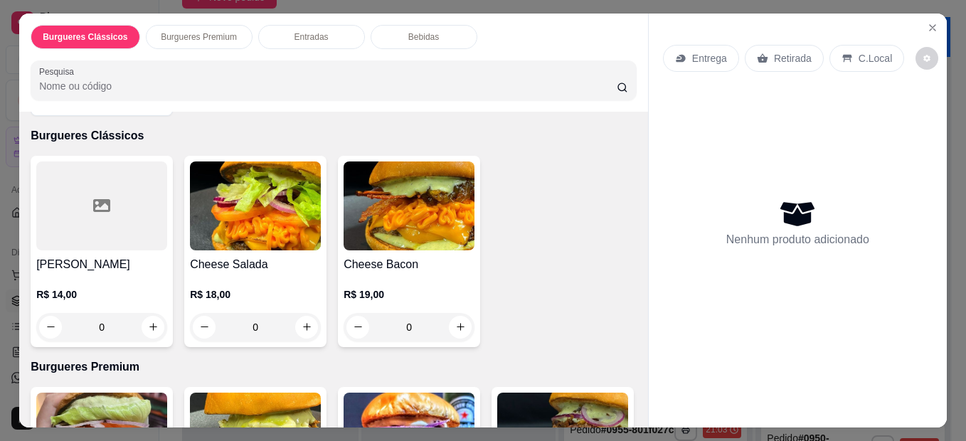
scroll to position [71, 0]
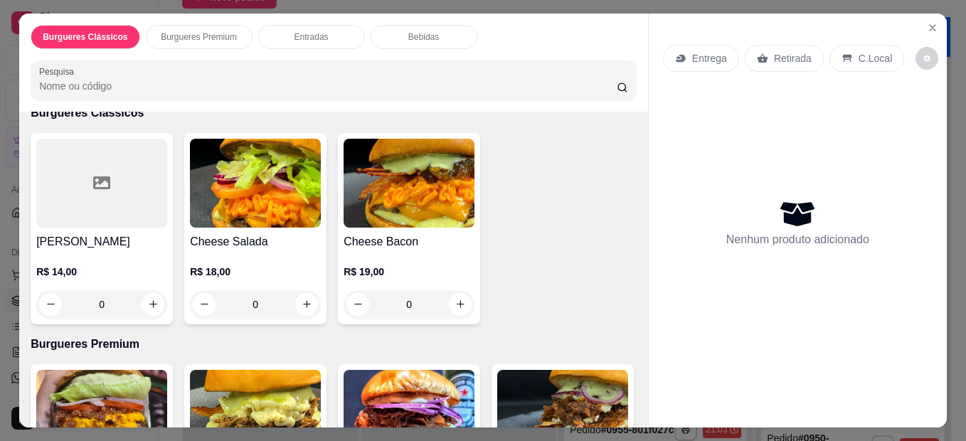
click at [144, 295] on div "0" at bounding box center [101, 304] width 131 height 28
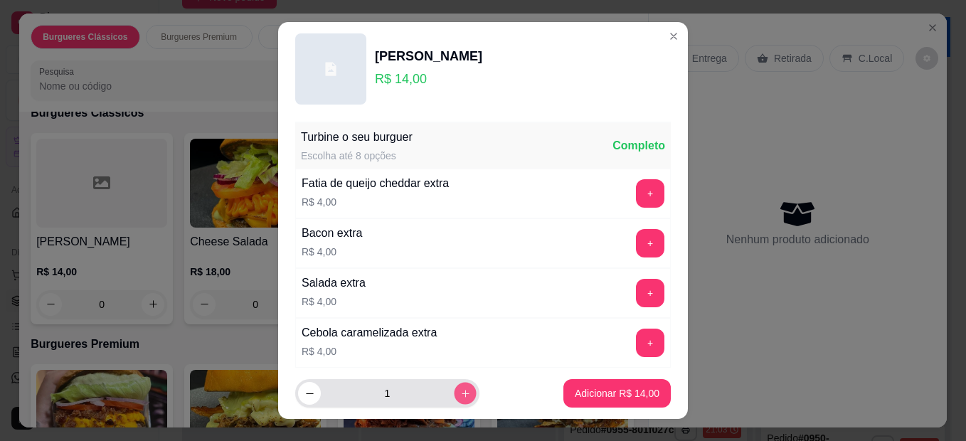
click at [460, 388] on icon "increase-product-quantity" at bounding box center [465, 393] width 11 height 11
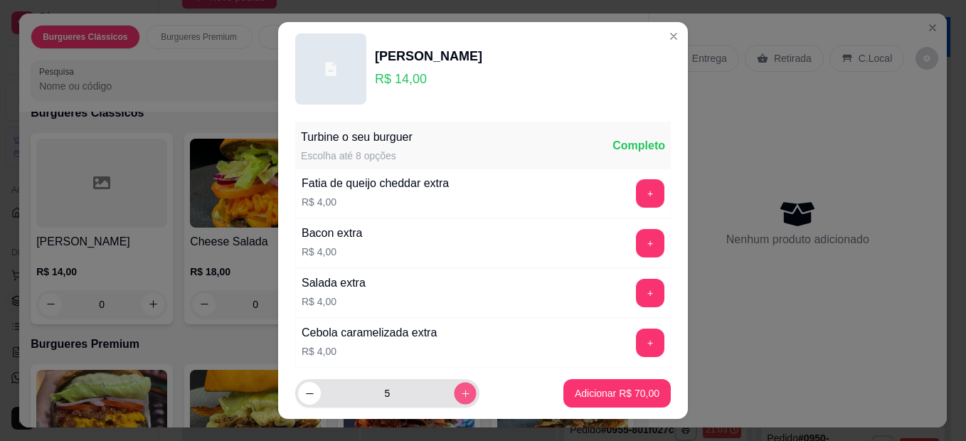
type input "6"
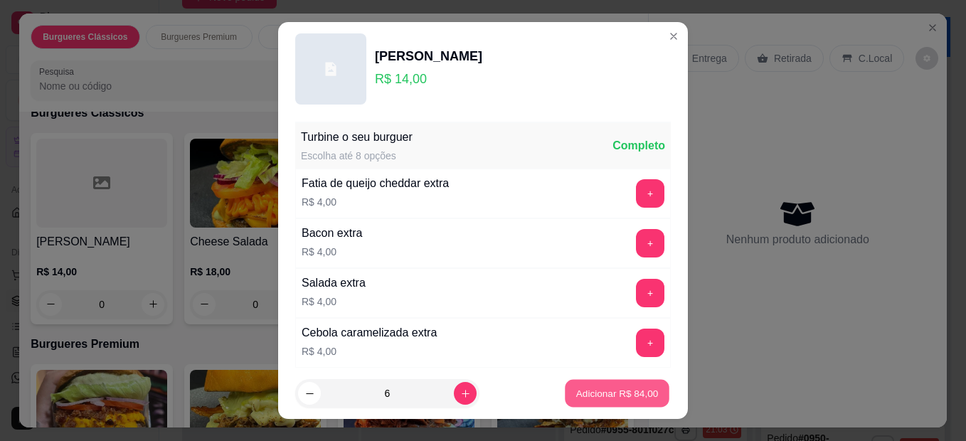
click at [602, 387] on p "Adicionar R$ 84,00" at bounding box center [617, 393] width 83 height 14
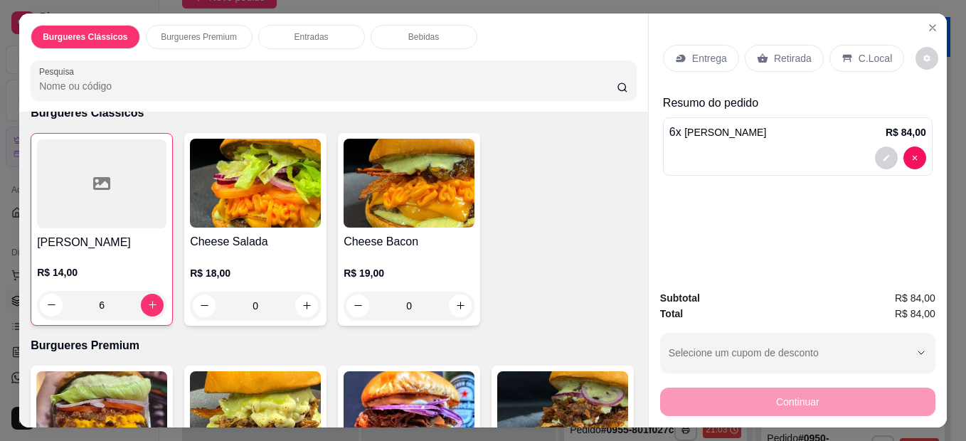
click at [149, 304] on div "6" at bounding box center [101, 305] width 129 height 28
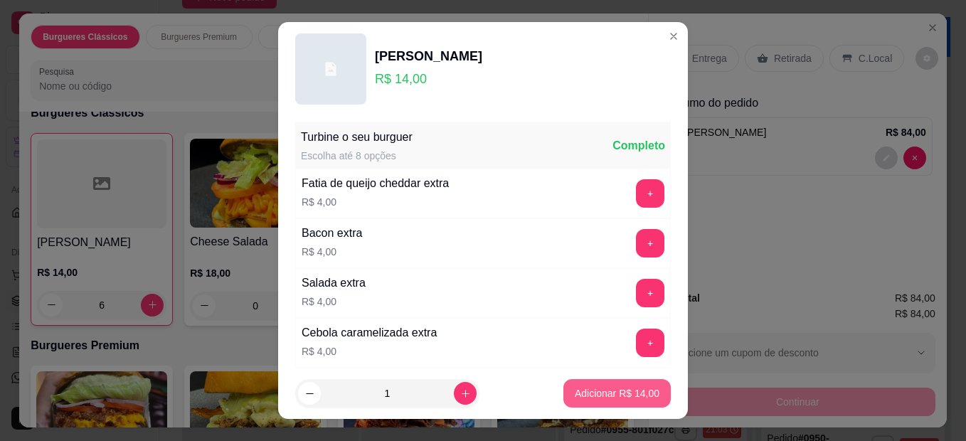
click at [587, 388] on p "Adicionar R$ 14,00" at bounding box center [617, 393] width 85 height 14
type input "7"
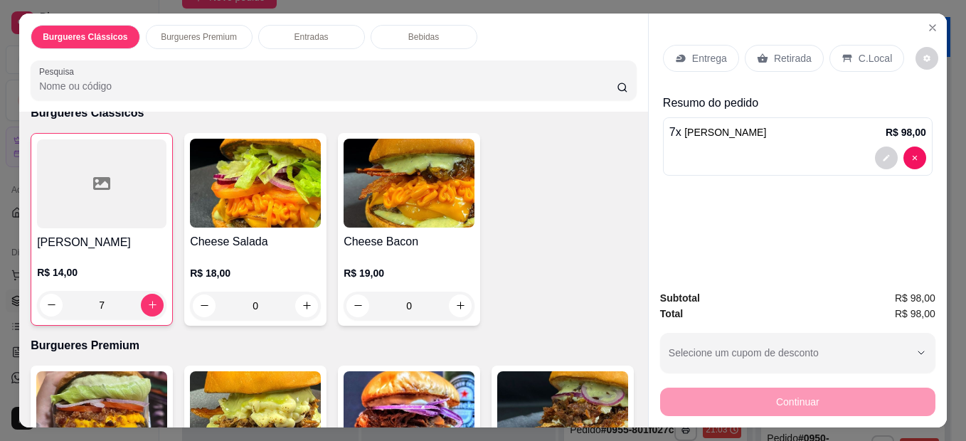
click at [759, 45] on div "Retirada" at bounding box center [784, 58] width 79 height 27
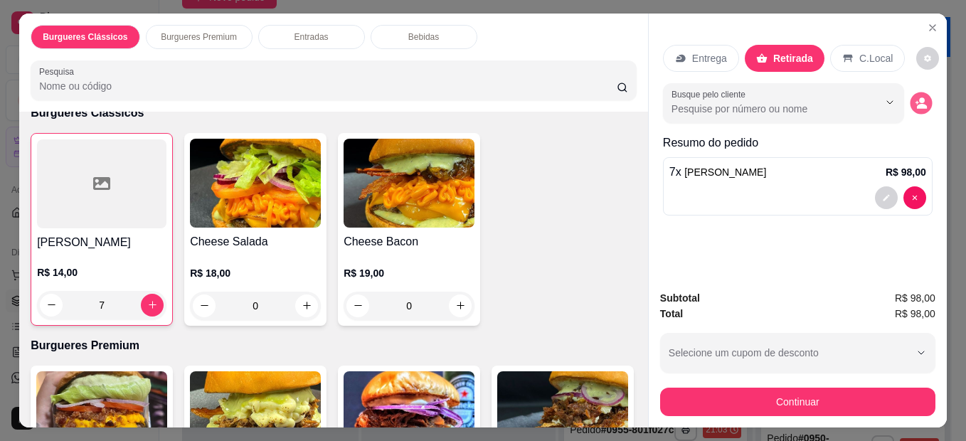
click at [917, 104] on icon "decrease-product-quantity" at bounding box center [922, 106] width 10 height 5
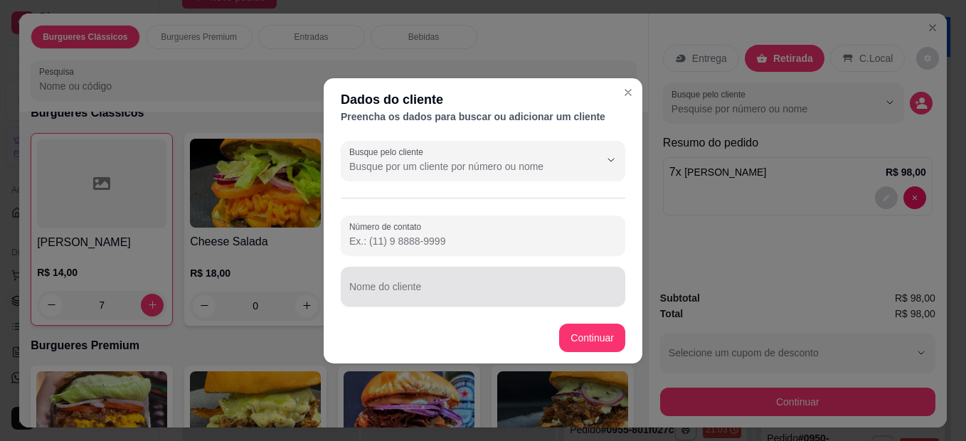
click at [465, 279] on div at bounding box center [482, 286] width 267 height 28
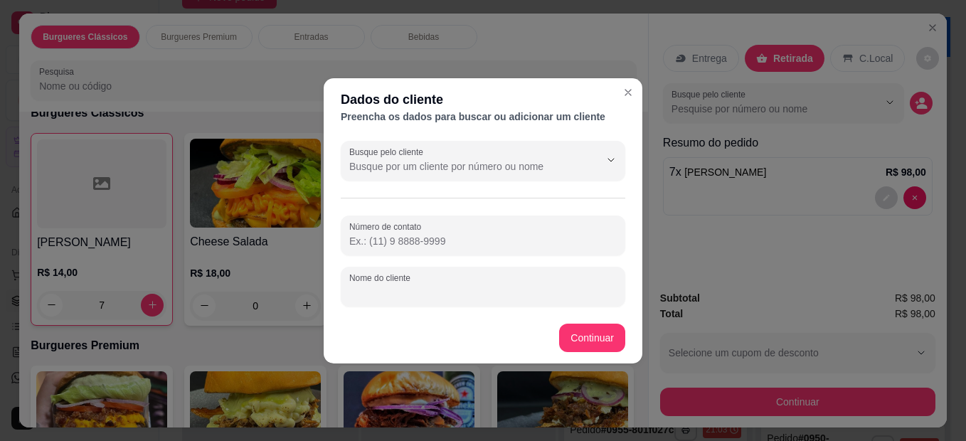
click at [441, 293] on input "Nome do cliente" at bounding box center [482, 292] width 267 height 14
click at [434, 294] on input "Nome do cliente" at bounding box center [482, 292] width 267 height 14
type input "bruna"
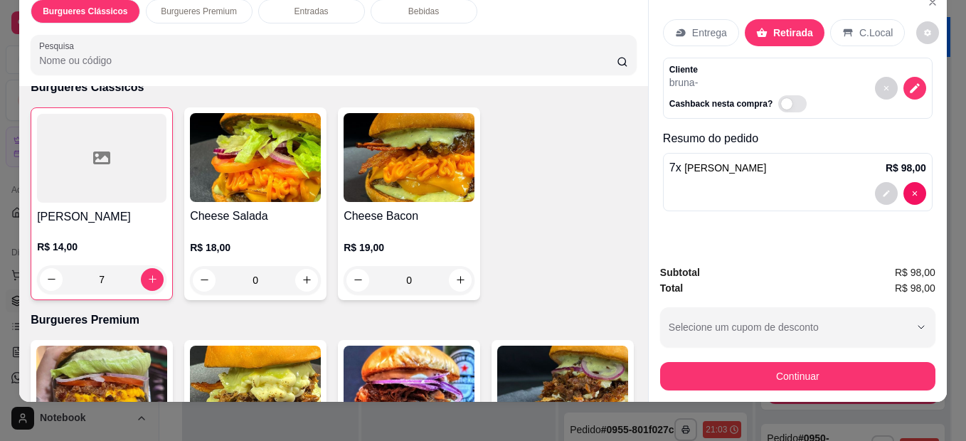
scroll to position [38, 0]
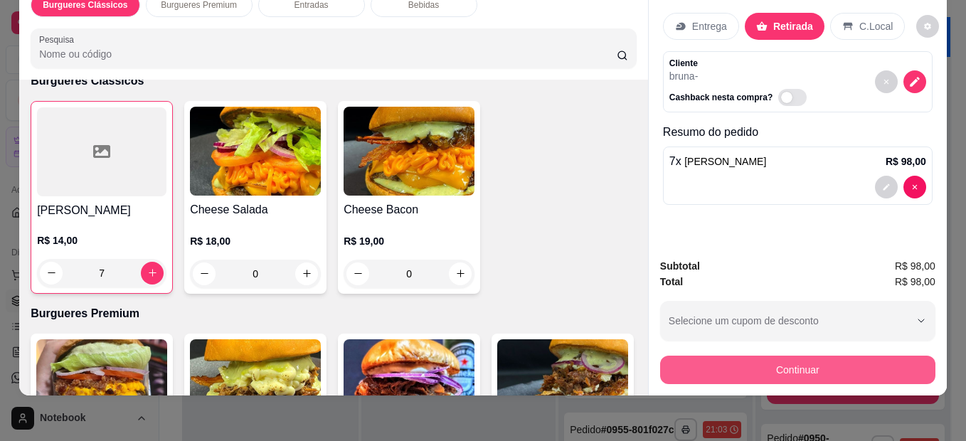
click at [715, 356] on button "Continuar" at bounding box center [797, 370] width 275 height 28
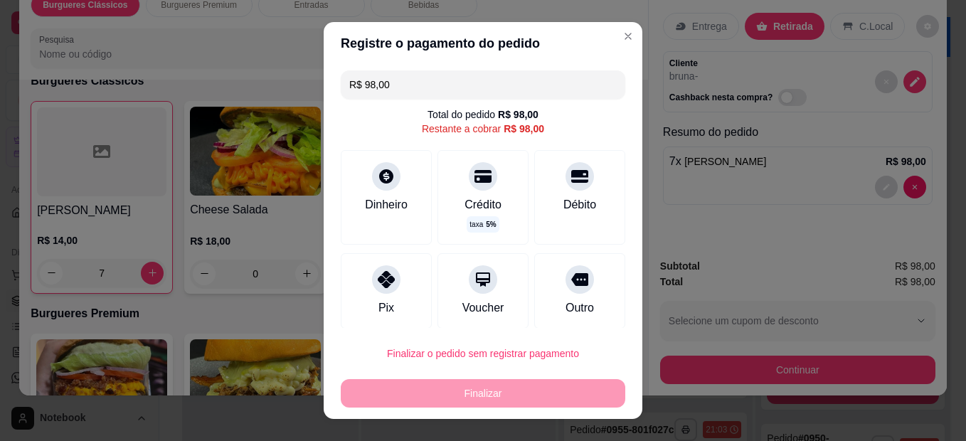
click at [478, 92] on input "R$ 98,00" at bounding box center [482, 84] width 267 height 28
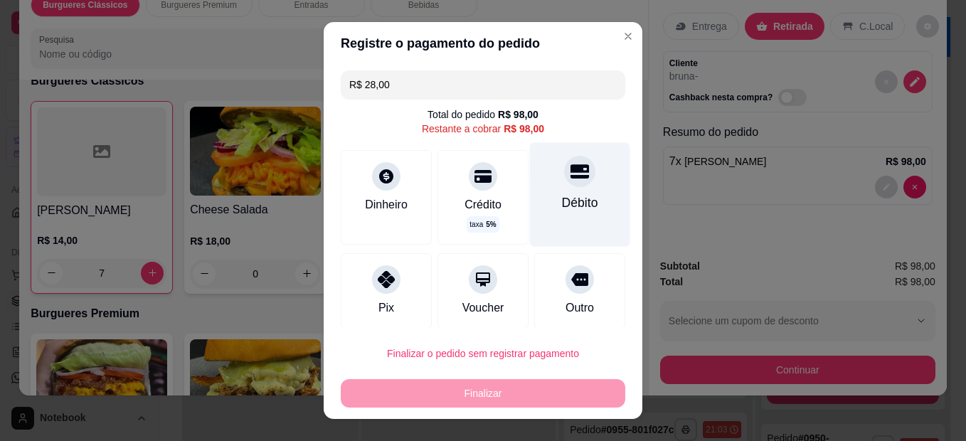
click at [570, 173] on icon at bounding box center [579, 171] width 18 height 18
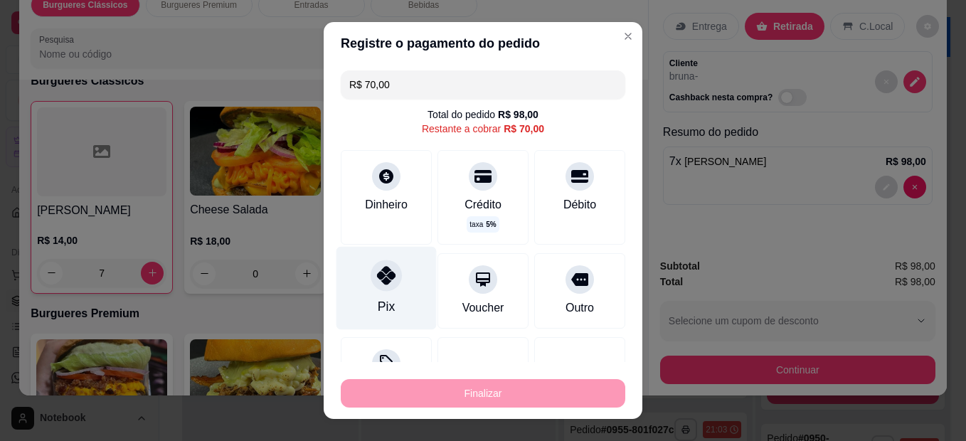
click at [382, 270] on icon at bounding box center [386, 275] width 18 height 18
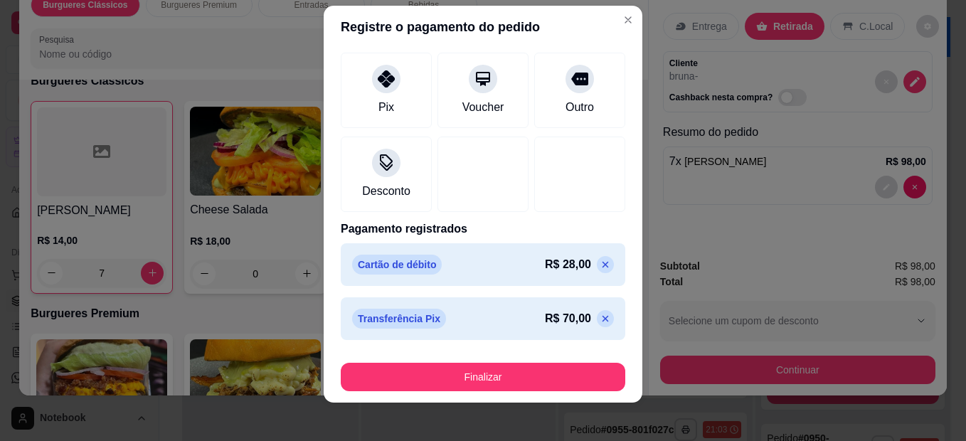
scroll to position [23, 0]
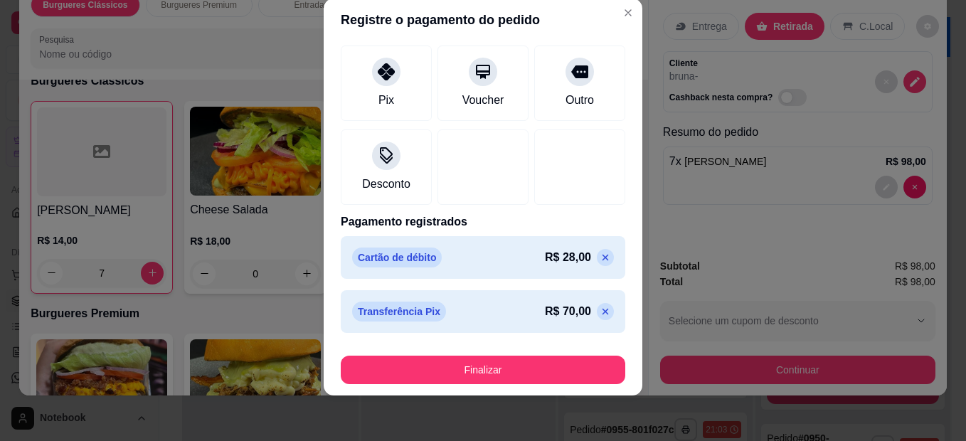
click at [600, 313] on icon at bounding box center [605, 311] width 11 height 11
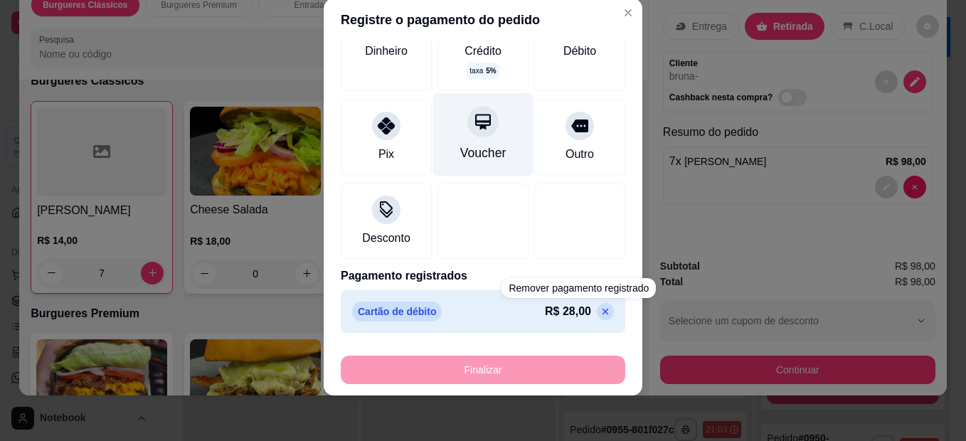
scroll to position [0, 0]
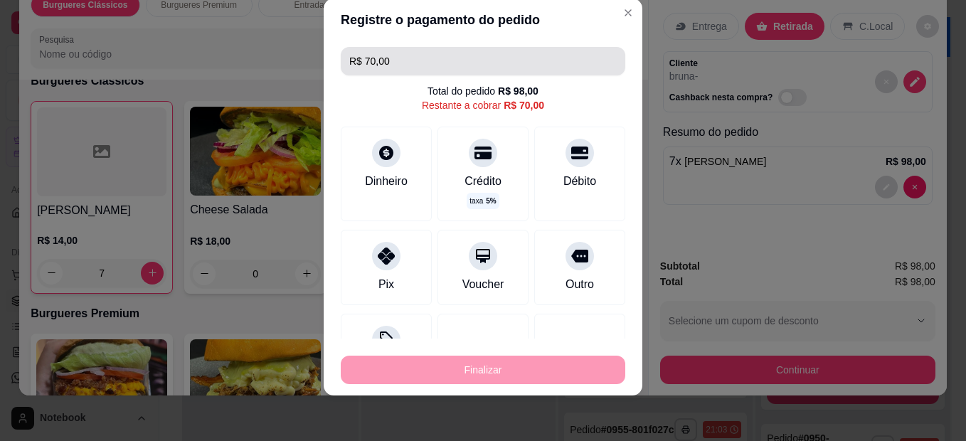
click at [417, 57] on input "R$ 70,00" at bounding box center [482, 61] width 267 height 28
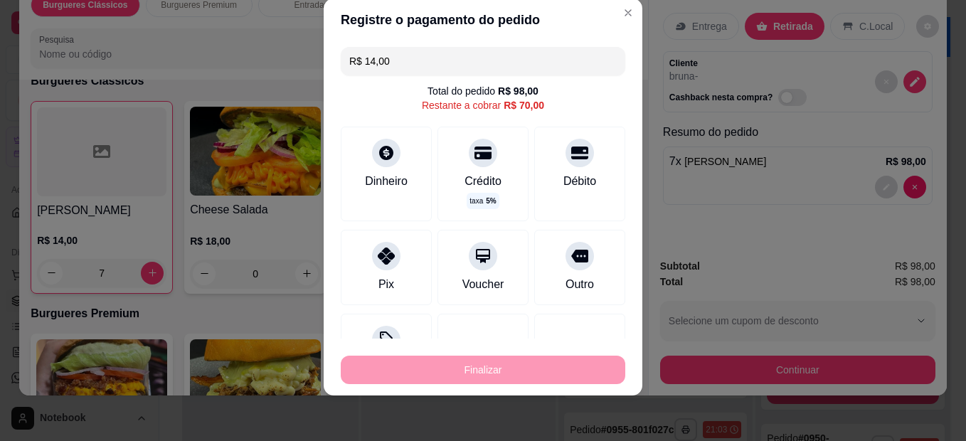
click at [373, 228] on div "R$ 14,00 Total do pedido R$ 98,00 Restante a cobrar R$ 70,00 Dinheiro Crédito t…" at bounding box center [483, 189] width 319 height 297
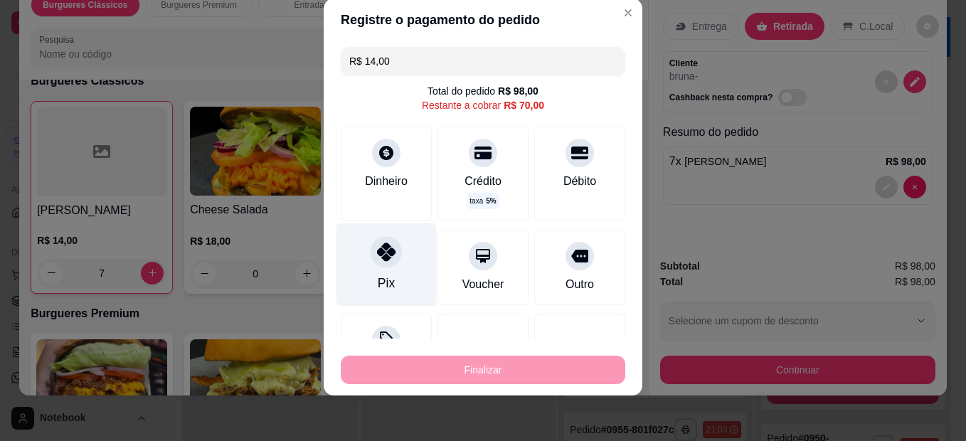
click at [385, 250] on icon at bounding box center [386, 252] width 18 height 18
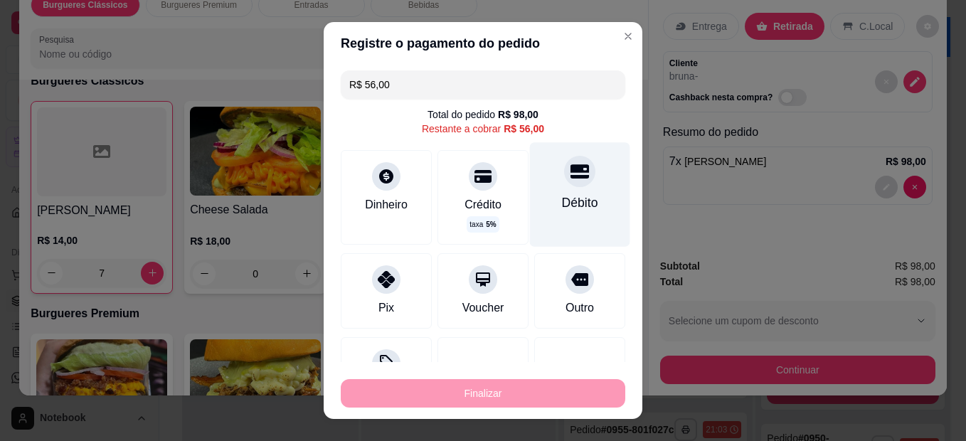
click at [562, 208] on div "Débito" at bounding box center [580, 202] width 36 height 18
type input "R$ 0,00"
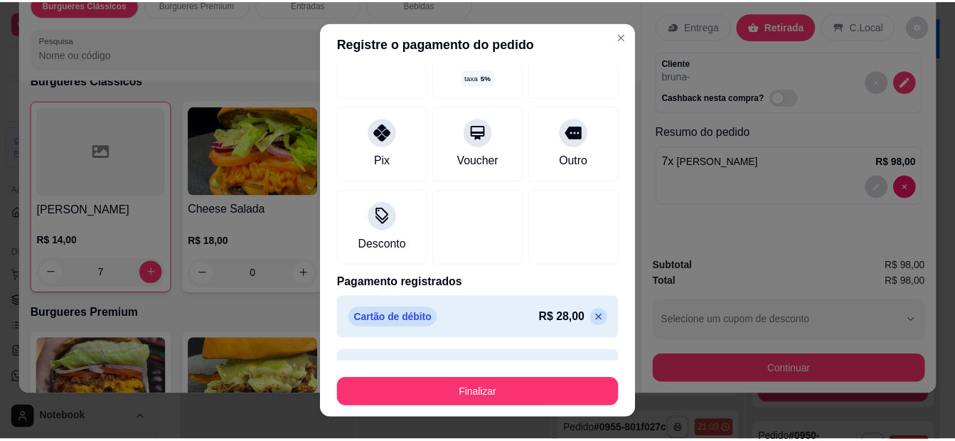
scroll to position [224, 0]
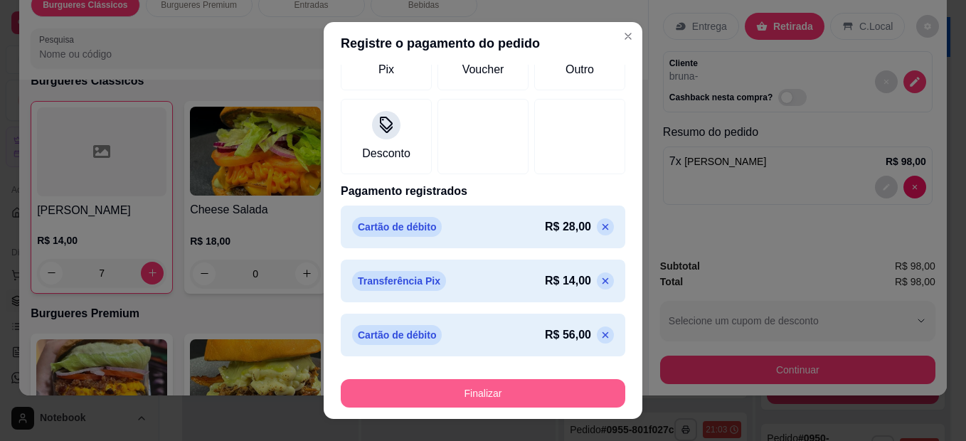
click at [521, 390] on button "Finalizar" at bounding box center [483, 393] width 284 height 28
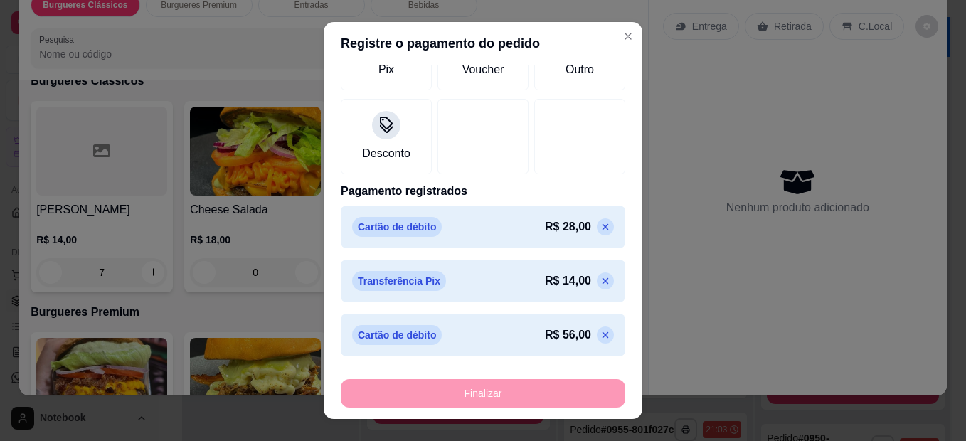
type input "0"
type input "-R$ 98,00"
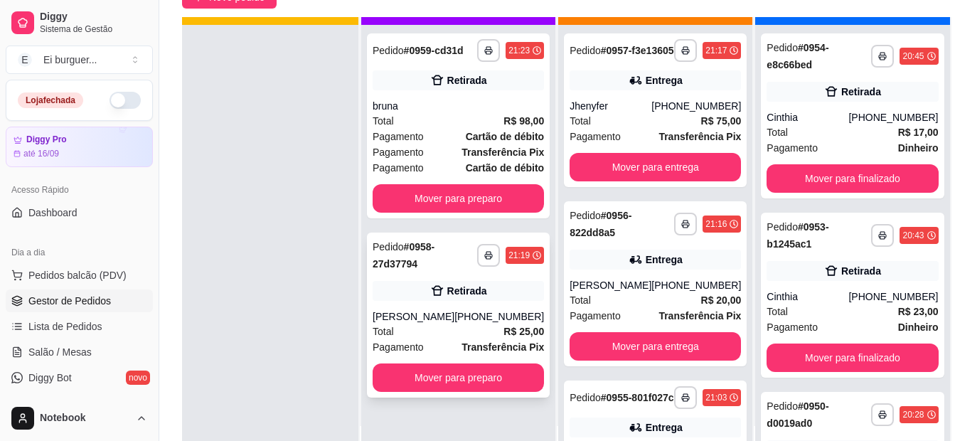
scroll to position [40, 0]
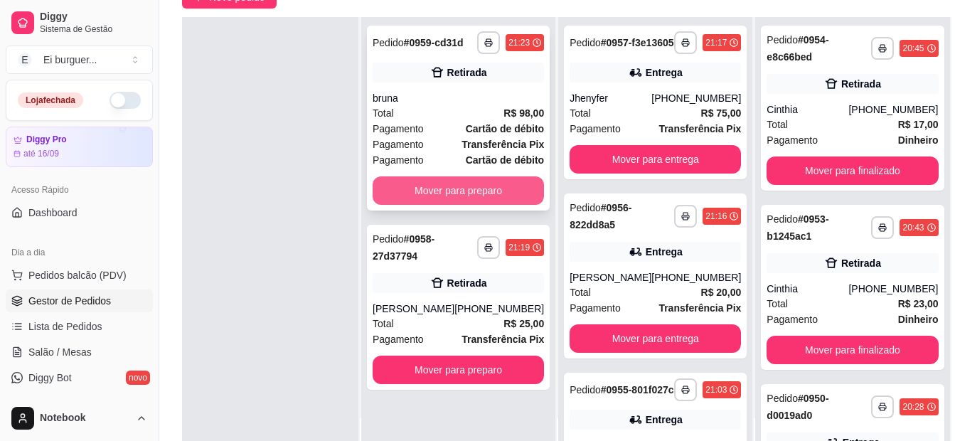
click at [492, 199] on button "Mover para preparo" at bounding box center [458, 190] width 171 height 28
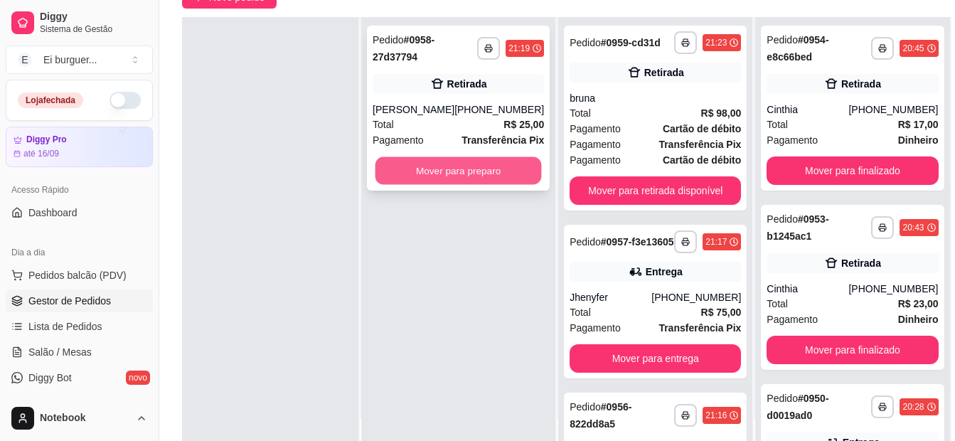
click at [479, 174] on button "Mover para preparo" at bounding box center [459, 171] width 166 height 28
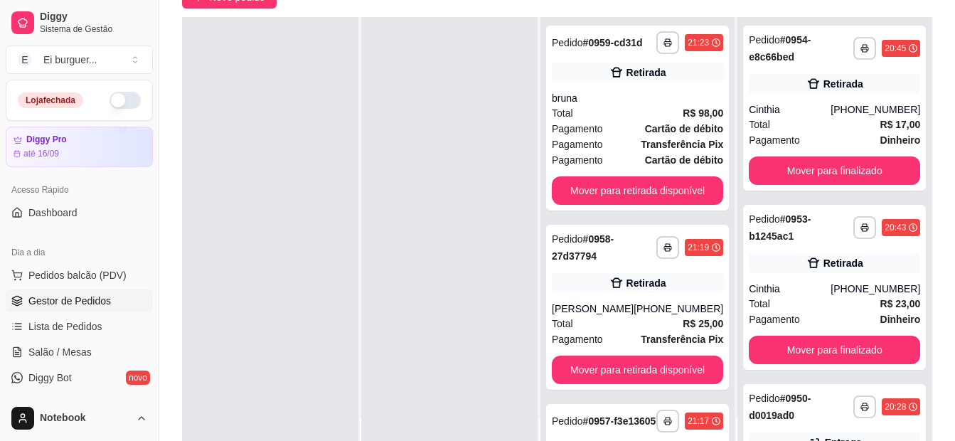
click at [255, 140] on div at bounding box center [270, 237] width 176 height 441
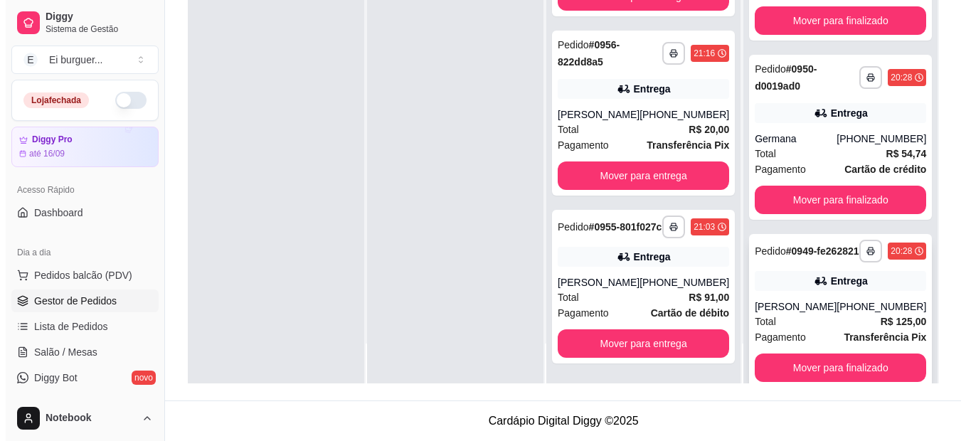
scroll to position [427, 0]
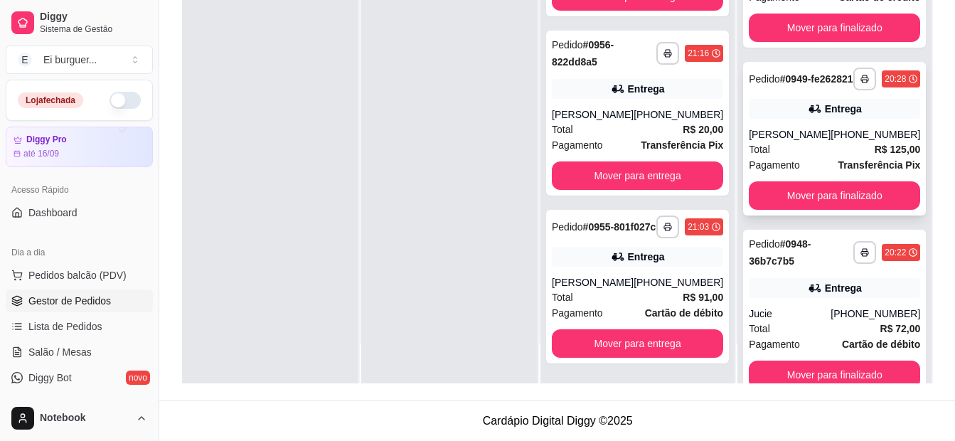
click at [850, 134] on div "**********" at bounding box center [834, 139] width 183 height 154
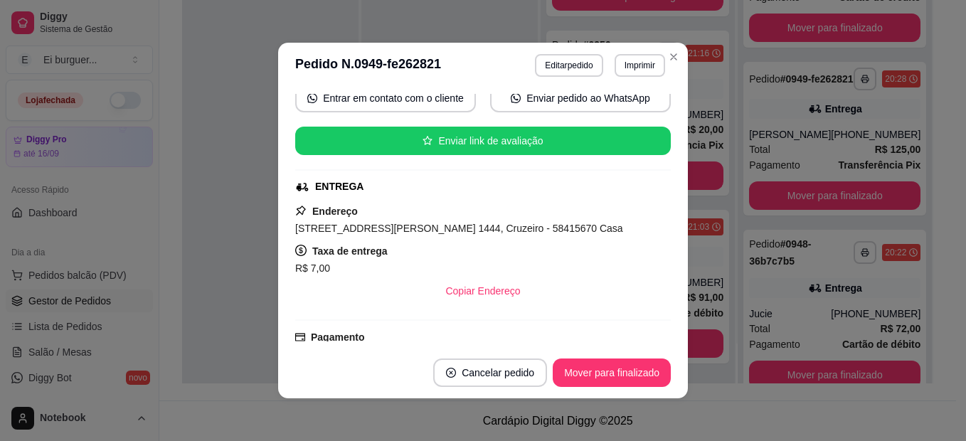
scroll to position [71, 0]
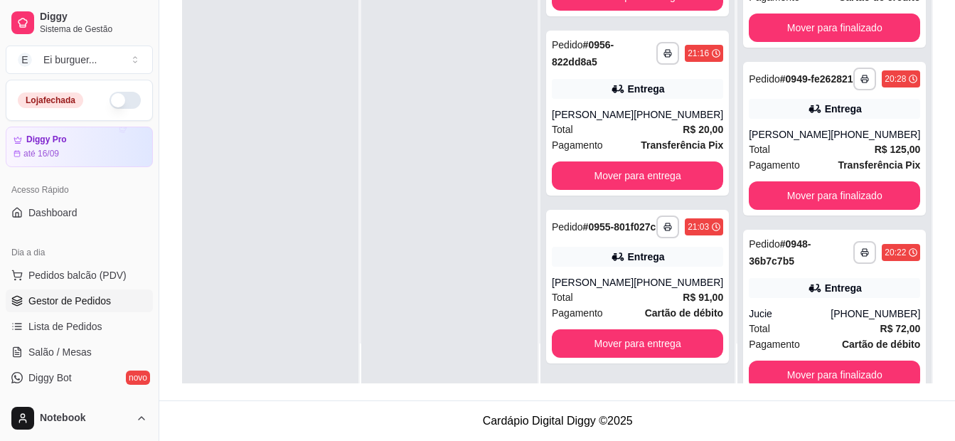
click at [399, 229] on div at bounding box center [449, 162] width 176 height 441
click at [80, 260] on div "Dia a dia" at bounding box center [79, 252] width 147 height 23
click at [91, 272] on span "Pedidos balcão (PDV)" at bounding box center [77, 275] width 98 height 14
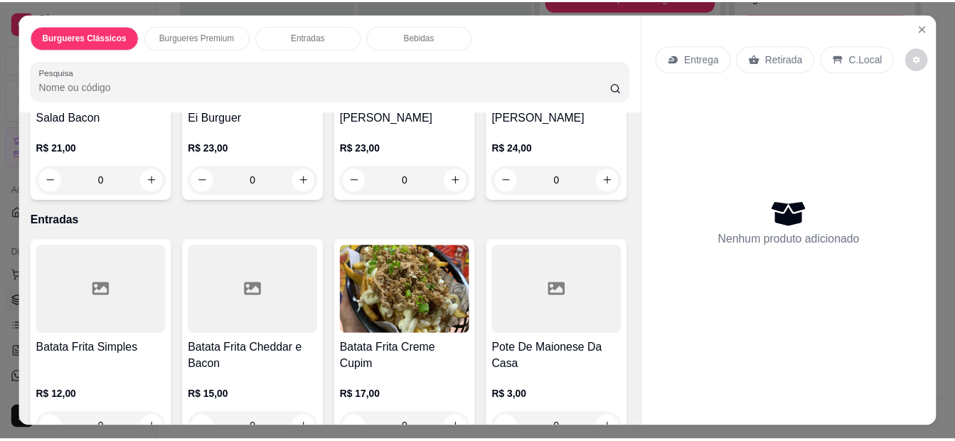
scroll to position [640, 0]
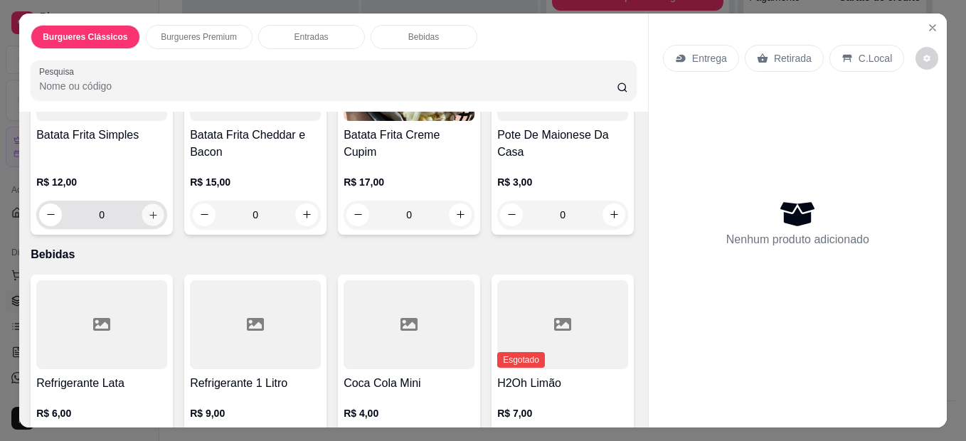
click at [148, 220] on icon "increase-product-quantity" at bounding box center [153, 214] width 11 height 11
type input "1"
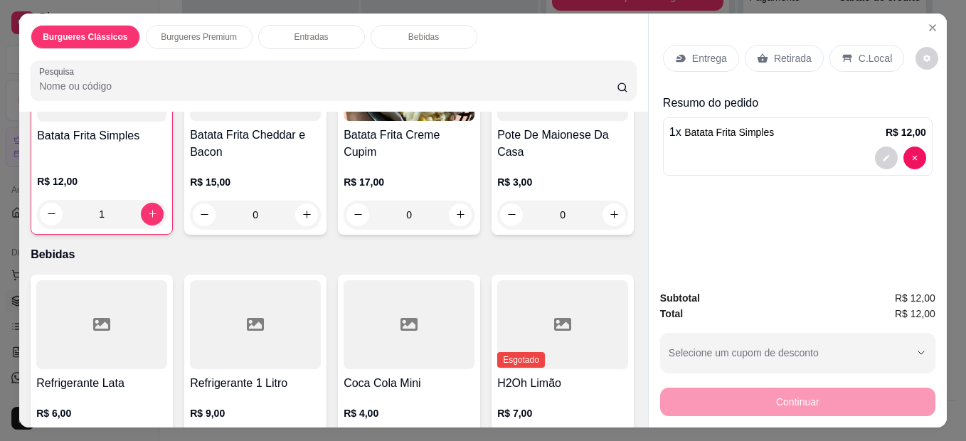
click at [758, 55] on icon at bounding box center [762, 57] width 11 height 9
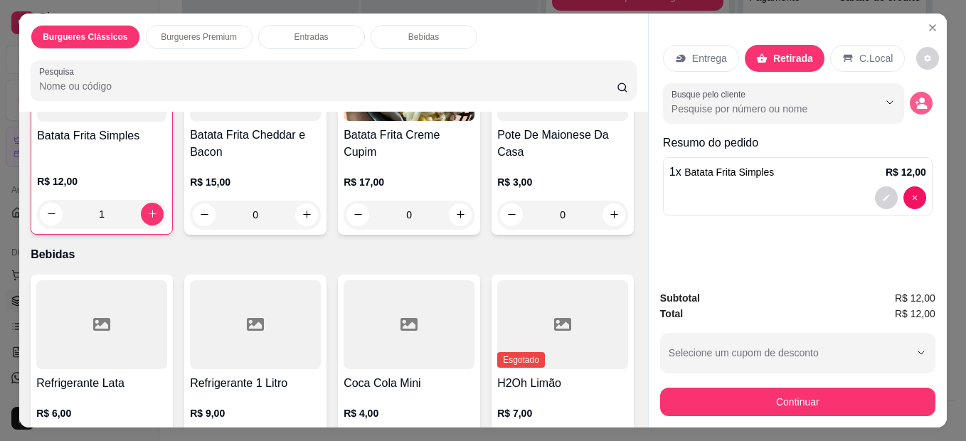
click at [917, 104] on icon "decrease-product-quantity" at bounding box center [922, 106] width 11 height 5
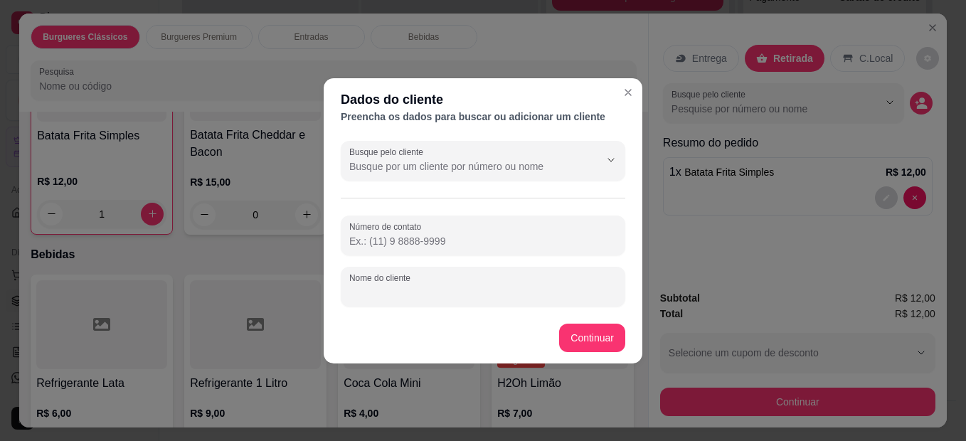
click at [491, 293] on input "Nome do cliente" at bounding box center [482, 292] width 267 height 14
type input "ster"
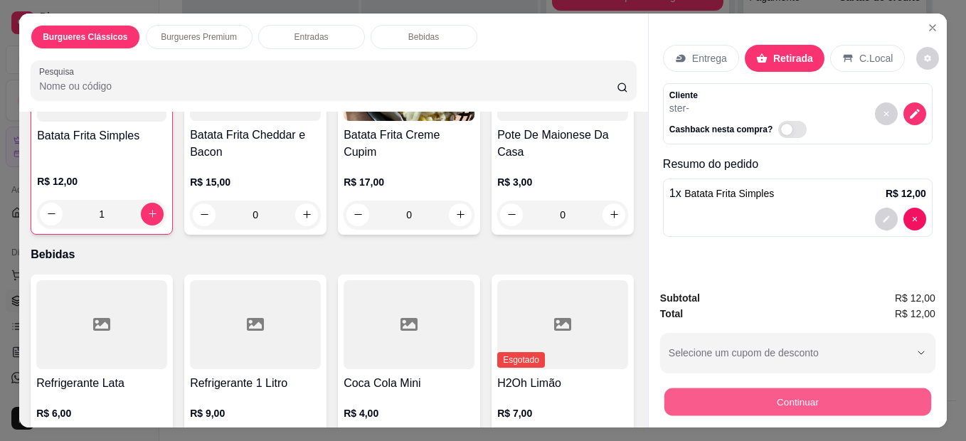
click at [727, 404] on button "Continuar" at bounding box center [797, 402] width 267 height 28
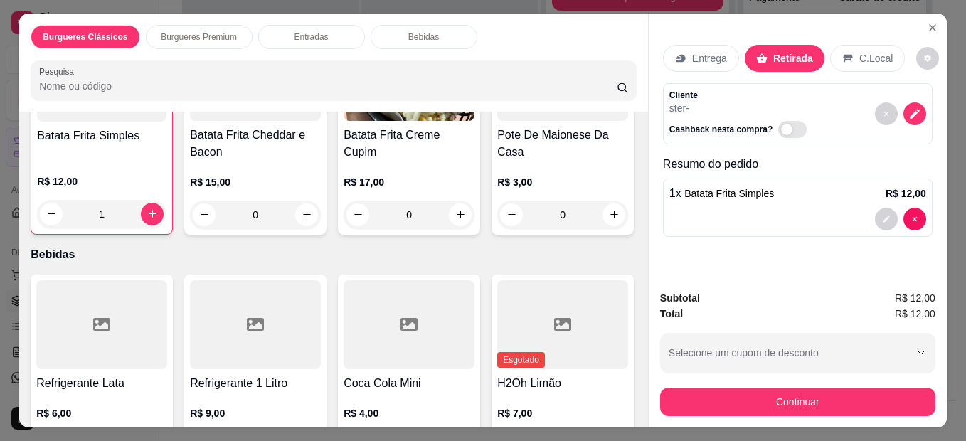
click at [374, 206] on div "Dinheiro" at bounding box center [386, 202] width 47 height 18
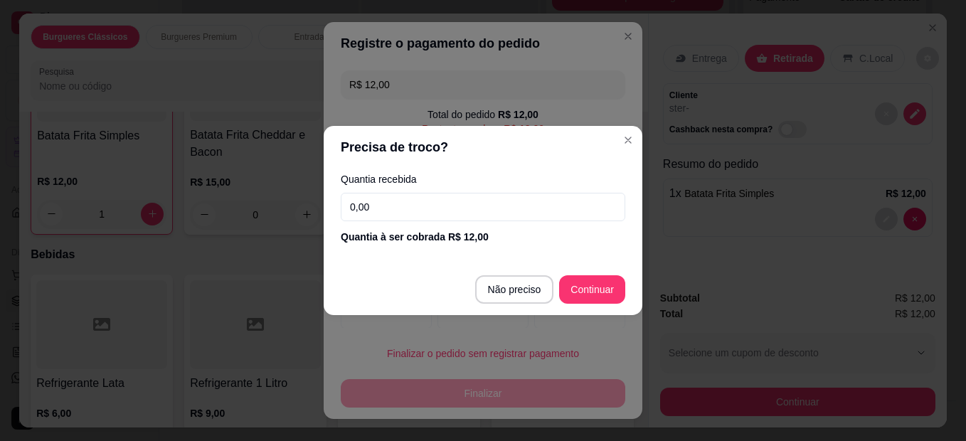
drag, startPoint x: 567, startPoint y: 270, endPoint x: 575, endPoint y: 279, distance: 12.1
click at [568, 270] on footer "Não preciso Continuar" at bounding box center [483, 289] width 319 height 51
type input "R$ 0,00"
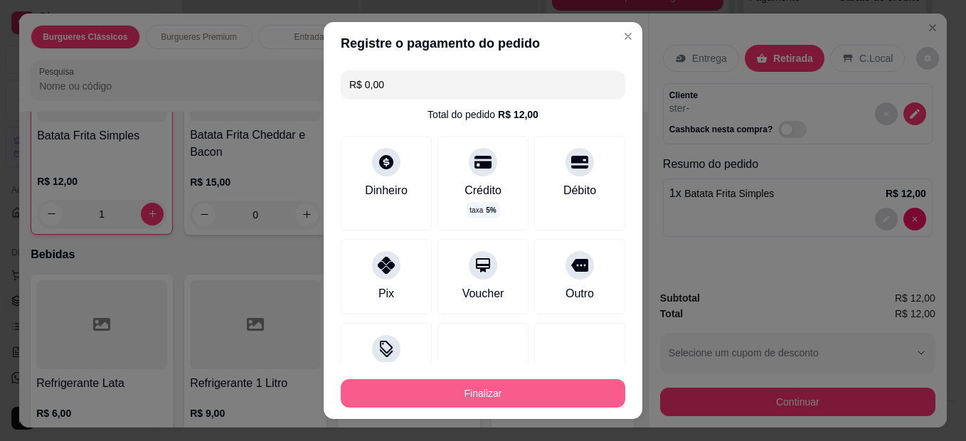
click at [559, 390] on button "Finalizar" at bounding box center [483, 393] width 284 height 28
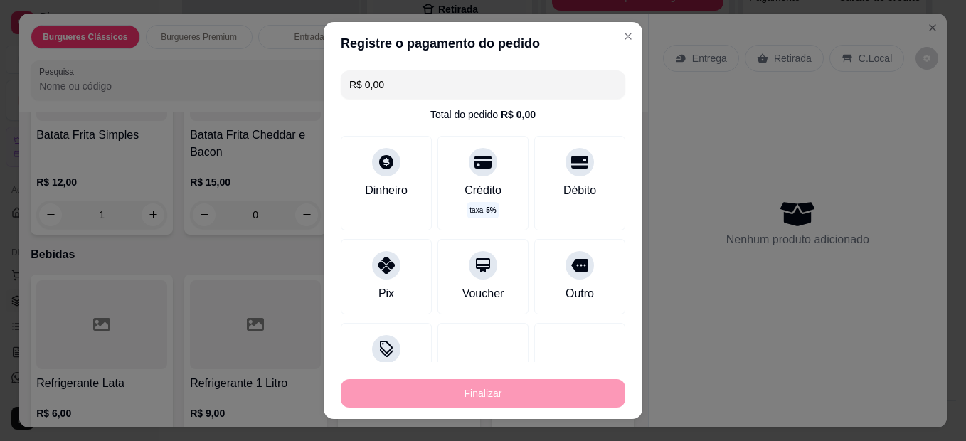
type input "0"
type input "-R$ 12,00"
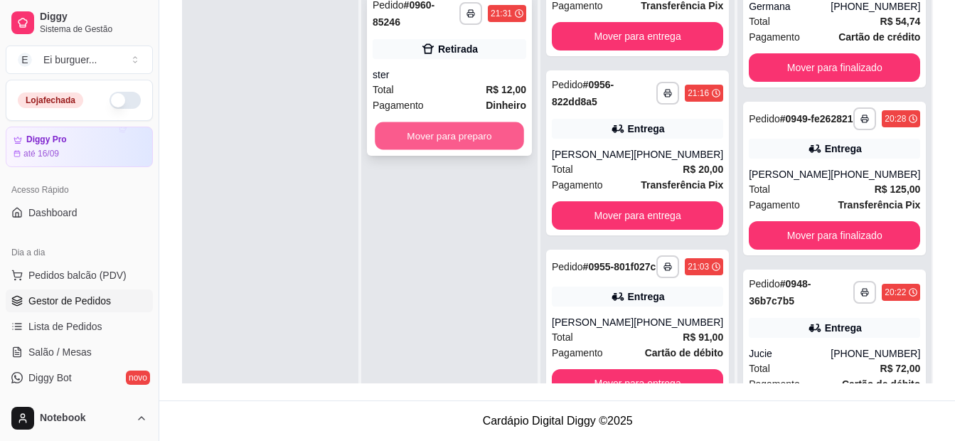
click at [473, 141] on button "Mover para preparo" at bounding box center [449, 136] width 149 height 28
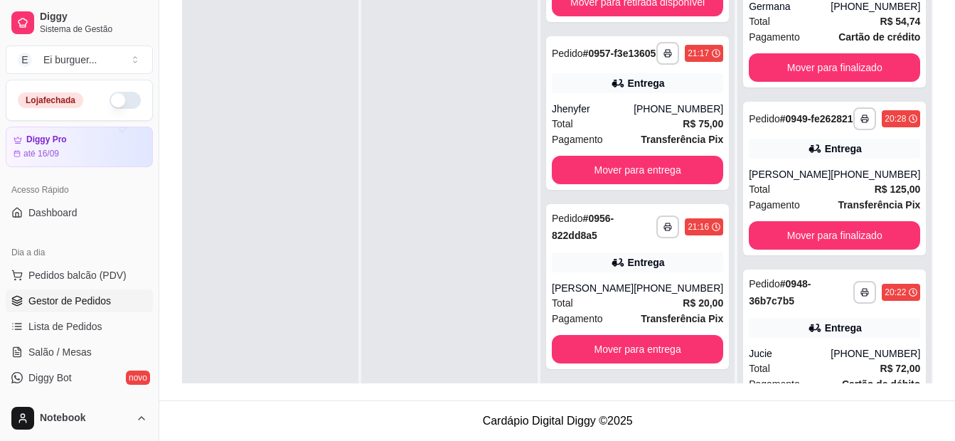
scroll to position [680, 0]
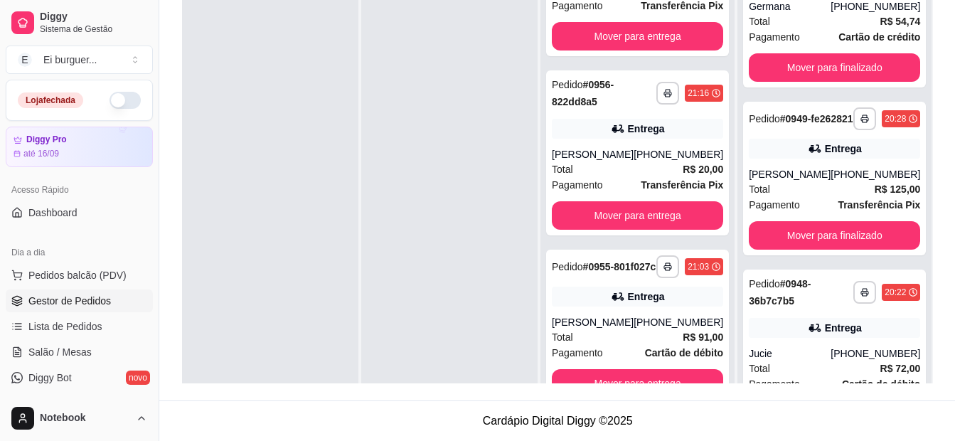
click at [395, 159] on div at bounding box center [449, 202] width 176 height 441
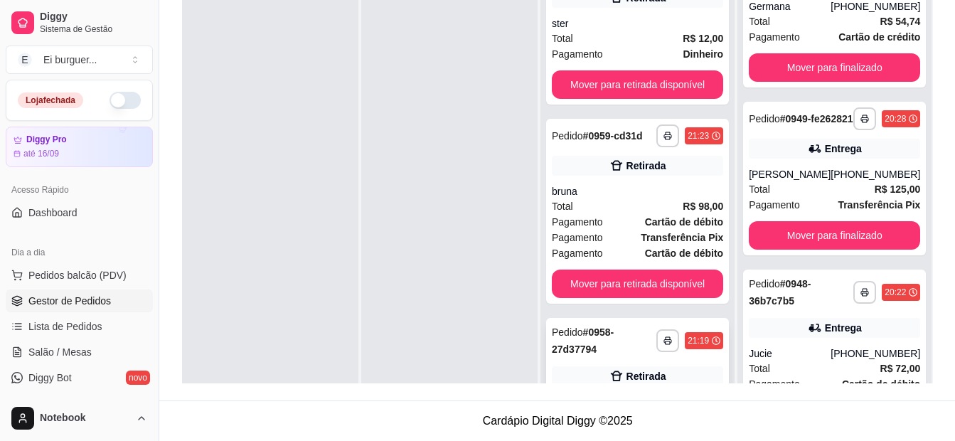
scroll to position [0, 0]
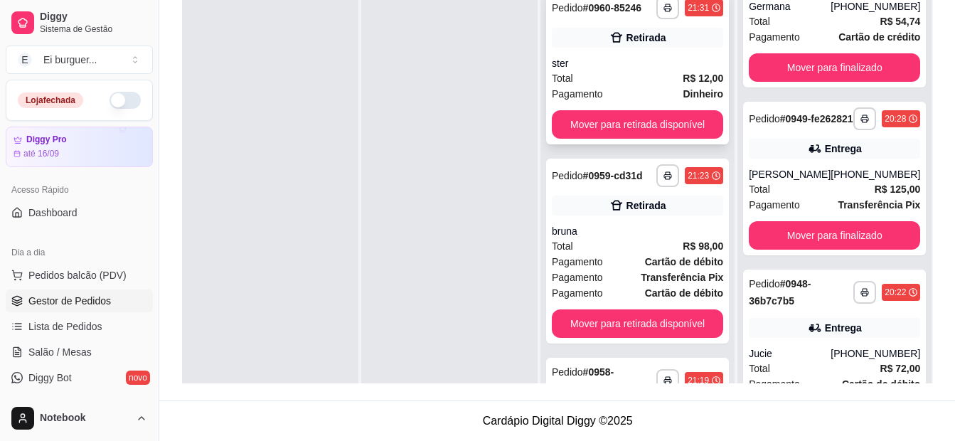
click at [637, 86] on div "Total R$ 12,00" at bounding box center [637, 78] width 171 height 16
drag, startPoint x: 462, startPoint y: 216, endPoint x: 470, endPoint y: 211, distance: 9.5
click at [470, 211] on div at bounding box center [449, 202] width 176 height 441
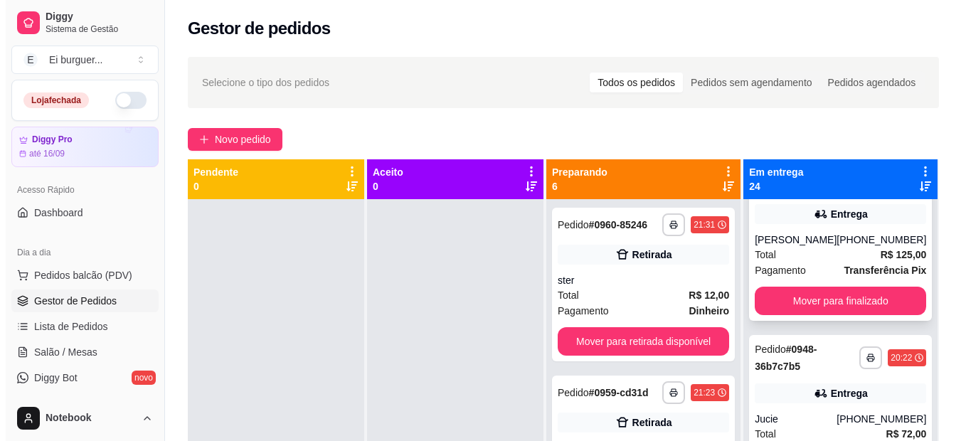
scroll to position [569, 0]
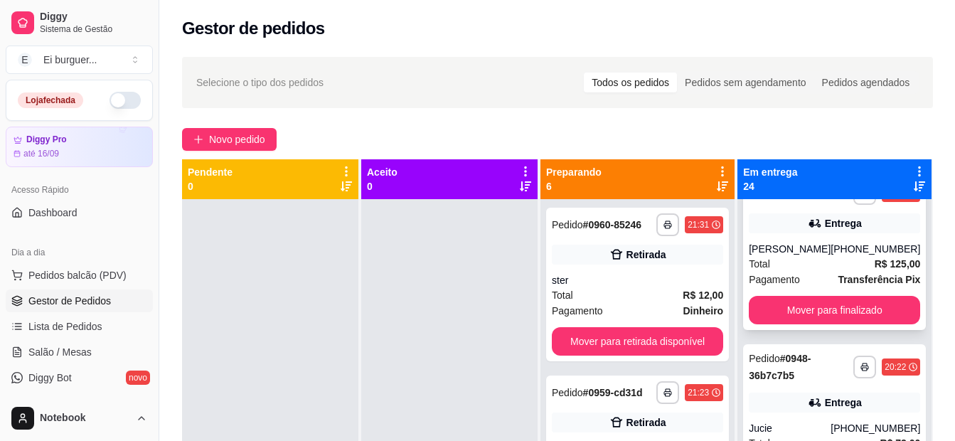
click at [814, 272] on div "Total R$ 125,00" at bounding box center [834, 264] width 171 height 16
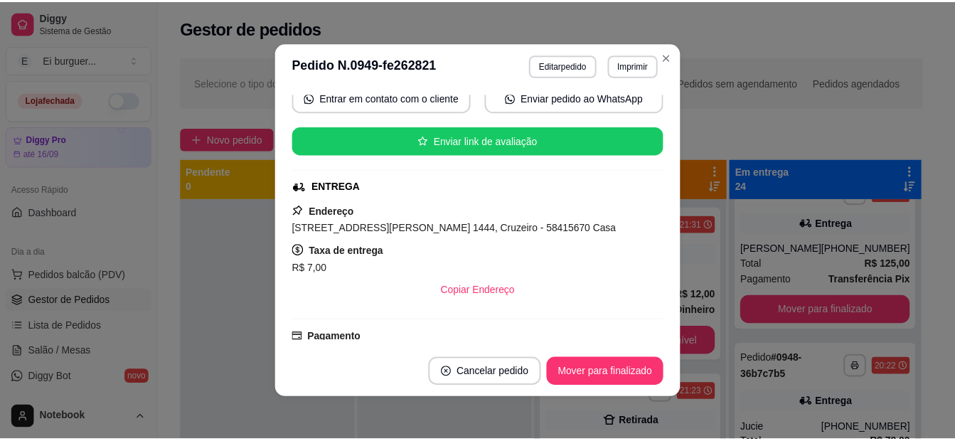
scroll to position [0, 0]
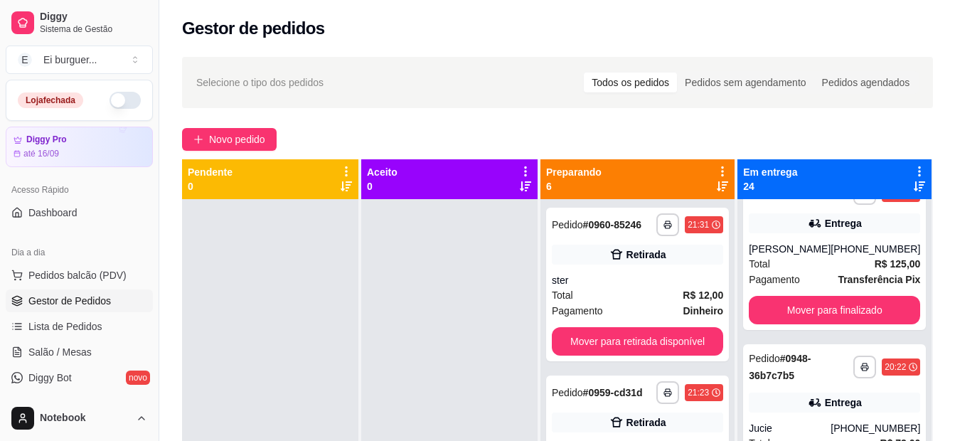
click at [481, 367] on div at bounding box center [449, 419] width 176 height 441
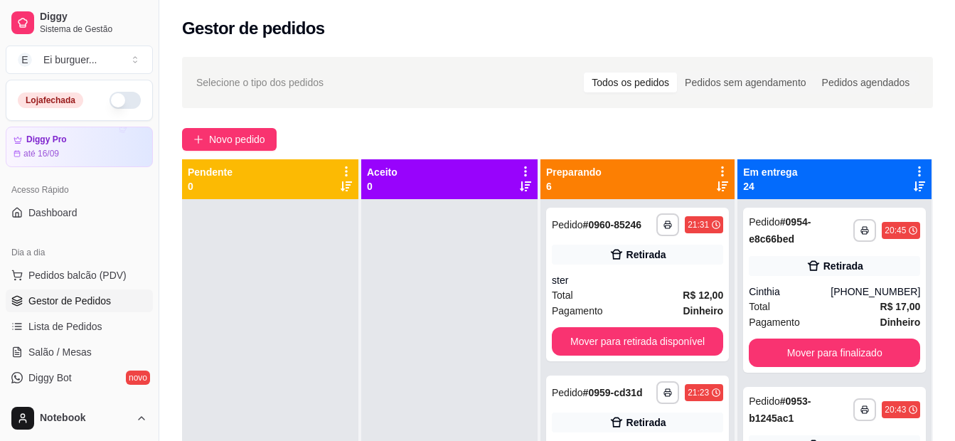
click at [479, 320] on div at bounding box center [449, 419] width 176 height 441
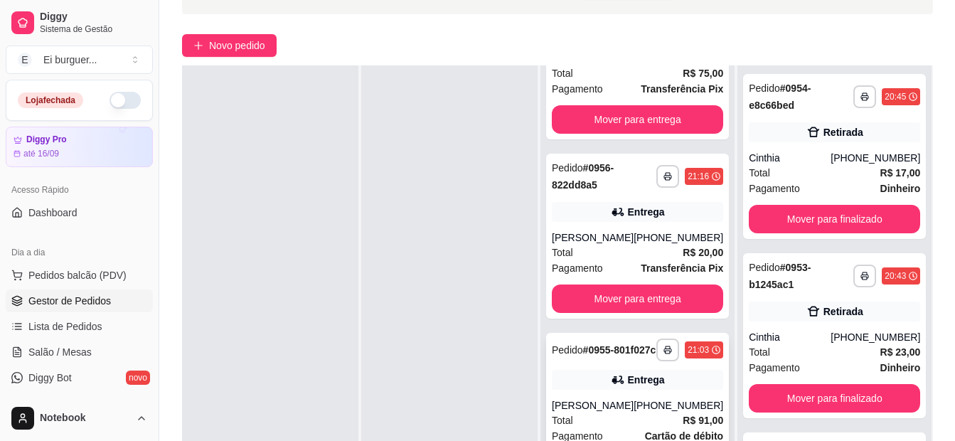
scroll to position [142, 0]
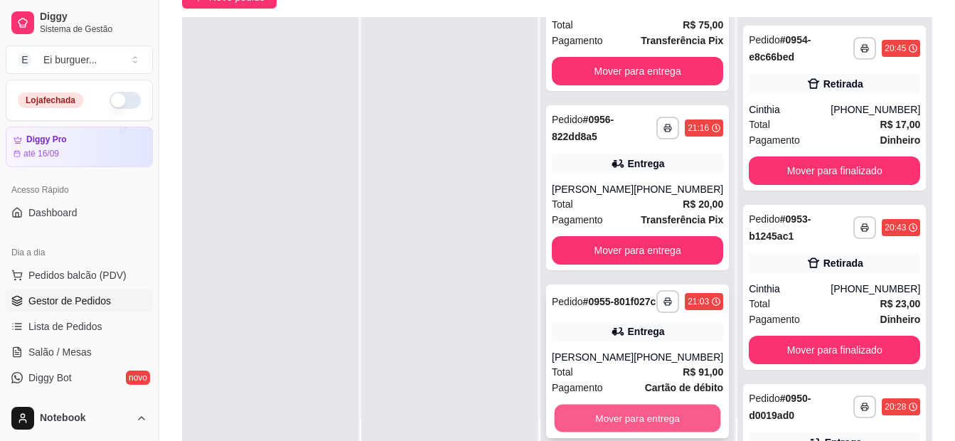
click at [661, 410] on button "Mover para entrega" at bounding box center [638, 419] width 166 height 28
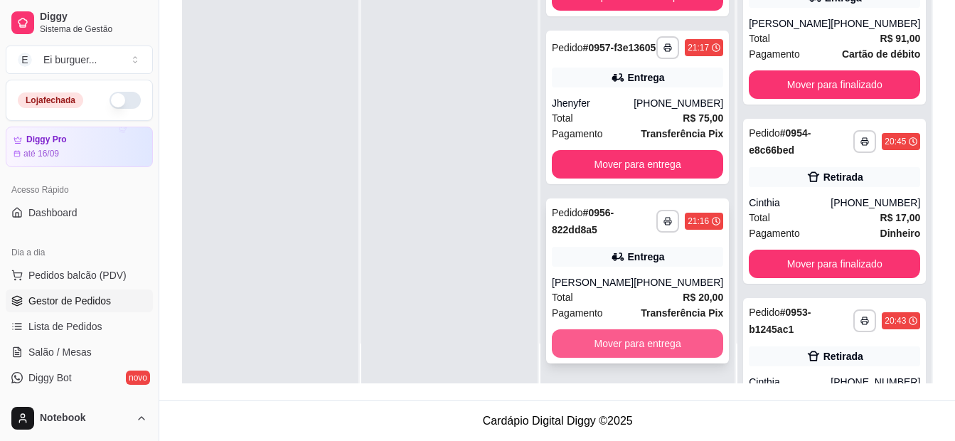
scroll to position [501, 0]
click at [651, 351] on button "Mover para entrega" at bounding box center [637, 343] width 171 height 28
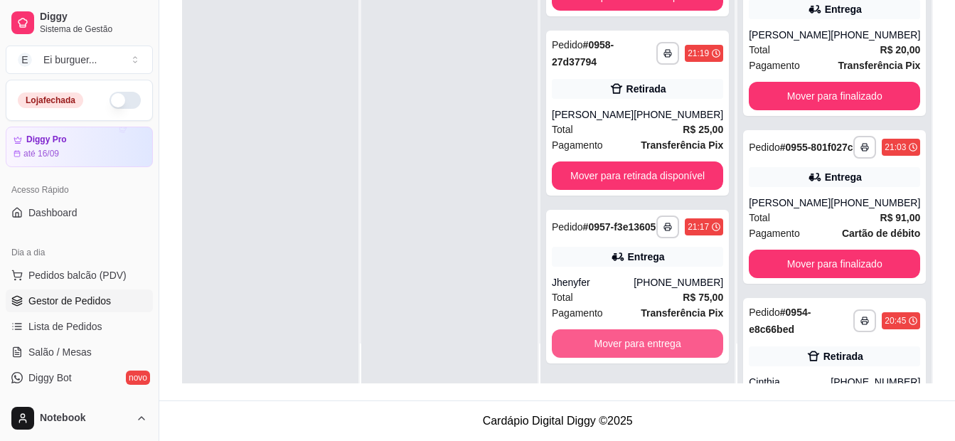
scroll to position [321, 0]
click at [649, 349] on button "Mover para entrega" at bounding box center [638, 344] width 166 height 28
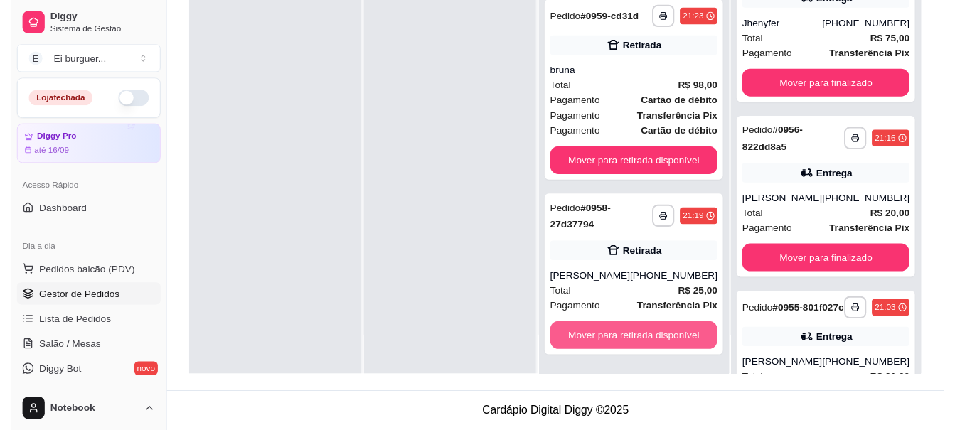
scroll to position [142, 0]
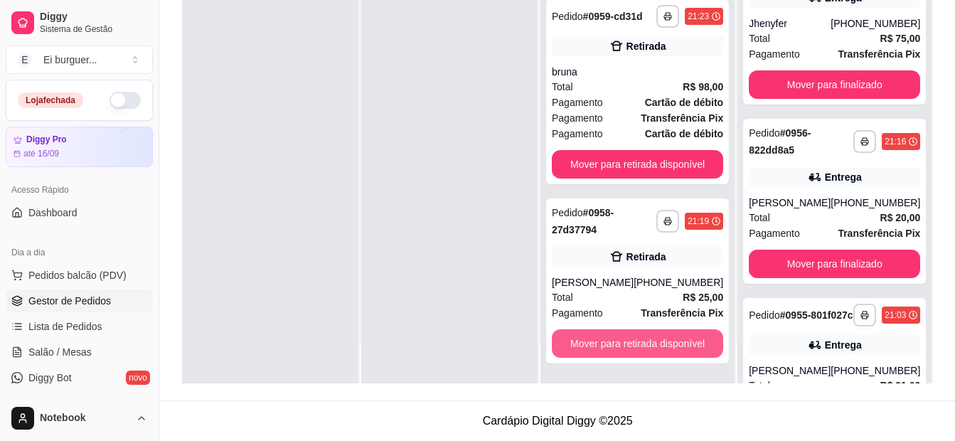
click at [649, 349] on button "Mover para retirada disponível" at bounding box center [637, 343] width 171 height 28
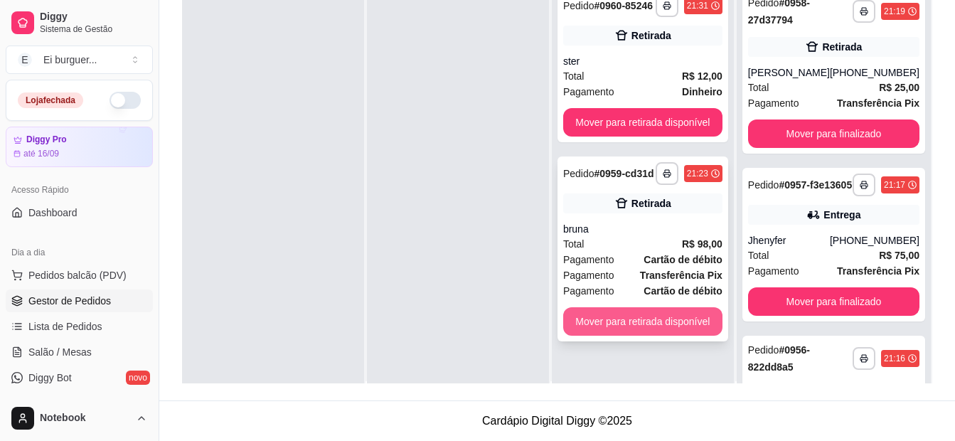
scroll to position [0, 0]
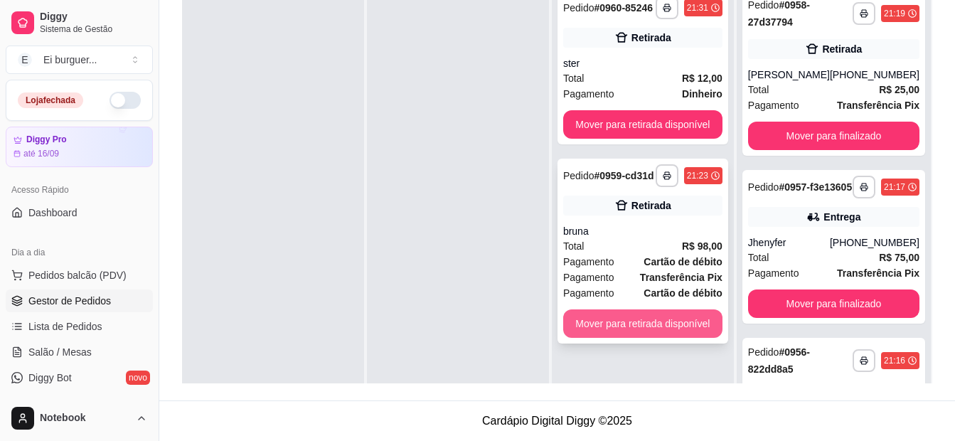
click at [637, 322] on button "Mover para retirada disponível" at bounding box center [642, 323] width 159 height 28
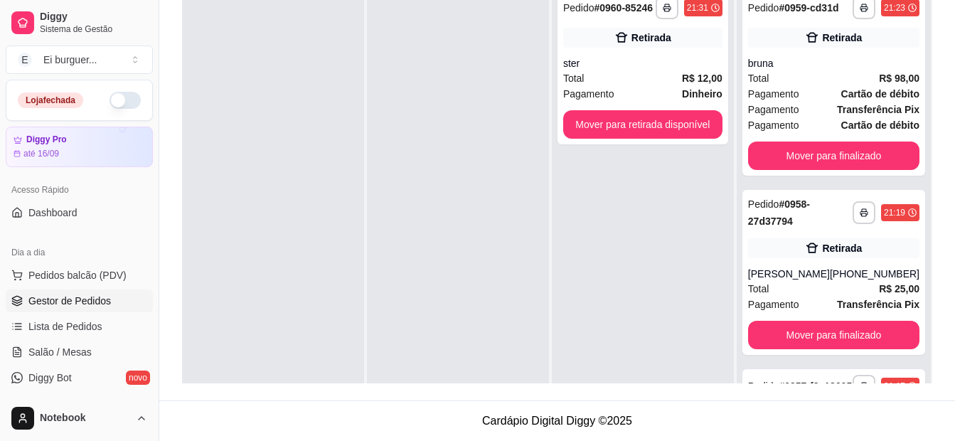
click at [403, 356] on div at bounding box center [458, 202] width 182 height 441
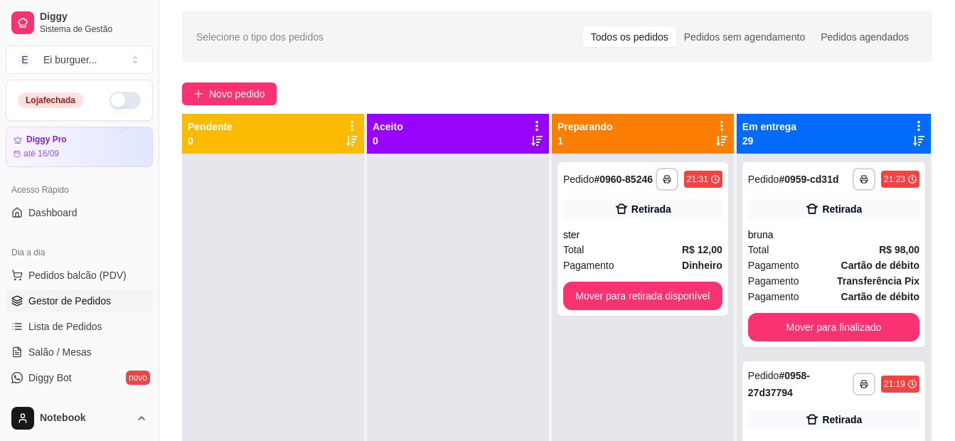
scroll to position [4, 0]
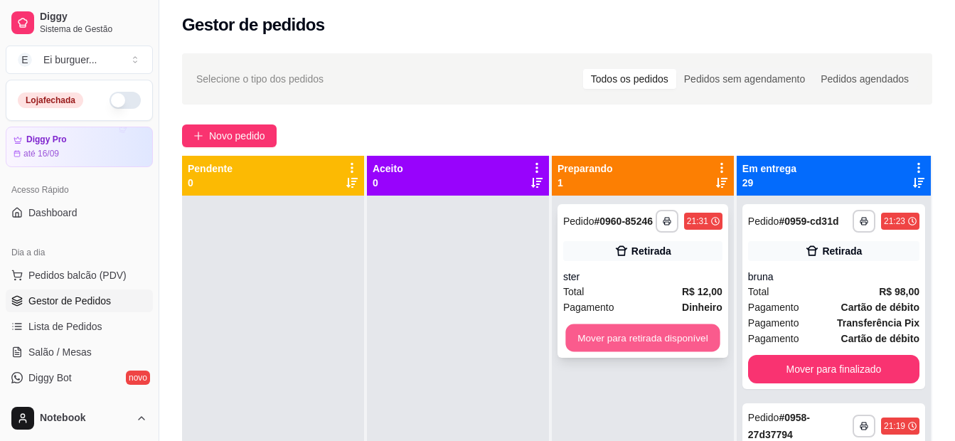
click at [669, 346] on button "Mover para retirada disponível" at bounding box center [642, 338] width 154 height 28
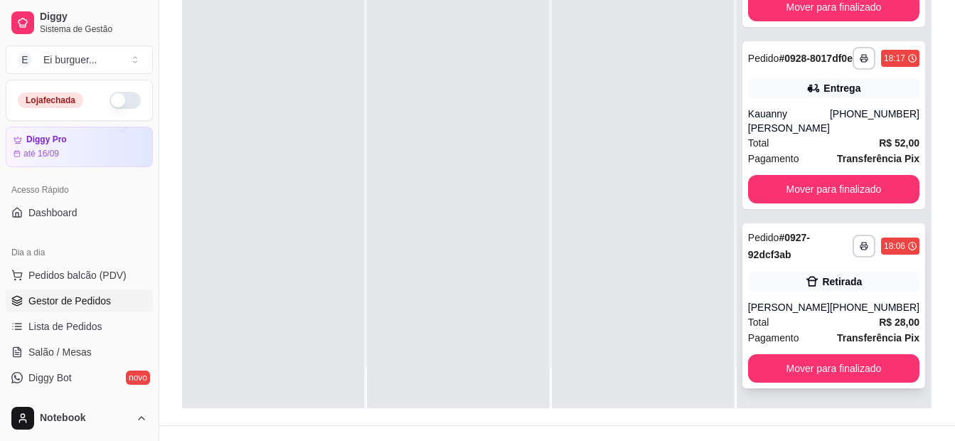
scroll to position [217, 0]
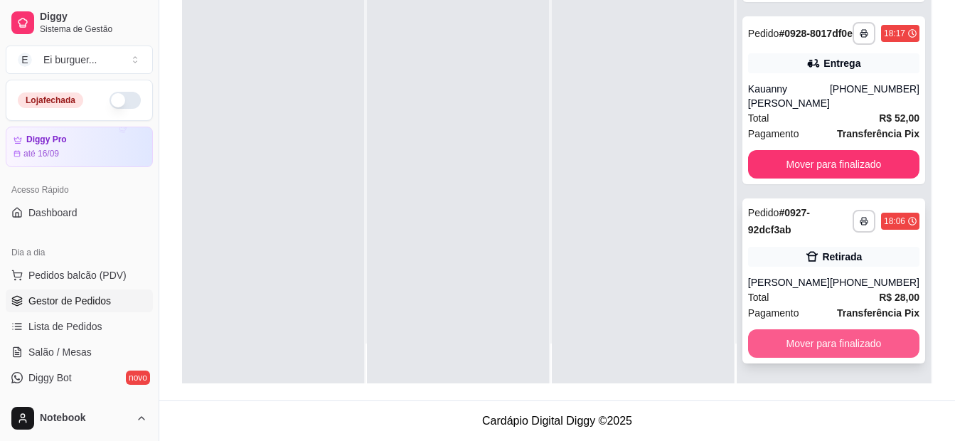
click at [831, 344] on button "Mover para finalizado" at bounding box center [833, 343] width 171 height 28
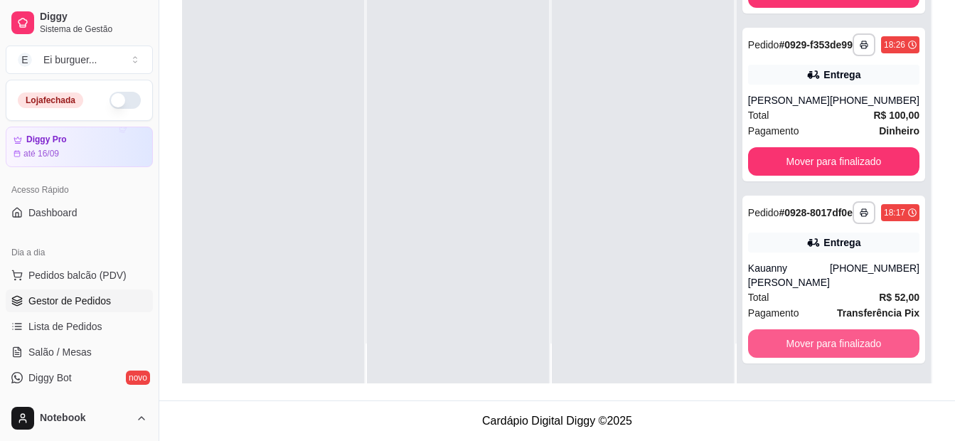
scroll to position [4888, 0]
click at [831, 344] on button "Mover para finalizado" at bounding box center [833, 344] width 166 height 28
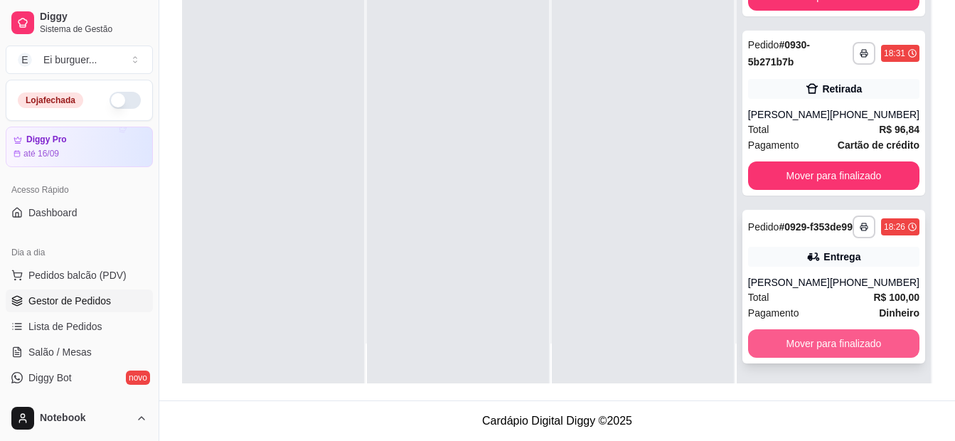
scroll to position [4680, 0]
click at [837, 341] on button "Mover para finalizado" at bounding box center [833, 343] width 171 height 28
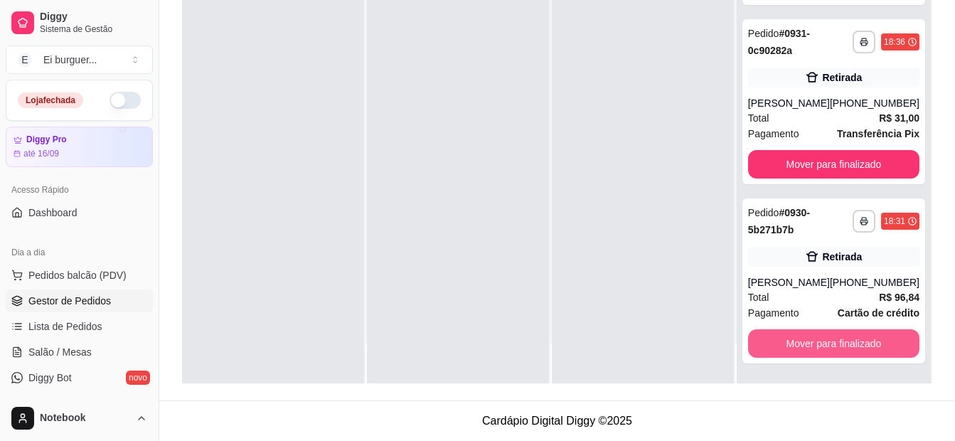
scroll to position [4501, 0]
click at [837, 341] on button "Mover para finalizado" at bounding box center [833, 343] width 171 height 28
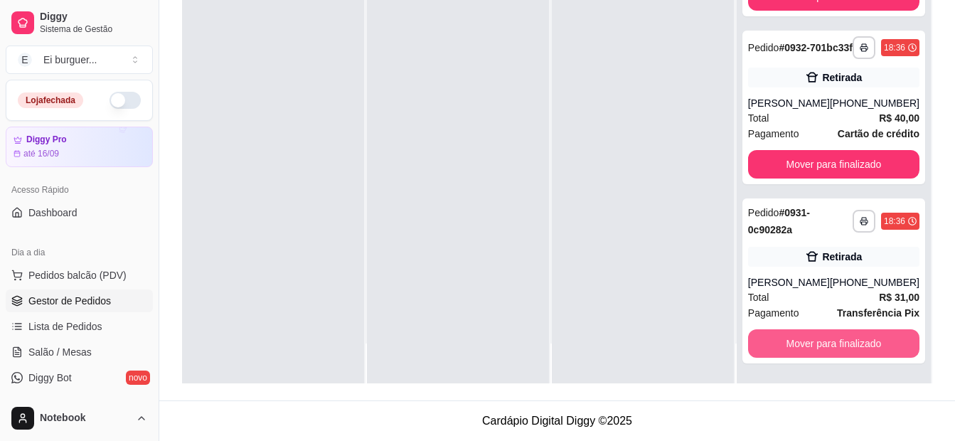
scroll to position [4307, 0]
click at [837, 341] on button "Mover para finalizado" at bounding box center [833, 344] width 166 height 28
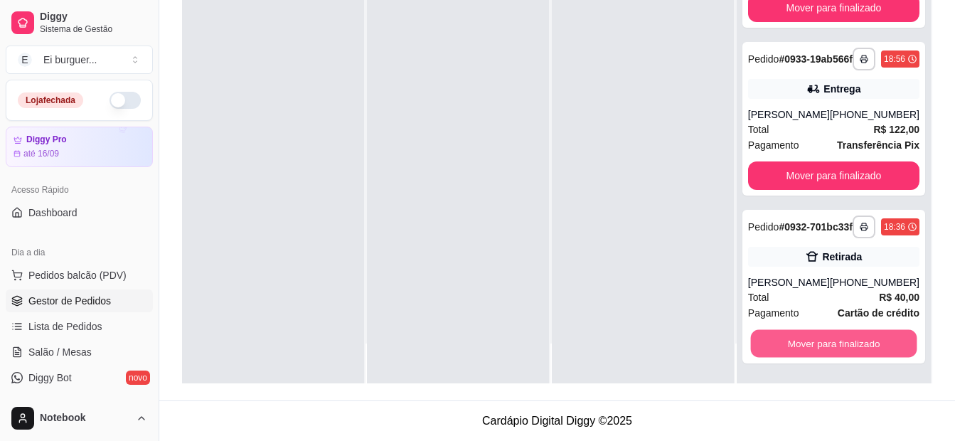
click at [837, 341] on button "Mover para finalizado" at bounding box center [833, 344] width 166 height 28
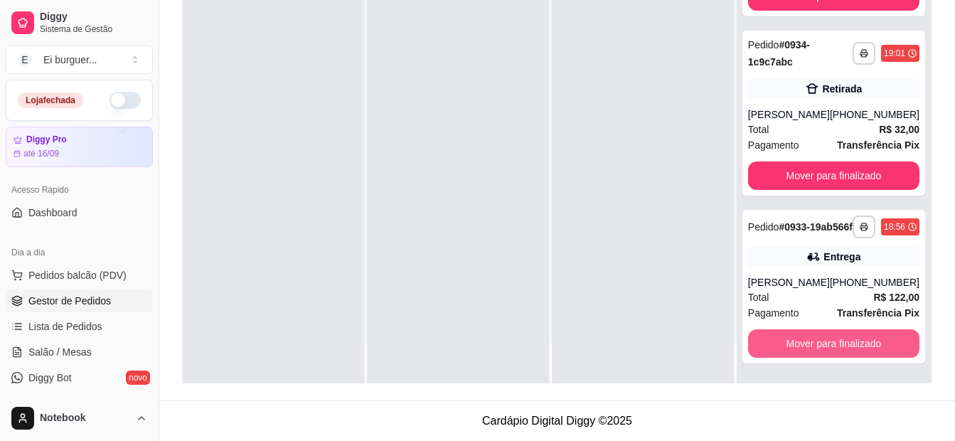
scroll to position [3949, 0]
click at [837, 341] on button "Mover para finalizado" at bounding box center [833, 344] width 166 height 28
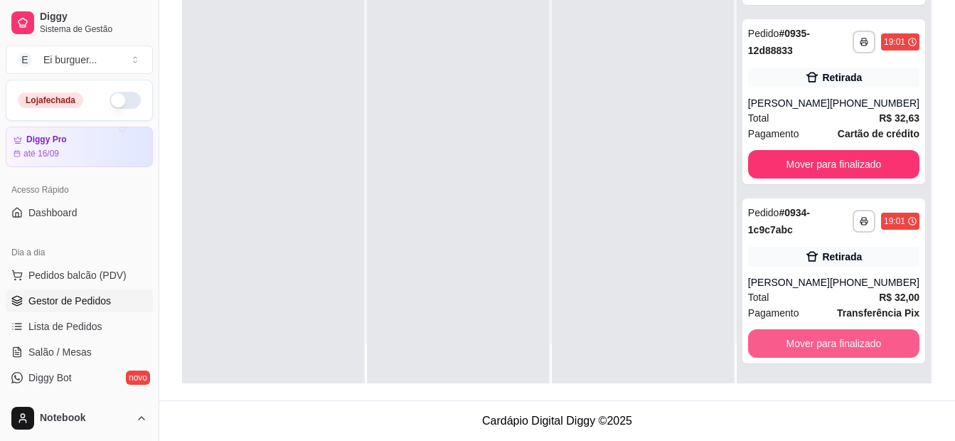
scroll to position [3741, 0]
click at [837, 341] on button "Mover para finalizado" at bounding box center [833, 343] width 171 height 28
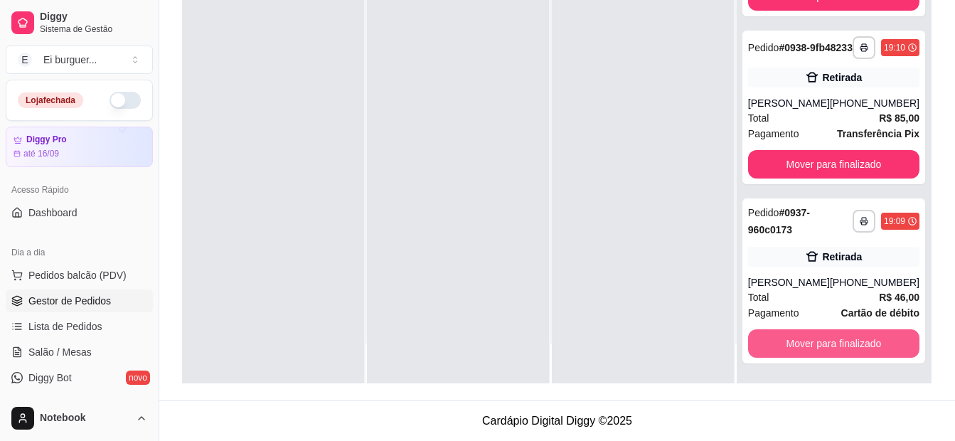
scroll to position [3368, 0]
click at [837, 341] on button "Mover para finalizado" at bounding box center [833, 344] width 166 height 28
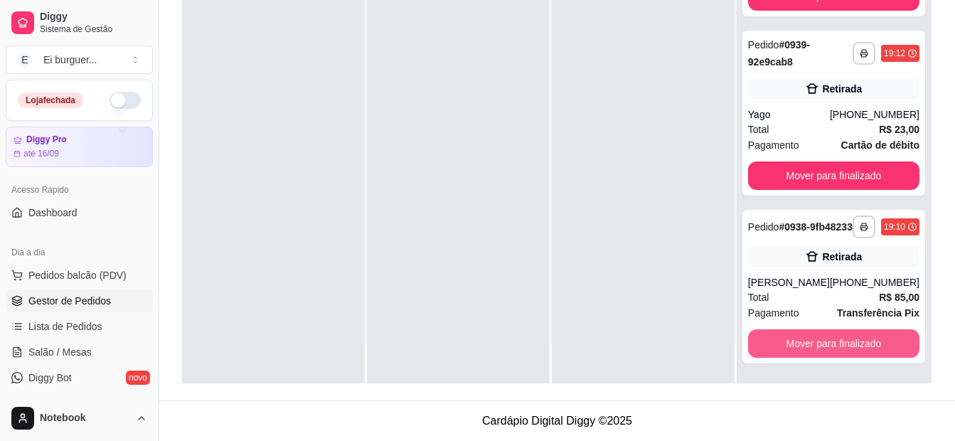
click at [837, 341] on button "Mover para finalizado" at bounding box center [833, 343] width 171 height 28
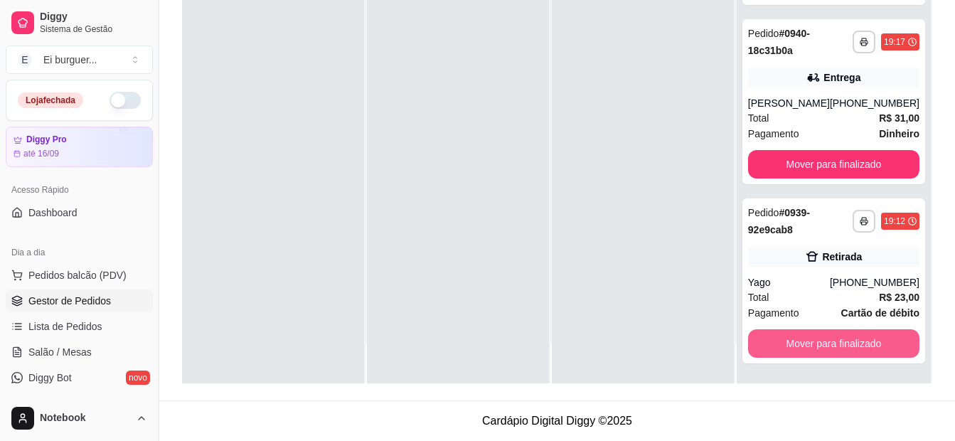
scroll to position [3010, 0]
click at [837, 341] on button "Mover para finalizado" at bounding box center [833, 344] width 166 height 28
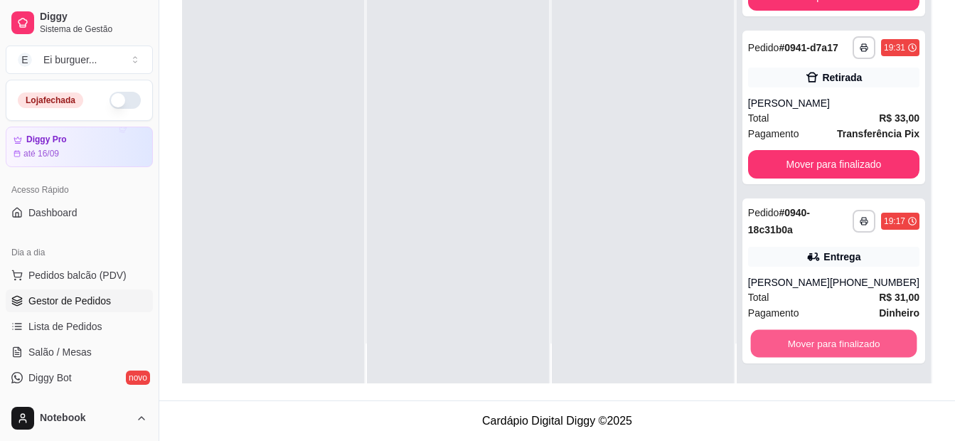
click at [837, 341] on button "Mover para finalizado" at bounding box center [833, 344] width 166 height 28
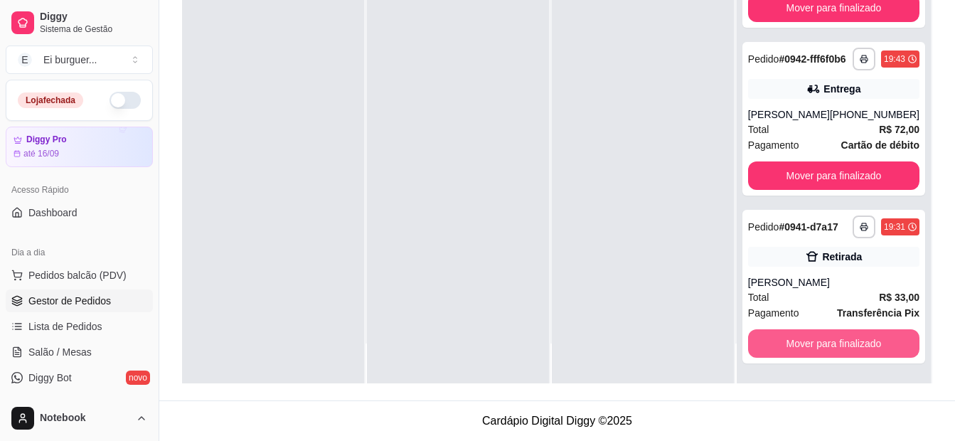
click at [837, 341] on button "Mover para finalizado" at bounding box center [833, 343] width 171 height 28
click at [837, 341] on button "Mover para finalizado" at bounding box center [833, 344] width 166 height 28
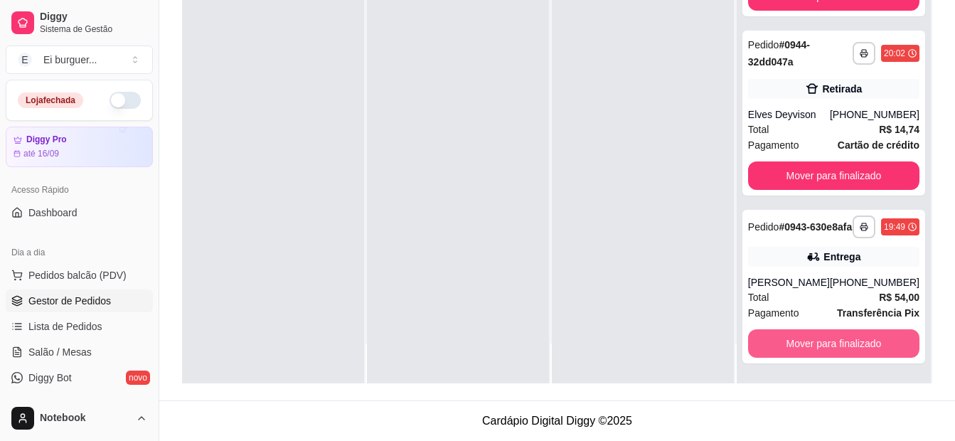
scroll to position [2293, 0]
click at [837, 341] on button "Mover para finalizado" at bounding box center [833, 343] width 171 height 28
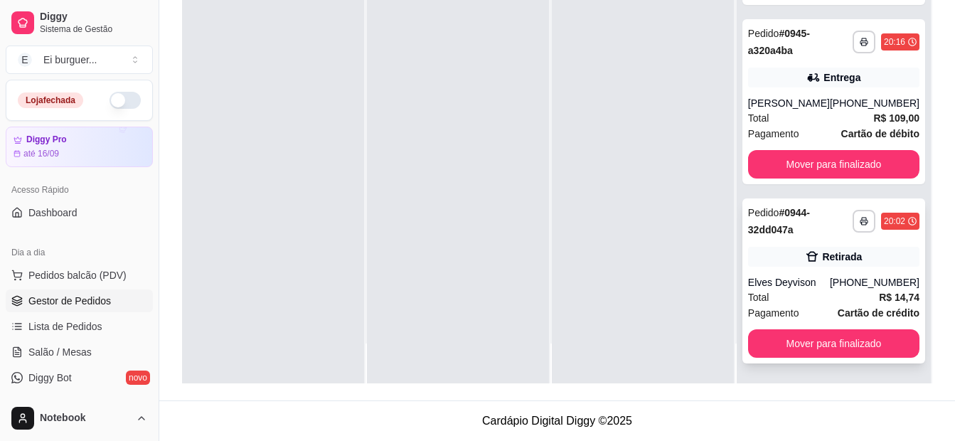
scroll to position [2114, 0]
click at [831, 328] on div "**********" at bounding box center [834, 280] width 183 height 165
click at [844, 337] on button "Mover para finalizado" at bounding box center [833, 343] width 171 height 28
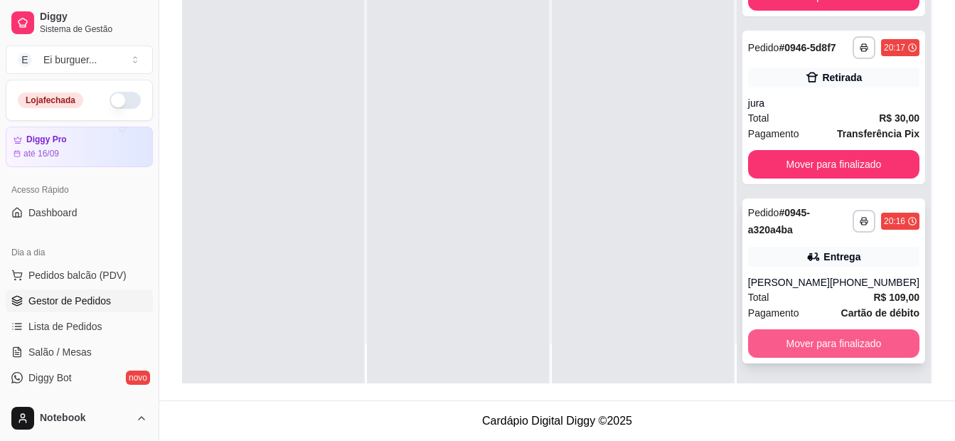
scroll to position [1935, 0]
click at [849, 341] on button "Mover para finalizado" at bounding box center [833, 344] width 166 height 28
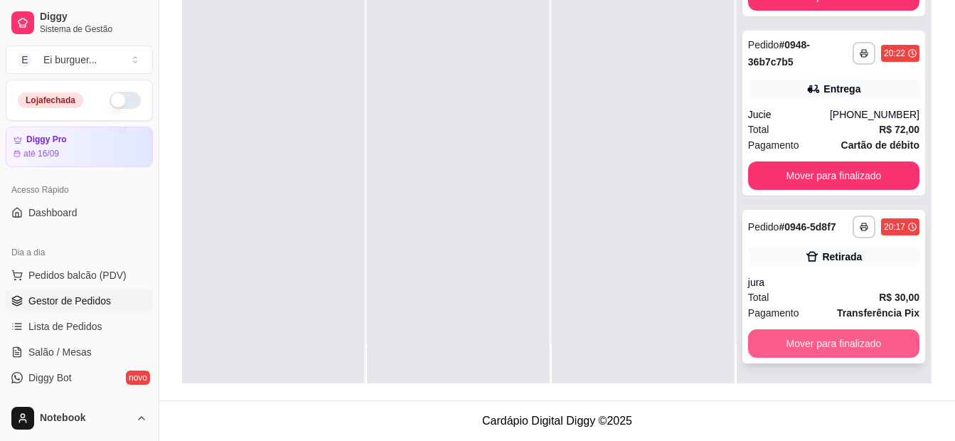
scroll to position [1755, 0]
click at [818, 339] on button "Mover para finalizado" at bounding box center [833, 343] width 171 height 28
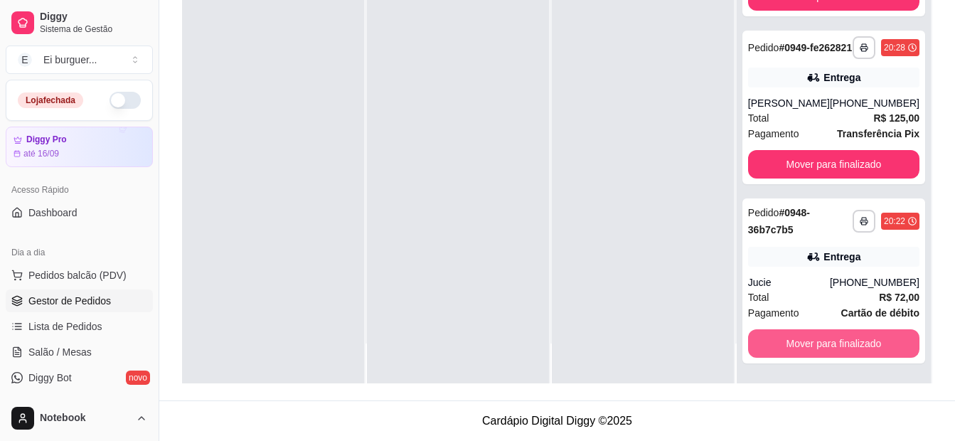
scroll to position [1576, 0]
click at [818, 339] on button "Mover para finalizado" at bounding box center [833, 343] width 171 height 28
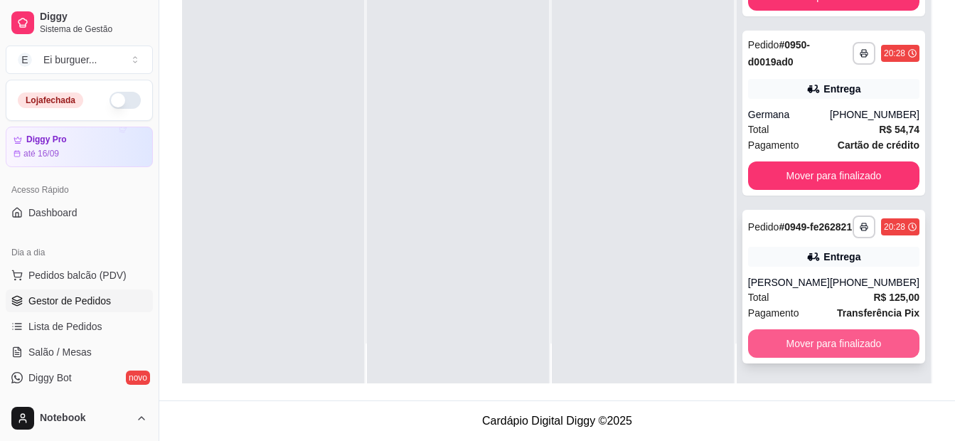
scroll to position [1397, 0]
click at [816, 342] on button "Mover para finalizado" at bounding box center [833, 344] width 166 height 28
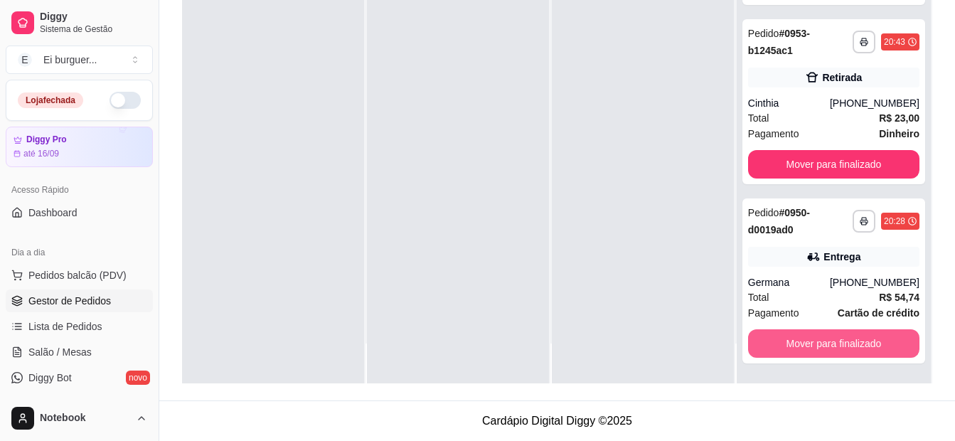
scroll to position [1218, 0]
click at [816, 342] on button "Mover para finalizado" at bounding box center [833, 343] width 171 height 28
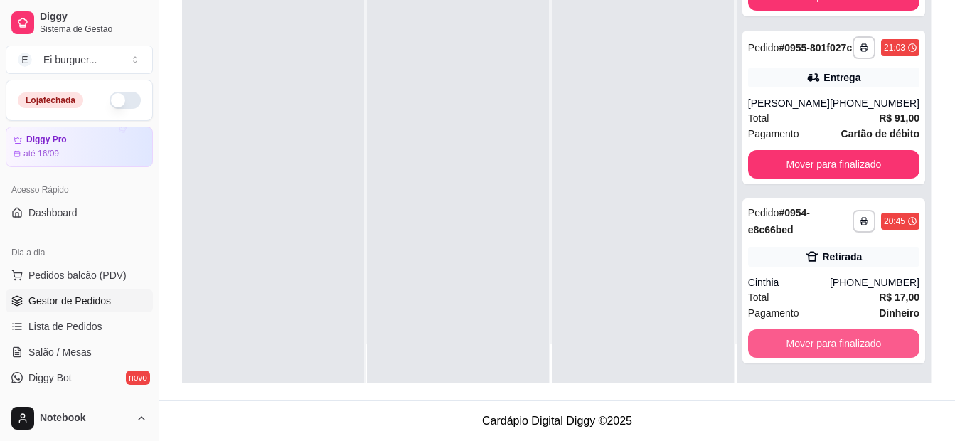
click at [816, 342] on button "Mover para finalizado" at bounding box center [833, 343] width 171 height 28
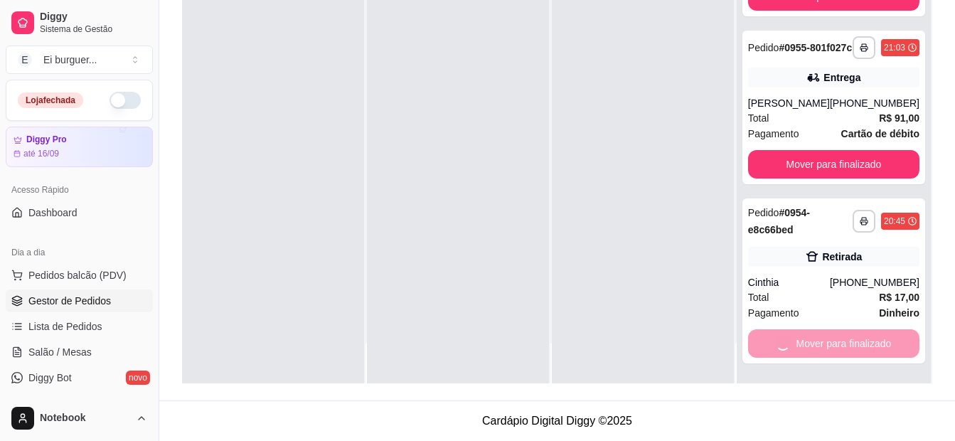
scroll to position [680, 0]
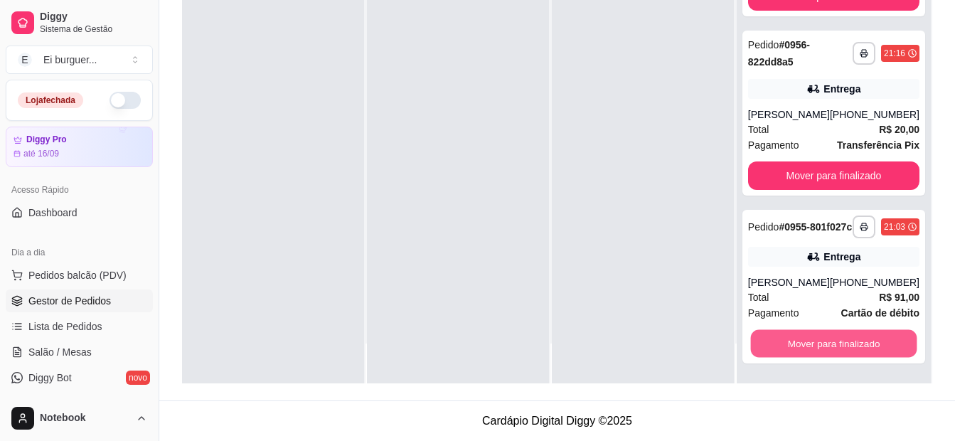
click at [816, 342] on button "Mover para finalizado" at bounding box center [833, 344] width 166 height 28
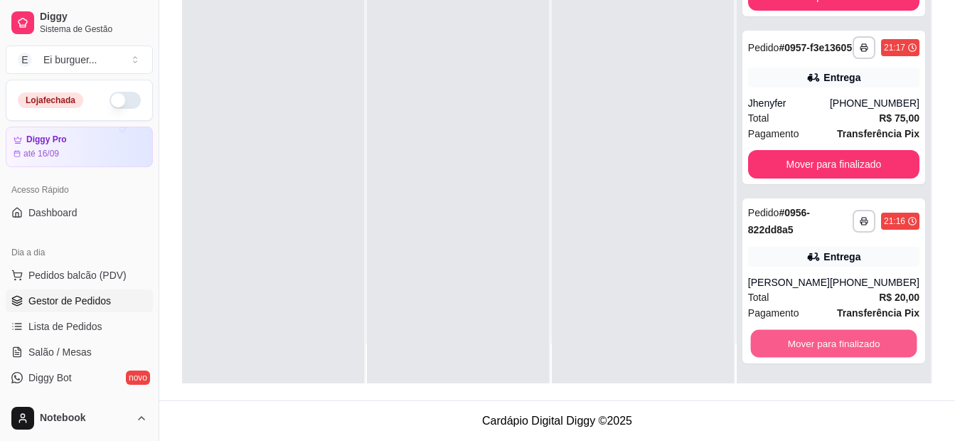
click at [816, 342] on button "Mover para finalizado" at bounding box center [833, 344] width 166 height 28
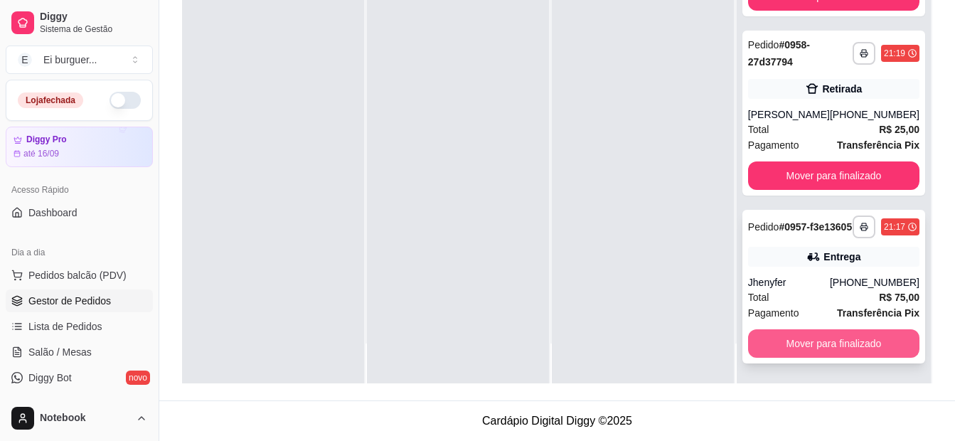
scroll to position [321, 0]
click at [841, 349] on button "Mover para finalizado" at bounding box center [833, 343] width 171 height 28
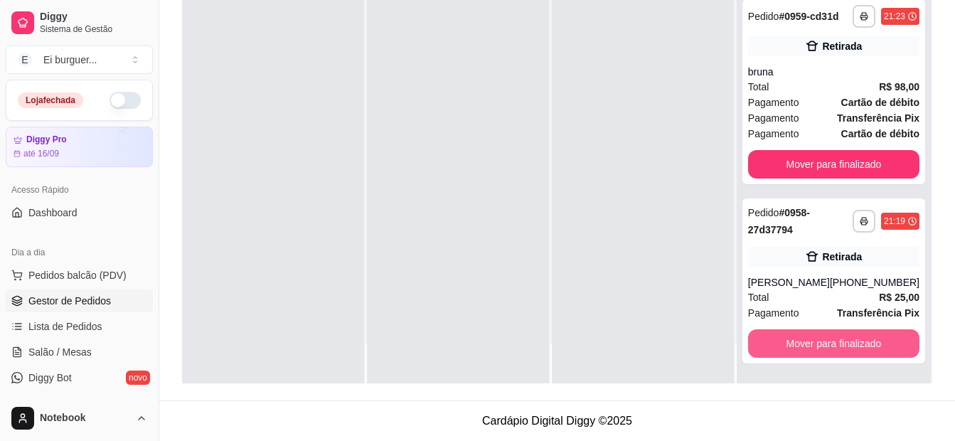
scroll to position [142, 0]
click at [843, 349] on button "Mover para finalizado" at bounding box center [833, 344] width 166 height 28
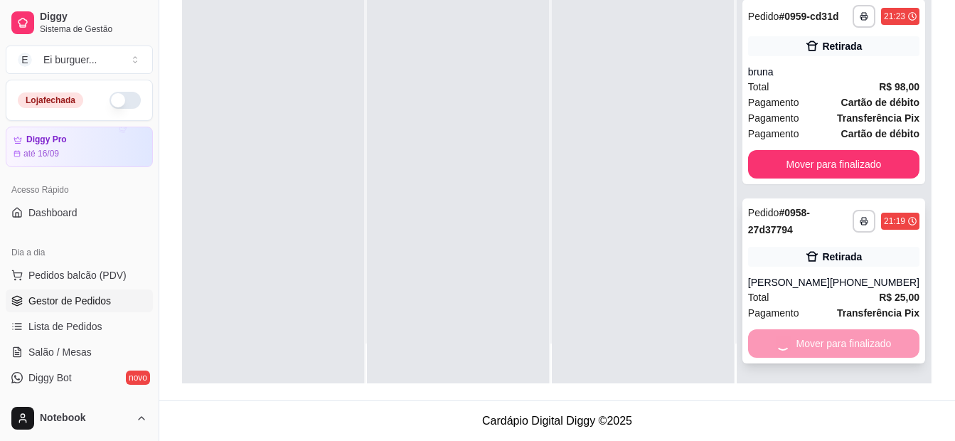
scroll to position [0, 0]
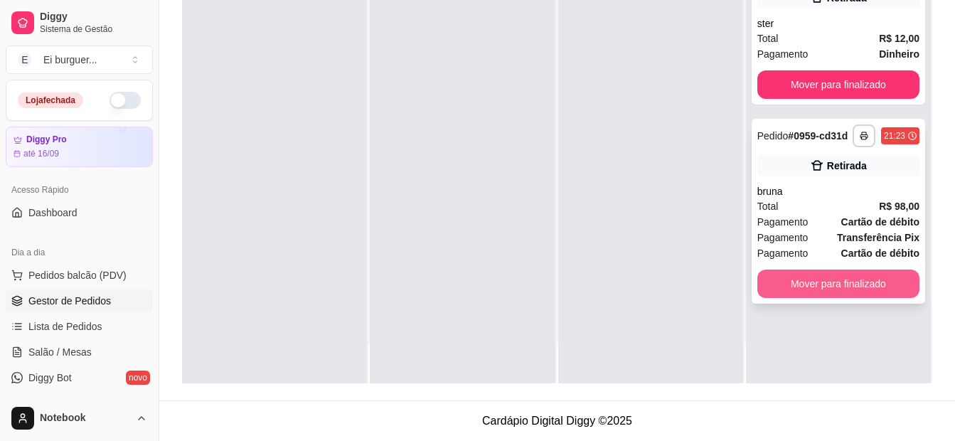
click at [837, 289] on button "Mover para finalizado" at bounding box center [838, 284] width 162 height 28
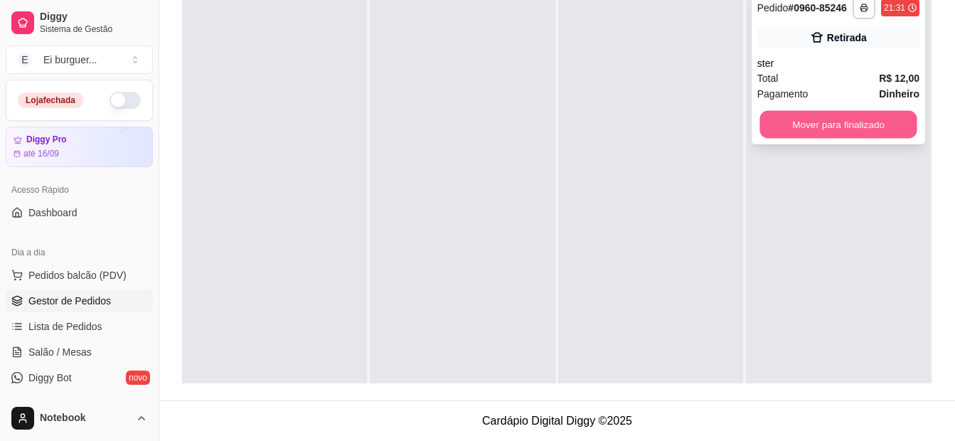
click at [804, 124] on button "Mover para finalizado" at bounding box center [838, 125] width 157 height 28
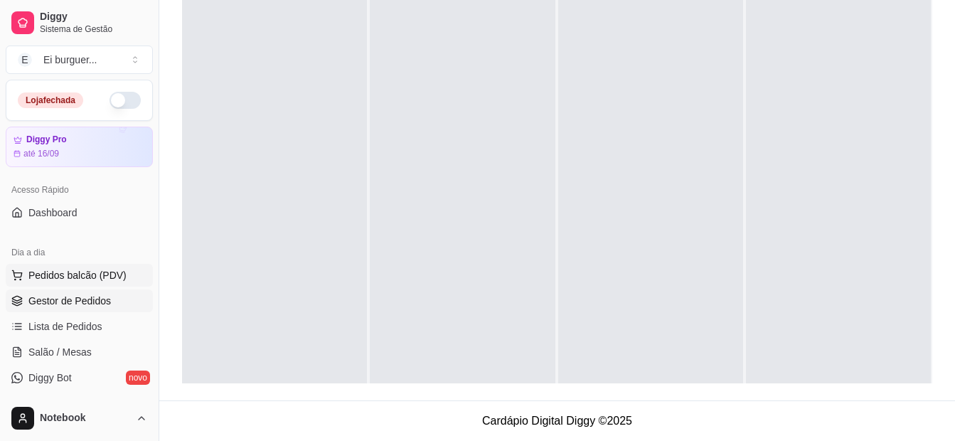
click at [102, 271] on span "Pedidos balcão (PDV)" at bounding box center [77, 275] width 98 height 14
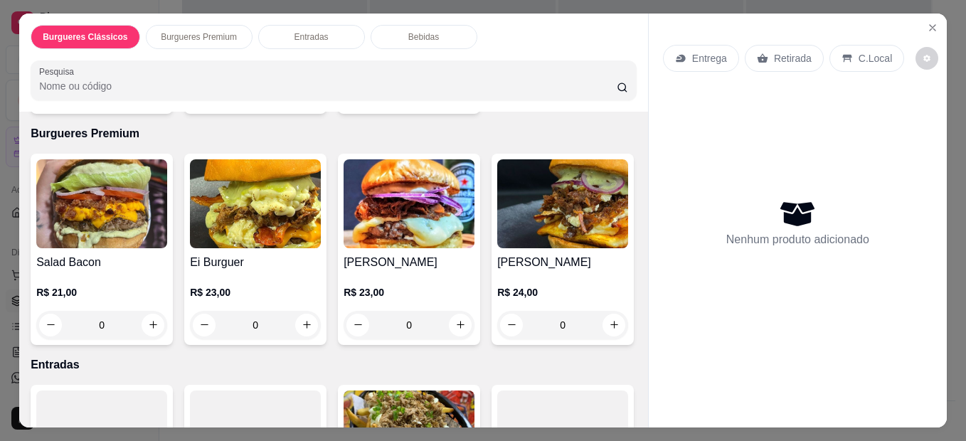
scroll to position [284, 0]
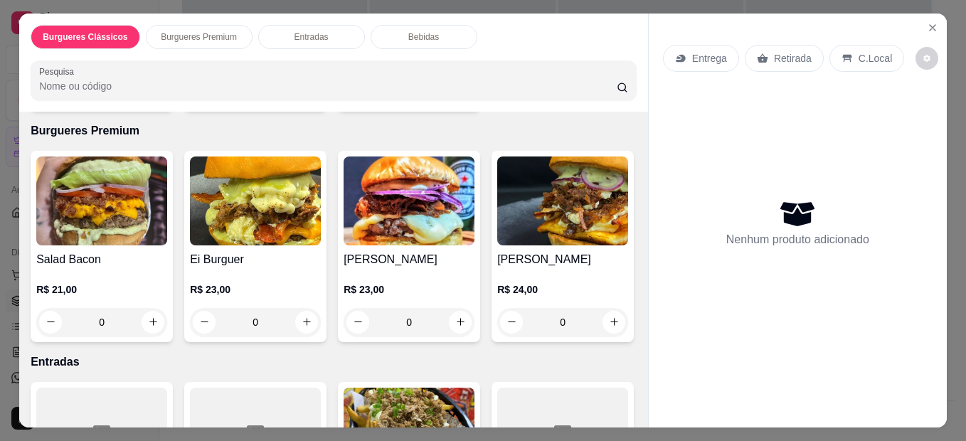
click at [456, 314] on div "0" at bounding box center [409, 322] width 131 height 28
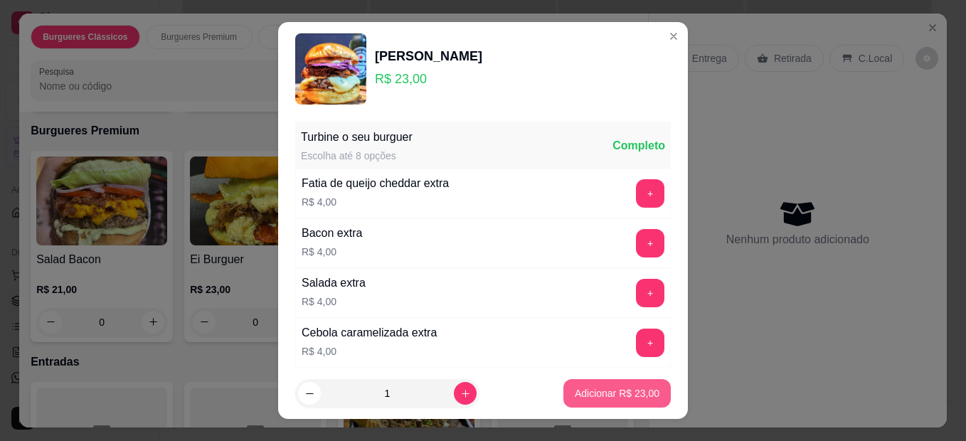
click at [573, 384] on button "Adicionar R$ 23,00" at bounding box center [616, 393] width 107 height 28
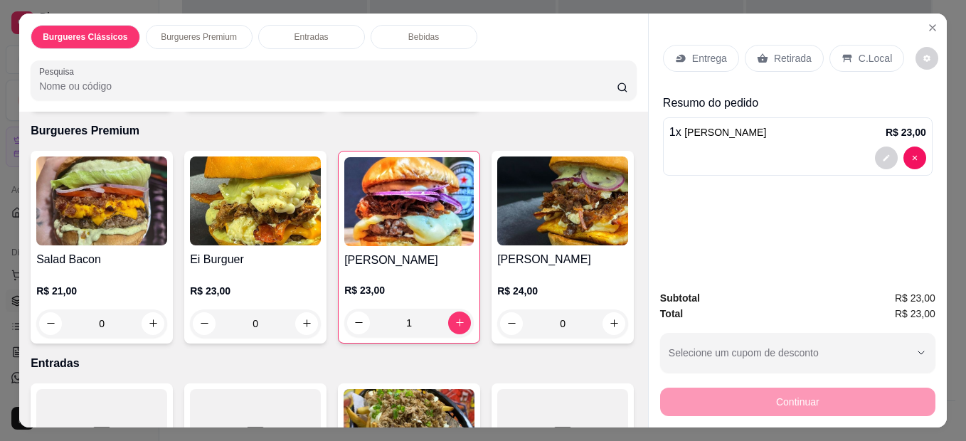
type input "1"
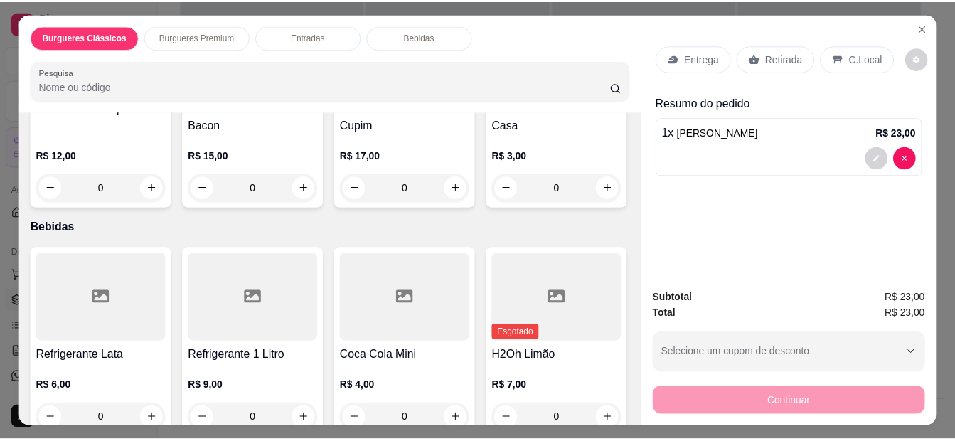
scroll to position [711, 0]
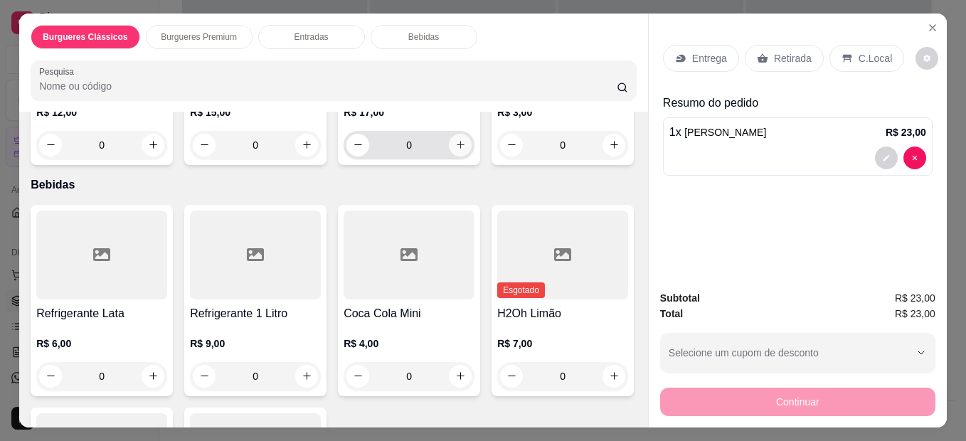
click at [462, 156] on button "increase-product-quantity" at bounding box center [460, 145] width 23 height 23
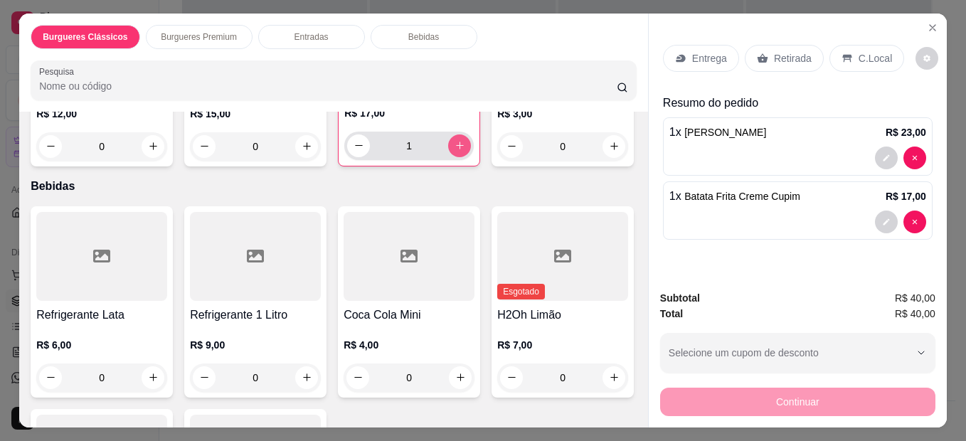
type input "1"
click at [927, 22] on icon "Close" at bounding box center [932, 27] width 11 height 11
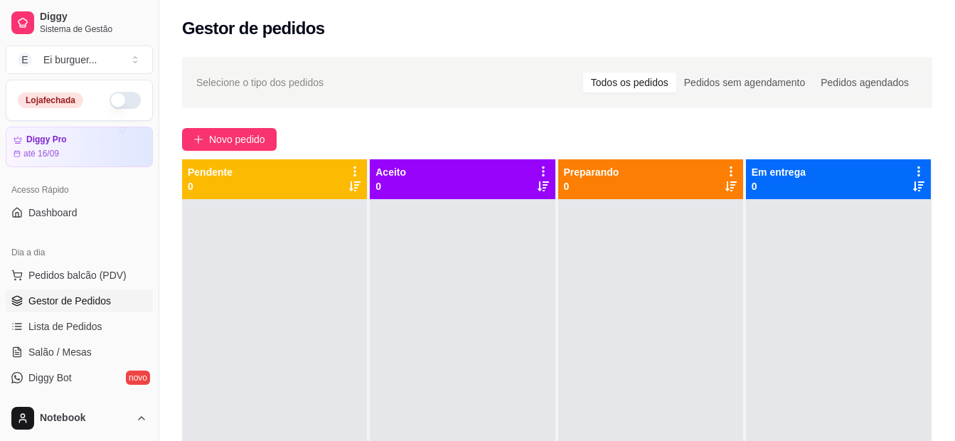
click at [542, 392] on div at bounding box center [462, 419] width 185 height 441
click at [452, 264] on div at bounding box center [462, 419] width 185 height 441
click at [430, 346] on div at bounding box center [462, 419] width 185 height 441
drag, startPoint x: 400, startPoint y: 393, endPoint x: 465, endPoint y: 403, distance: 66.1
click at [403, 393] on div at bounding box center [462, 419] width 185 height 441
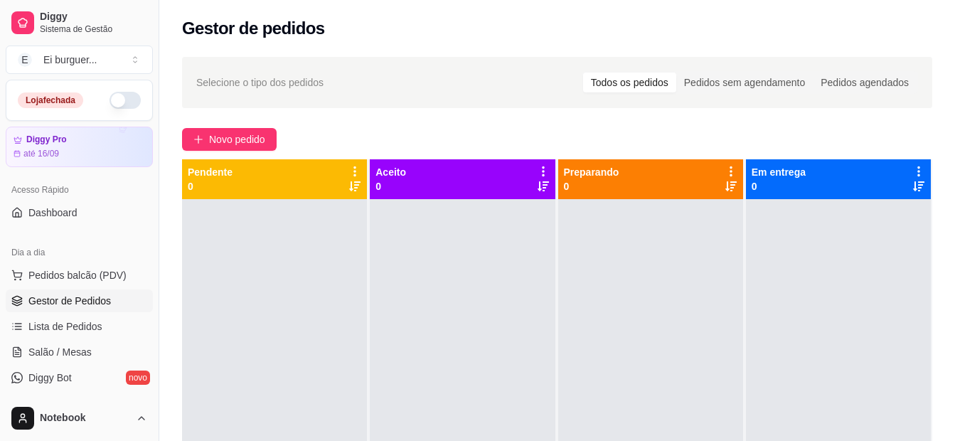
drag, startPoint x: 526, startPoint y: 287, endPoint x: 538, endPoint y: 378, distance: 91.8
click at [526, 296] on div at bounding box center [462, 419] width 185 height 441
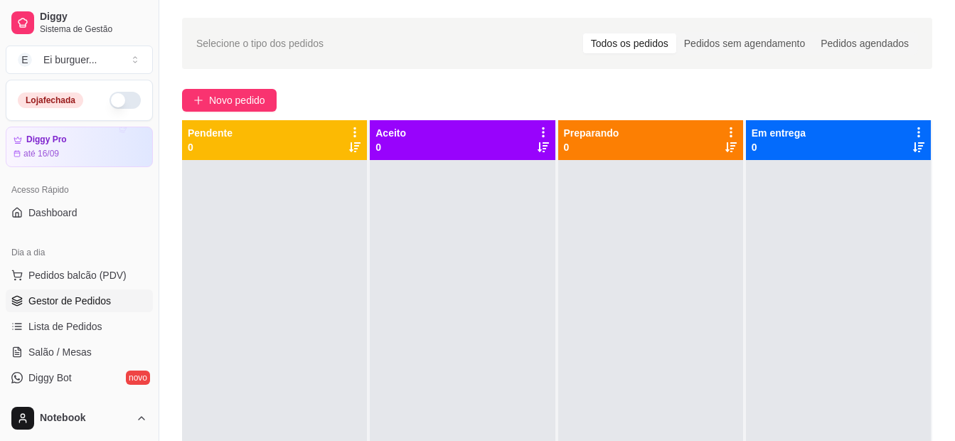
drag, startPoint x: 374, startPoint y: 393, endPoint x: 408, endPoint y: 466, distance: 80.8
click at [408, 402] on html "Diggy Sistema de Gestão E Ei burguer ... Loja fechada Diggy Pro até 16/09 Acess…" at bounding box center [477, 181] width 955 height 441
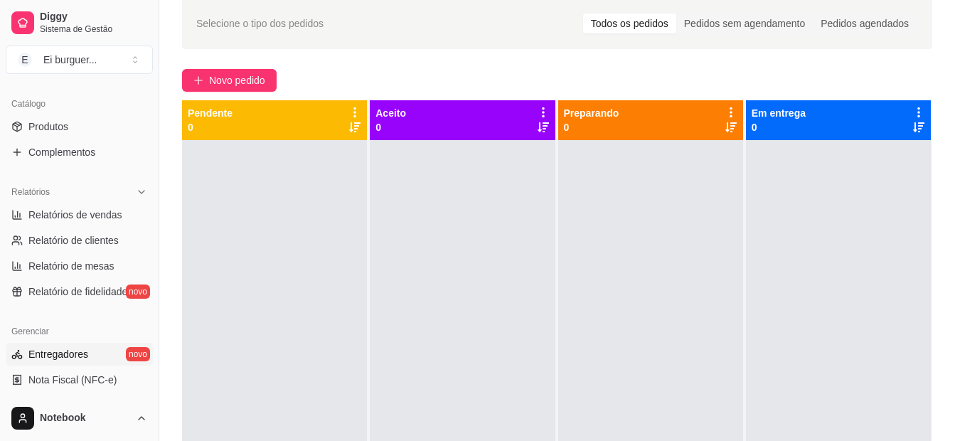
scroll to position [356, 0]
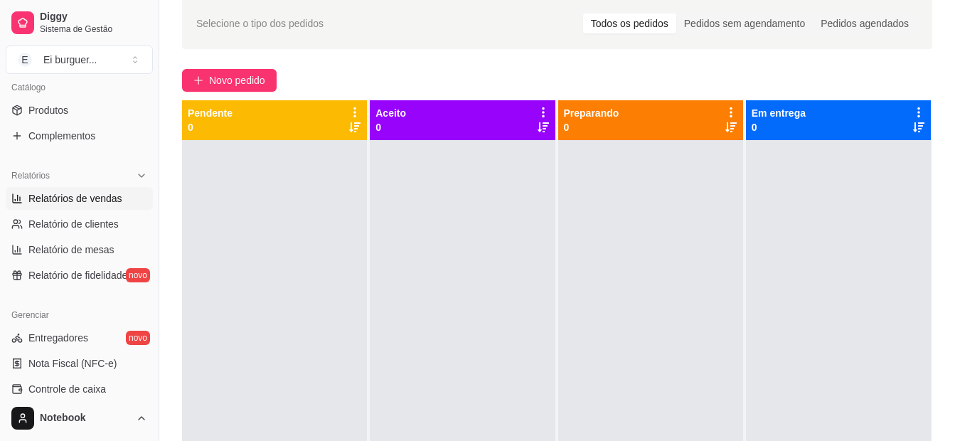
click at [80, 198] on span "Relatórios de vendas" at bounding box center [75, 198] width 94 height 14
select select "ALL"
select select "0"
